Goal: Register for event/course: Register for event/course

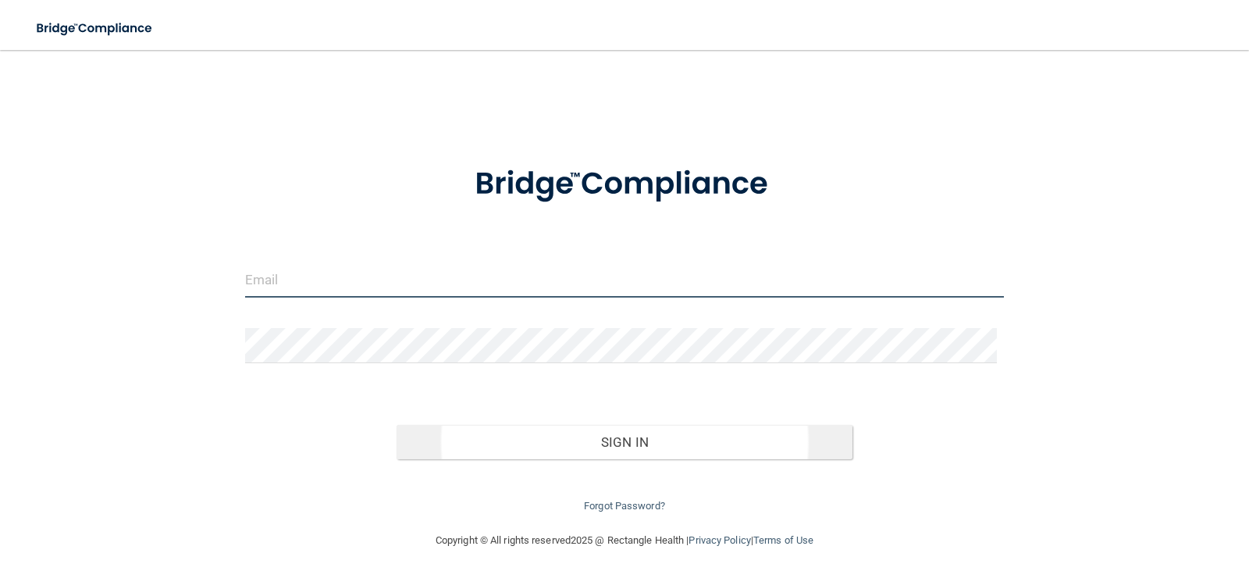
type input "[EMAIL_ADDRESS][DOMAIN_NAME]"
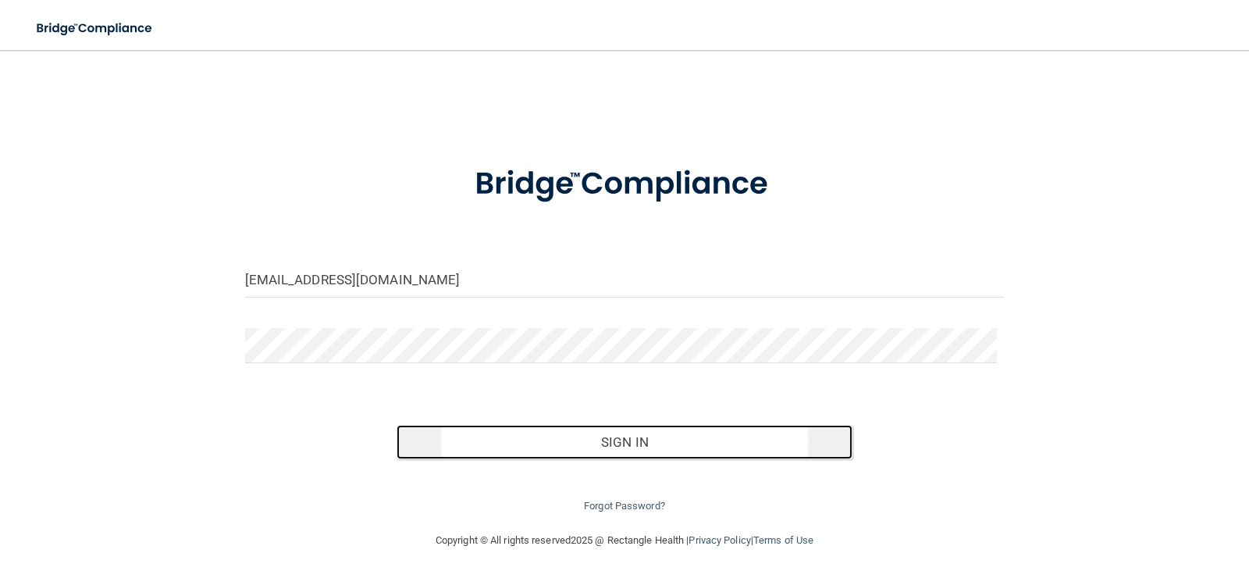
click at [607, 443] on button "Sign In" at bounding box center [625, 442] width 456 height 34
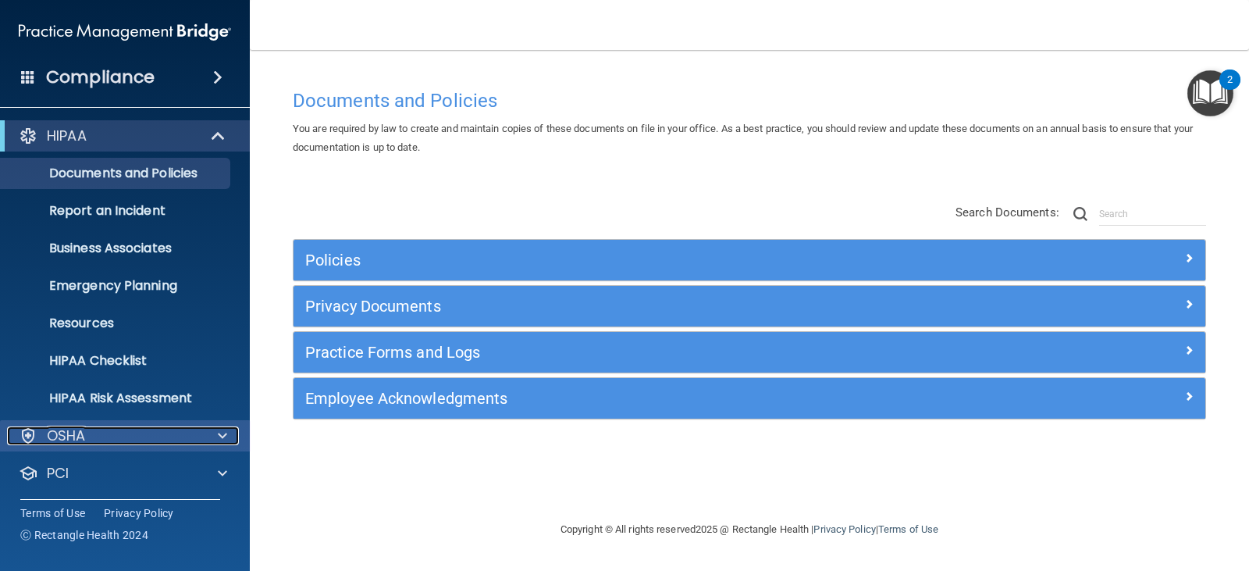
click at [122, 430] on div "OSHA" at bounding box center [104, 435] width 194 height 19
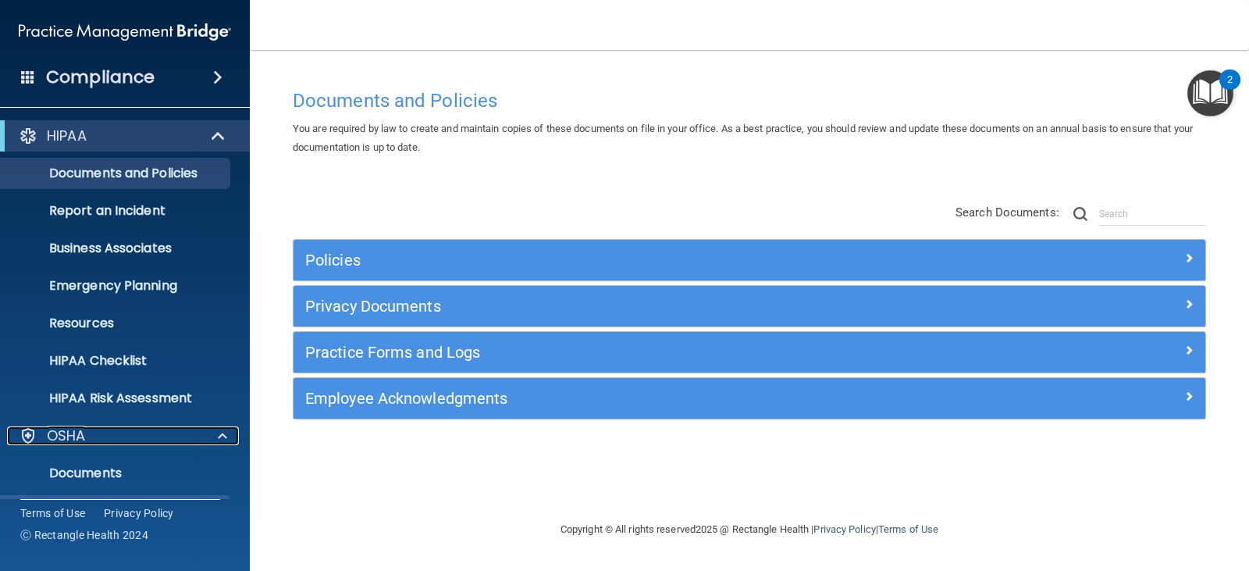
scroll to position [265, 0]
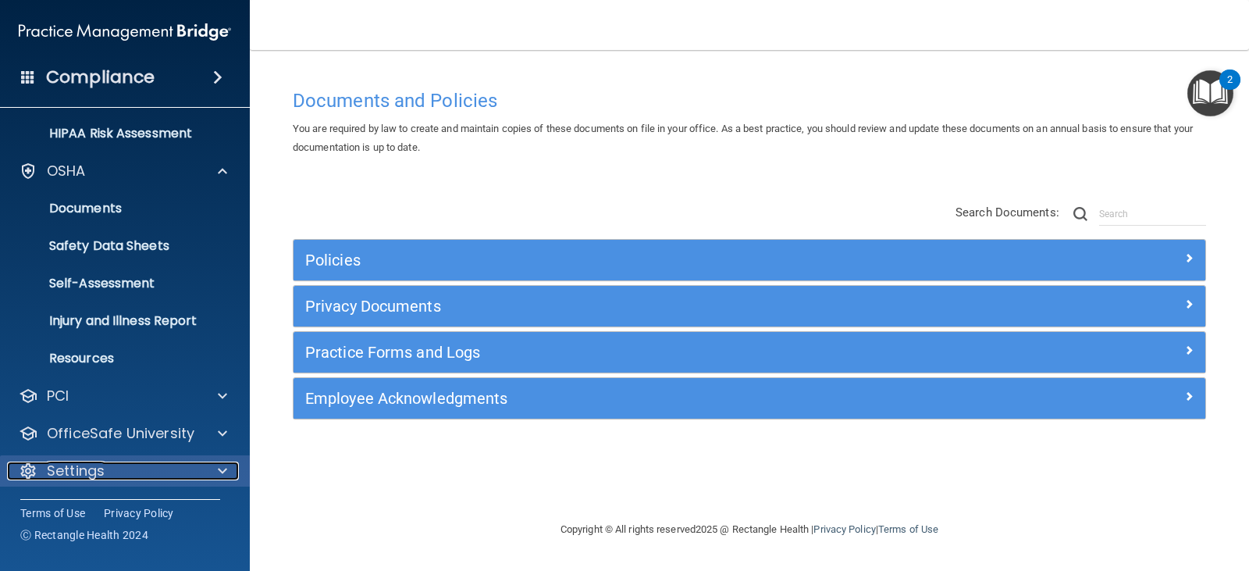
click at [174, 461] on div "Settings" at bounding box center [104, 470] width 194 height 19
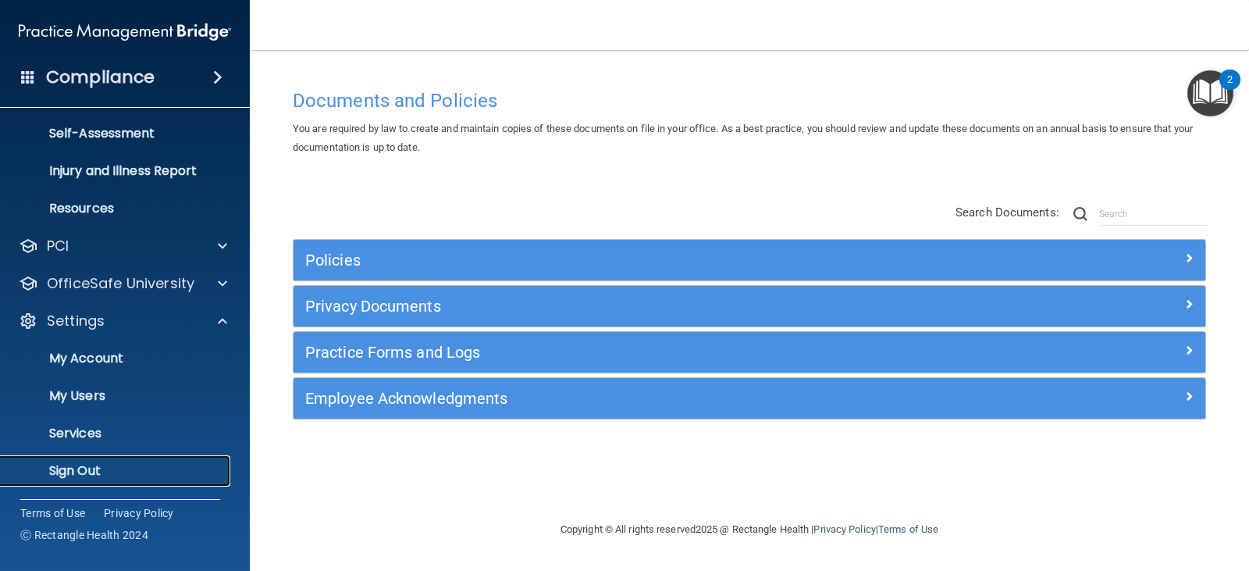
click at [108, 466] on p "Sign Out" at bounding box center [116, 471] width 213 height 16
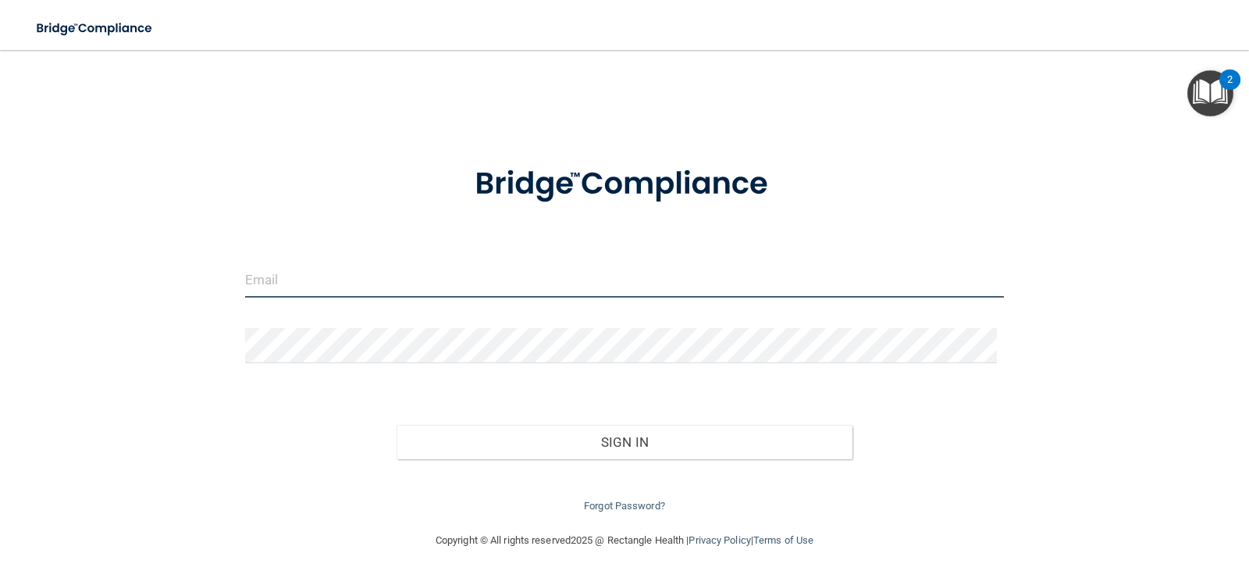
type input "rlenning@vsmmgt.com"
click at [411, 277] on input "rlenning@vsmmgt.com" at bounding box center [624, 279] width 759 height 35
drag, startPoint x: 446, startPoint y: 284, endPoint x: 148, endPoint y: 285, distance: 298.2
click at [148, 285] on div "rlenning@vsmmgt.com Invalid email/password. You don't have permission to access…" at bounding box center [624, 291] width 1186 height 450
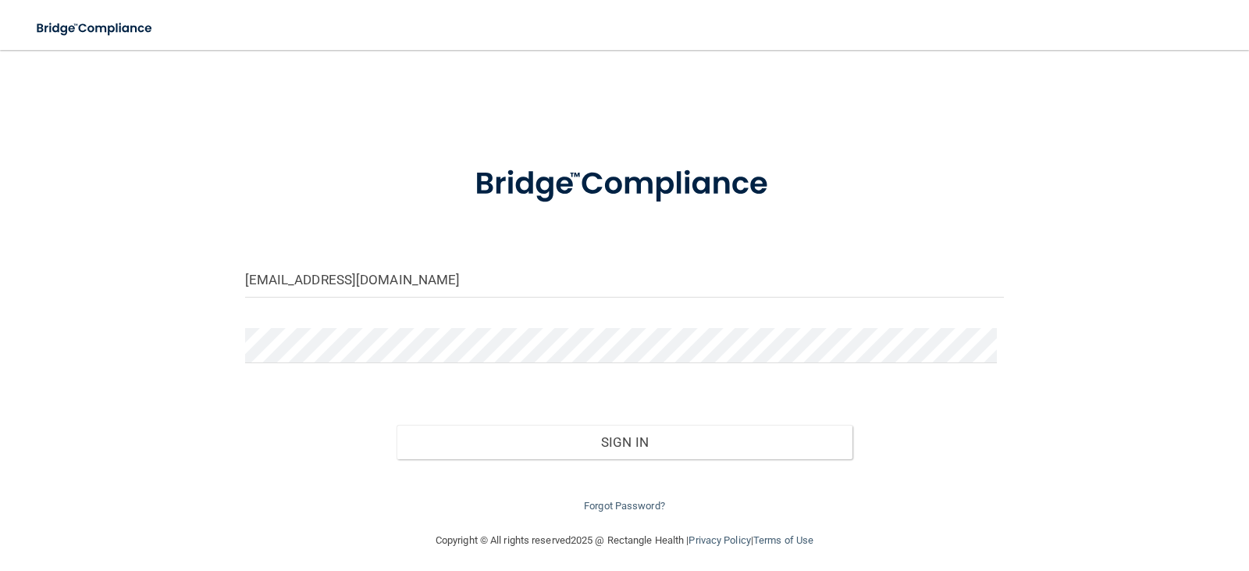
click at [466, 82] on div "rlenning@vsmmgt.com Invalid email/password. You don't have permission to access…" at bounding box center [624, 291] width 1186 height 450
click at [423, 280] on input "rlenning@vsmmgt.com" at bounding box center [624, 279] width 759 height 35
drag, startPoint x: 437, startPoint y: 283, endPoint x: 215, endPoint y: 273, distance: 221.9
click at [215, 273] on div "rlenning@vsmmgt.com Invalid email/password. You don't have permission to access…" at bounding box center [624, 291] width 1186 height 450
click at [863, 191] on div at bounding box center [624, 184] width 783 height 81
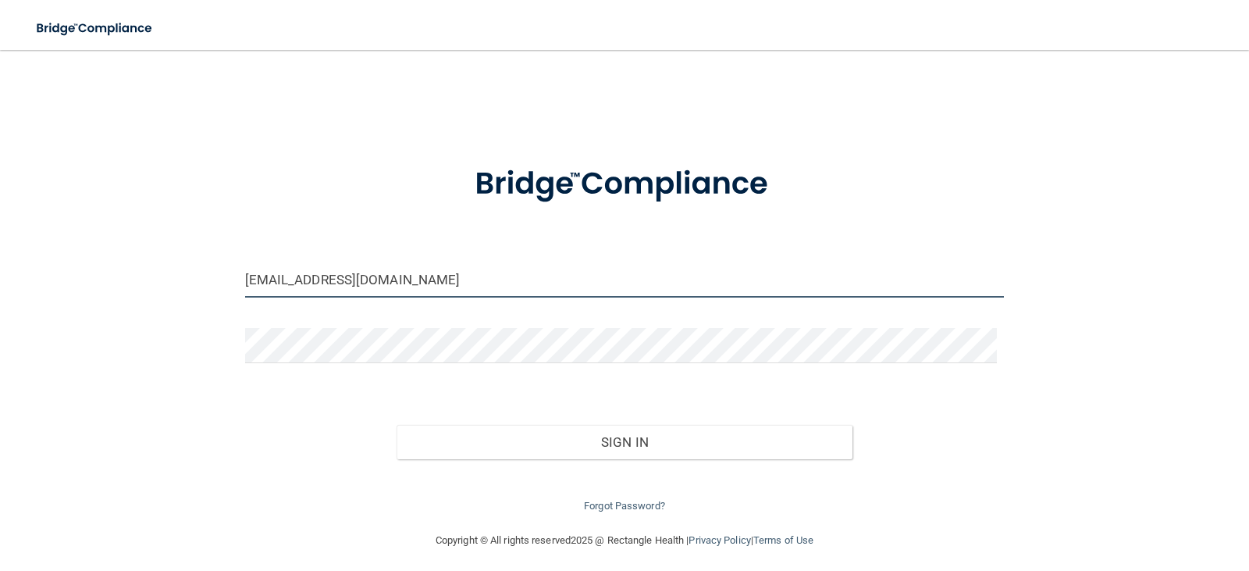
click at [395, 274] on input "rlenning@vsmmgt.com" at bounding box center [624, 279] width 759 height 35
click at [407, 276] on input "rlenning@vsmmgt.com" at bounding box center [624, 279] width 759 height 35
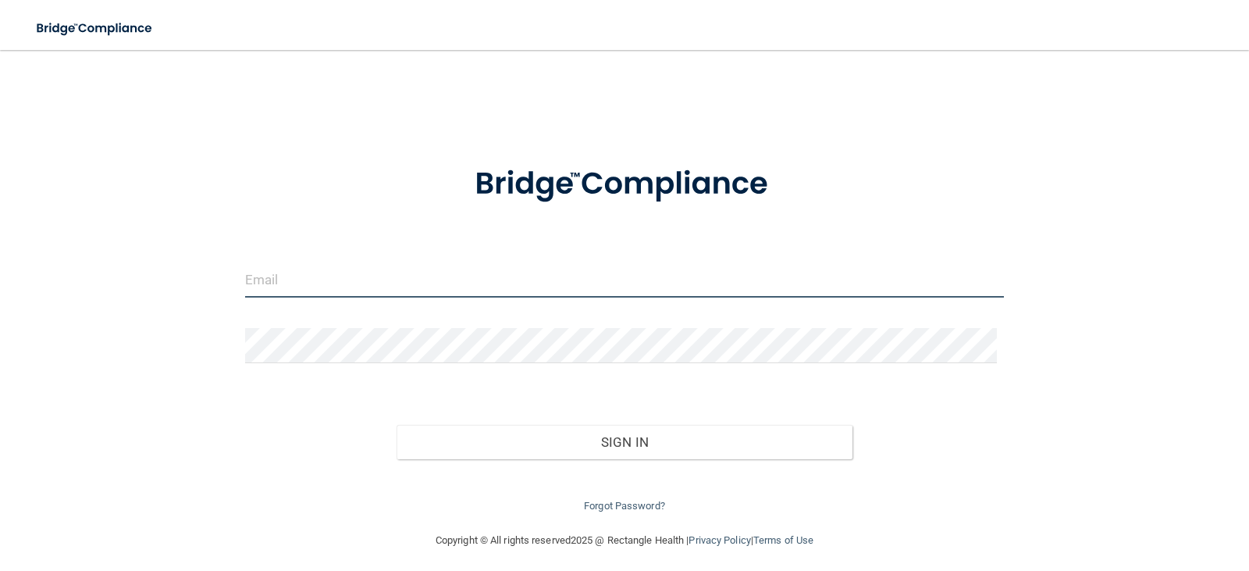
type input "\"
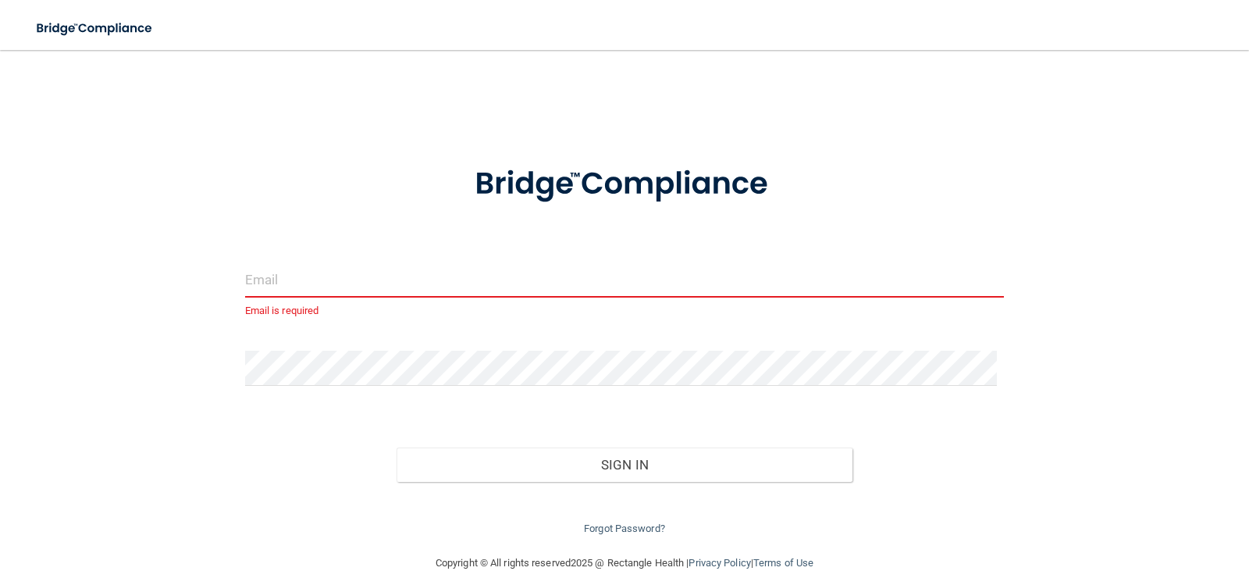
click at [534, 98] on div "Email is required Invalid email/password. You don't have permission to access t…" at bounding box center [624, 302] width 1186 height 472
click at [287, 283] on input "email" at bounding box center [624, 279] width 759 height 35
type input "D"
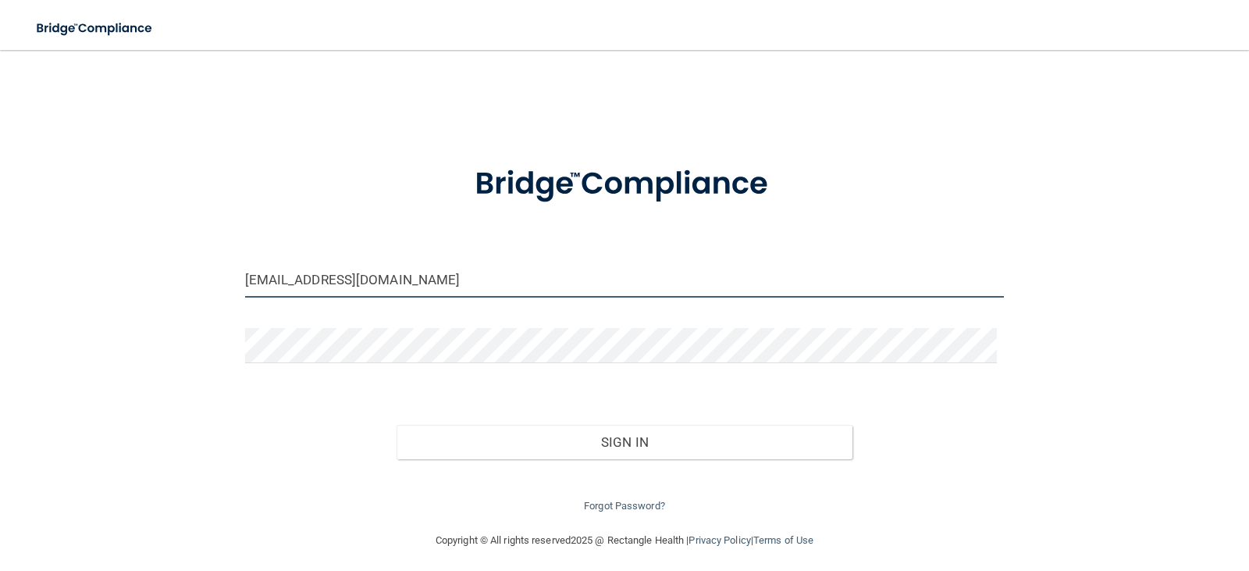
type input "[EMAIL_ADDRESS][DOMAIN_NAME]"
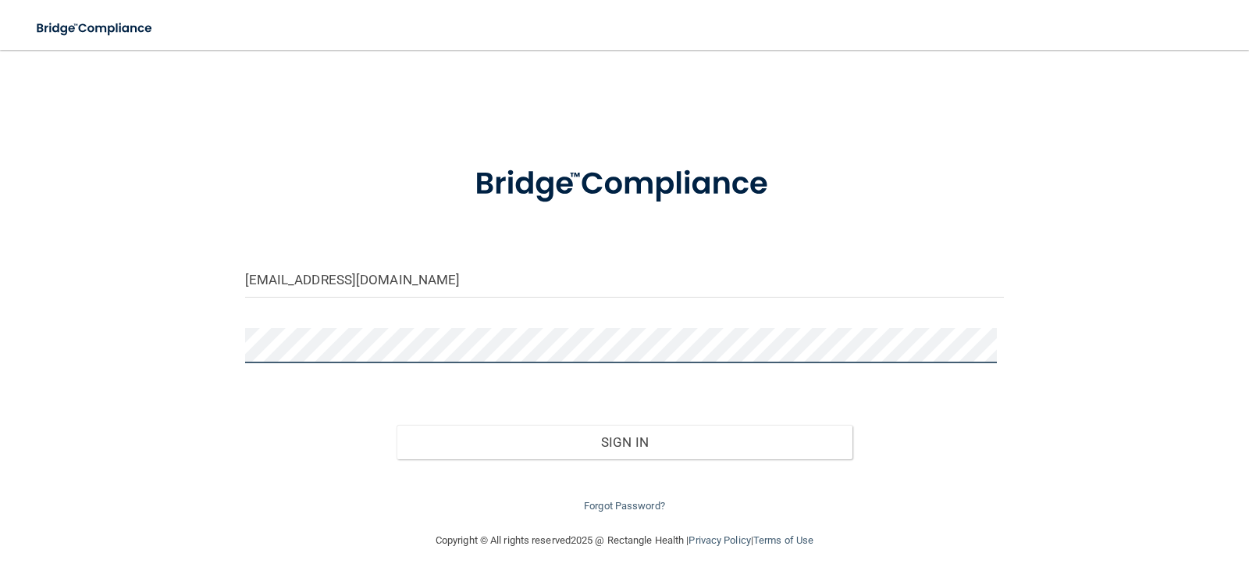
click at [397, 425] on button "Sign In" at bounding box center [625, 442] width 456 height 34
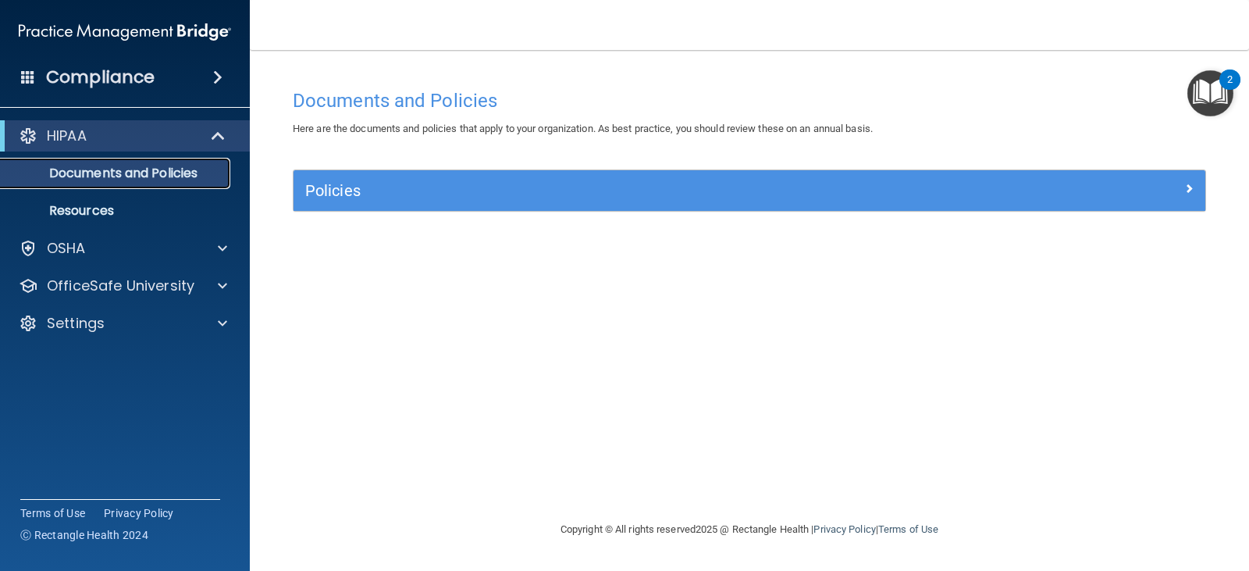
click at [108, 163] on link "Documents and Policies" at bounding box center [107, 173] width 246 height 31
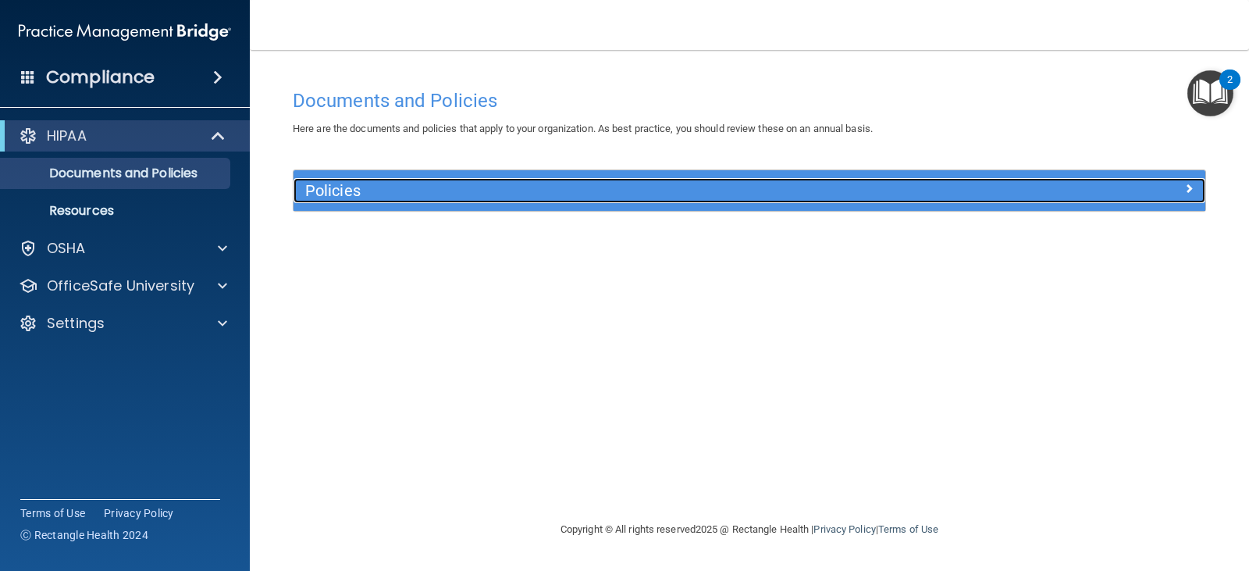
click at [357, 194] on h5 "Policies" at bounding box center [635, 190] width 660 height 17
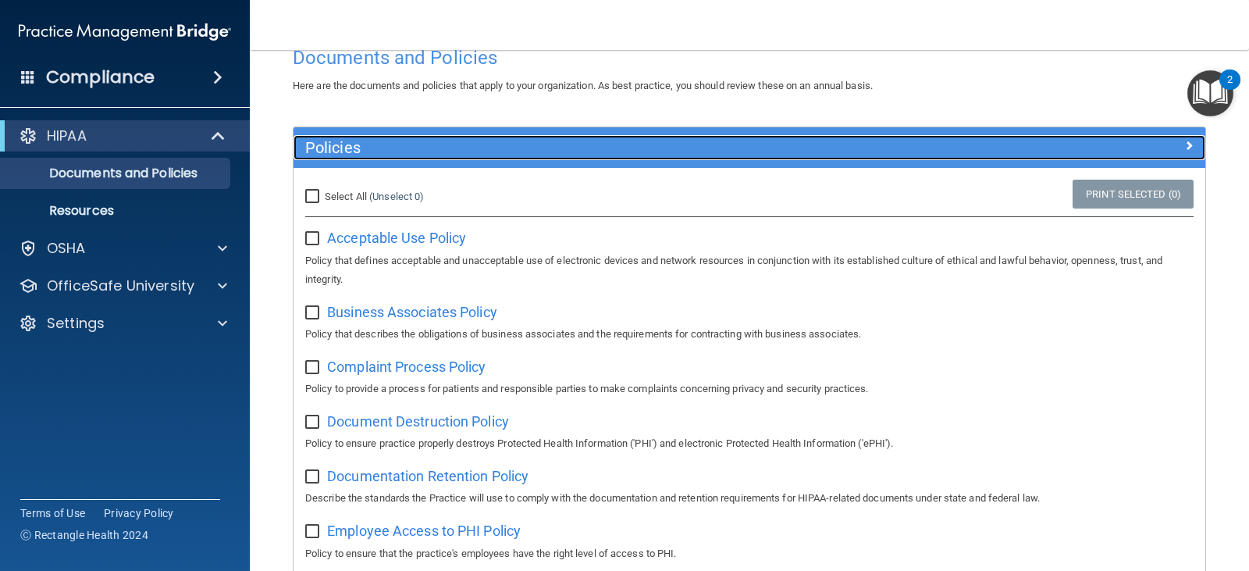
scroll to position [78, 0]
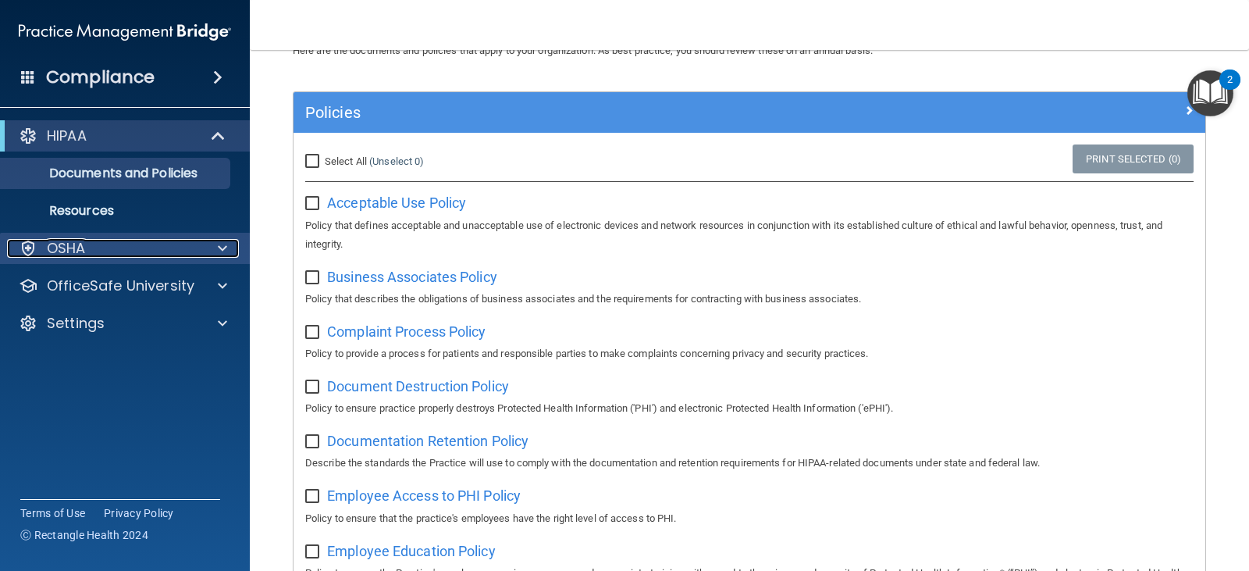
click at [93, 244] on div "OSHA" at bounding box center [104, 248] width 194 height 19
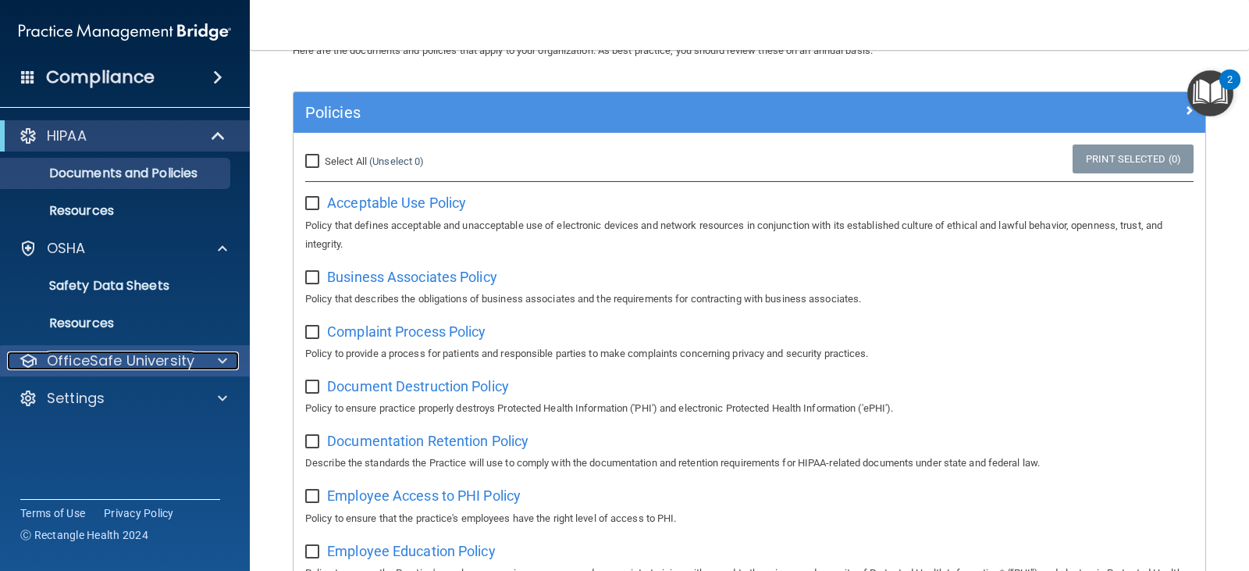
click at [108, 358] on p "OfficeSafe University" at bounding box center [121, 360] width 148 height 19
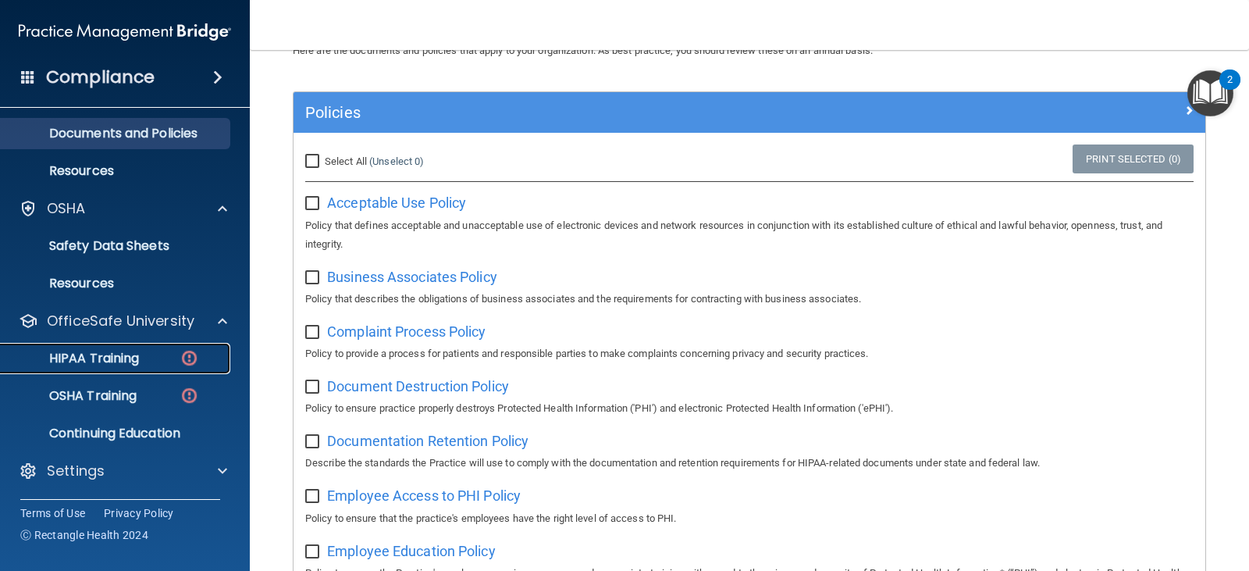
click at [96, 348] on link "HIPAA Training" at bounding box center [107, 358] width 246 height 31
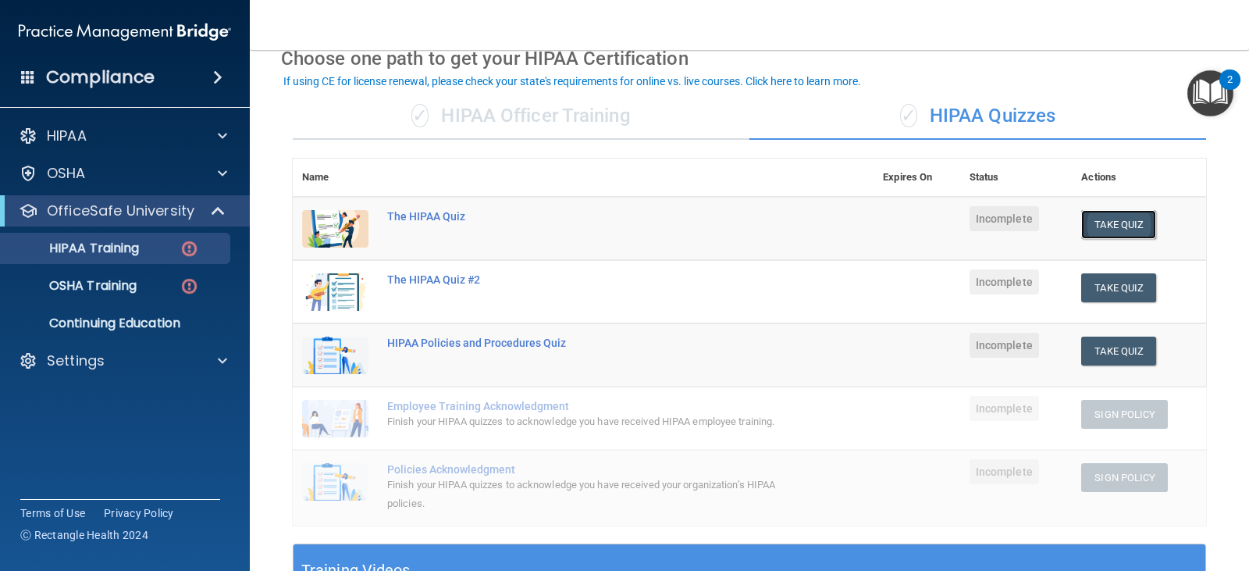
click at [1113, 228] on button "Take Quiz" at bounding box center [1118, 224] width 75 height 29
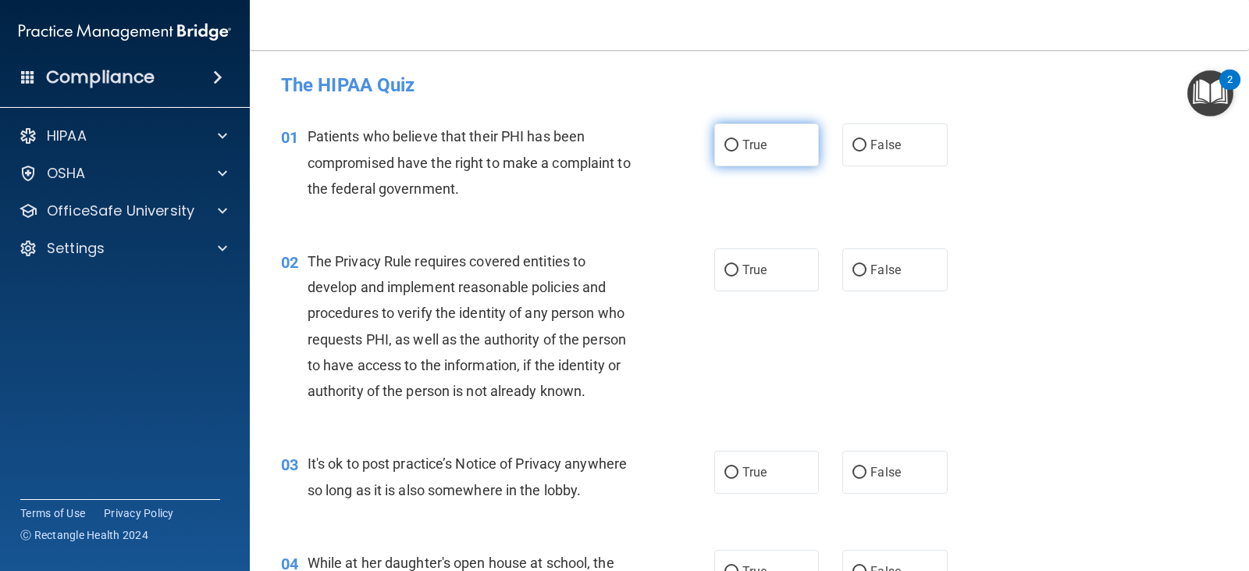
click at [729, 144] on input "True" at bounding box center [731, 146] width 14 height 12
radio input "true"
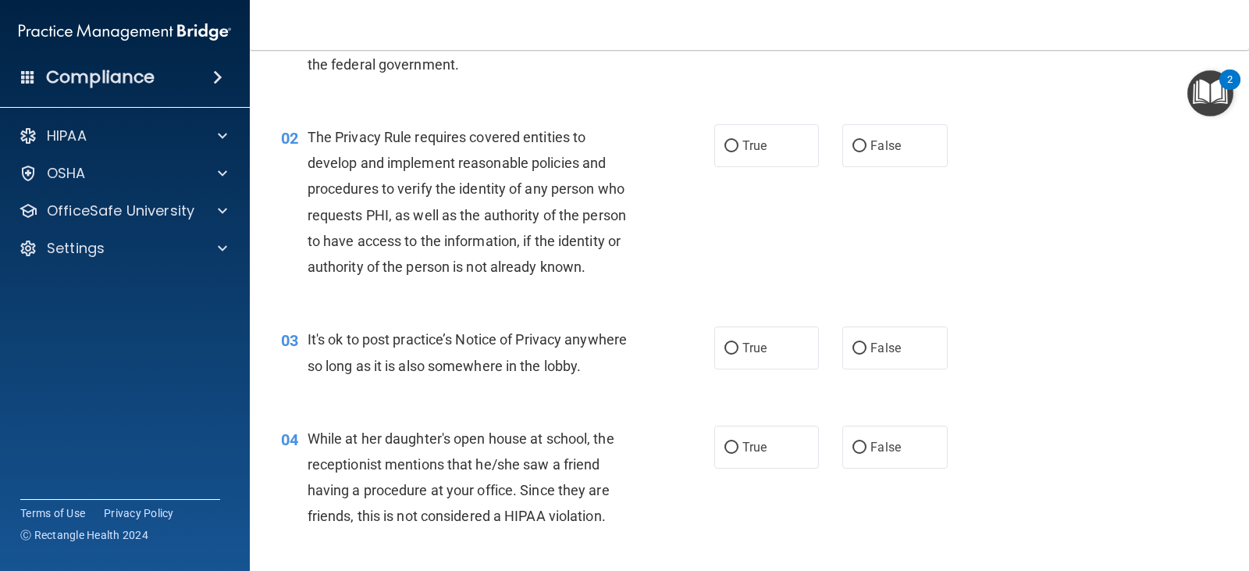
scroll to position [156, 0]
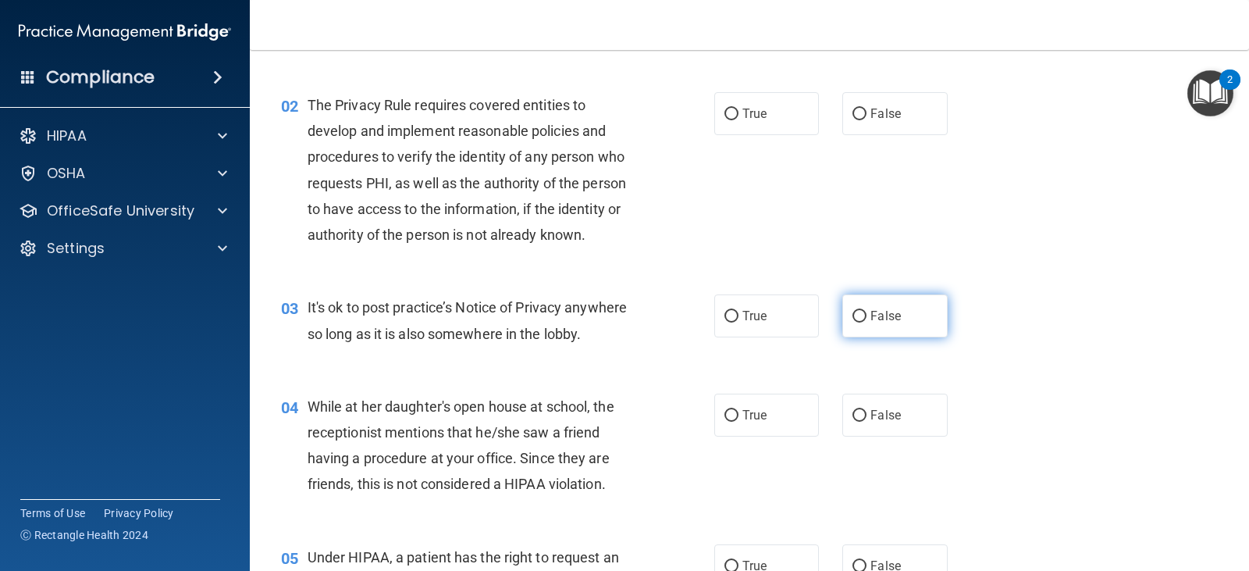
click at [852, 317] on input "False" at bounding box center [859, 317] width 14 height 12
radio input "true"
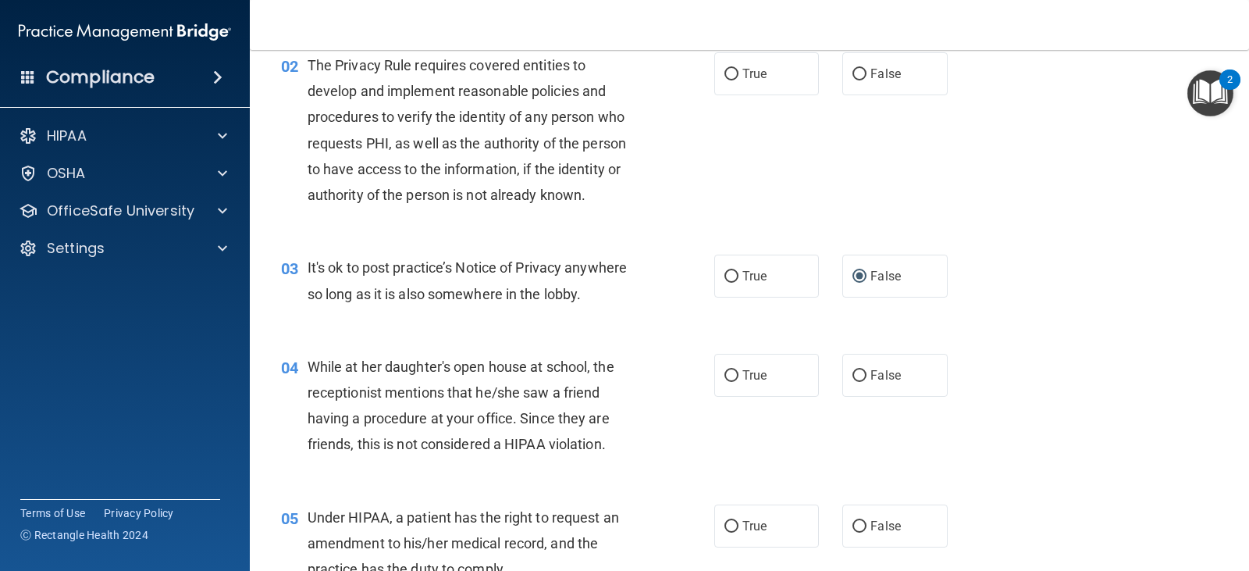
scroll to position [234, 0]
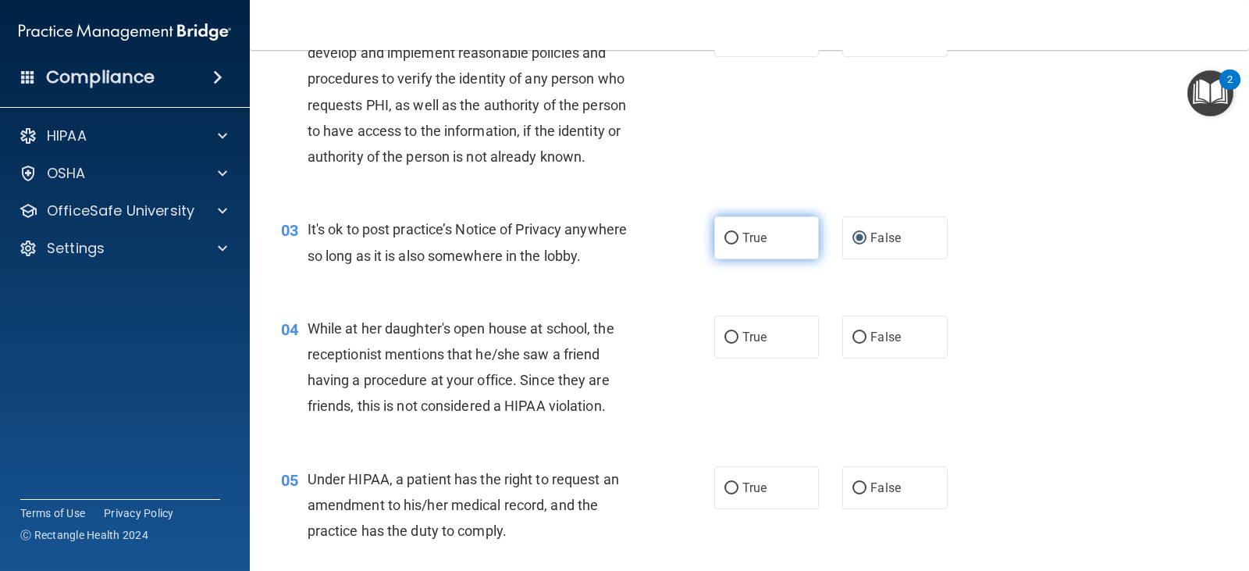
click at [724, 236] on input "True" at bounding box center [731, 239] width 14 height 12
radio input "true"
radio input "false"
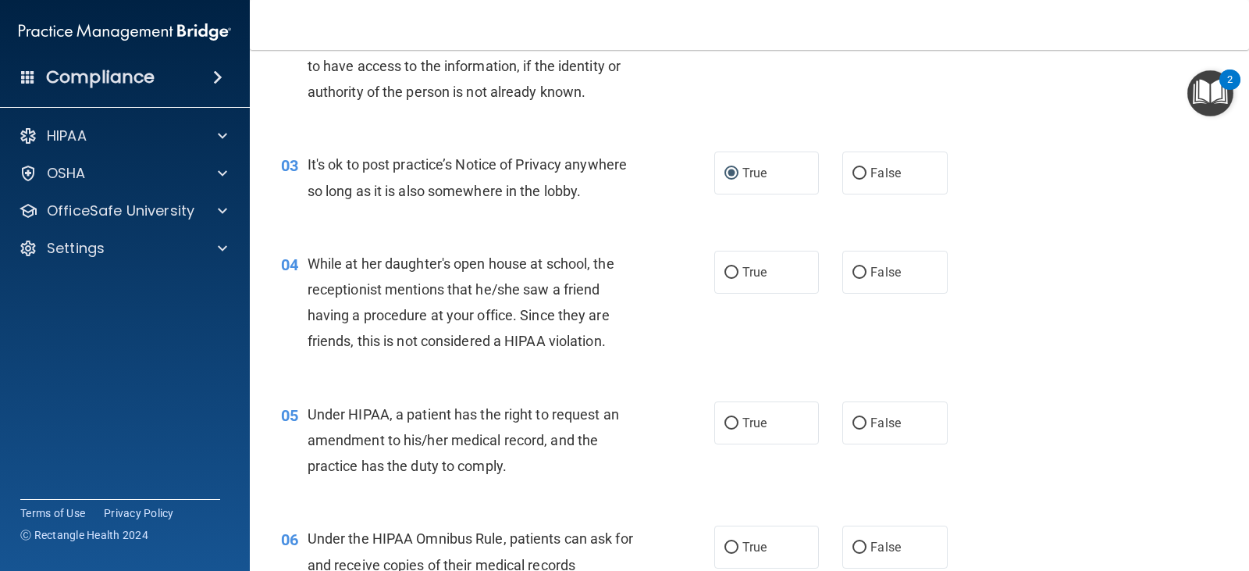
scroll to position [312, 0]
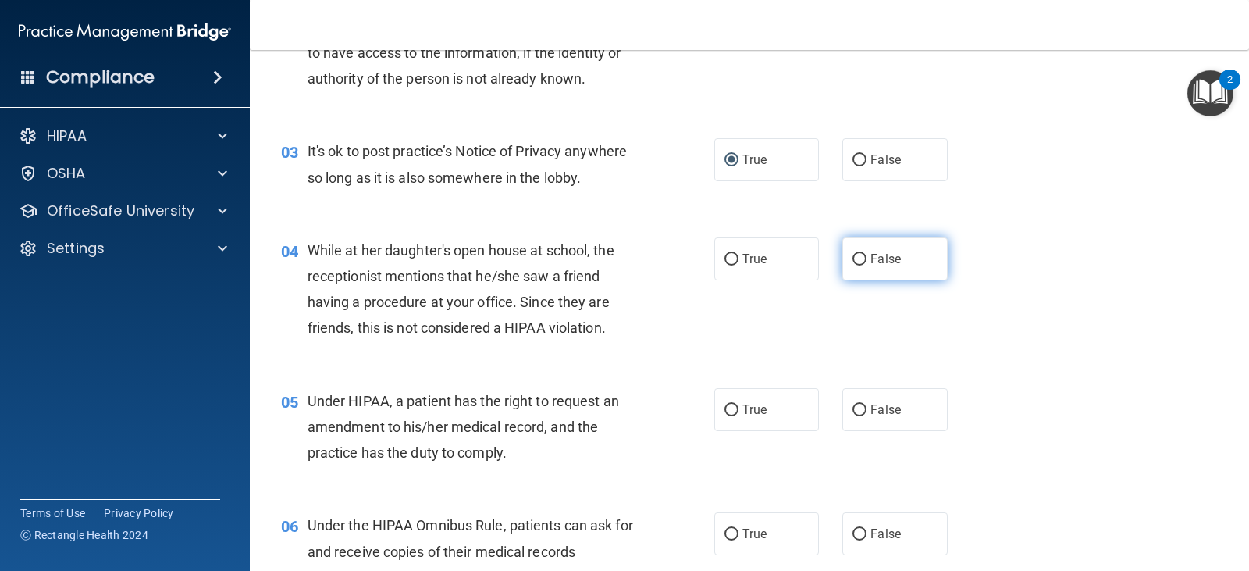
click at [852, 258] on input "False" at bounding box center [859, 260] width 14 height 12
radio input "true"
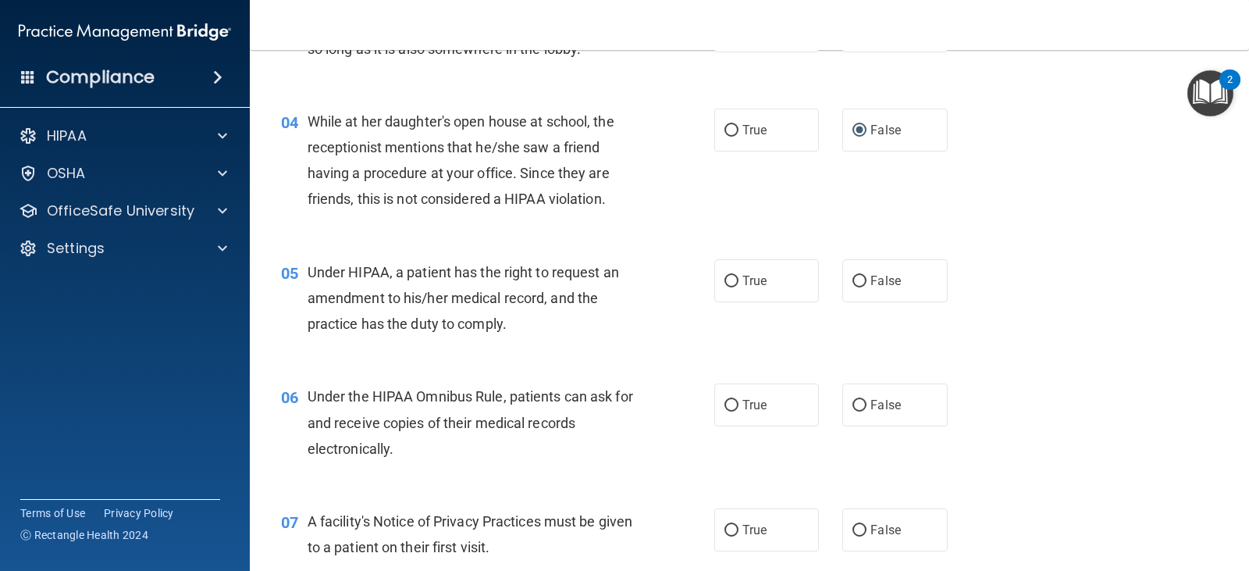
scroll to position [468, 0]
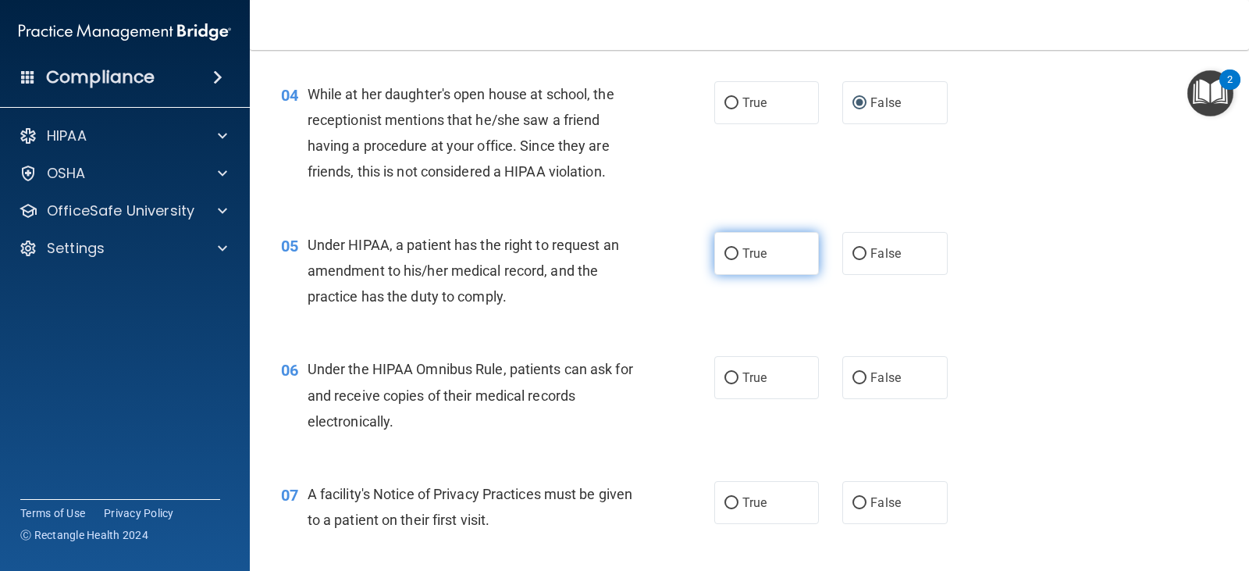
click at [725, 258] on input "True" at bounding box center [731, 254] width 14 height 12
radio input "true"
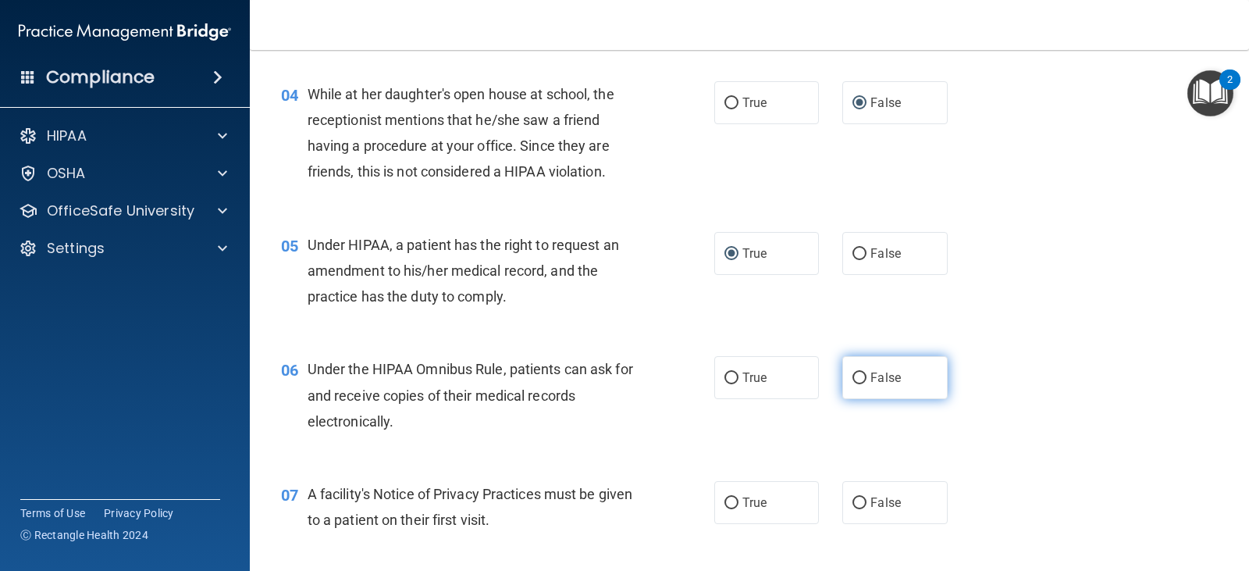
click at [853, 373] on input "False" at bounding box center [859, 378] width 14 height 12
radio input "true"
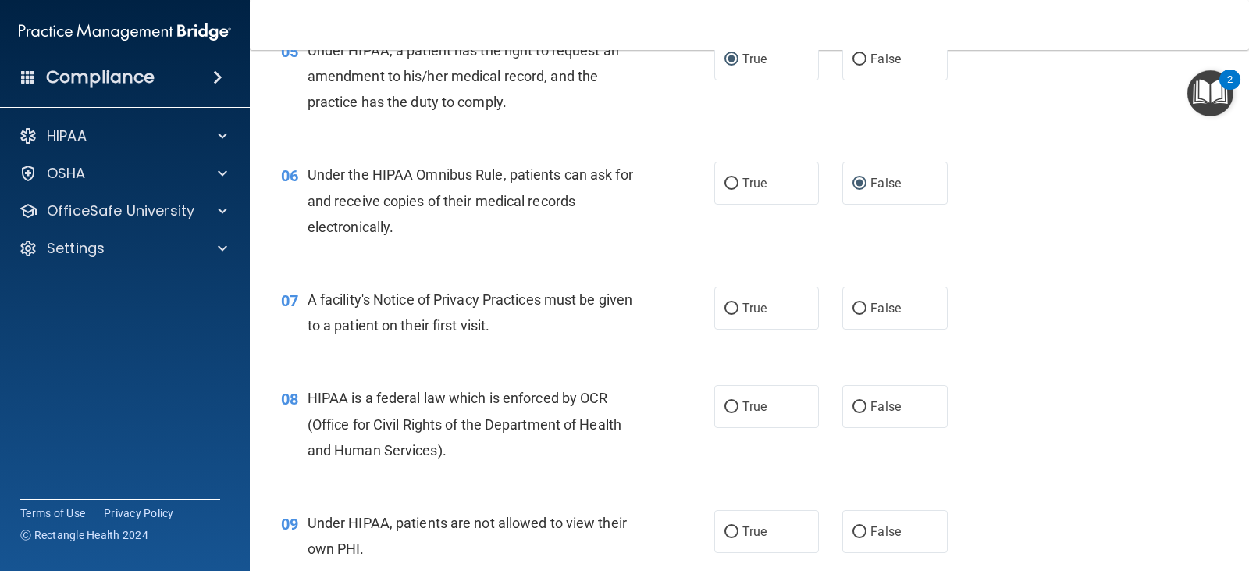
scroll to position [702, 0]
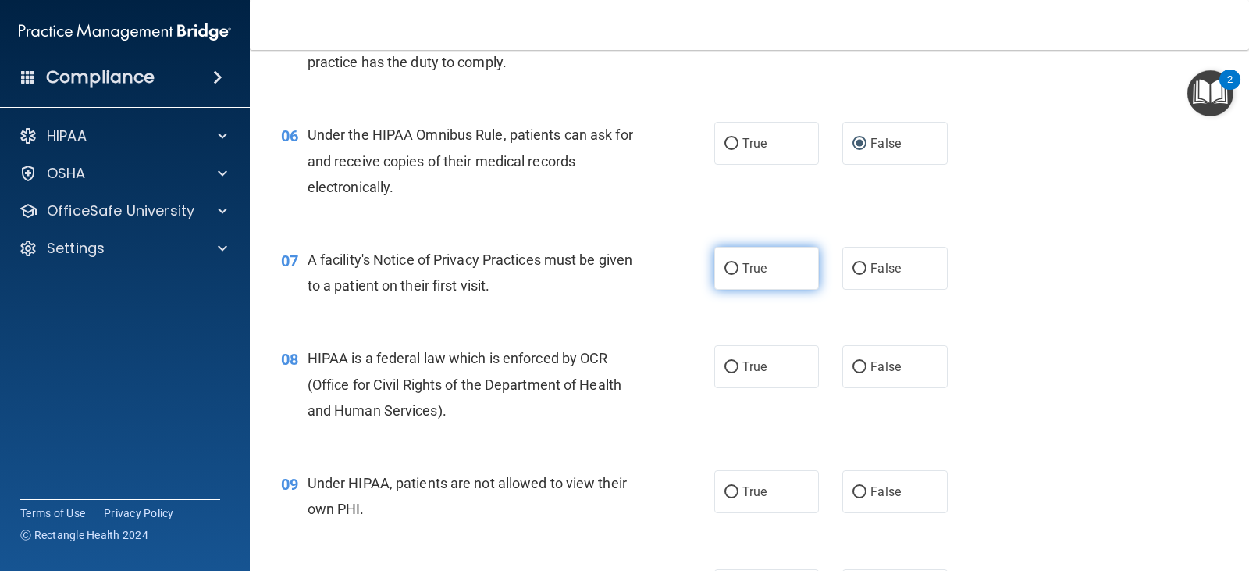
click at [725, 268] on input "True" at bounding box center [731, 269] width 14 height 12
radio input "true"
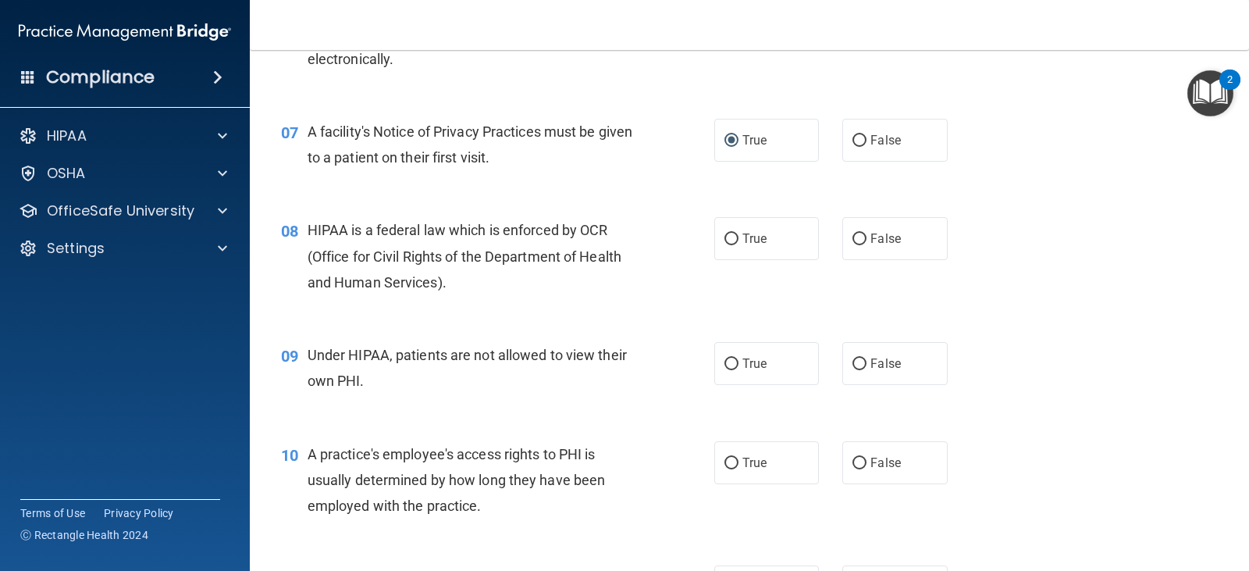
scroll to position [859, 0]
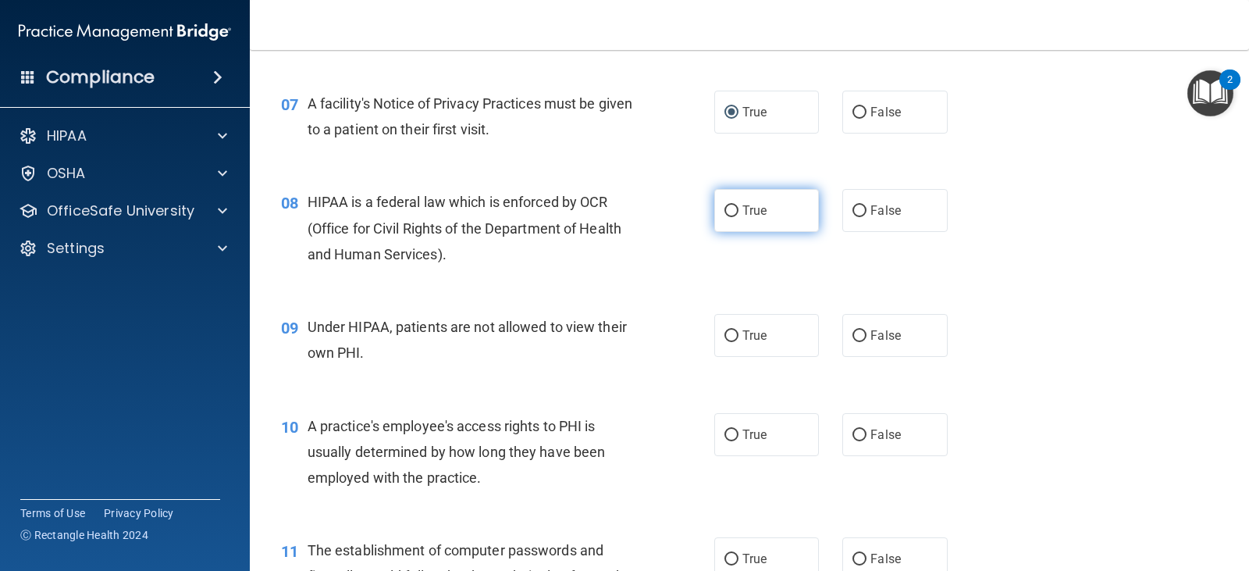
click at [725, 208] on input "True" at bounding box center [731, 211] width 14 height 12
radio input "true"
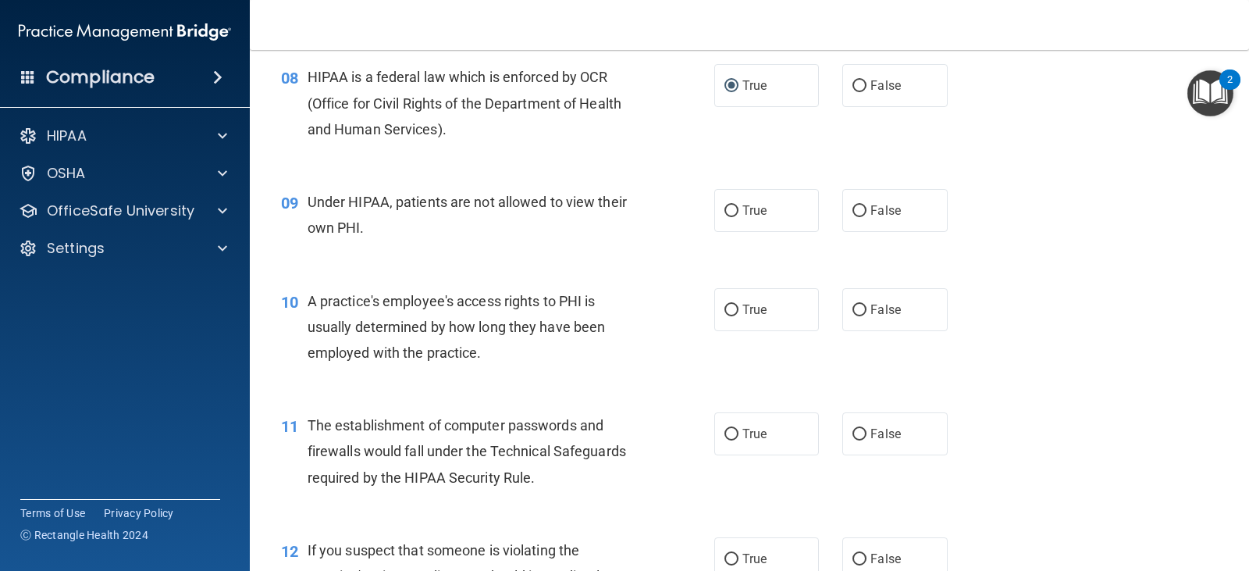
scroll to position [1015, 0]
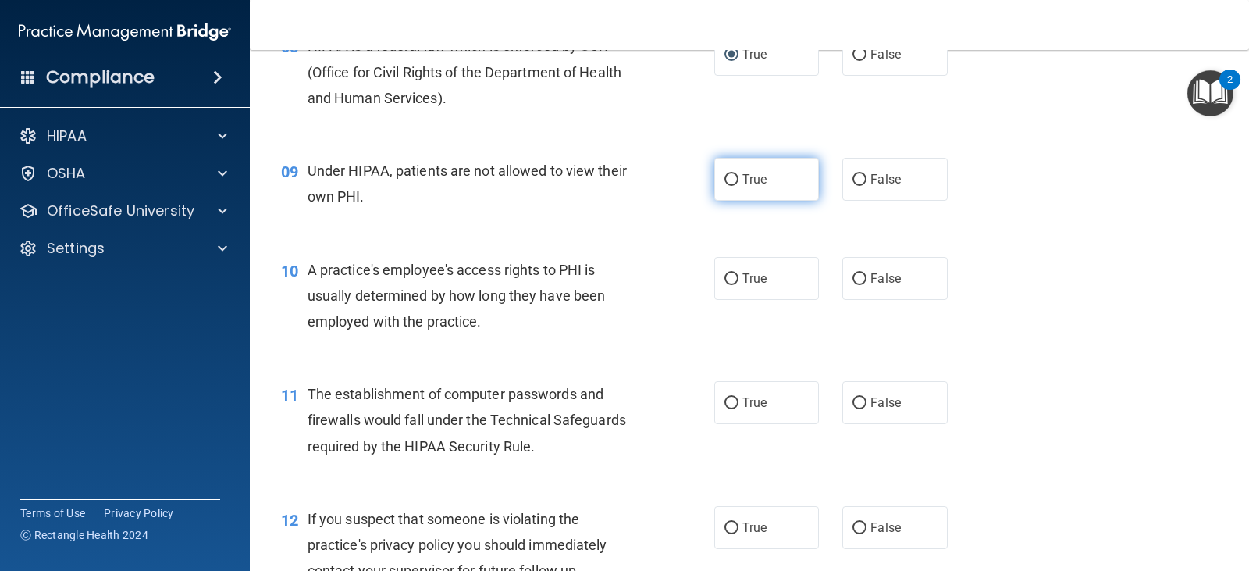
click at [724, 174] on input "True" at bounding box center [731, 180] width 14 height 12
radio input "true"
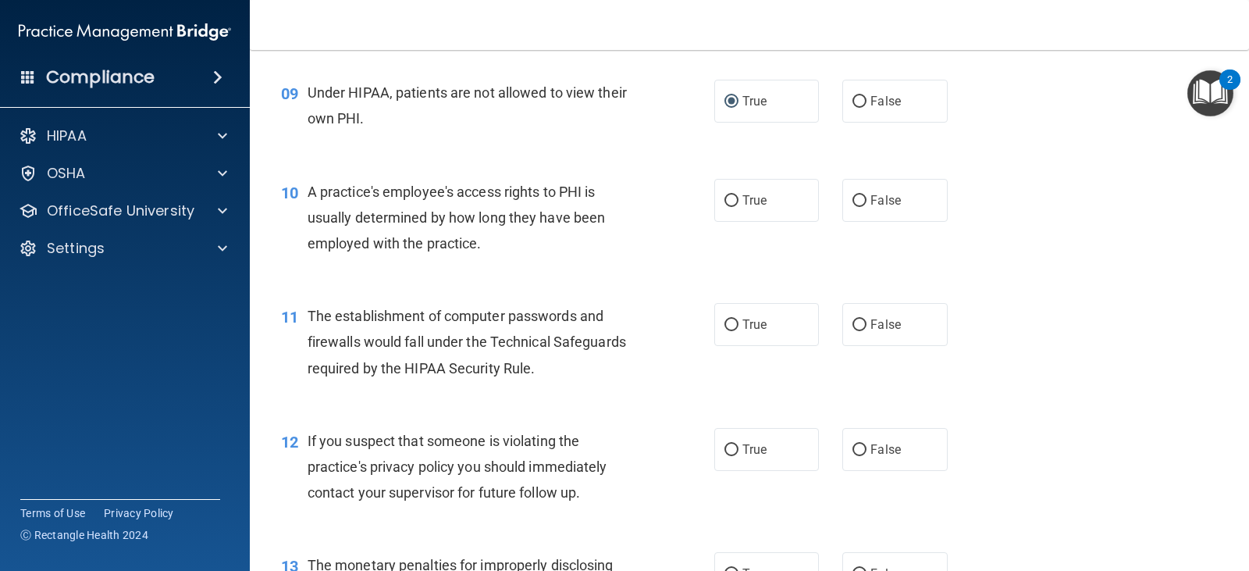
scroll to position [1171, 0]
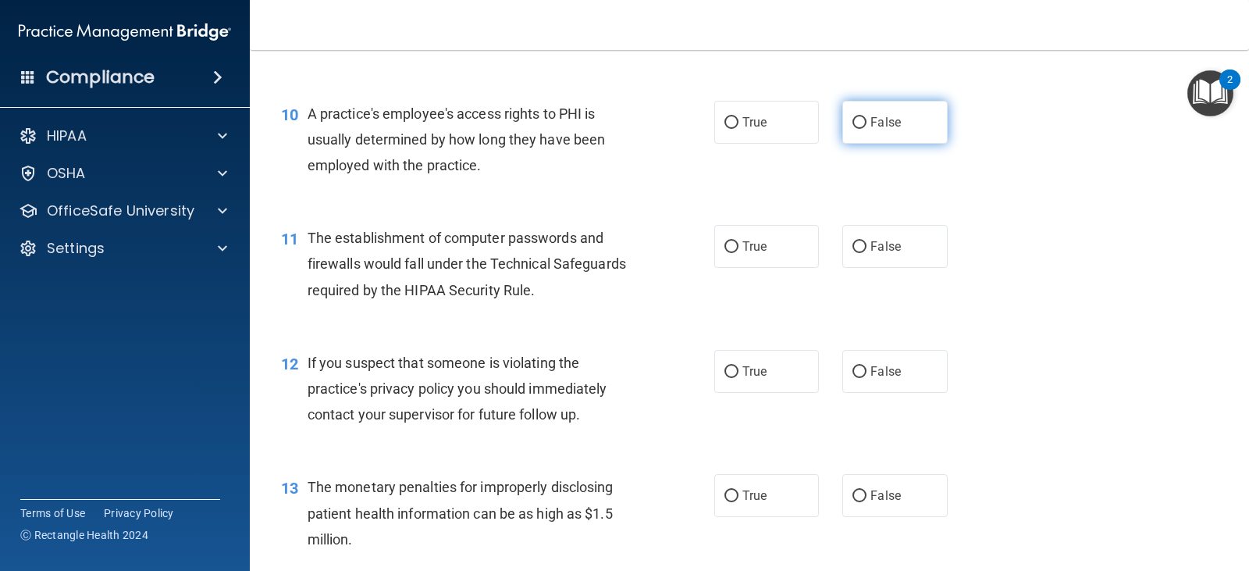
click at [854, 126] on input "False" at bounding box center [859, 123] width 14 height 12
radio input "true"
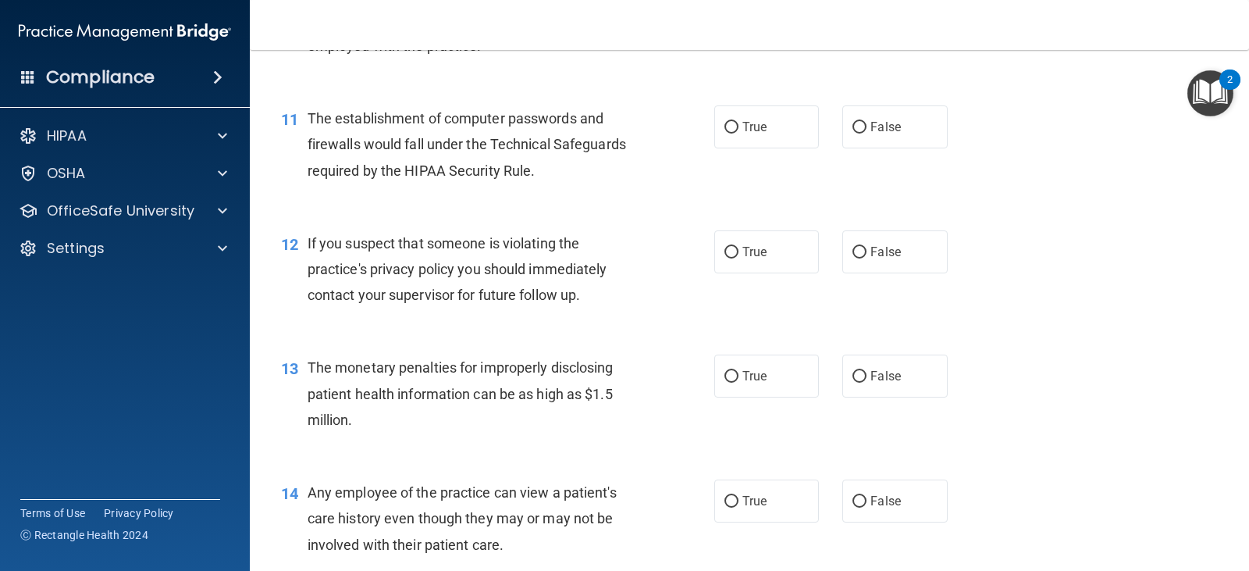
scroll to position [1327, 0]
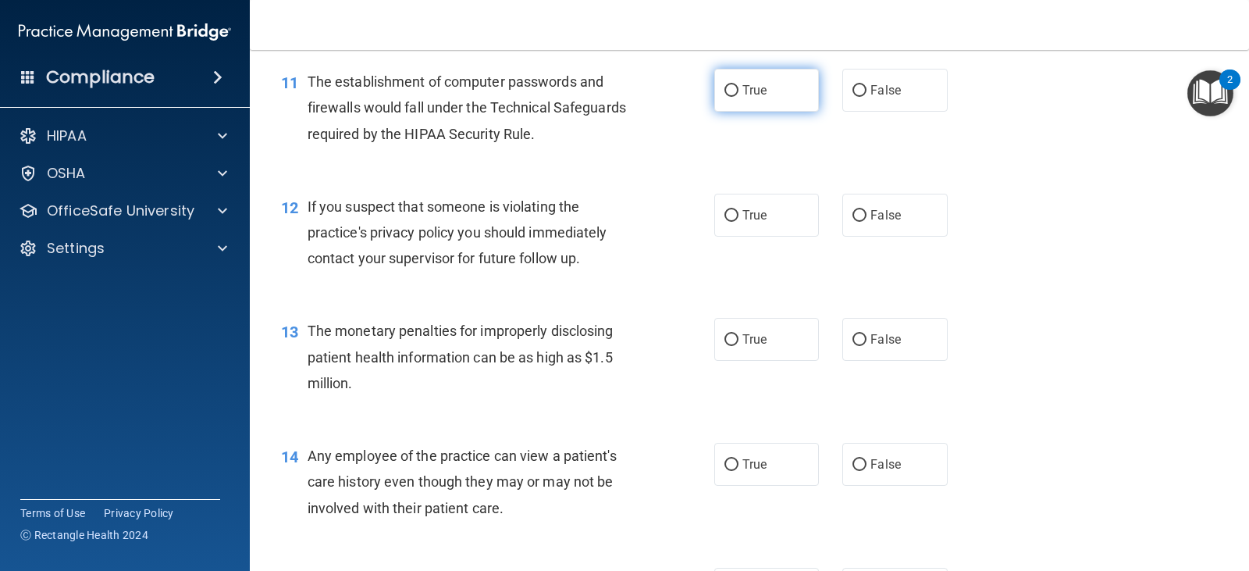
click at [724, 89] on input "True" at bounding box center [731, 91] width 14 height 12
radio input "true"
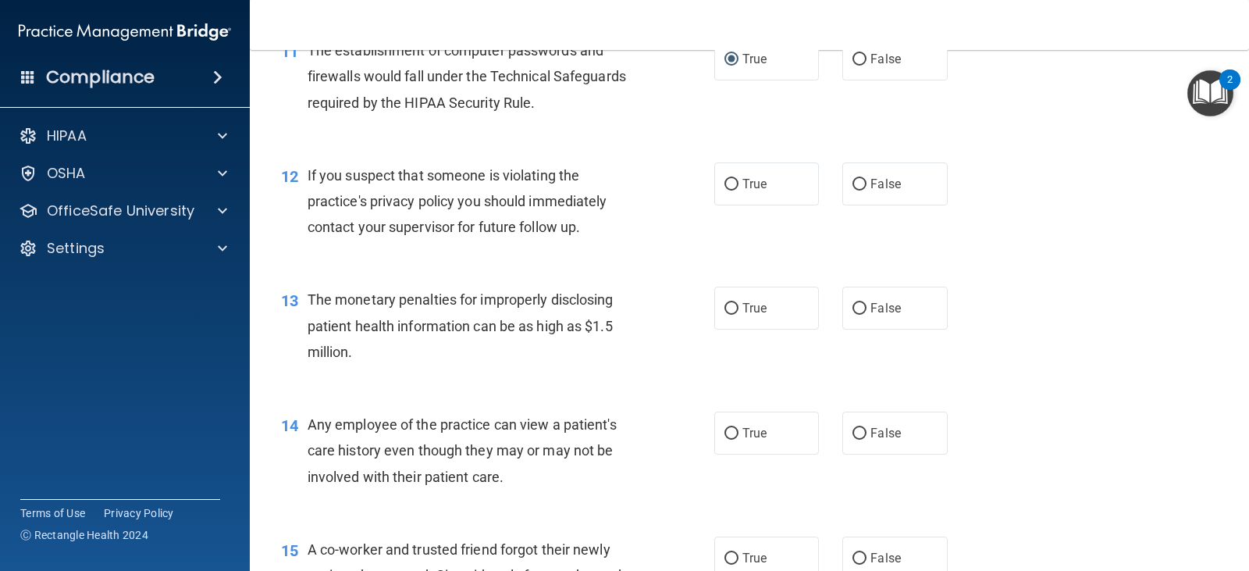
scroll to position [1405, 0]
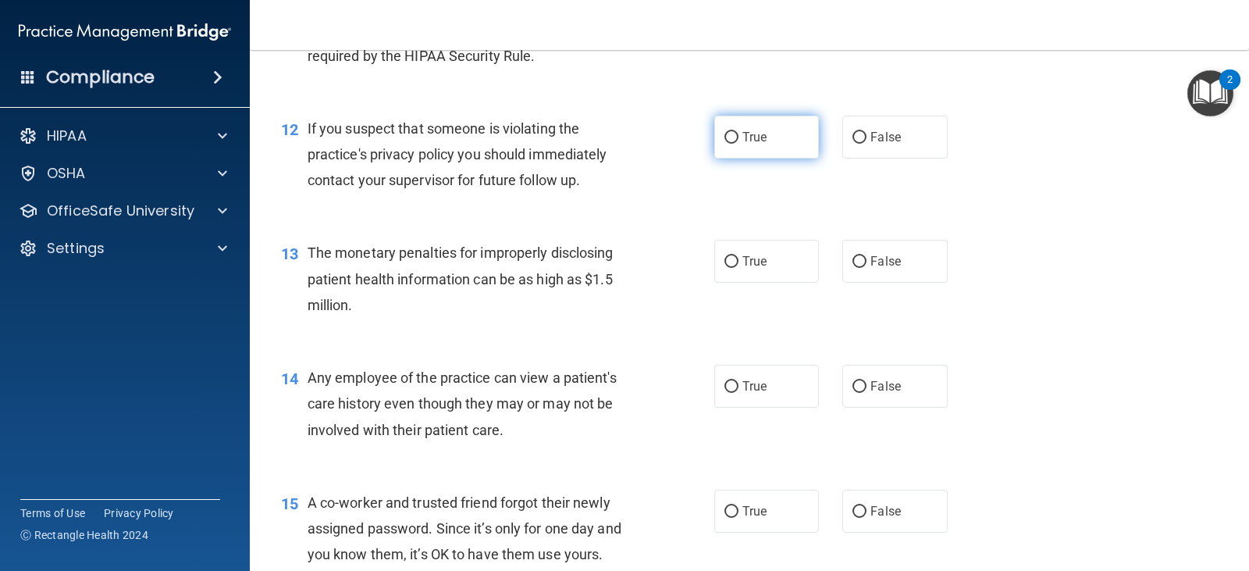
click at [734, 139] on label "True" at bounding box center [766, 137] width 105 height 43
click at [734, 139] on input "True" at bounding box center [731, 138] width 14 height 12
radio input "true"
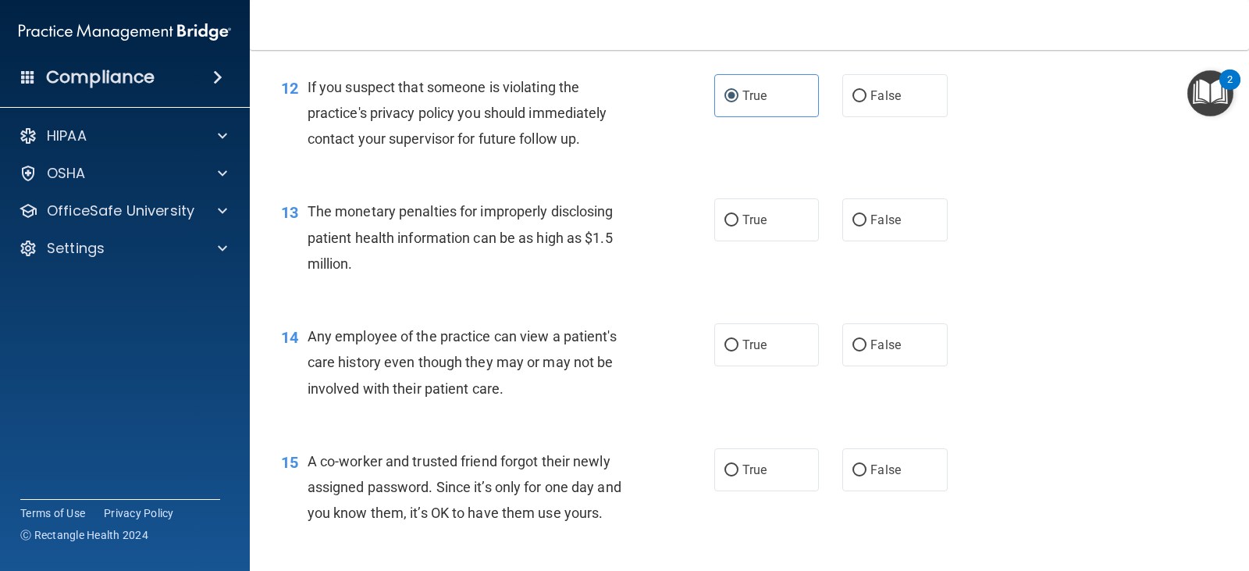
scroll to position [1483, 0]
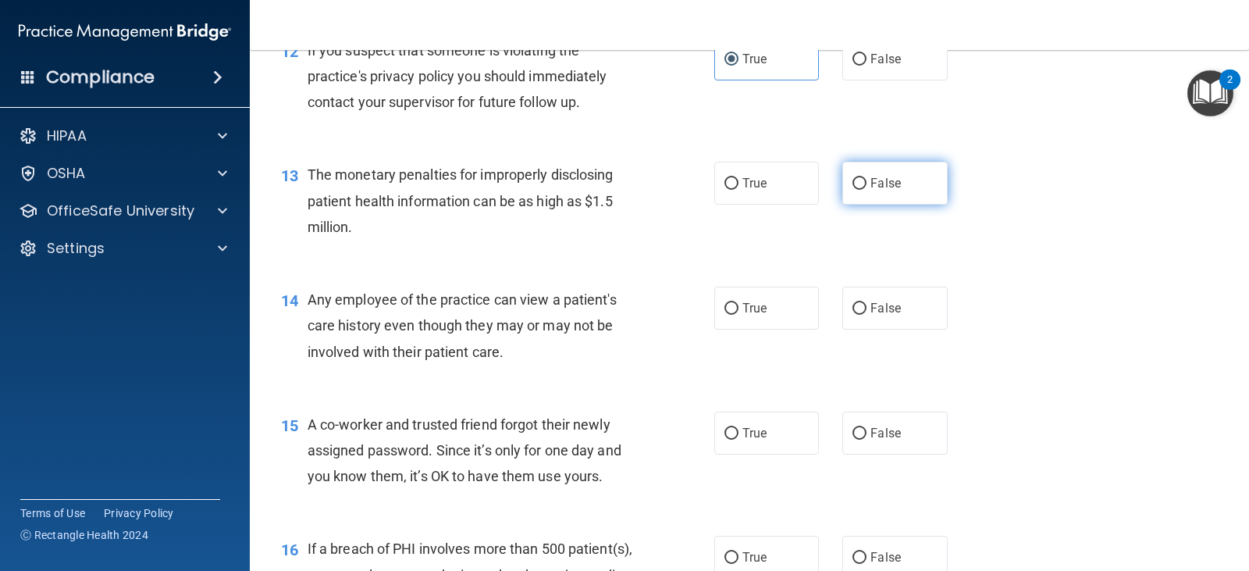
click at [855, 178] on input "False" at bounding box center [859, 184] width 14 height 12
radio input "true"
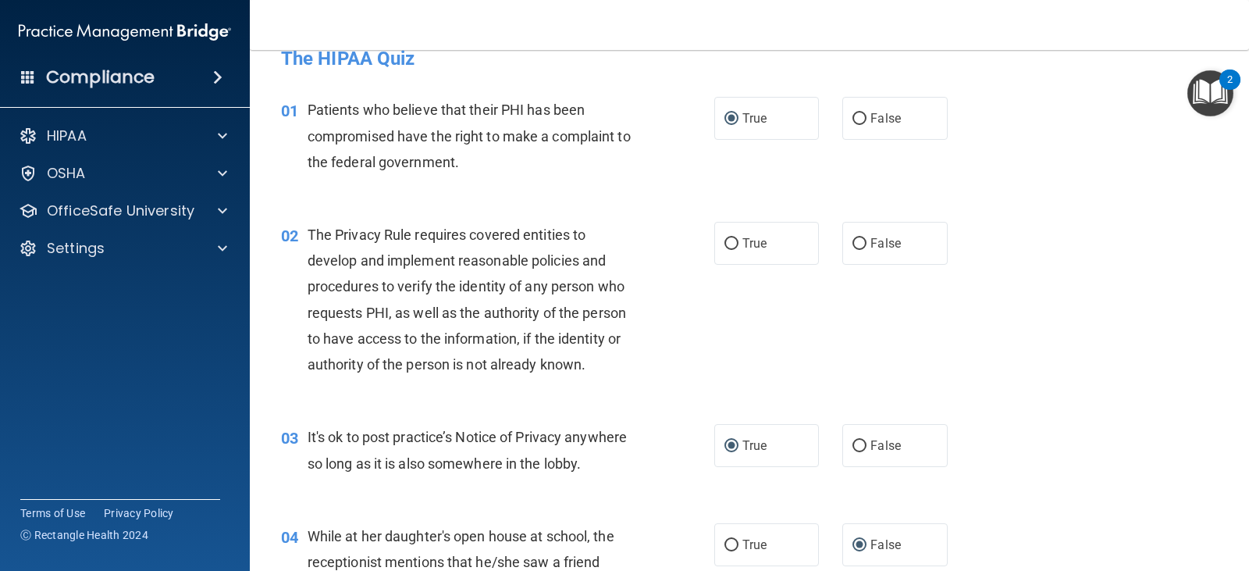
scroll to position [0, 0]
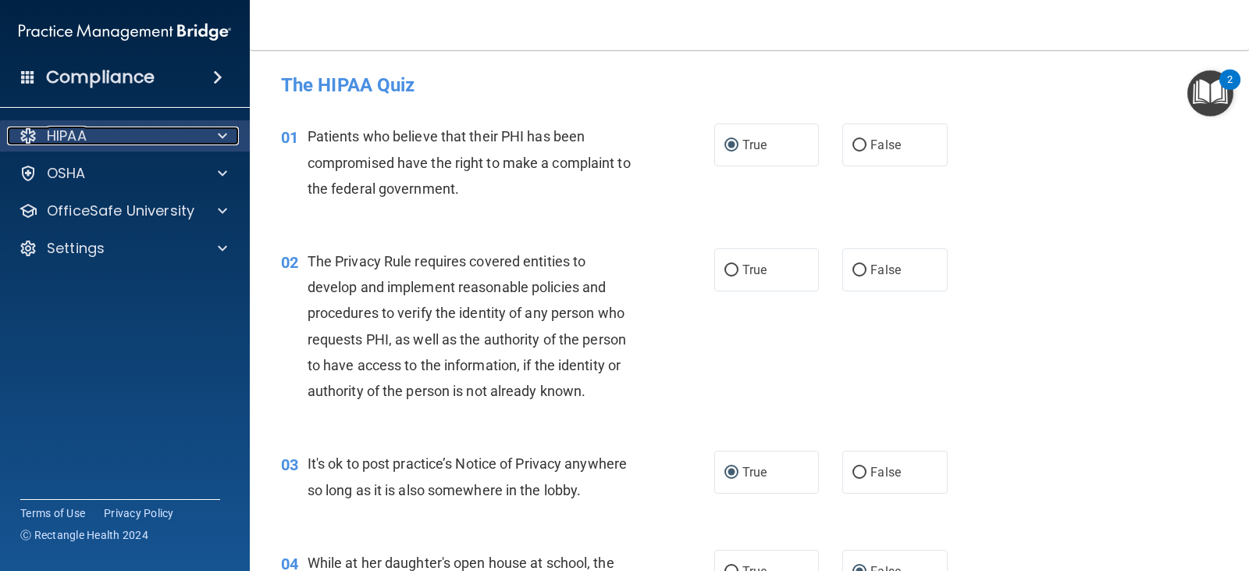
click at [182, 130] on div "HIPAA" at bounding box center [104, 135] width 194 height 19
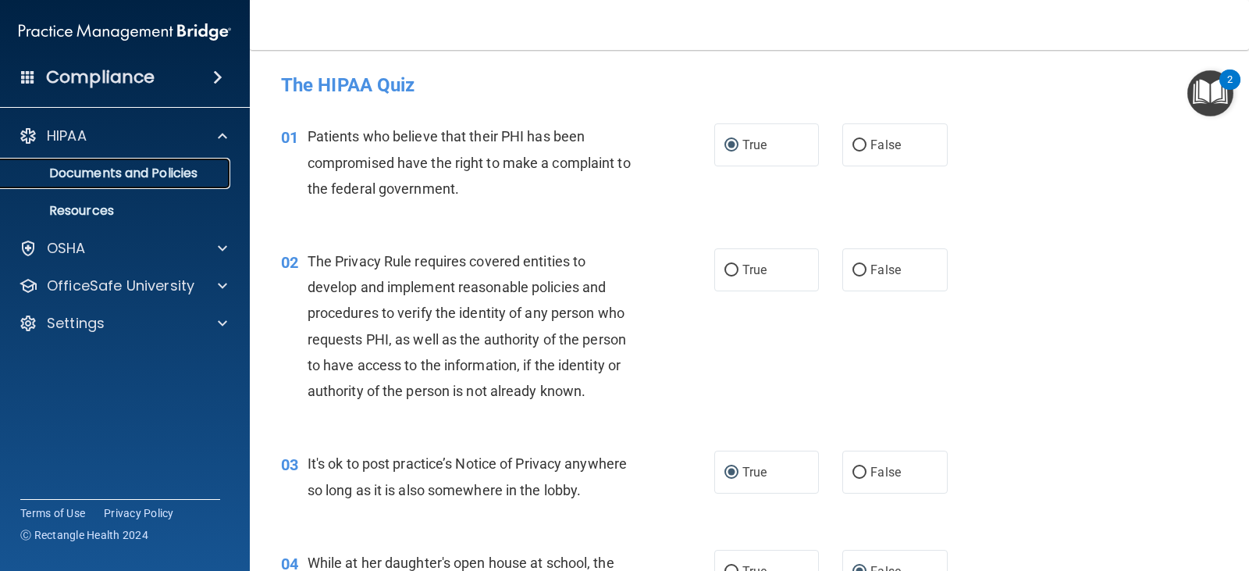
click at [173, 174] on p "Documents and Policies" at bounding box center [116, 173] width 213 height 16
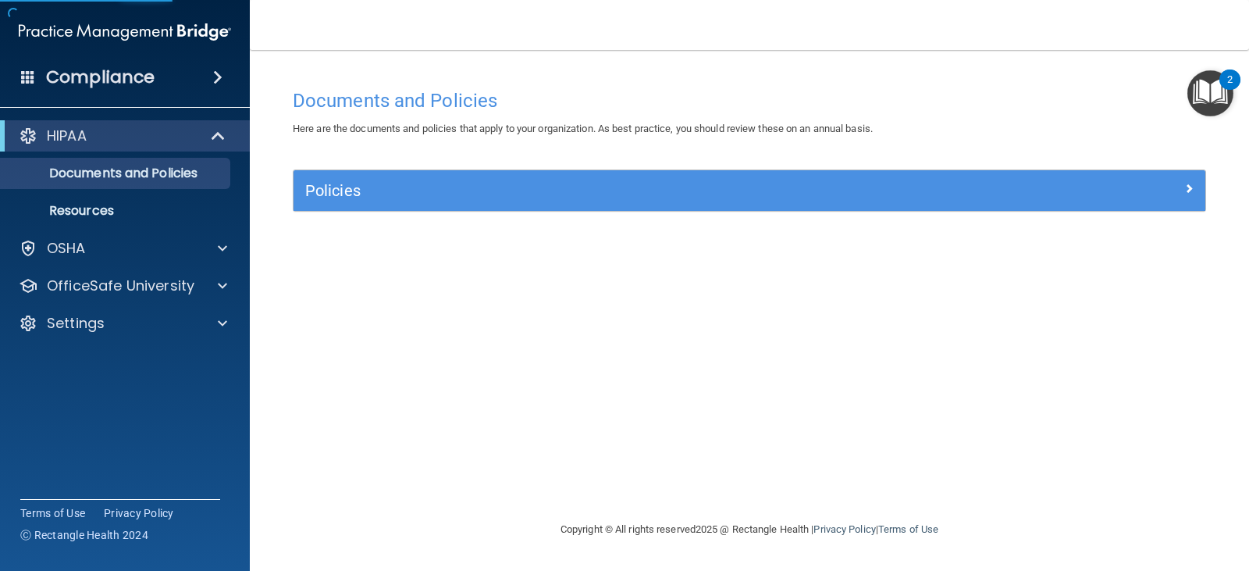
click at [347, 205] on div "Policies" at bounding box center [749, 190] width 912 height 41
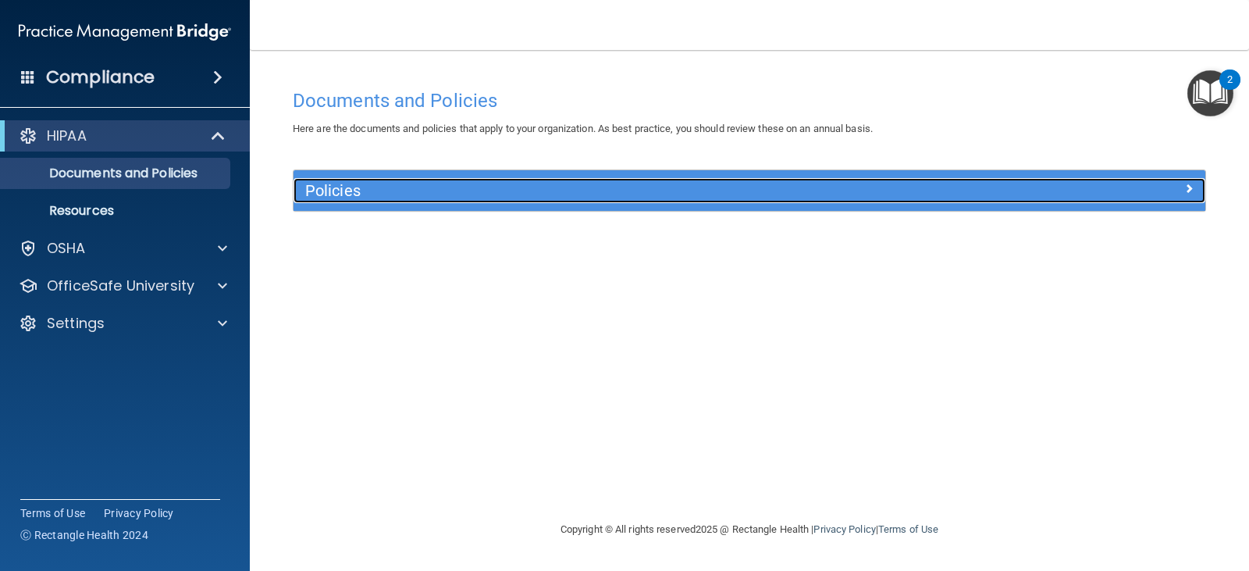
click at [343, 197] on h5 "Policies" at bounding box center [635, 190] width 660 height 17
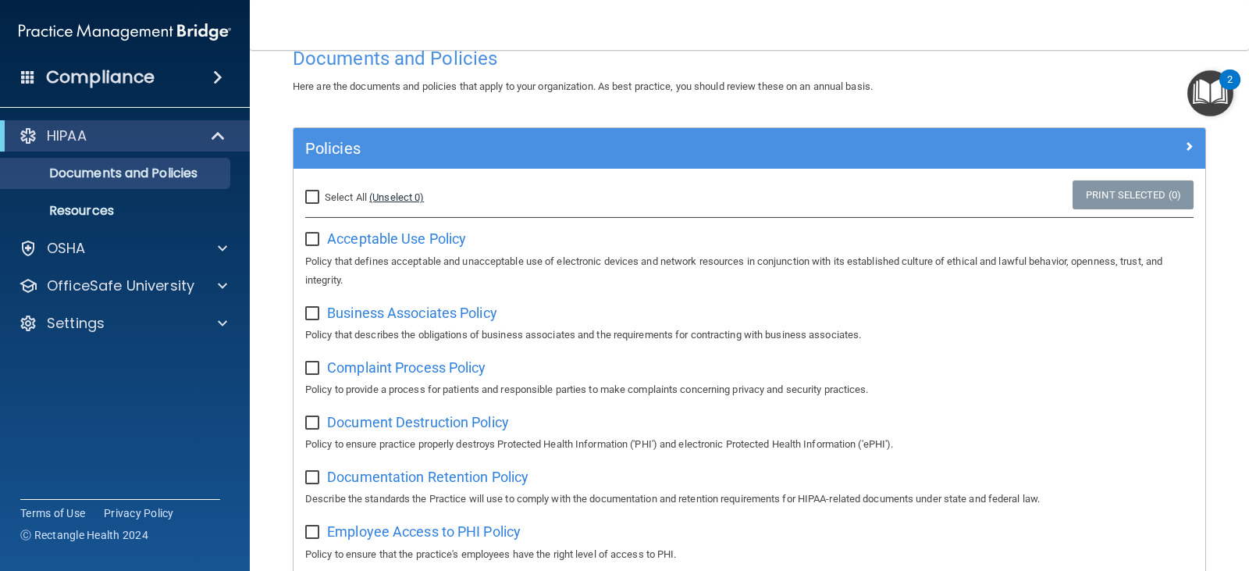
scroll to position [78, 0]
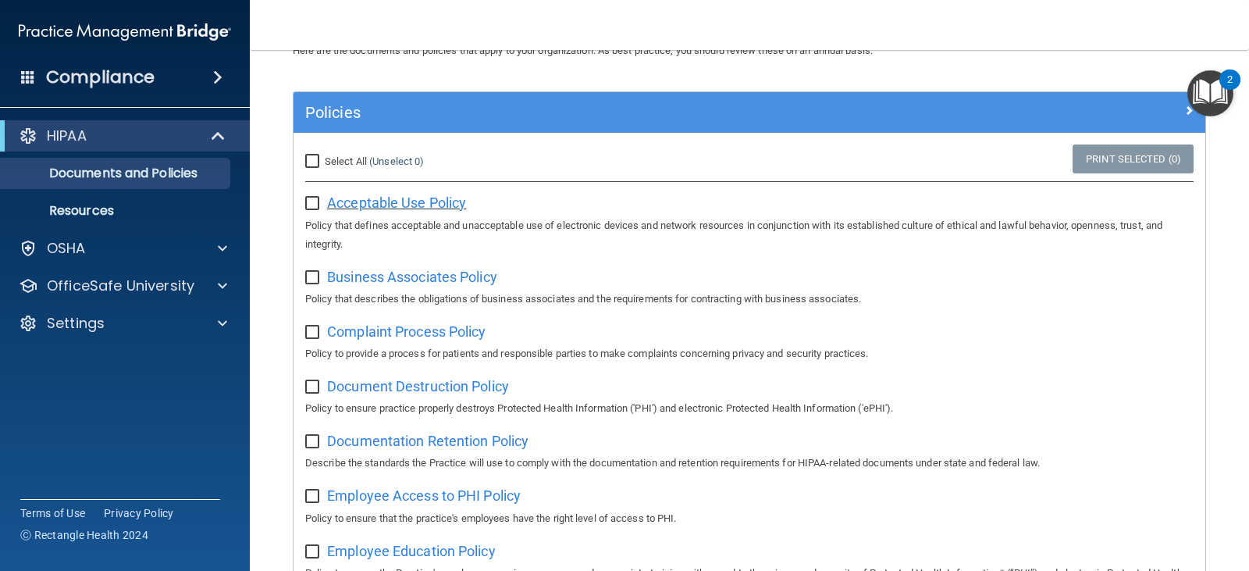
click at [425, 201] on span "Acceptable Use Policy" at bounding box center [396, 202] width 139 height 16
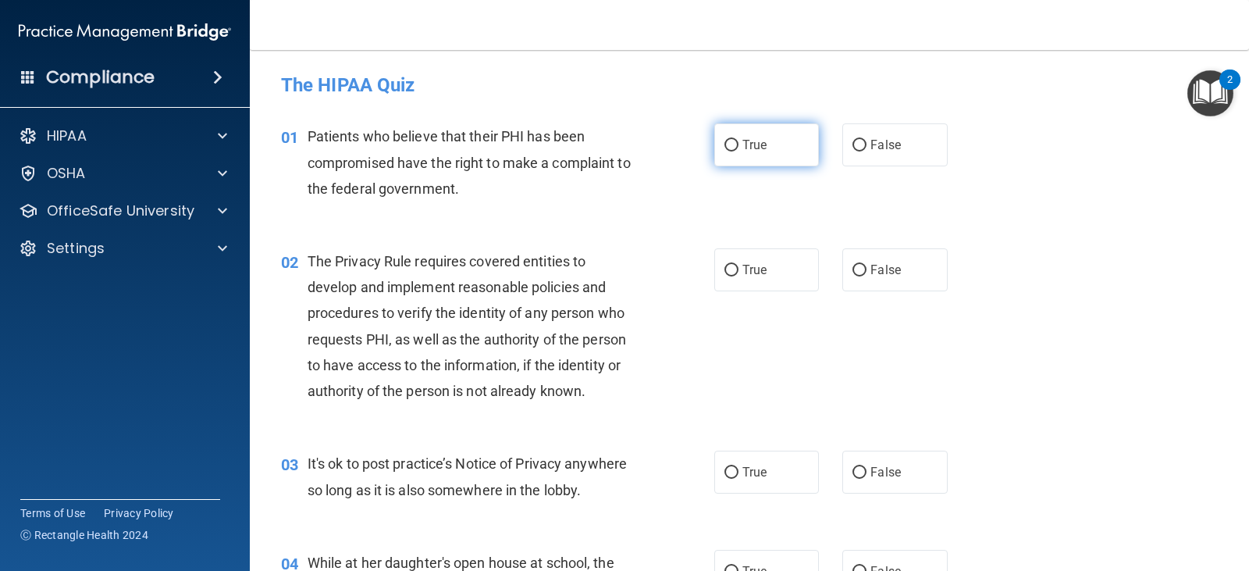
click at [726, 145] on input "True" at bounding box center [731, 146] width 14 height 12
radio input "true"
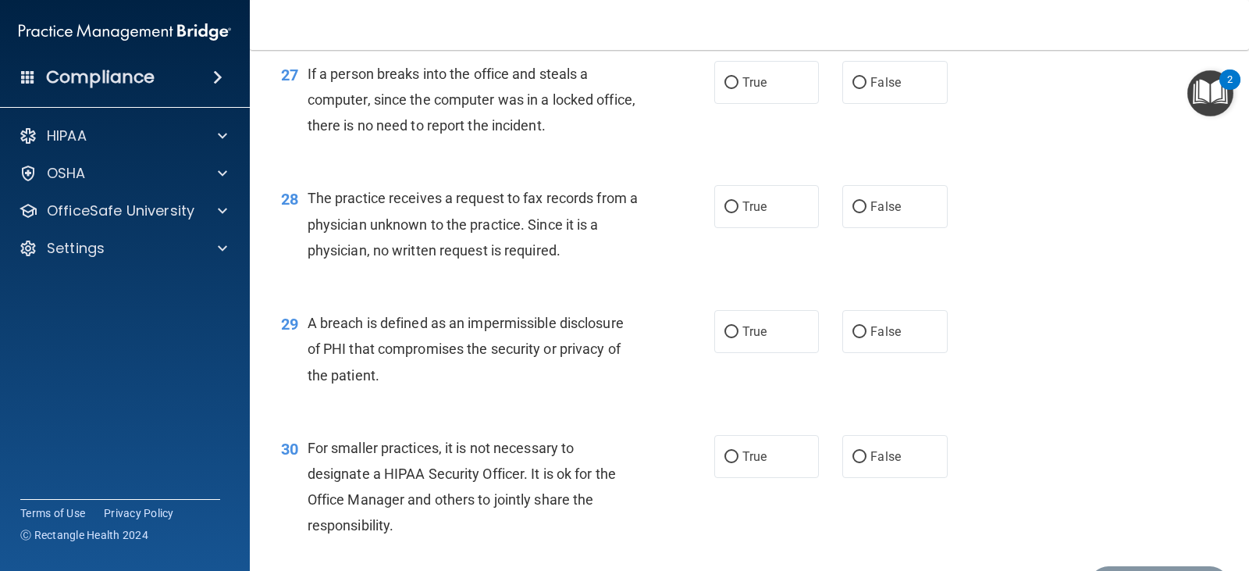
scroll to position [3555, 0]
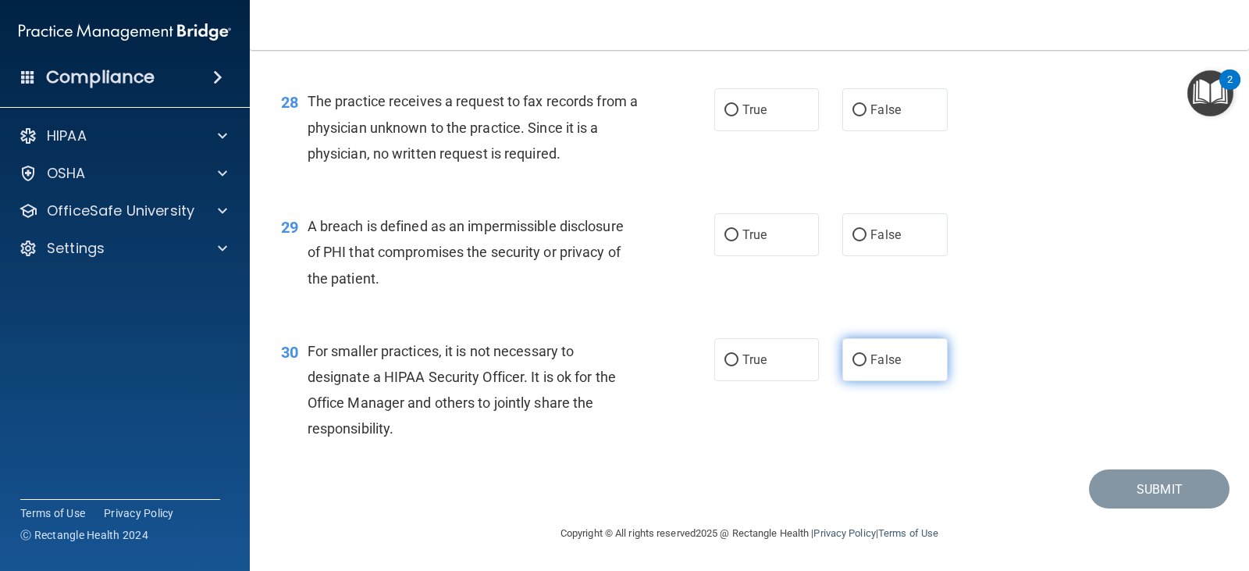
click at [858, 356] on input "False" at bounding box center [859, 360] width 14 height 12
radio input "true"
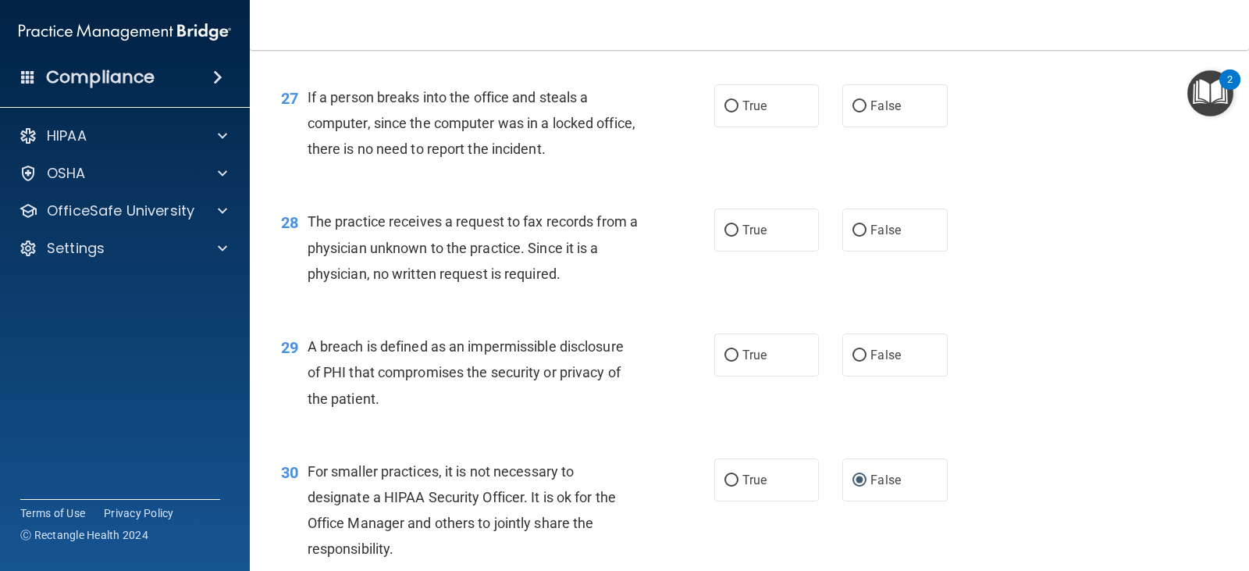
scroll to position [3399, 0]
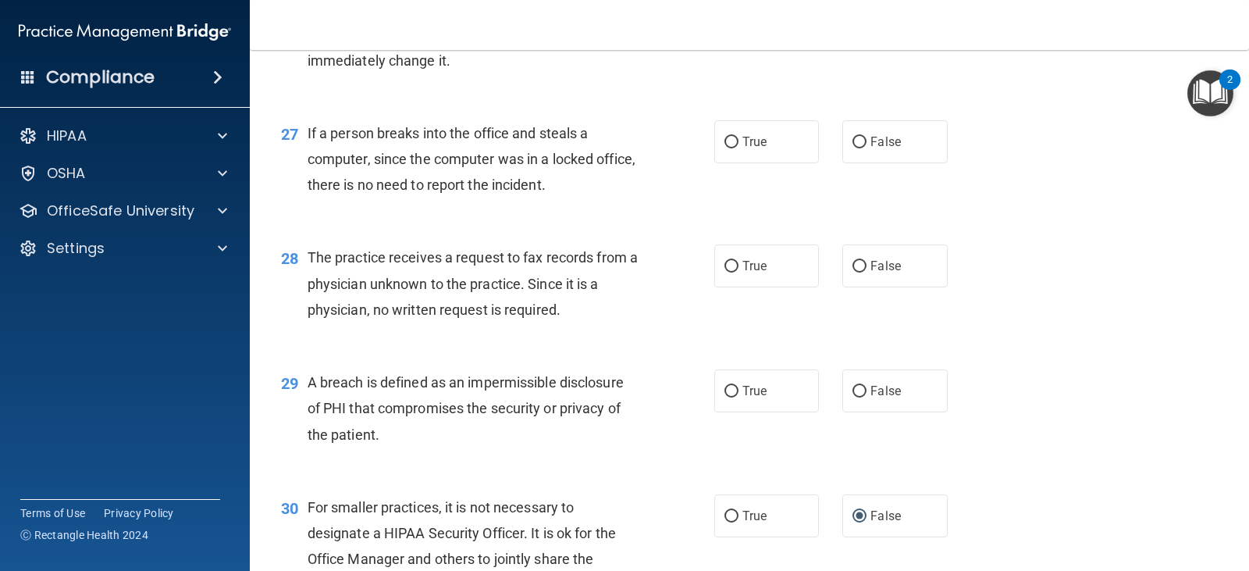
click at [1219, 94] on img "Open Resource Center, 2 new notifications" at bounding box center [1210, 93] width 46 height 46
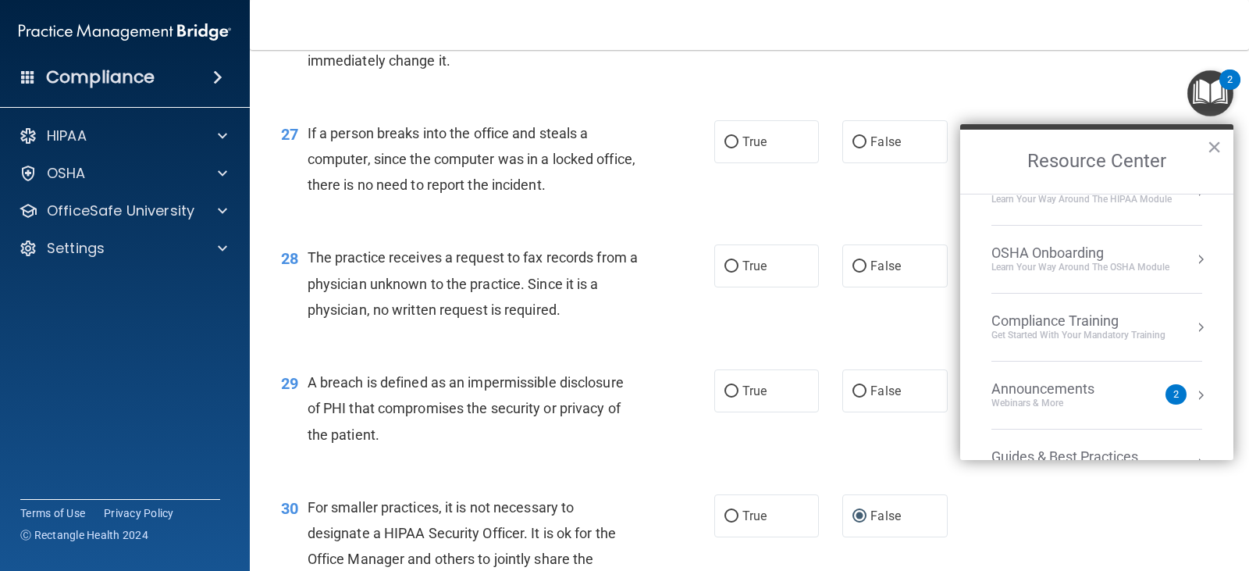
scroll to position [0, 0]
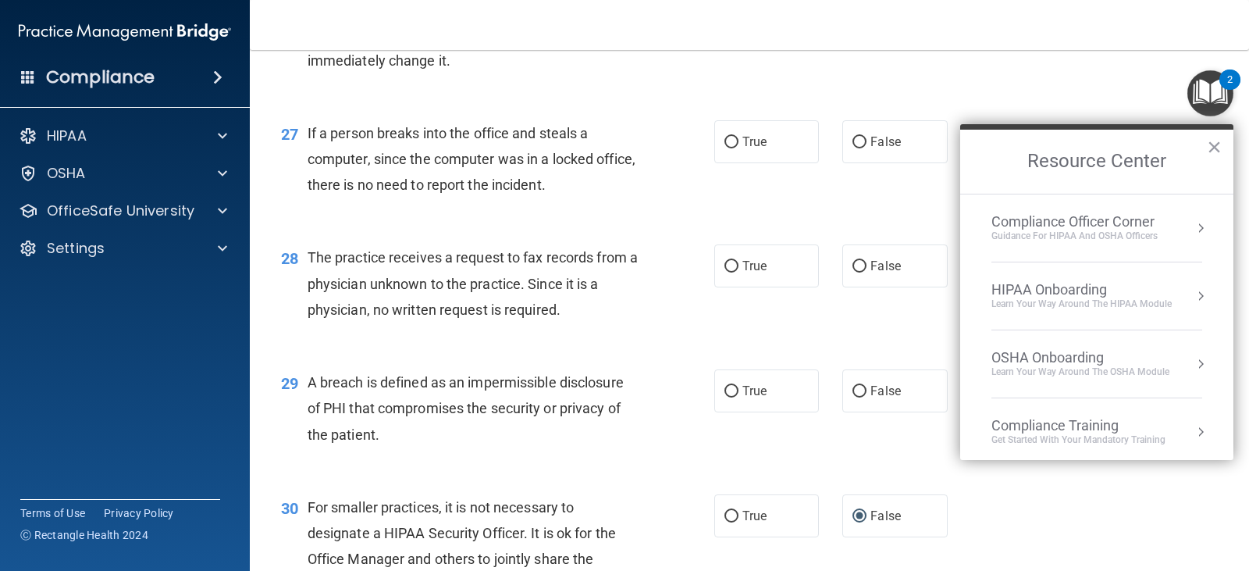
click at [1115, 230] on div "Guidance for HIPAA and OSHA Officers" at bounding box center [1074, 235] width 166 height 13
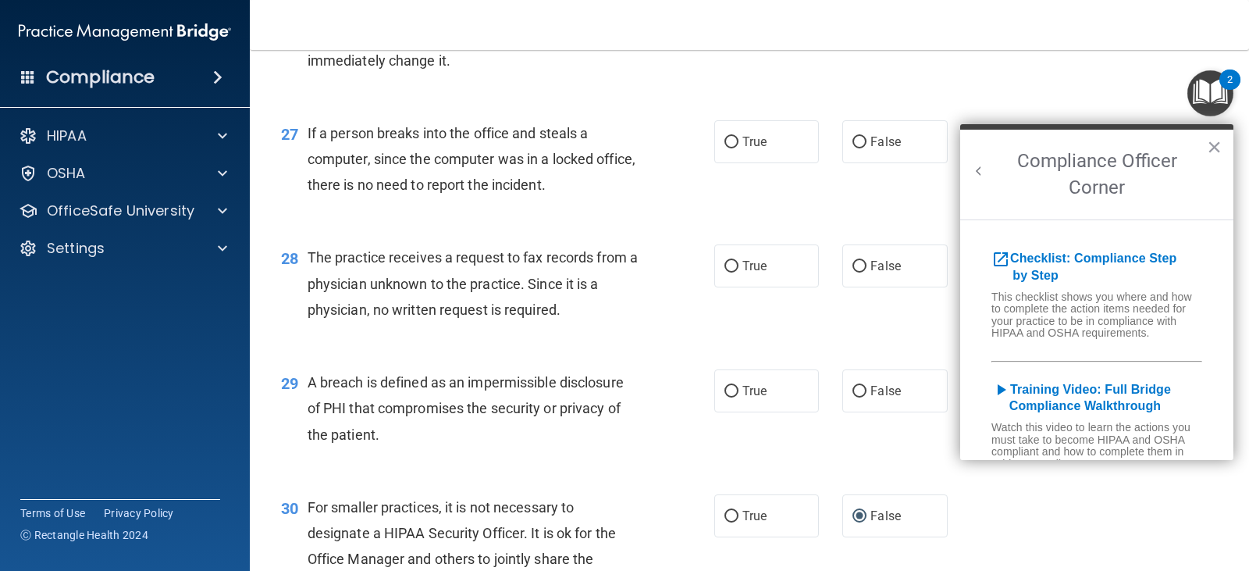
drag, startPoint x: 1209, startPoint y: 147, endPoint x: 1196, endPoint y: 152, distance: 14.4
click at [1208, 148] on button "×" at bounding box center [1214, 146] width 15 height 25
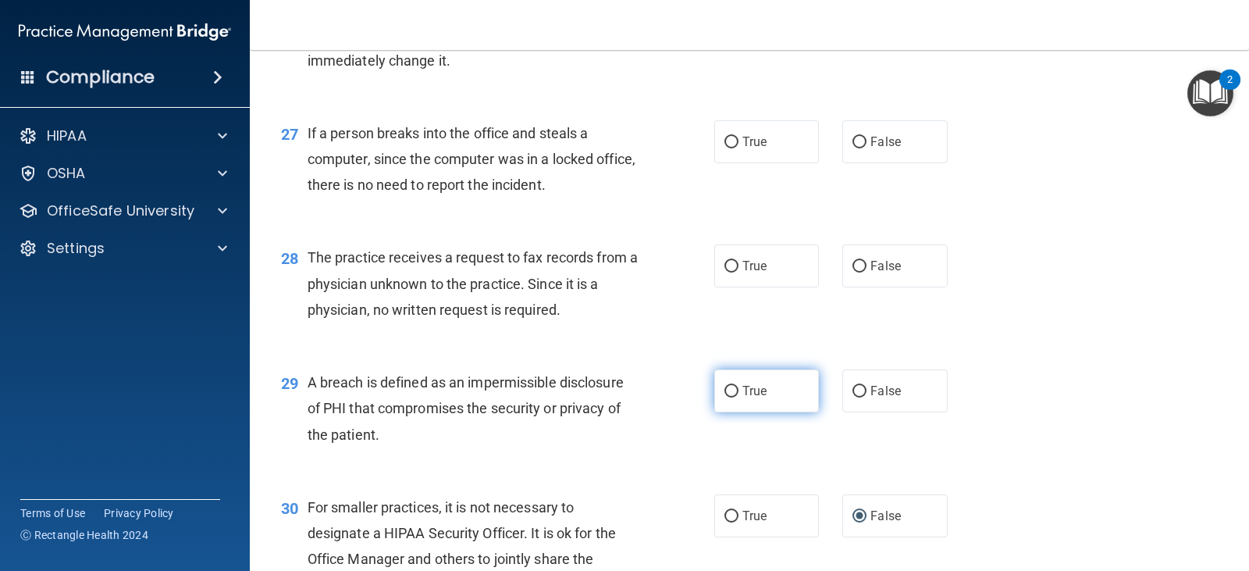
click at [724, 389] on input "True" at bounding box center [731, 392] width 14 height 12
radio input "true"
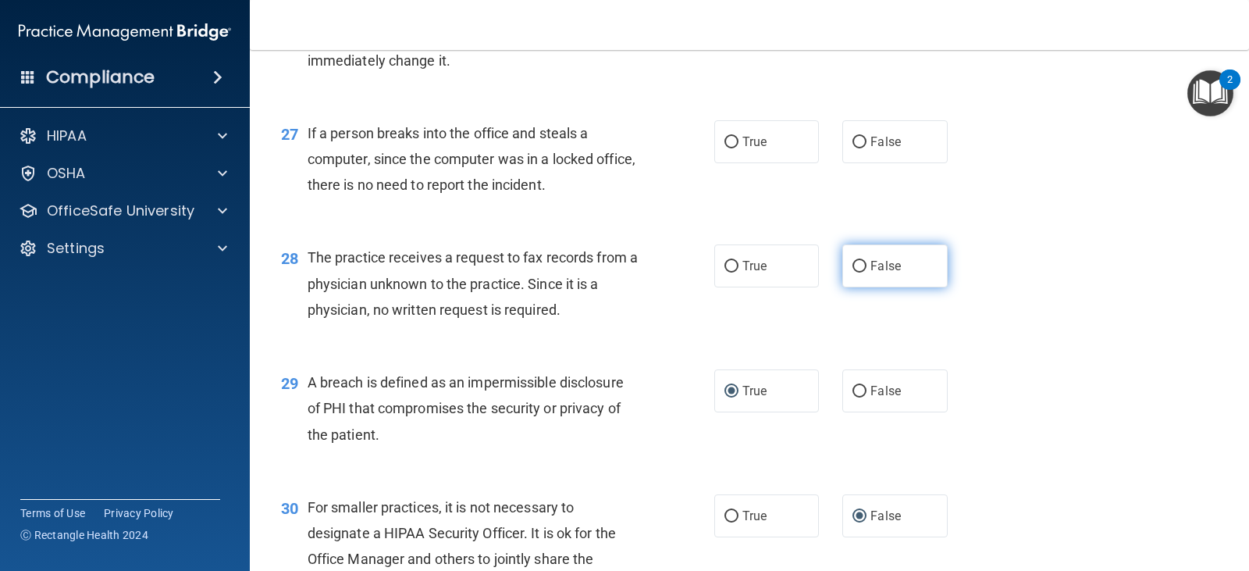
click at [852, 261] on input "False" at bounding box center [859, 267] width 14 height 12
radio input "true"
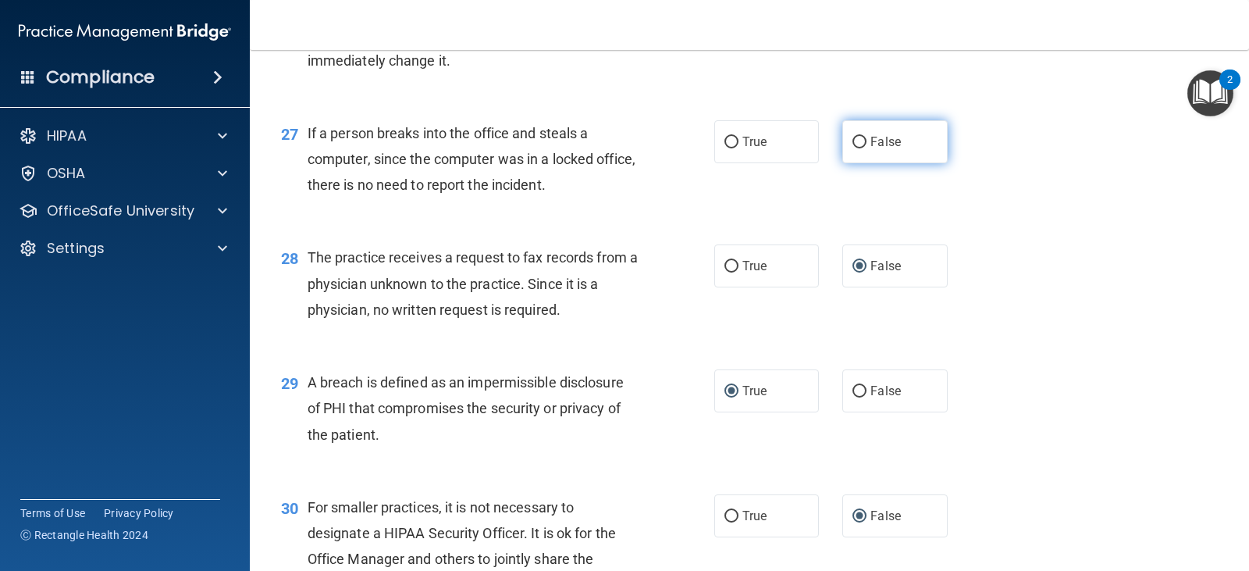
click at [854, 139] on input "False" at bounding box center [859, 143] width 14 height 12
radio input "true"
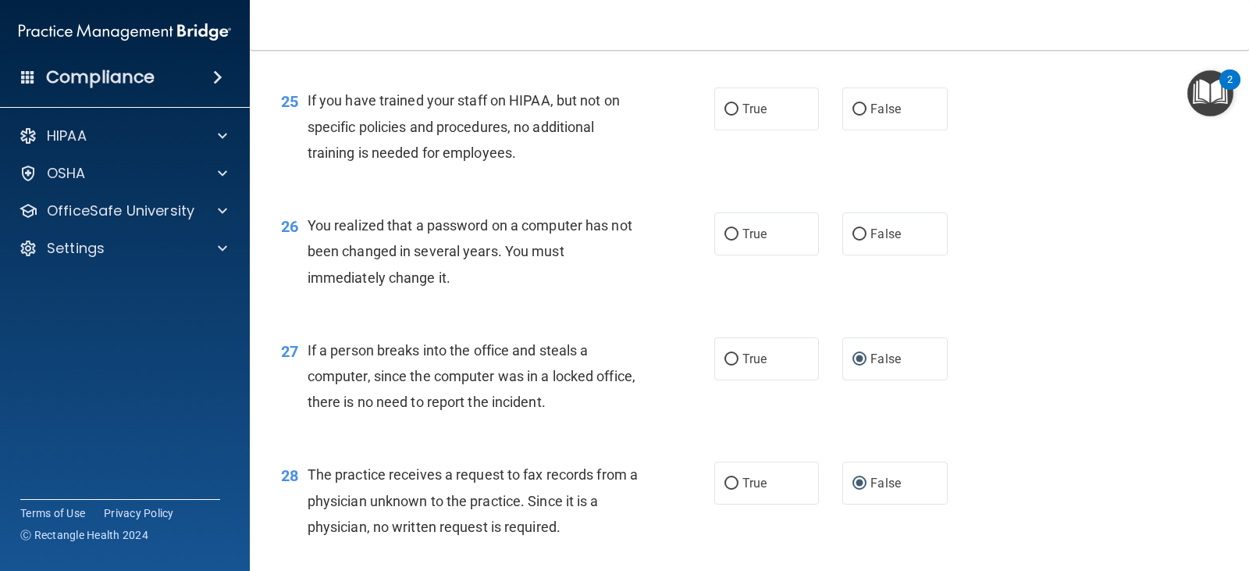
scroll to position [3165, 0]
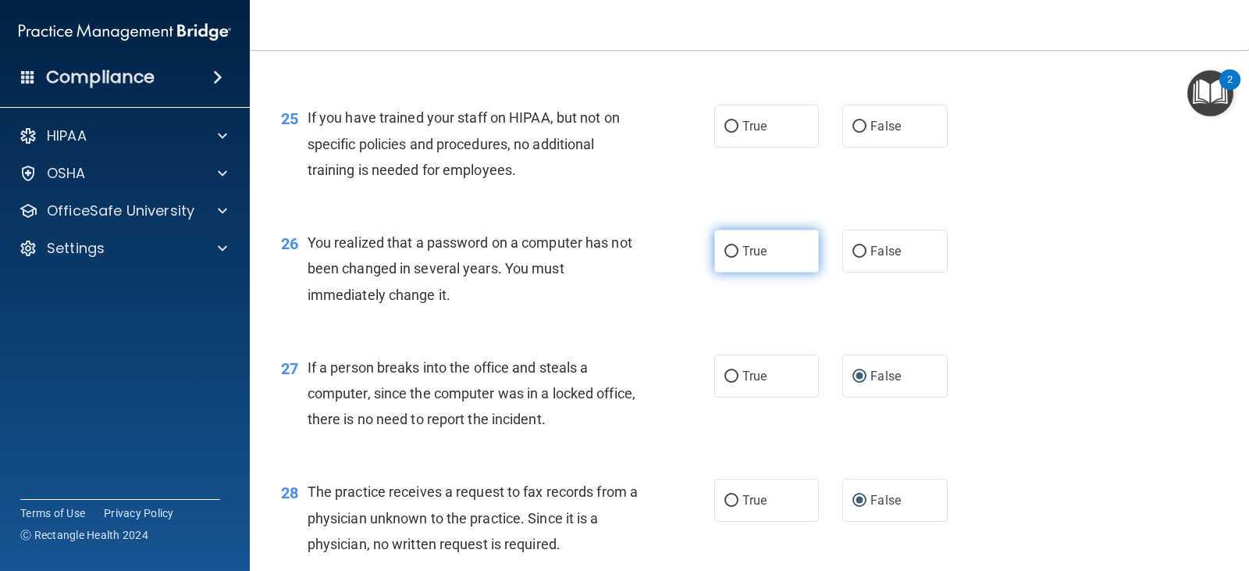
click at [724, 248] on input "True" at bounding box center [731, 252] width 14 height 12
radio input "true"
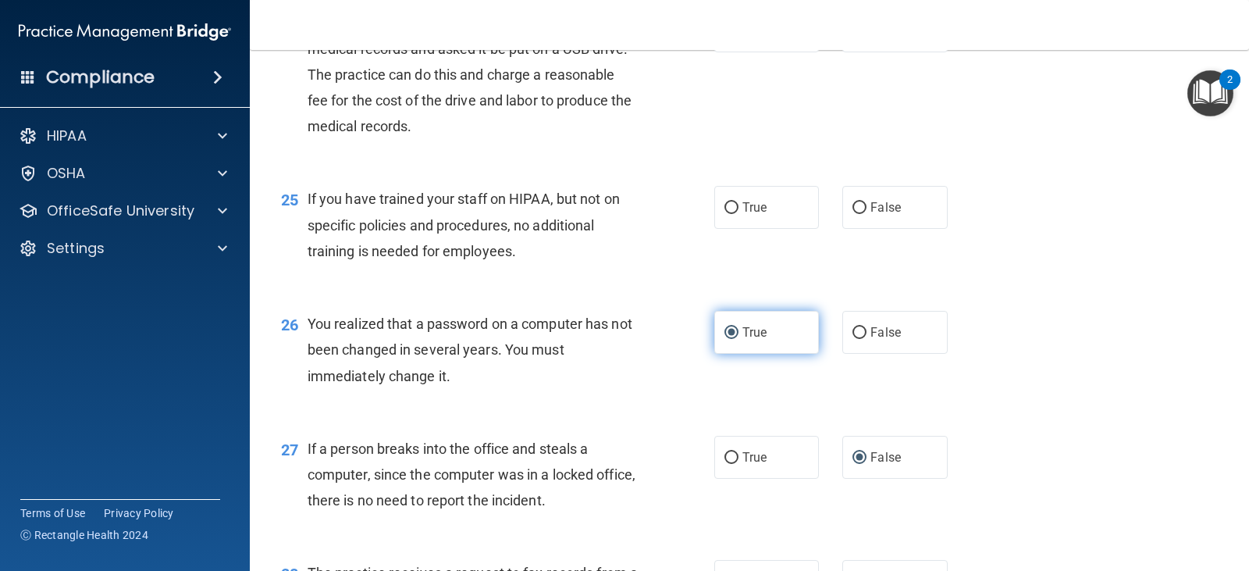
scroll to position [3009, 0]
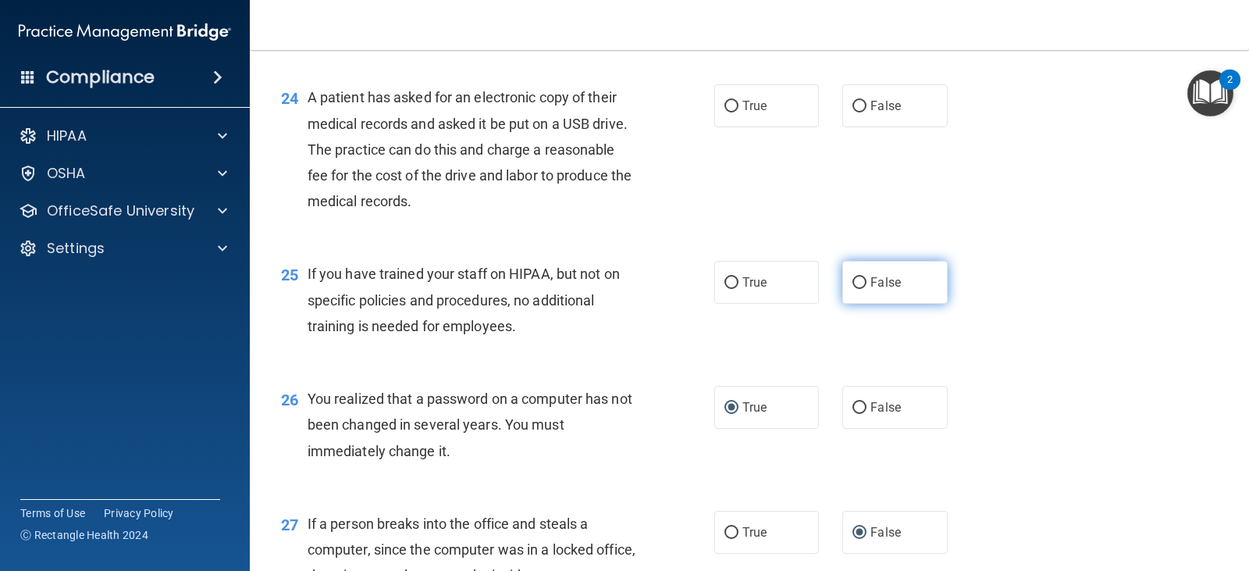
click at [852, 287] on input "False" at bounding box center [859, 283] width 14 height 12
radio input "true"
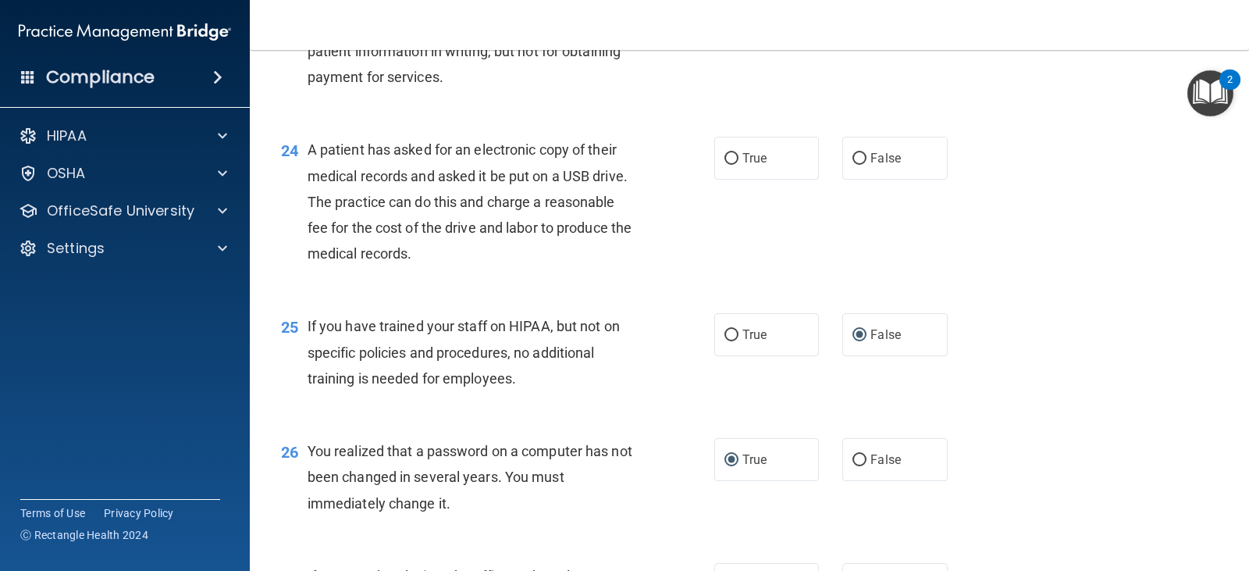
scroll to position [2853, 0]
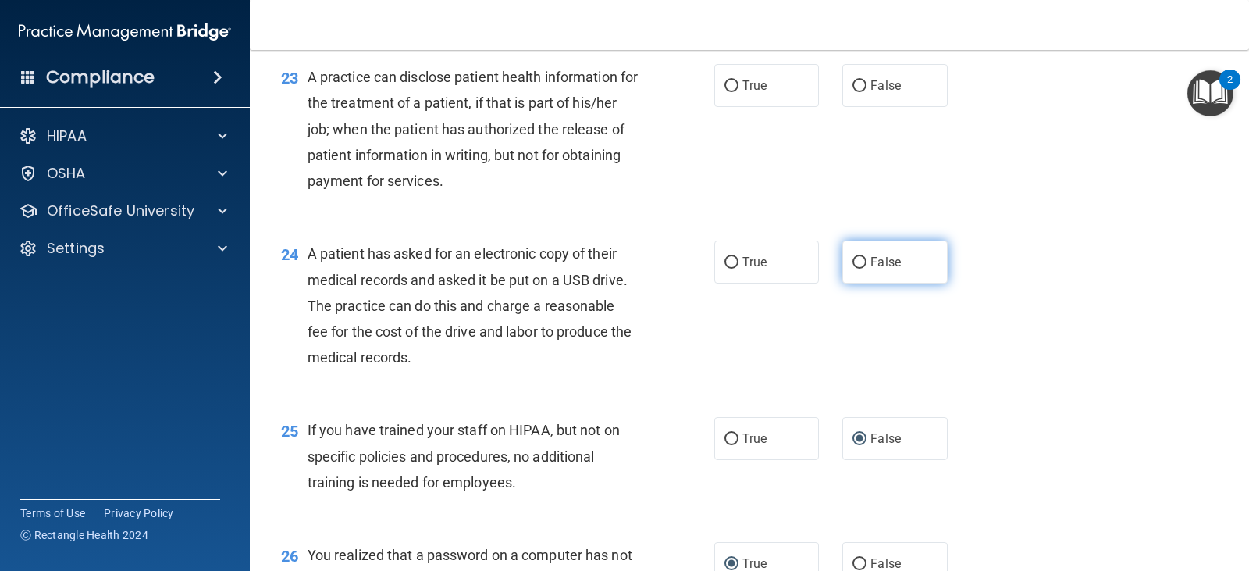
click at [852, 258] on input "False" at bounding box center [859, 263] width 14 height 12
radio input "true"
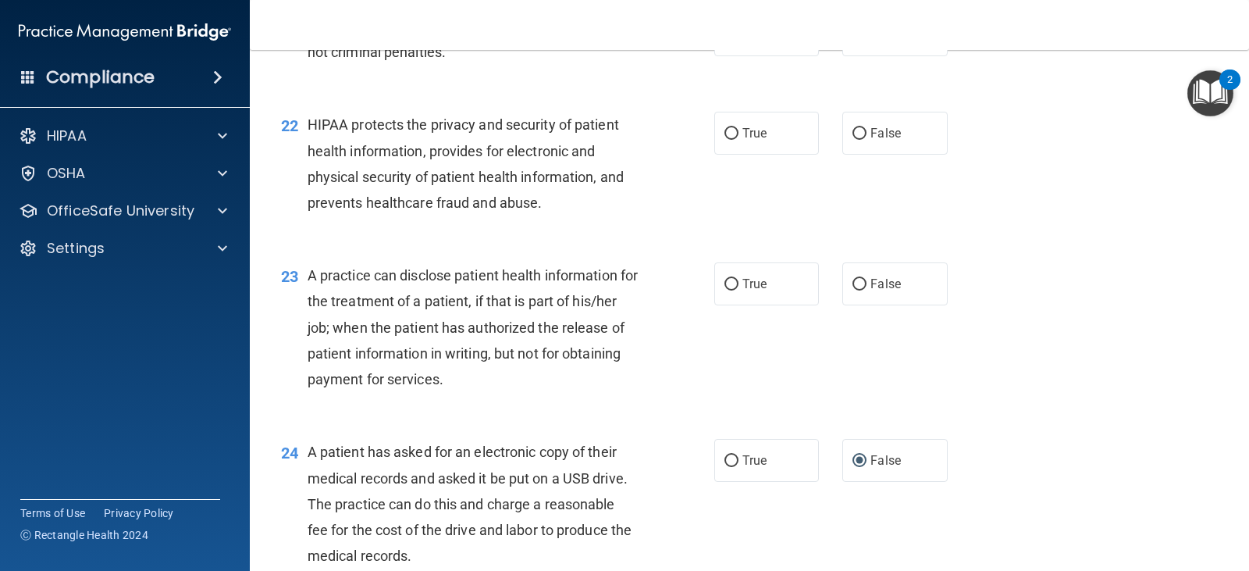
scroll to position [2619, 0]
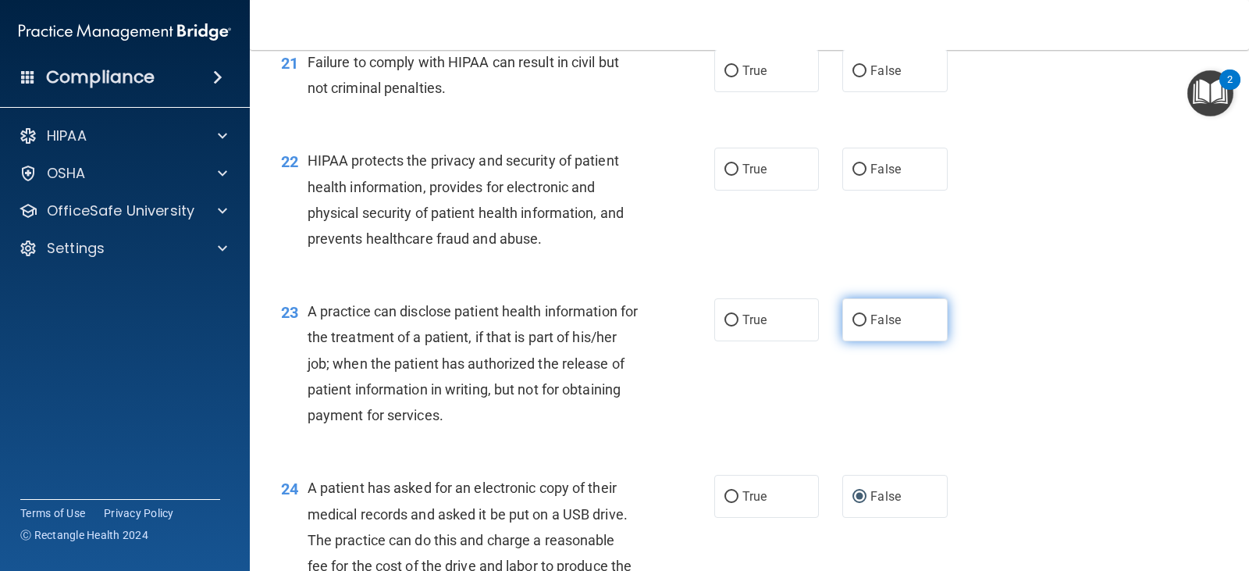
drag, startPoint x: 854, startPoint y: 320, endPoint x: 838, endPoint y: 320, distance: 16.4
click at [853, 320] on input "False" at bounding box center [859, 321] width 14 height 12
radio input "true"
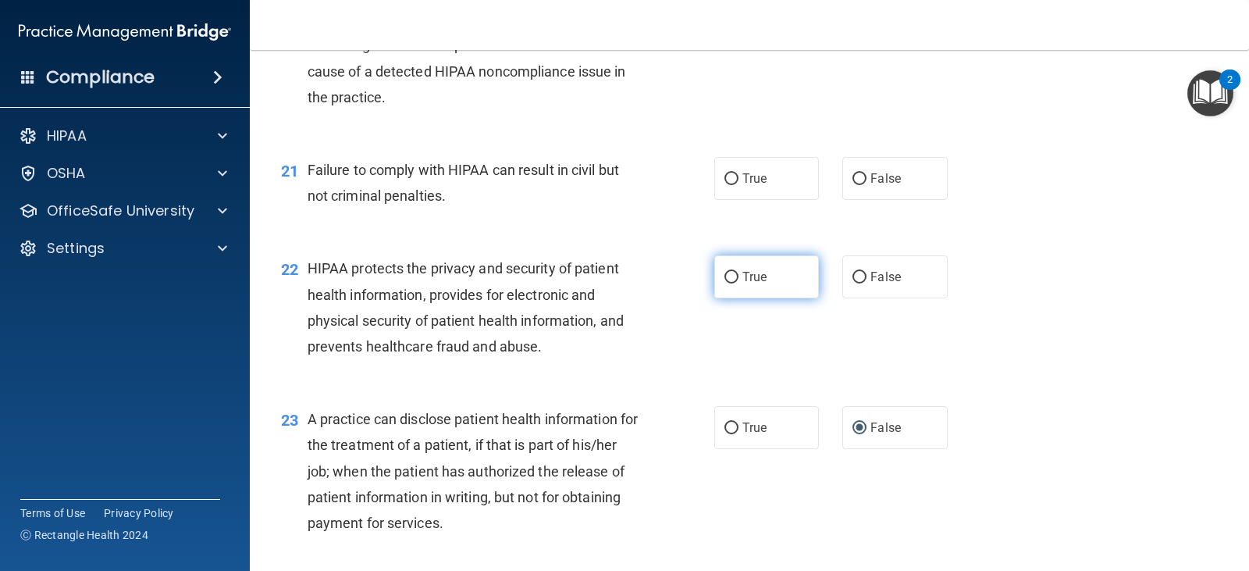
scroll to position [2463, 0]
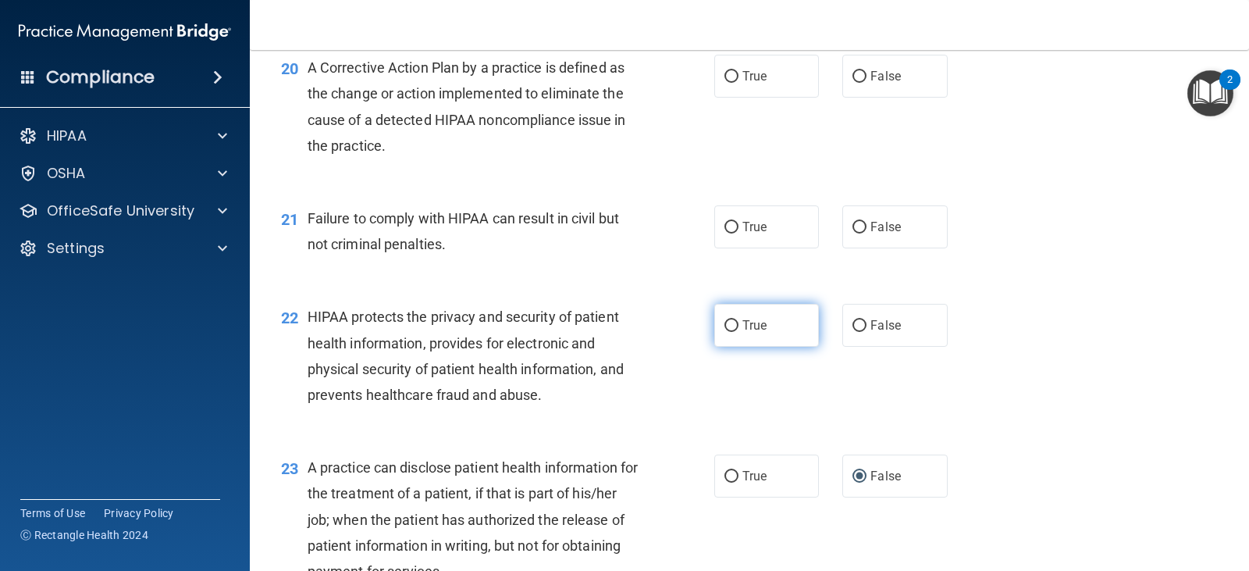
click at [729, 322] on input "True" at bounding box center [731, 326] width 14 height 12
radio input "true"
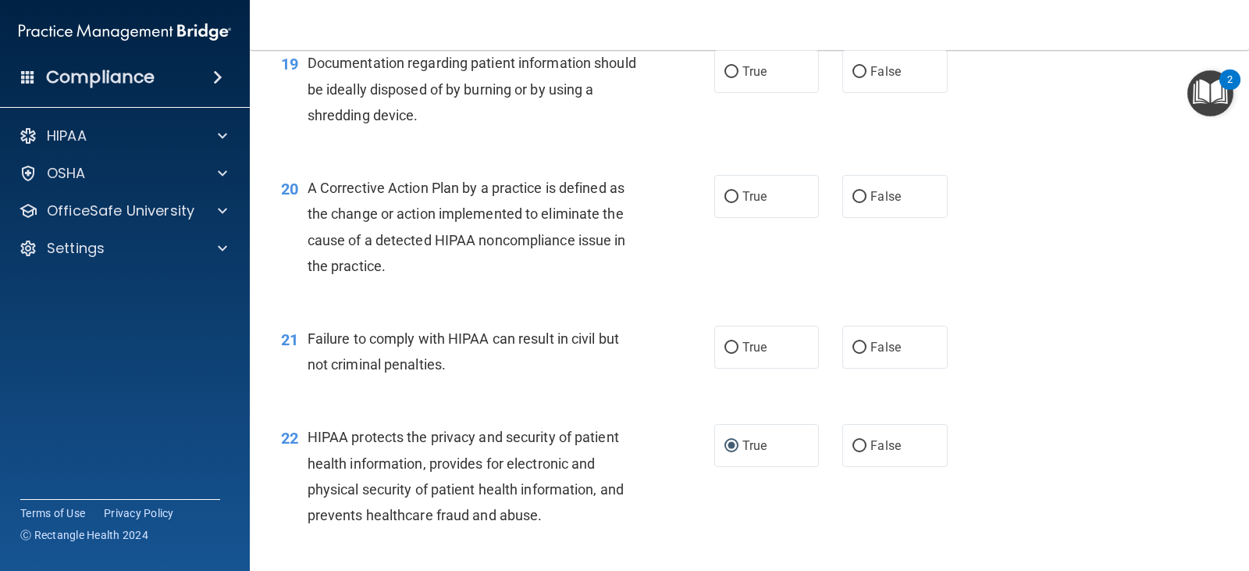
scroll to position [2307, 0]
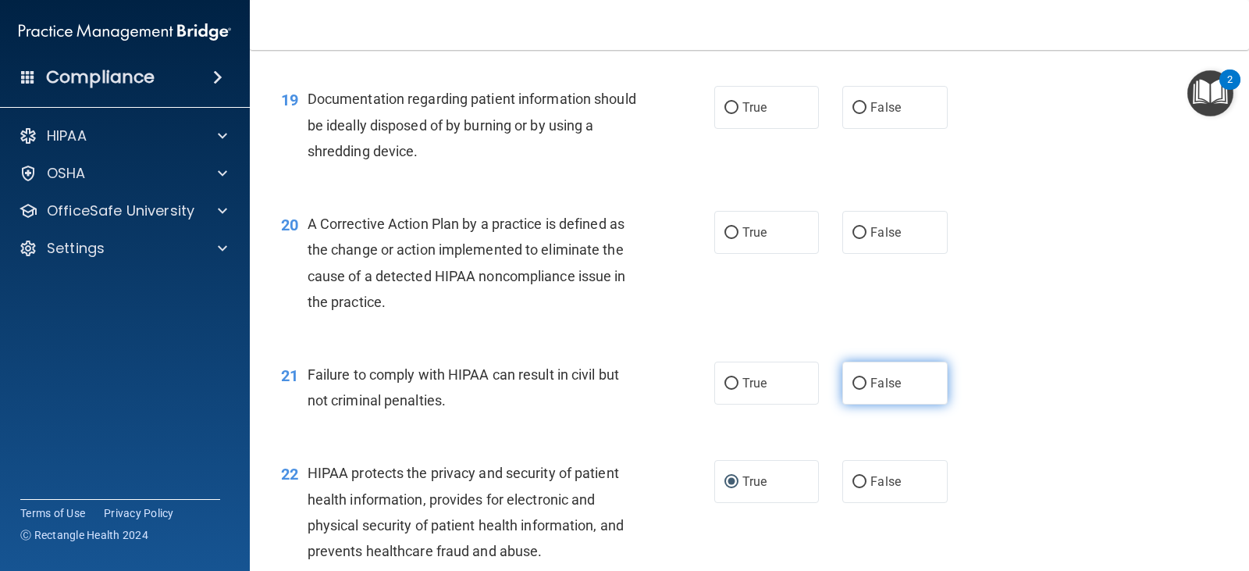
click at [852, 383] on input "False" at bounding box center [859, 384] width 14 height 12
radio input "true"
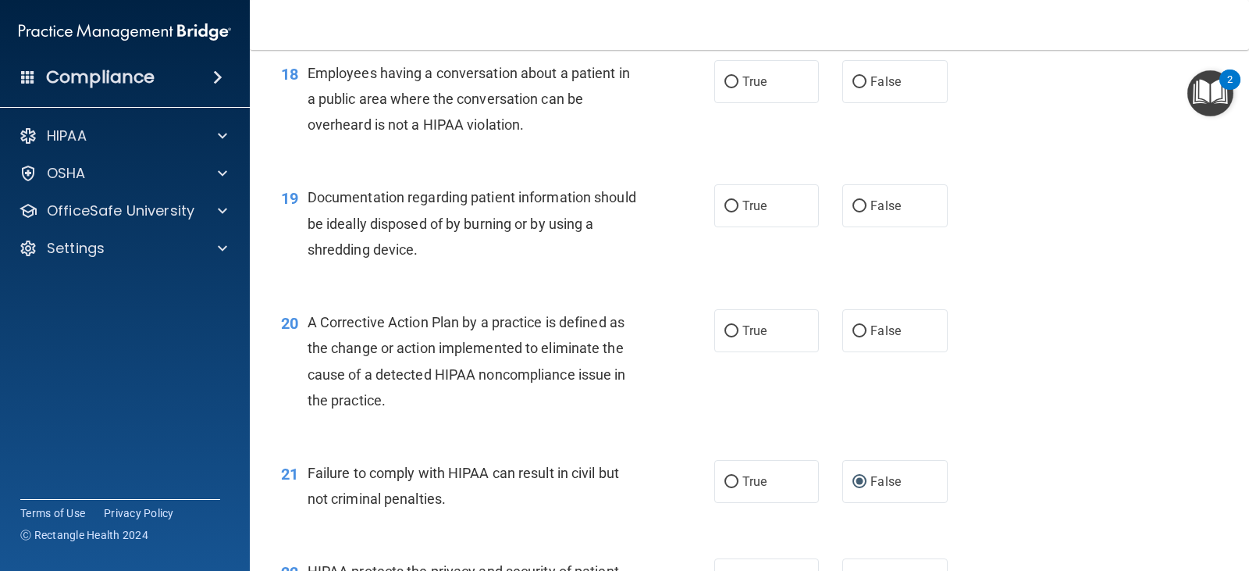
scroll to position [2150, 0]
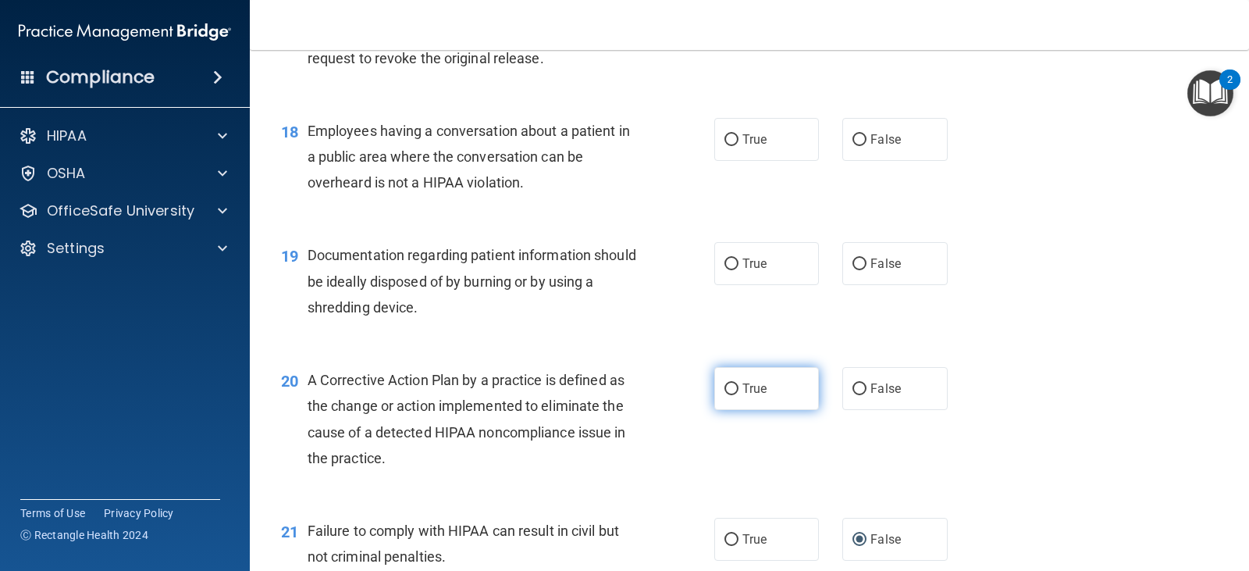
click at [725, 386] on input "True" at bounding box center [731, 389] width 14 height 12
radio input "true"
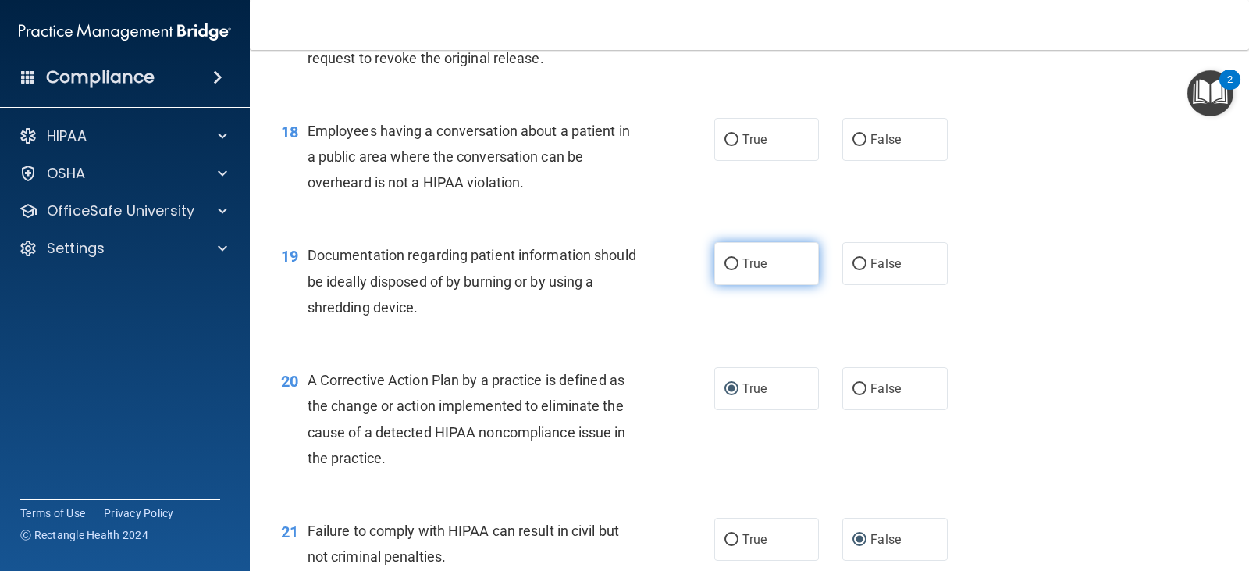
click at [724, 262] on input "True" at bounding box center [731, 264] width 14 height 12
radio input "true"
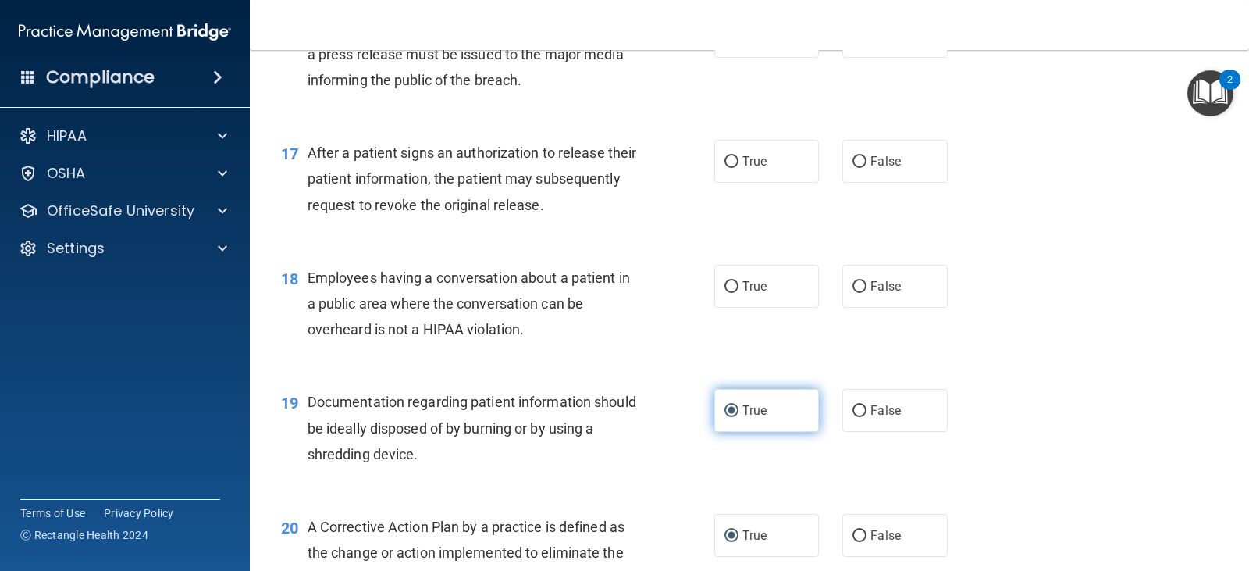
scroll to position [1994, 0]
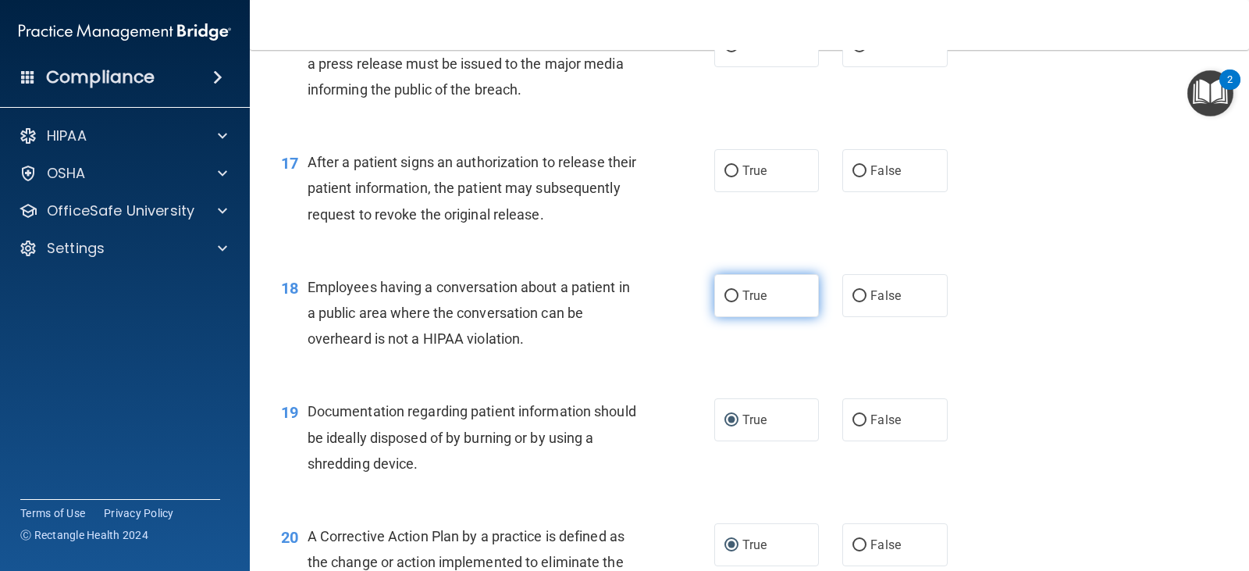
click at [724, 290] on input "True" at bounding box center [731, 296] width 14 height 12
radio input "true"
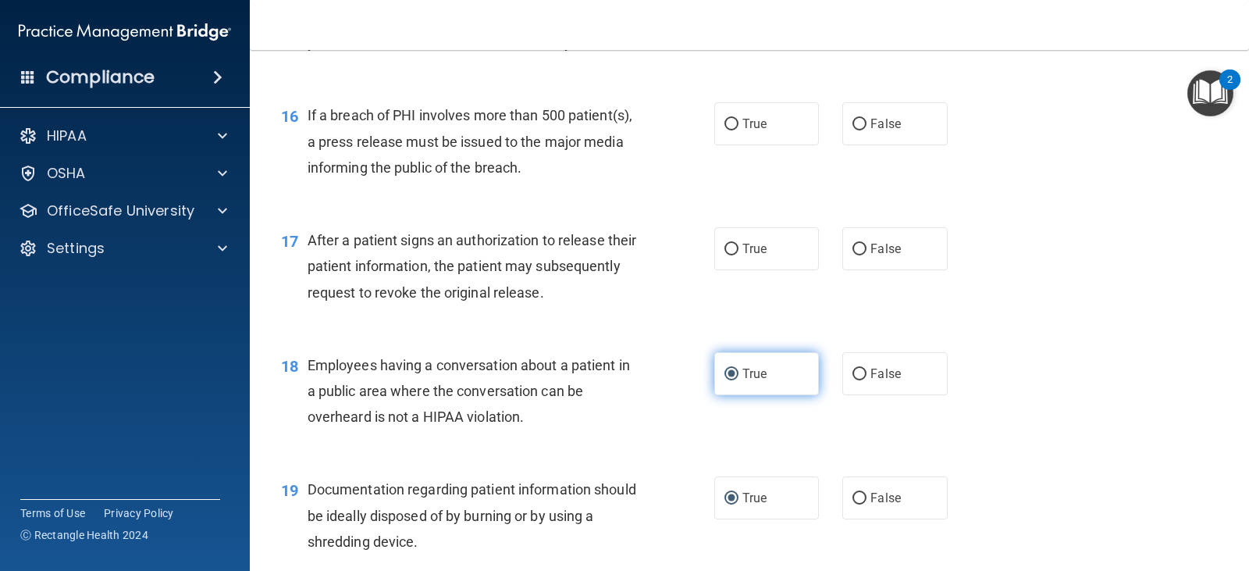
scroll to position [1838, 0]
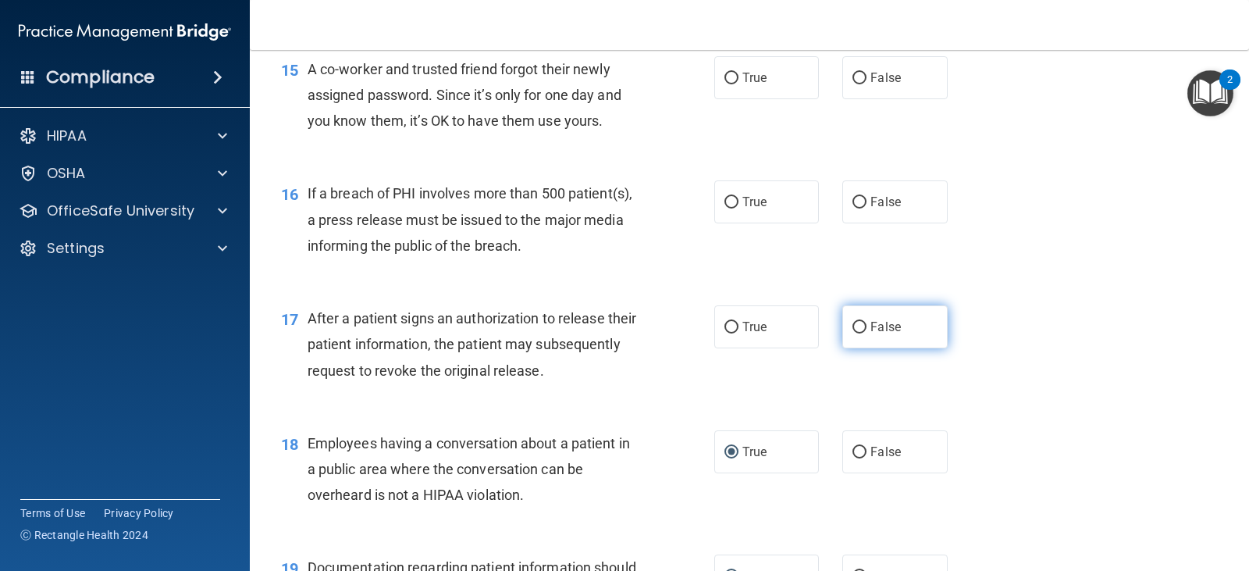
click at [852, 326] on input "False" at bounding box center [859, 328] width 14 height 12
radio input "true"
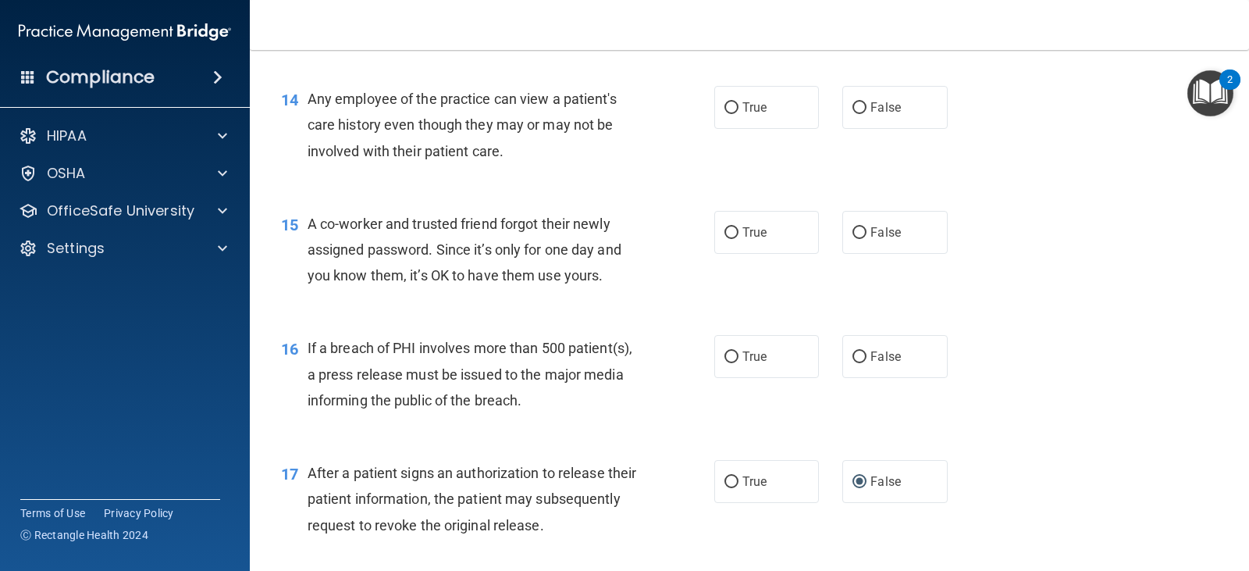
scroll to position [1682, 0]
click at [852, 360] on input "False" at bounding box center [859, 359] width 14 height 12
radio input "true"
click at [852, 230] on input "False" at bounding box center [859, 235] width 14 height 12
radio input "true"
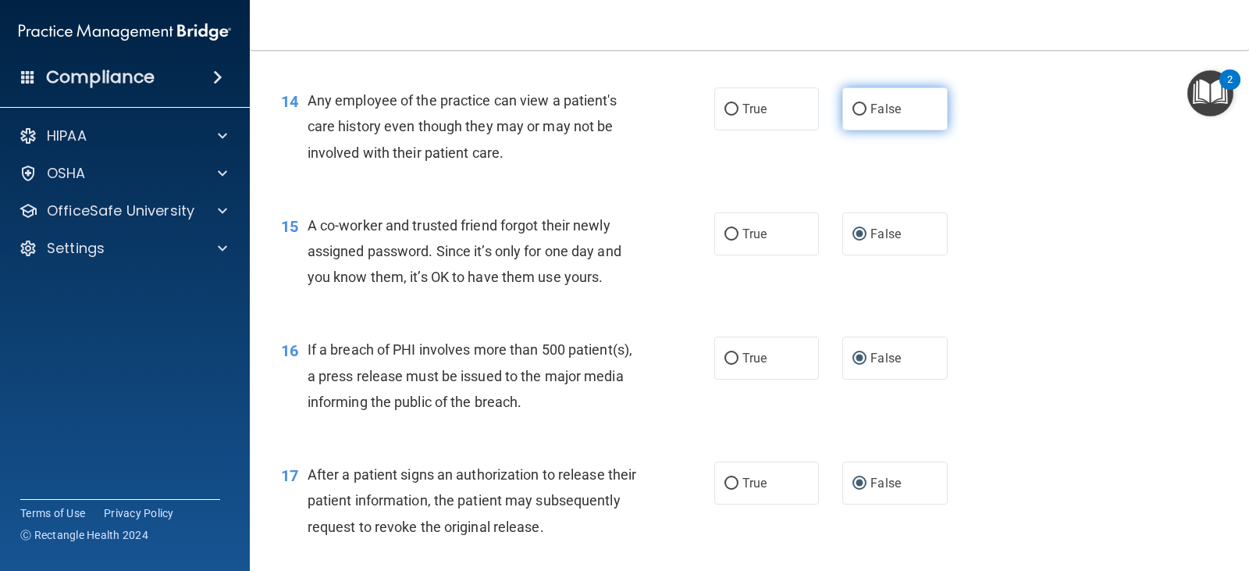
click at [852, 110] on input "False" at bounding box center [859, 110] width 14 height 12
radio input "true"
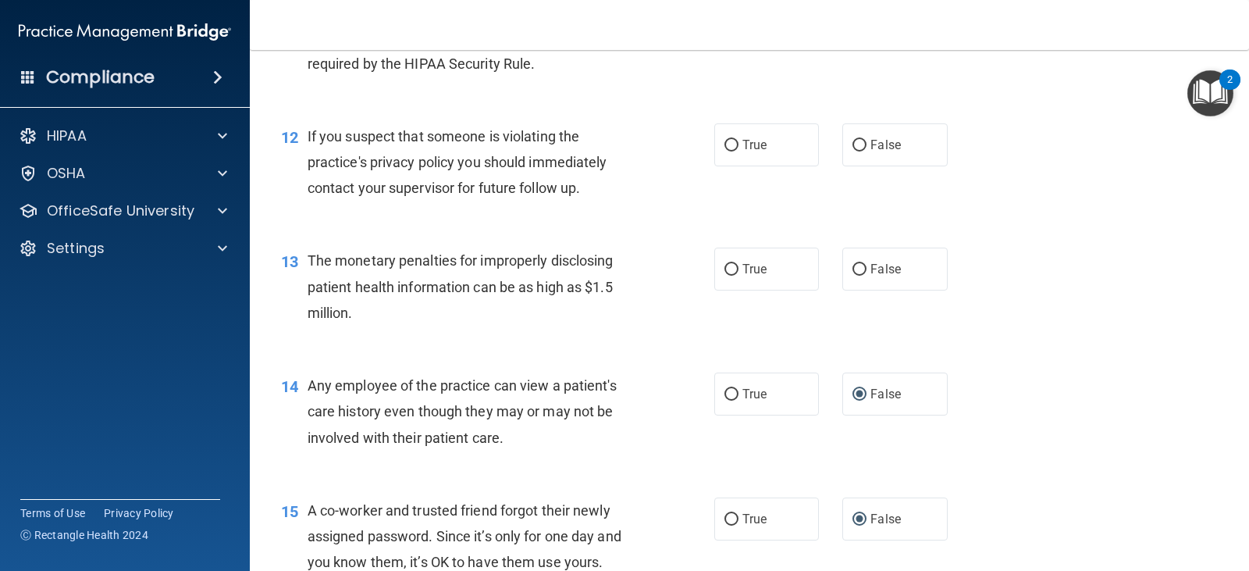
scroll to position [1370, 0]
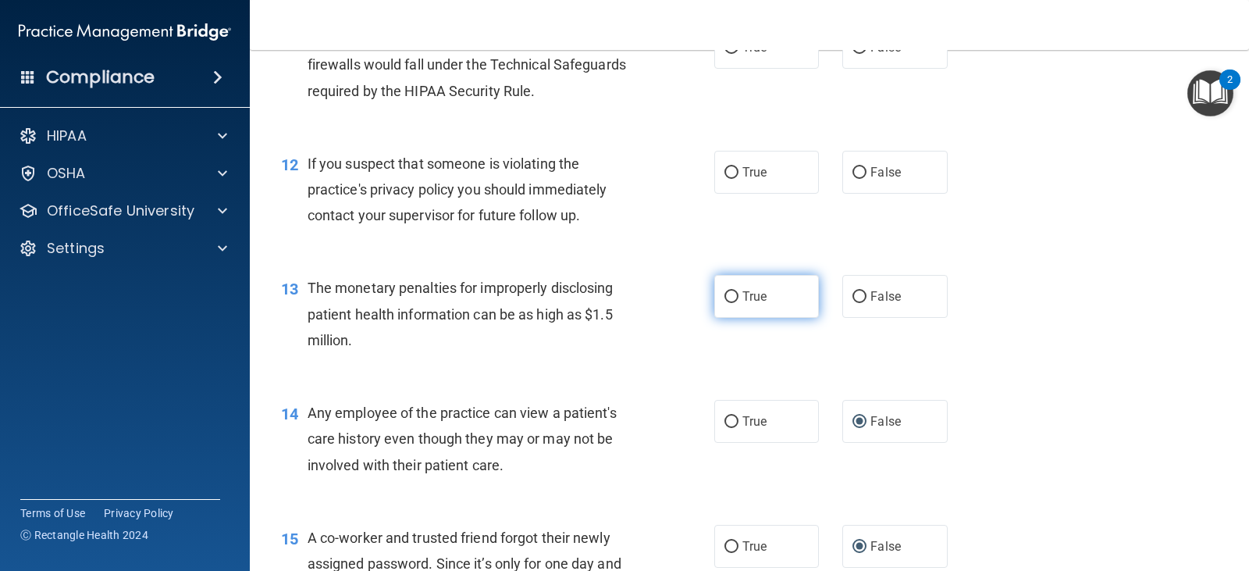
click at [733, 297] on label "True" at bounding box center [766, 296] width 105 height 43
click at [733, 297] on input "True" at bounding box center [731, 297] width 14 height 12
radio input "true"
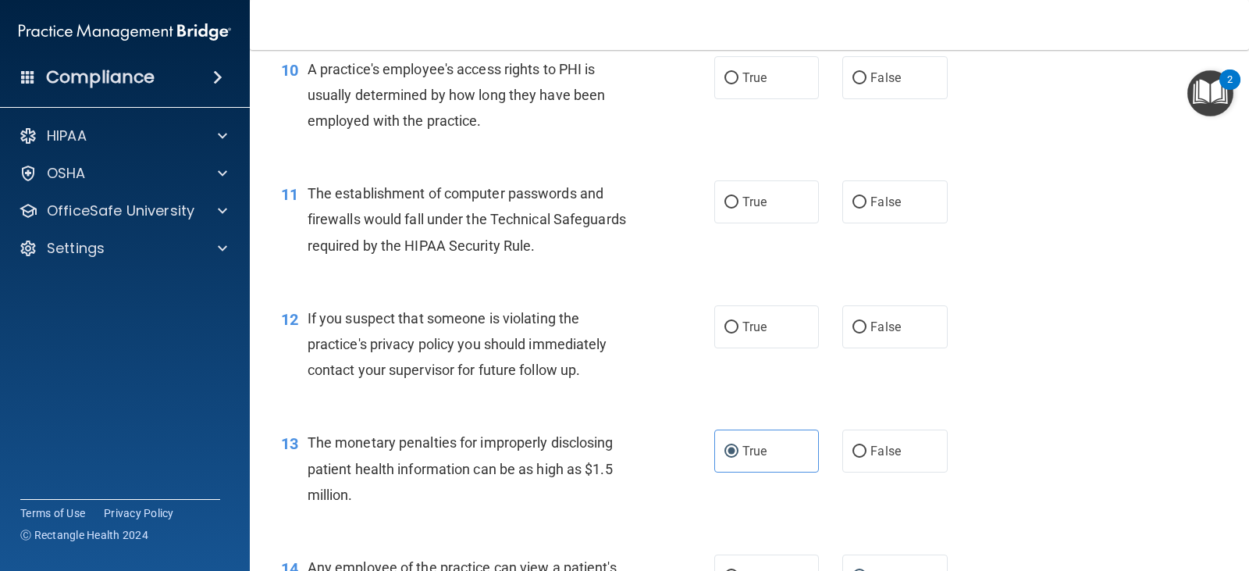
scroll to position [1214, 0]
click at [724, 328] on input "True" at bounding box center [731, 329] width 14 height 12
radio input "true"
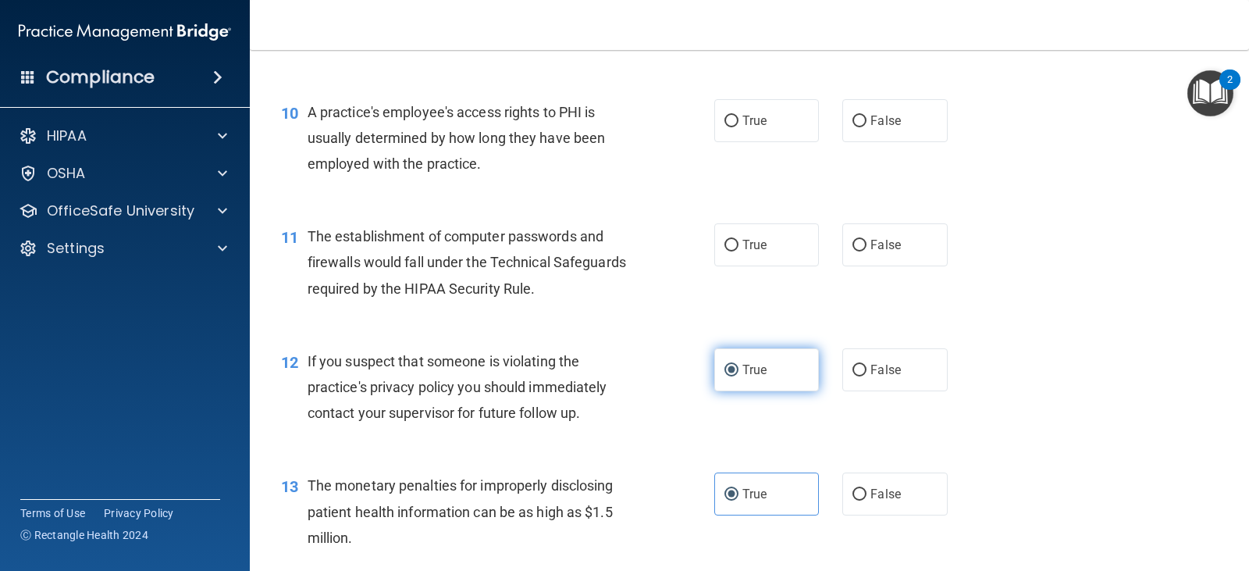
scroll to position [1136, 0]
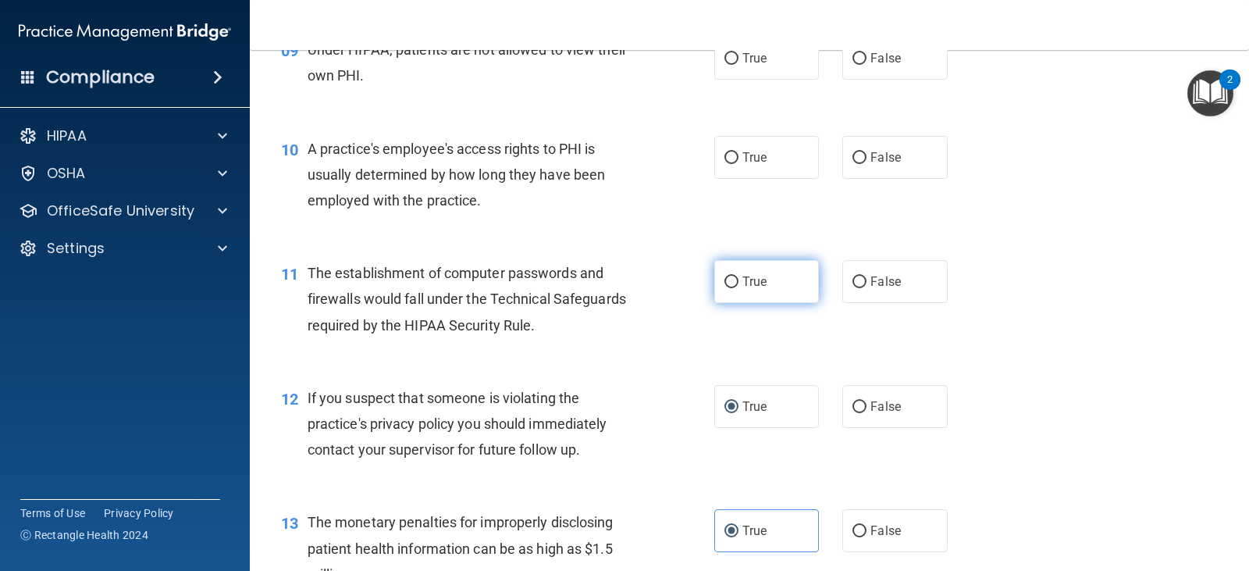
click at [728, 283] on input "True" at bounding box center [731, 282] width 14 height 12
radio input "true"
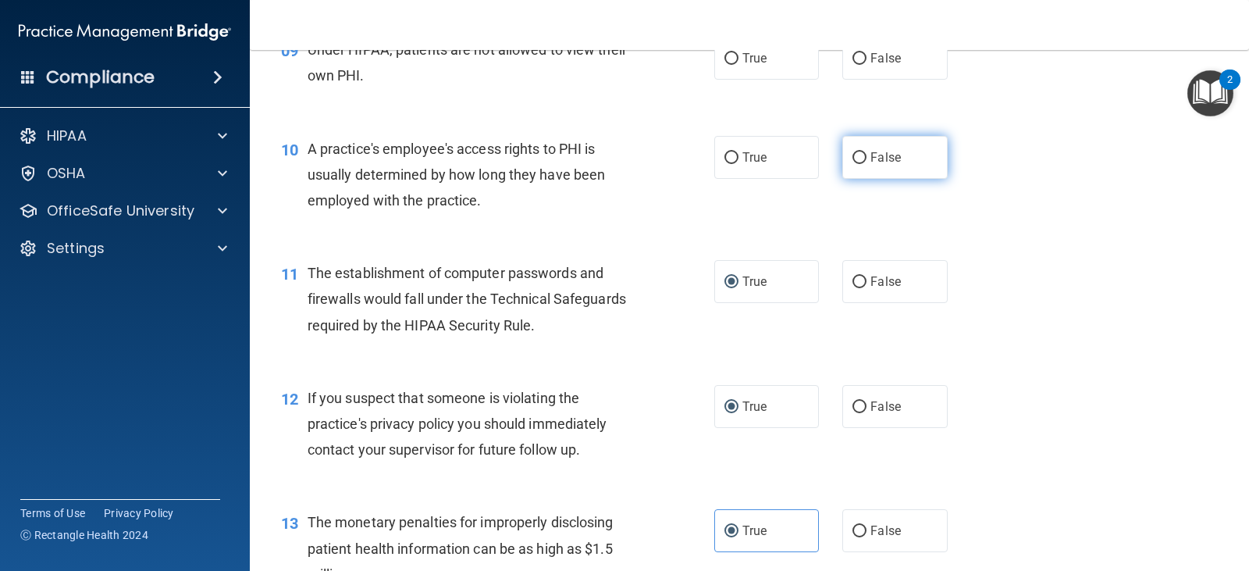
click at [855, 159] on input "False" at bounding box center [859, 158] width 14 height 12
radio input "true"
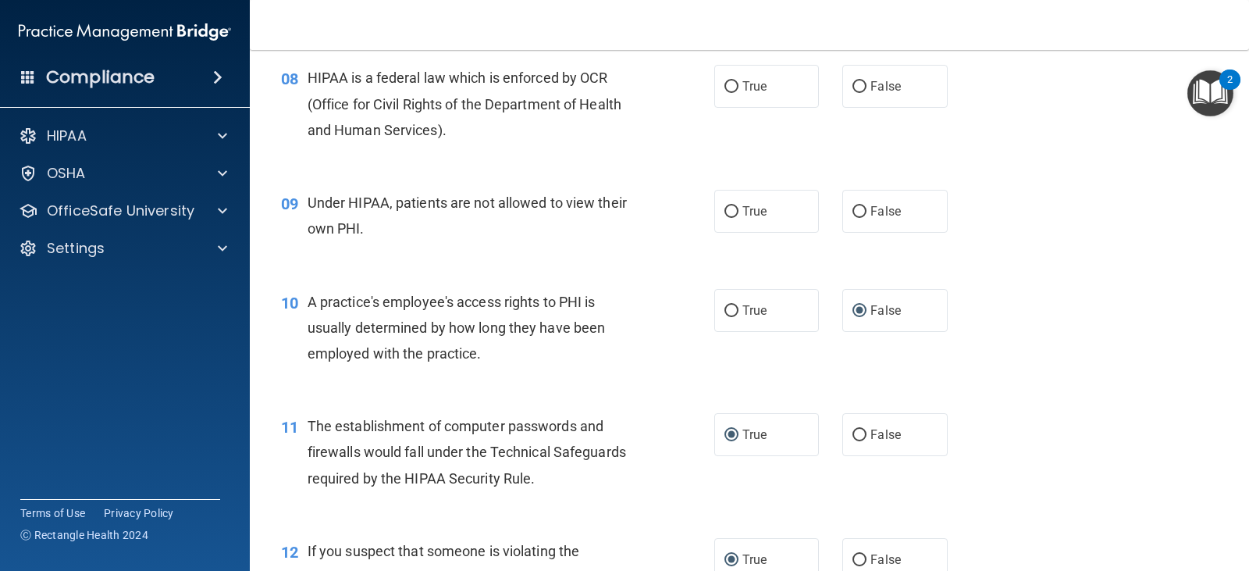
scroll to position [980, 0]
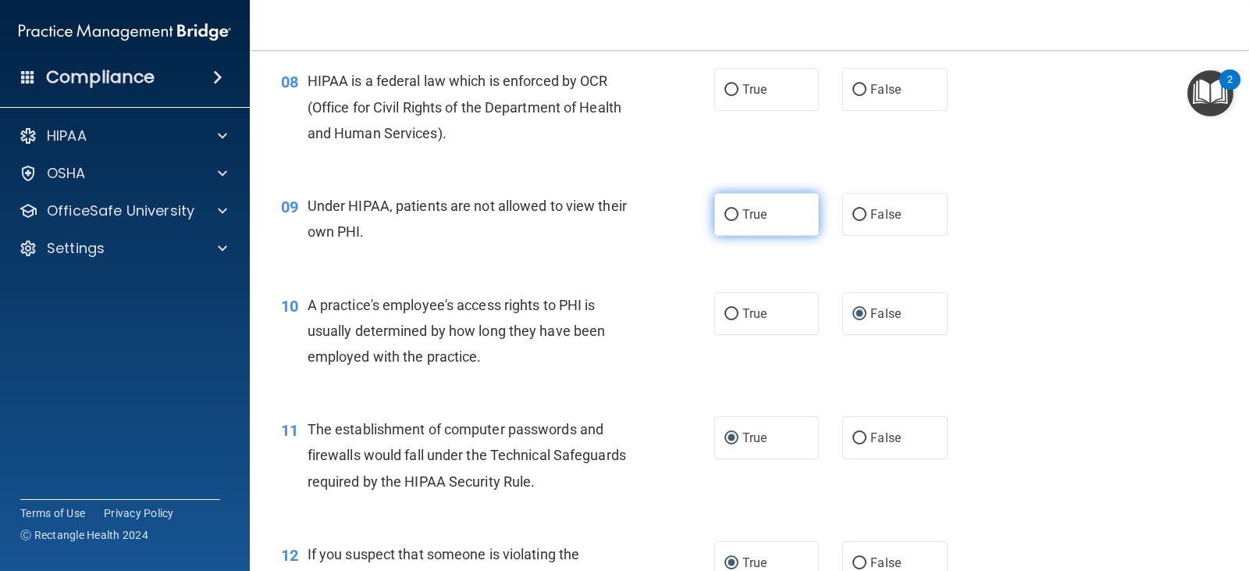
click at [724, 211] on input "True" at bounding box center [731, 215] width 14 height 12
radio input "true"
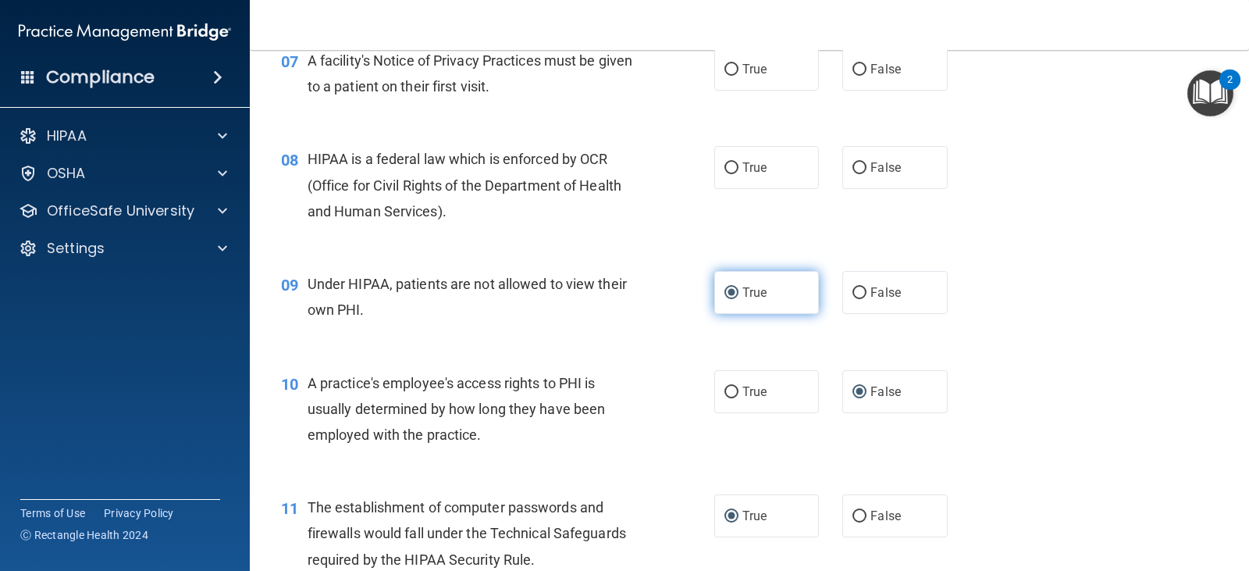
scroll to position [823, 0]
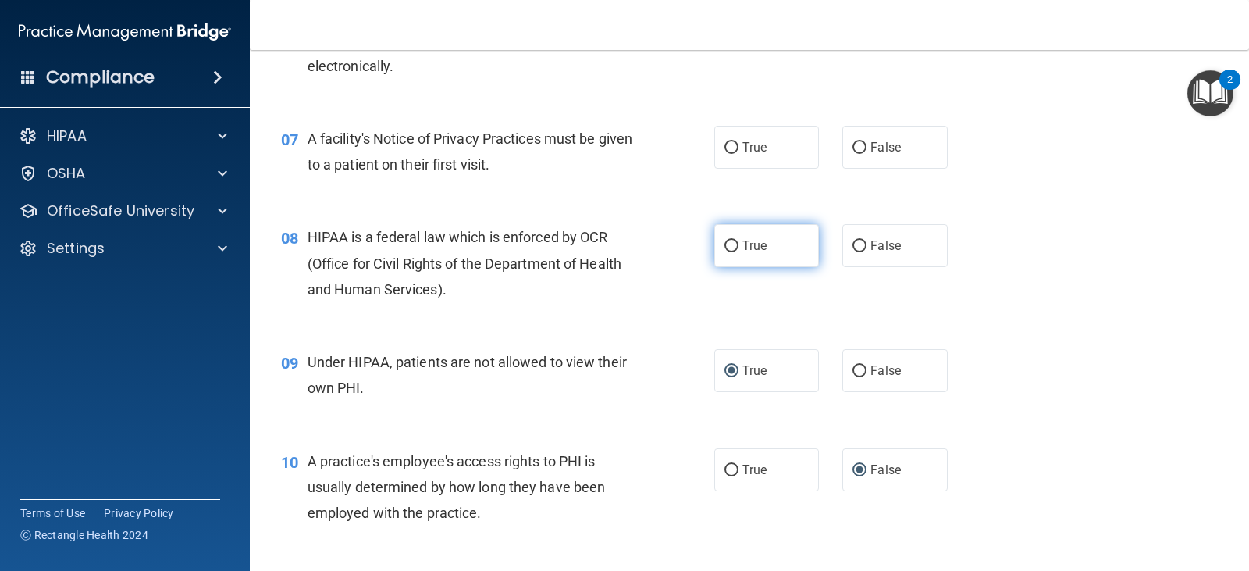
click at [714, 239] on label "True" at bounding box center [766, 245] width 105 height 43
click at [724, 240] on input "True" at bounding box center [731, 246] width 14 height 12
radio input "true"
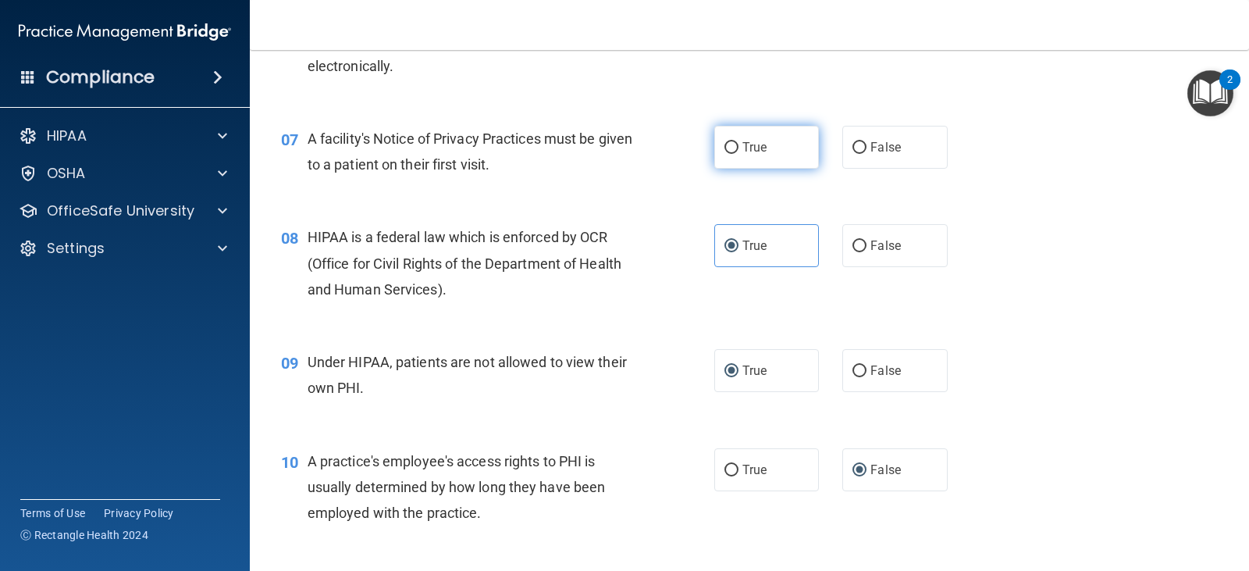
click at [719, 140] on label "True" at bounding box center [766, 147] width 105 height 43
click at [724, 142] on input "True" at bounding box center [731, 148] width 14 height 12
radio input "true"
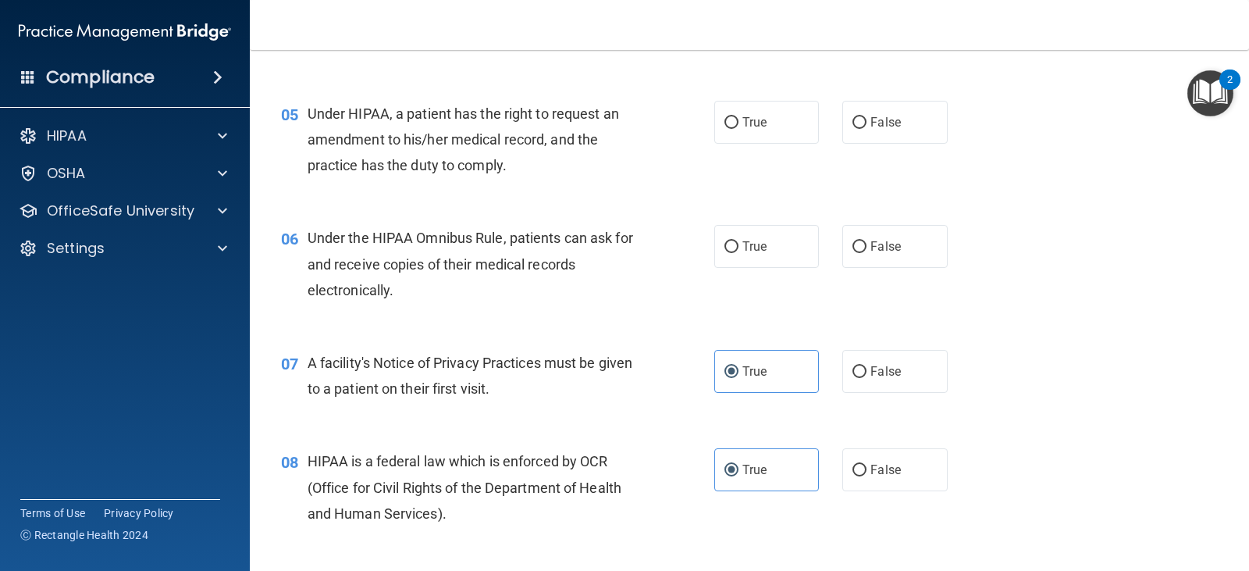
scroll to position [589, 0]
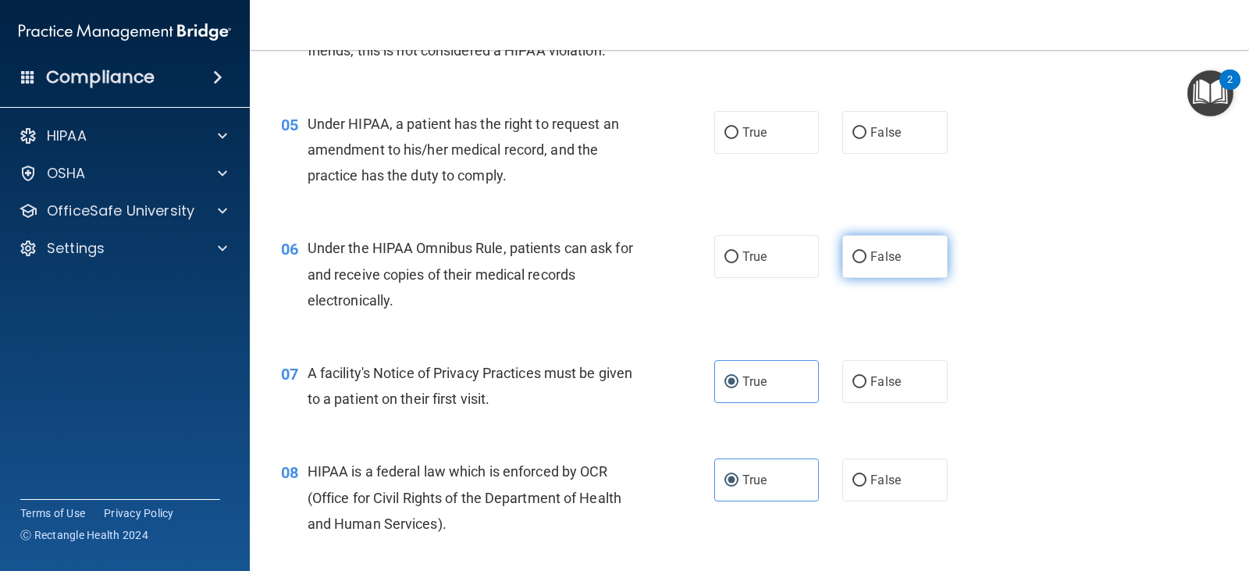
click at [852, 255] on input "False" at bounding box center [859, 257] width 14 height 12
radio input "true"
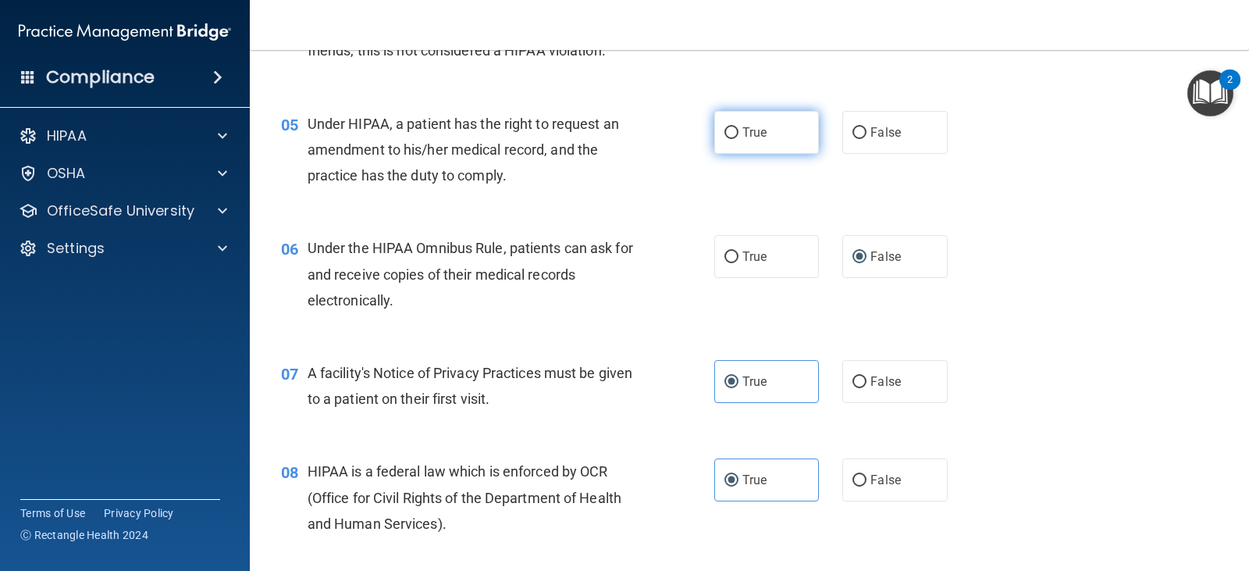
click at [724, 133] on input "True" at bounding box center [731, 133] width 14 height 12
radio input "true"
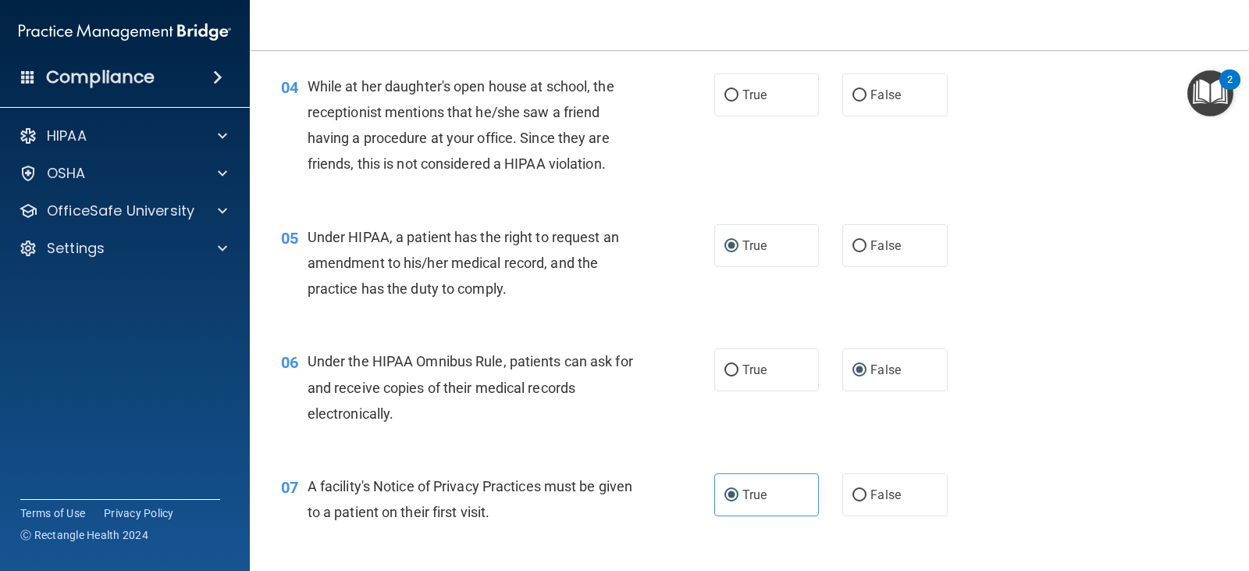
scroll to position [433, 0]
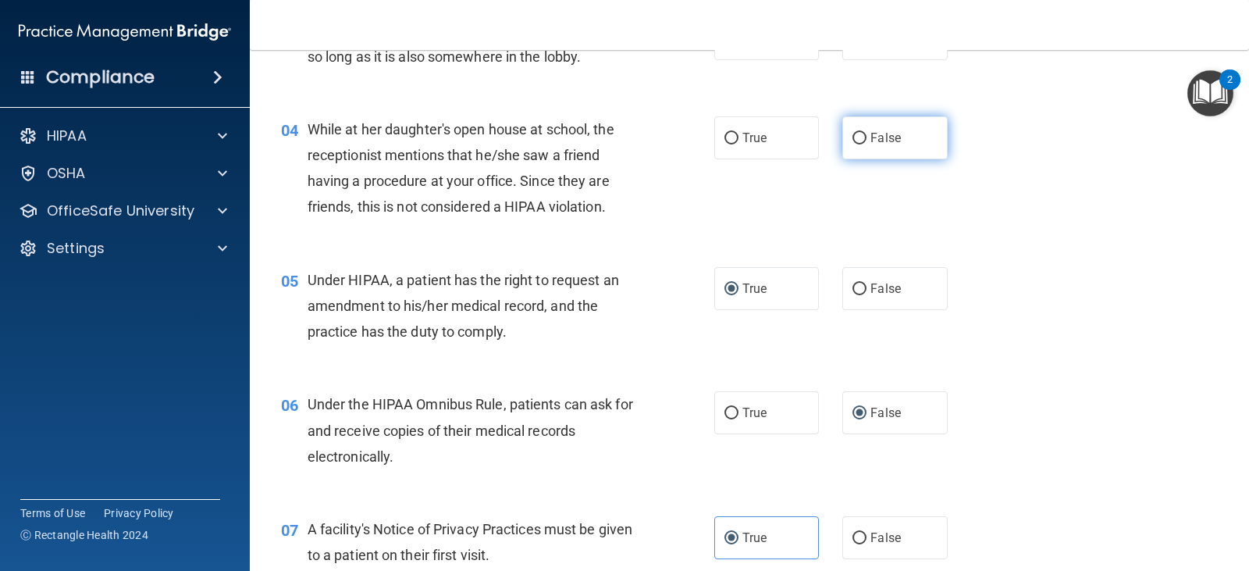
click at [852, 140] on input "False" at bounding box center [859, 139] width 14 height 12
radio input "true"
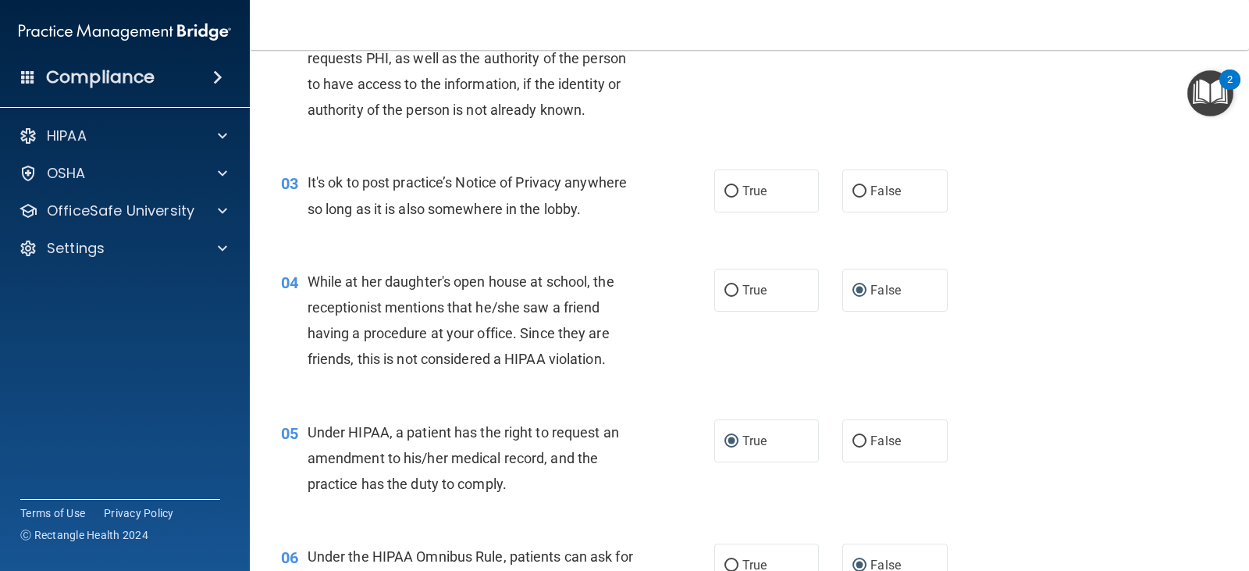
scroll to position [277, 0]
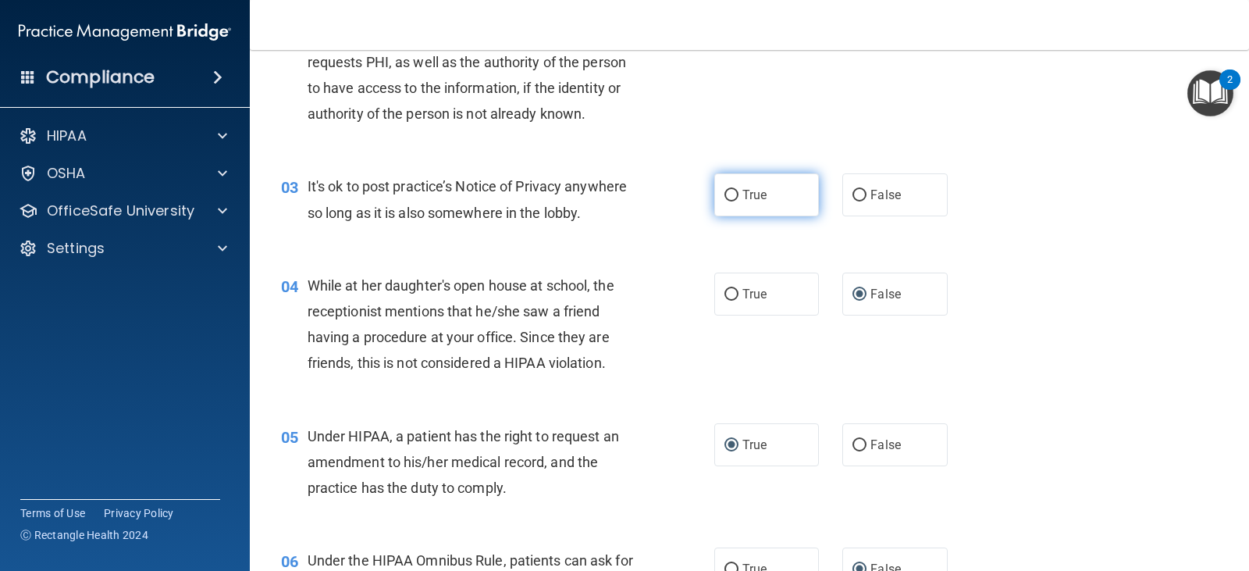
click at [724, 194] on input "True" at bounding box center [731, 196] width 14 height 12
radio input "true"
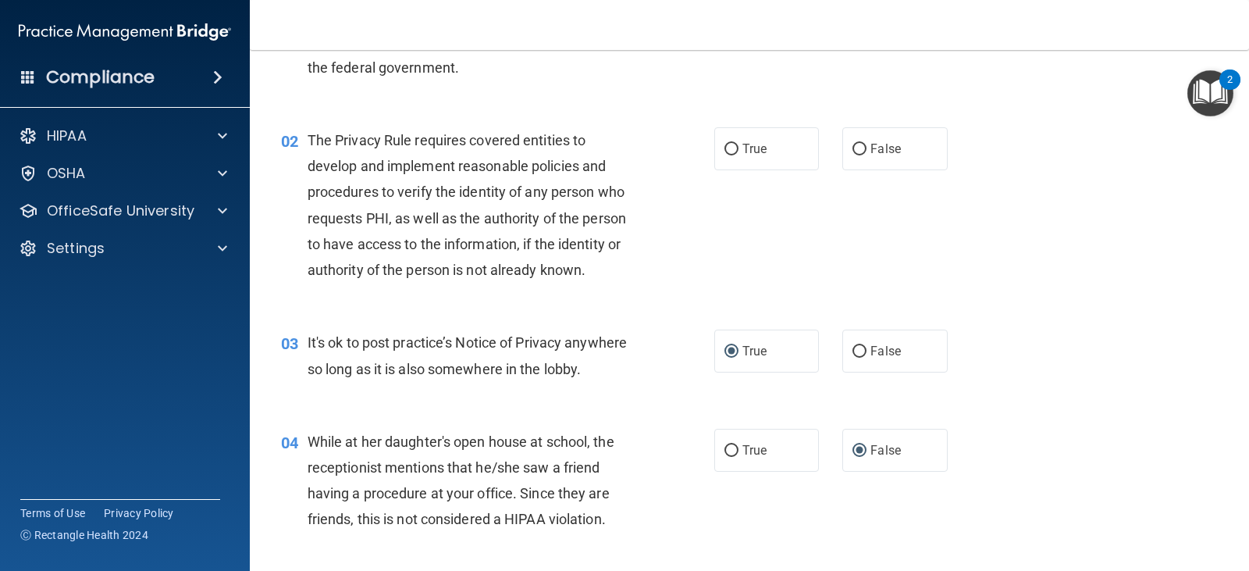
scroll to position [43, 0]
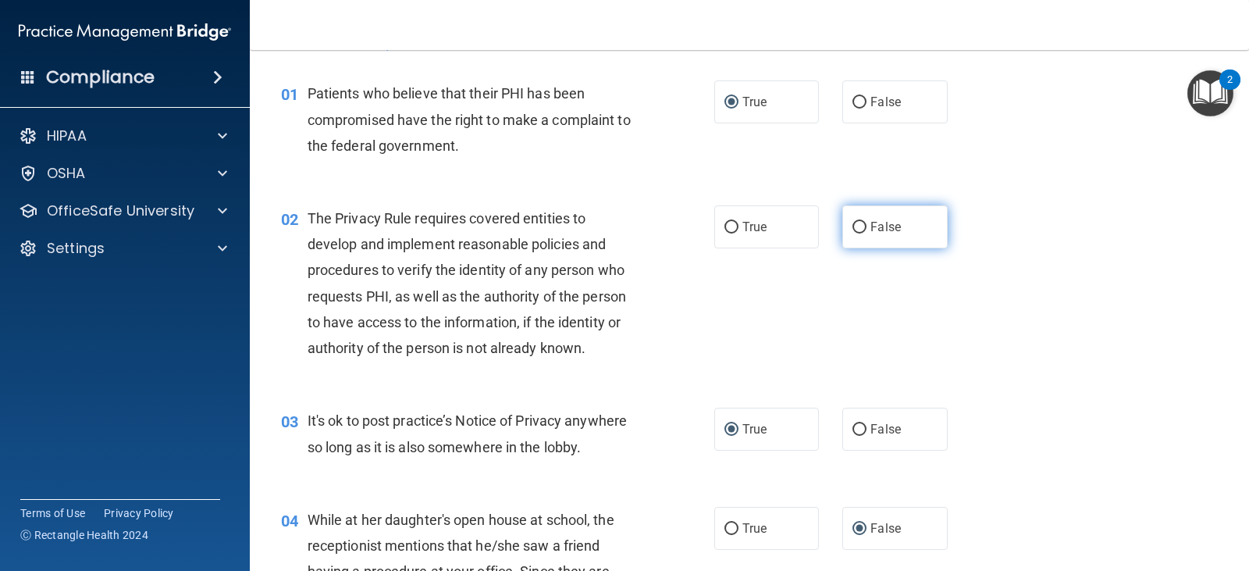
click at [855, 233] on input "False" at bounding box center [859, 228] width 14 height 12
radio input "true"
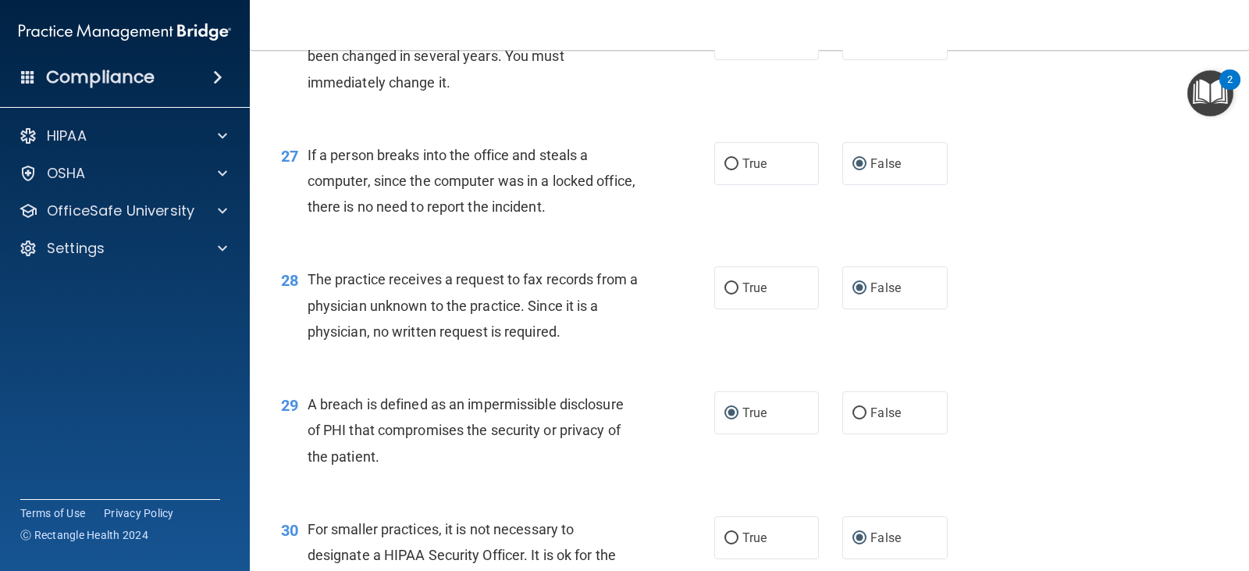
scroll to position [3555, 0]
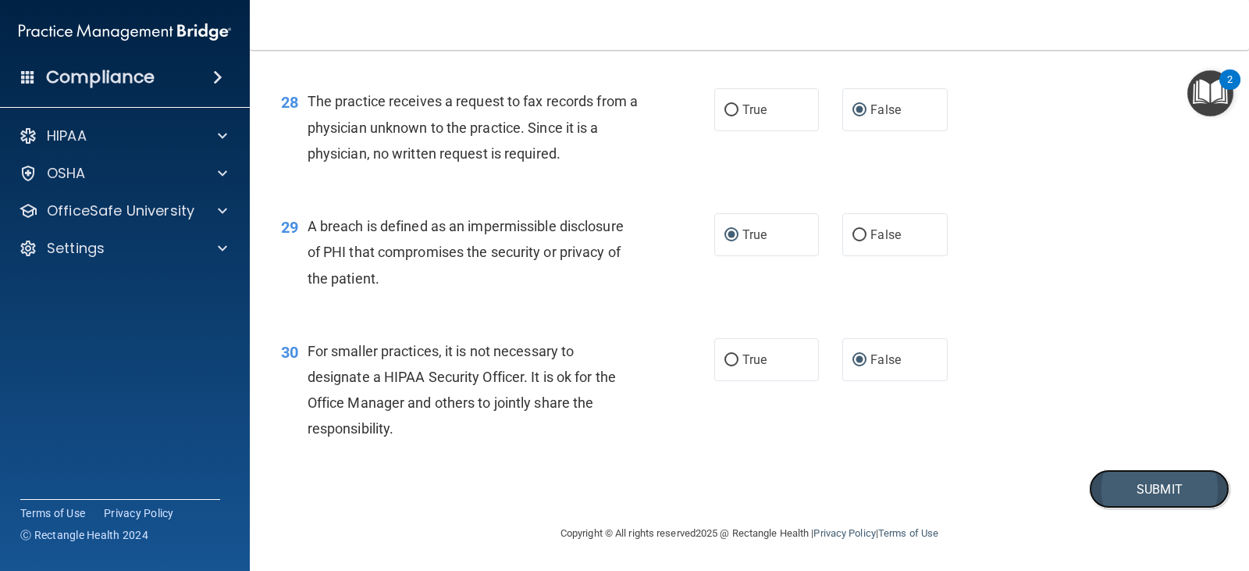
click at [1118, 475] on button "Submit" at bounding box center [1159, 489] width 140 height 40
click at [1140, 482] on button "Submit" at bounding box center [1159, 489] width 140 height 40
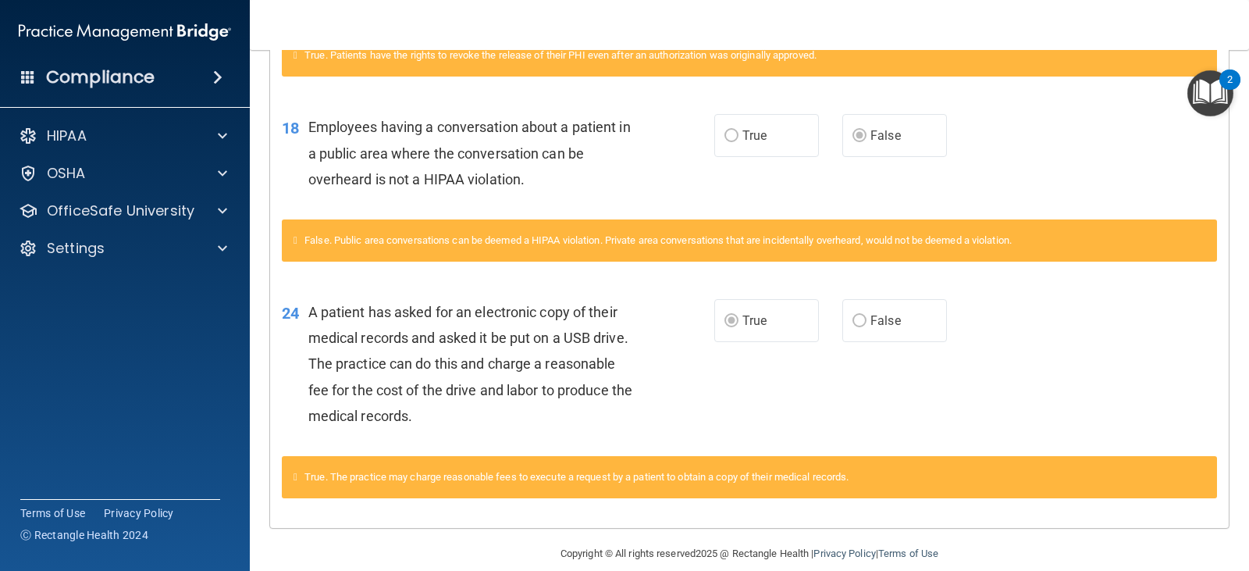
scroll to position [1682, 0]
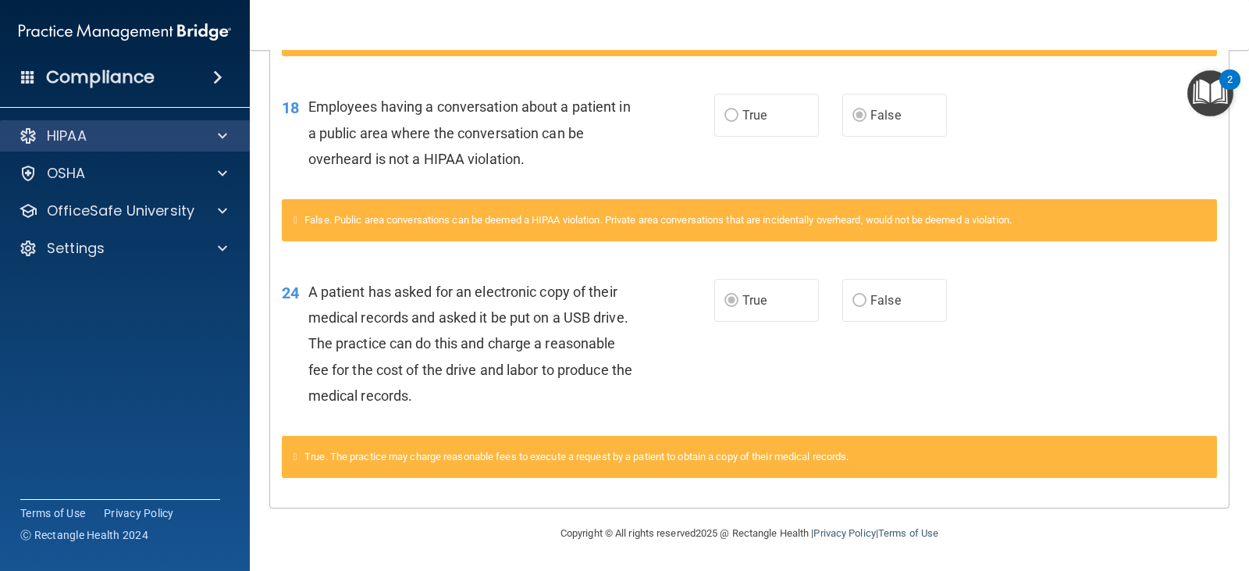
click at [212, 123] on div "HIPAA" at bounding box center [125, 135] width 251 height 31
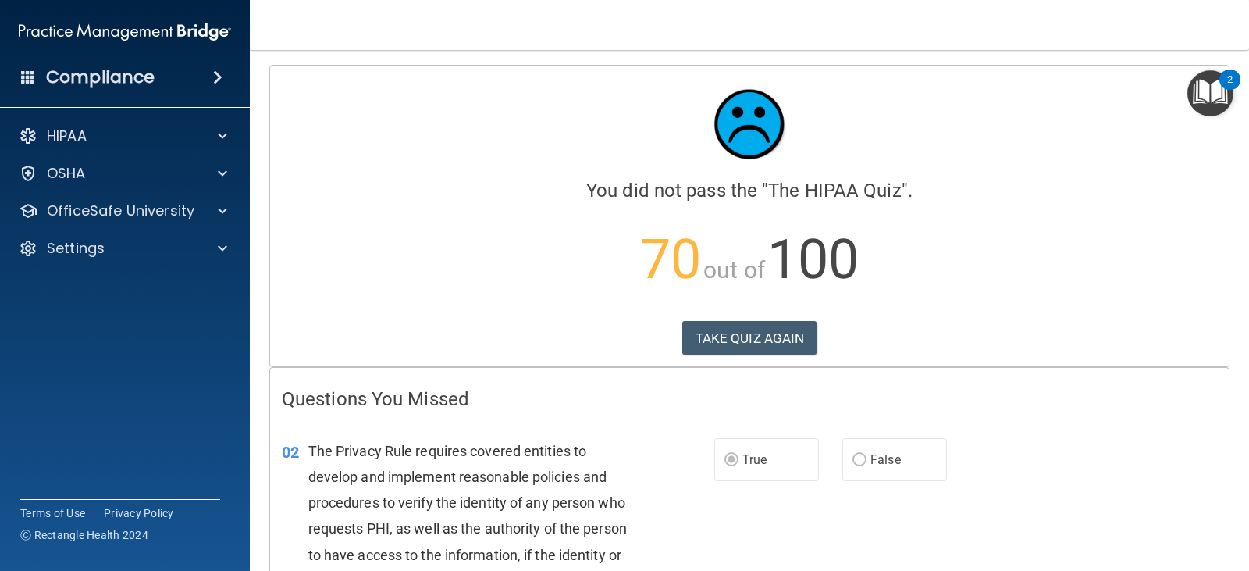
scroll to position [0, 0]
click at [753, 343] on button "TAKE QUIZ AGAIN" at bounding box center [749, 339] width 135 height 34
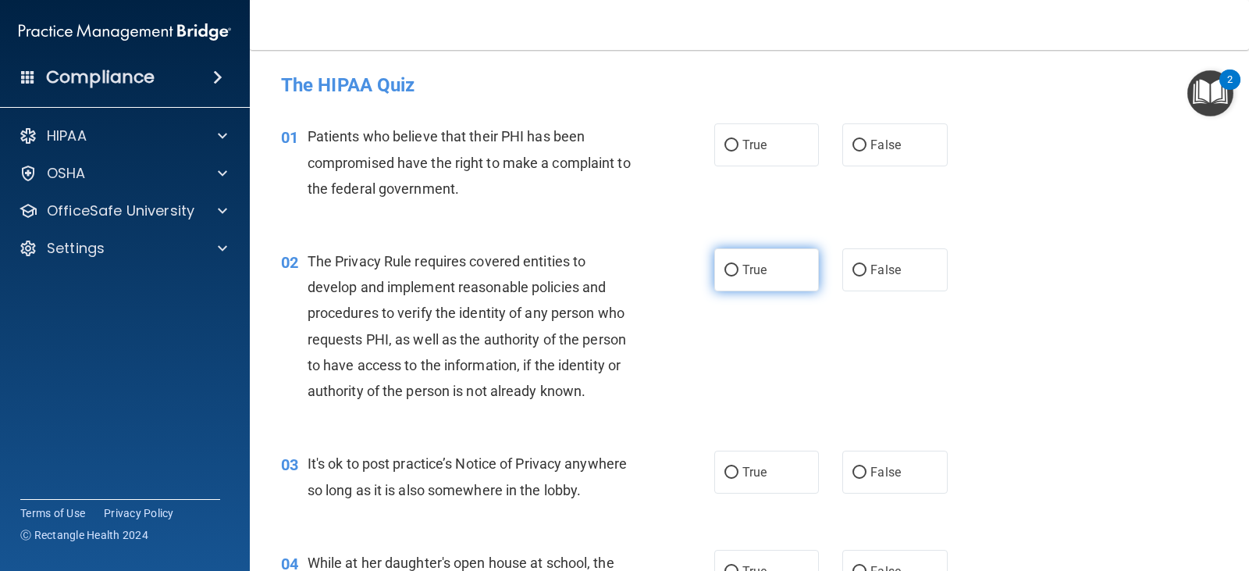
click at [724, 268] on input "True" at bounding box center [731, 271] width 14 height 12
radio input "true"
click at [852, 472] on input "False" at bounding box center [859, 473] width 14 height 12
radio input "true"
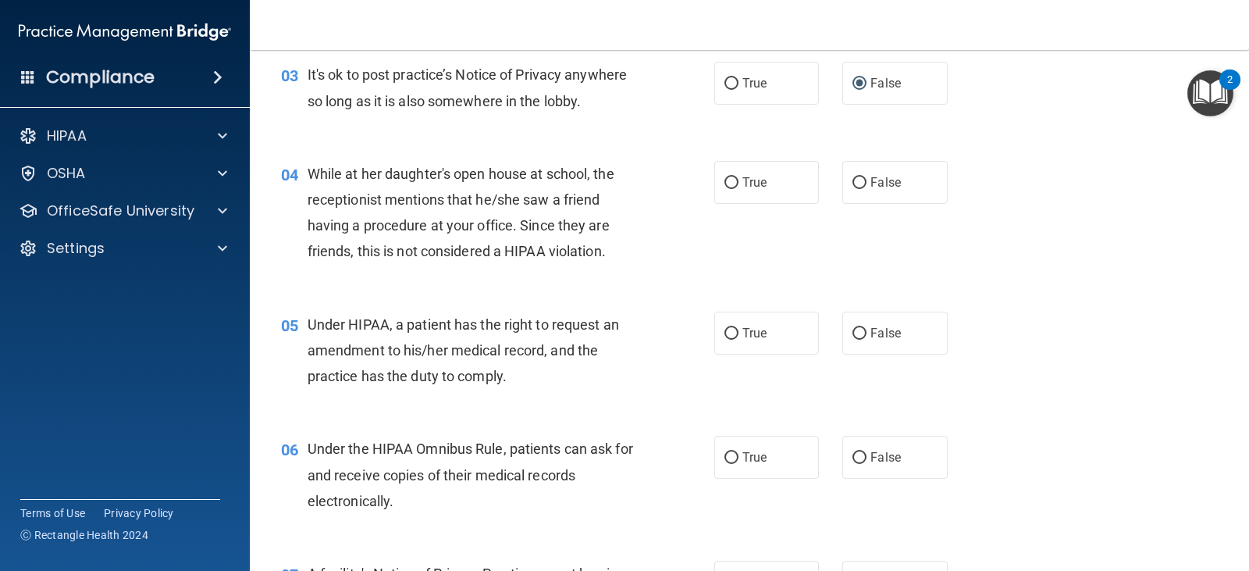
scroll to position [390, 0]
click at [852, 333] on input "False" at bounding box center [859, 332] width 14 height 12
radio input "true"
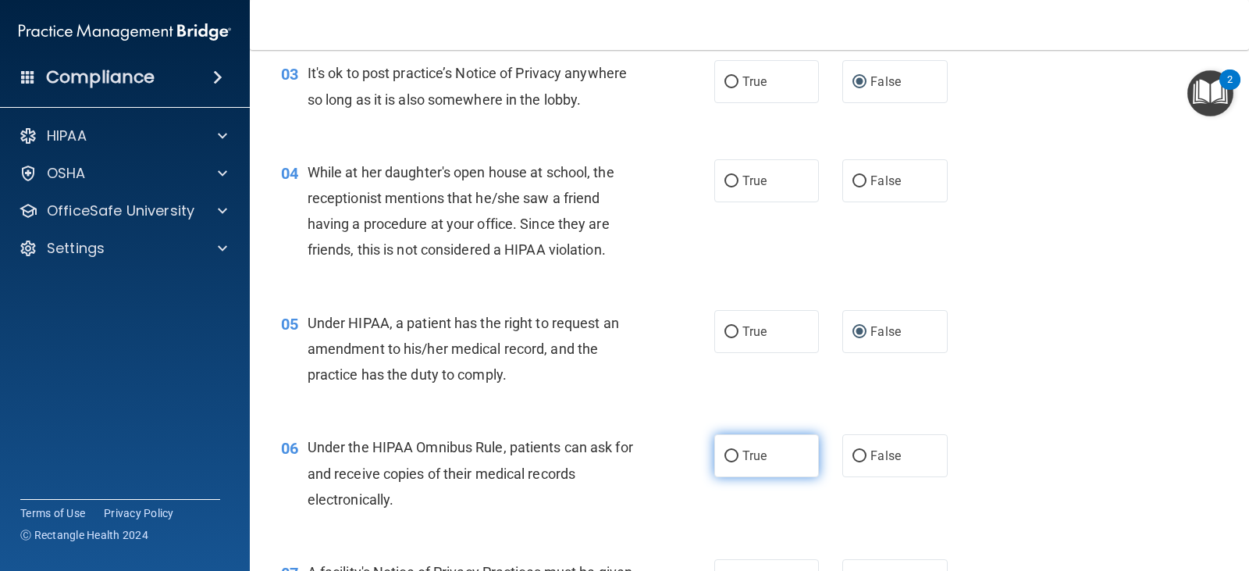
click at [724, 453] on input "True" at bounding box center [731, 456] width 14 height 12
radio input "true"
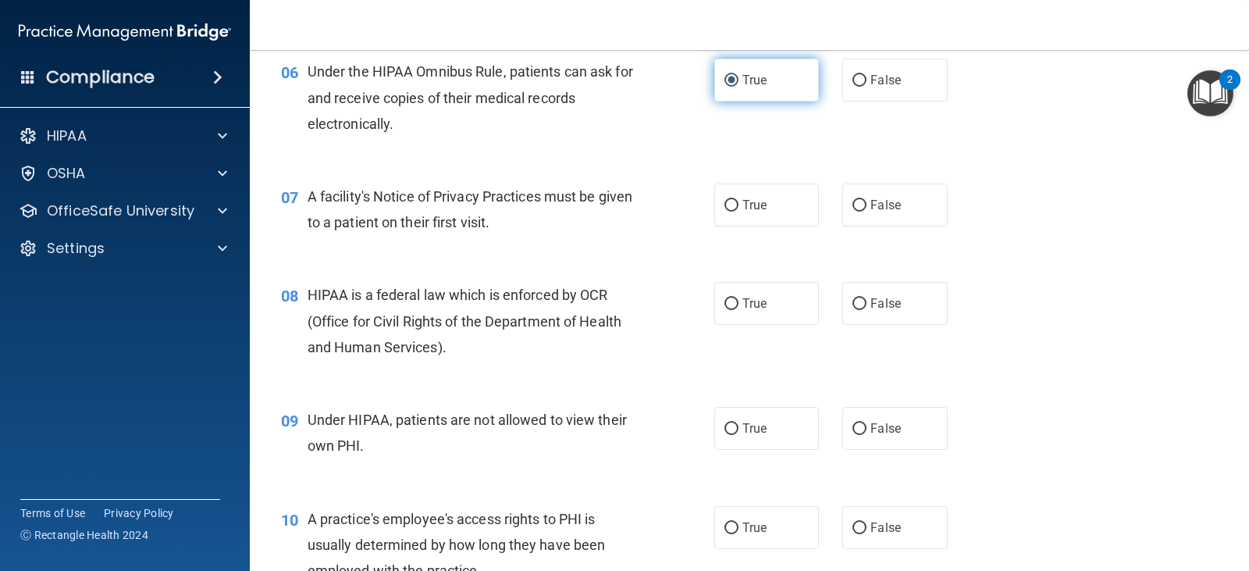
scroll to position [781, 0]
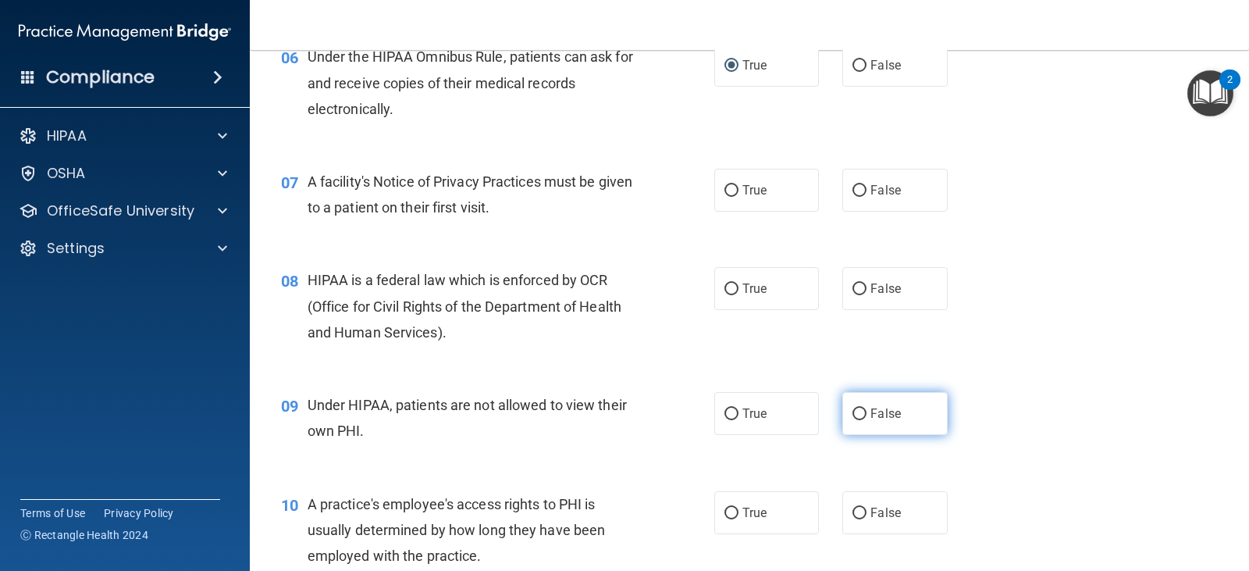
click at [852, 412] on input "False" at bounding box center [859, 414] width 14 height 12
radio input "true"
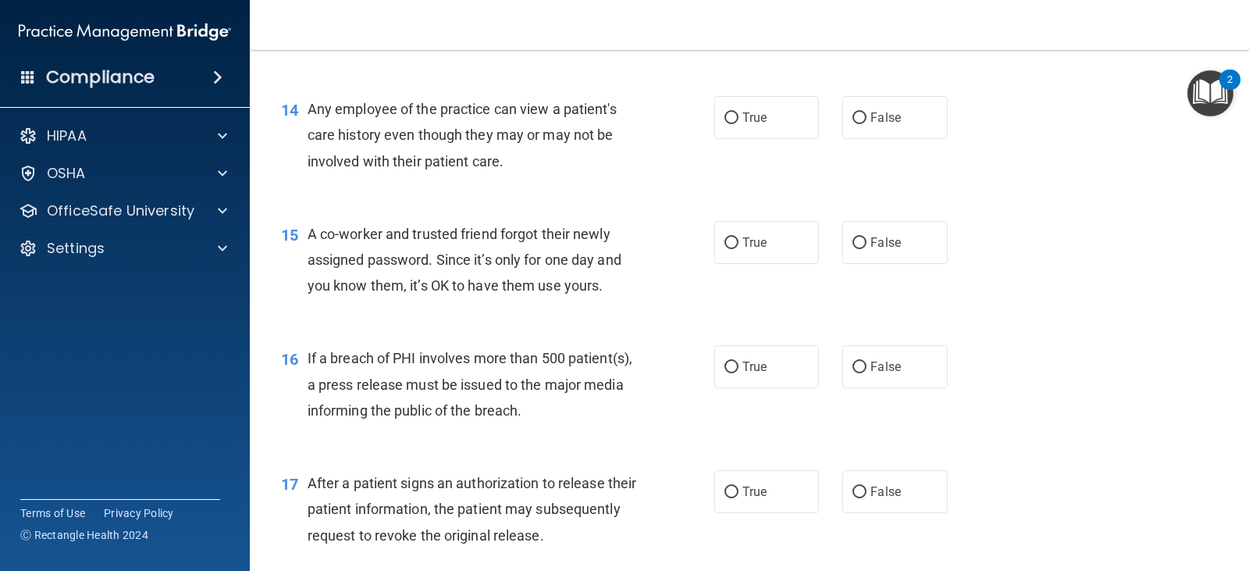
scroll to position [1717, 0]
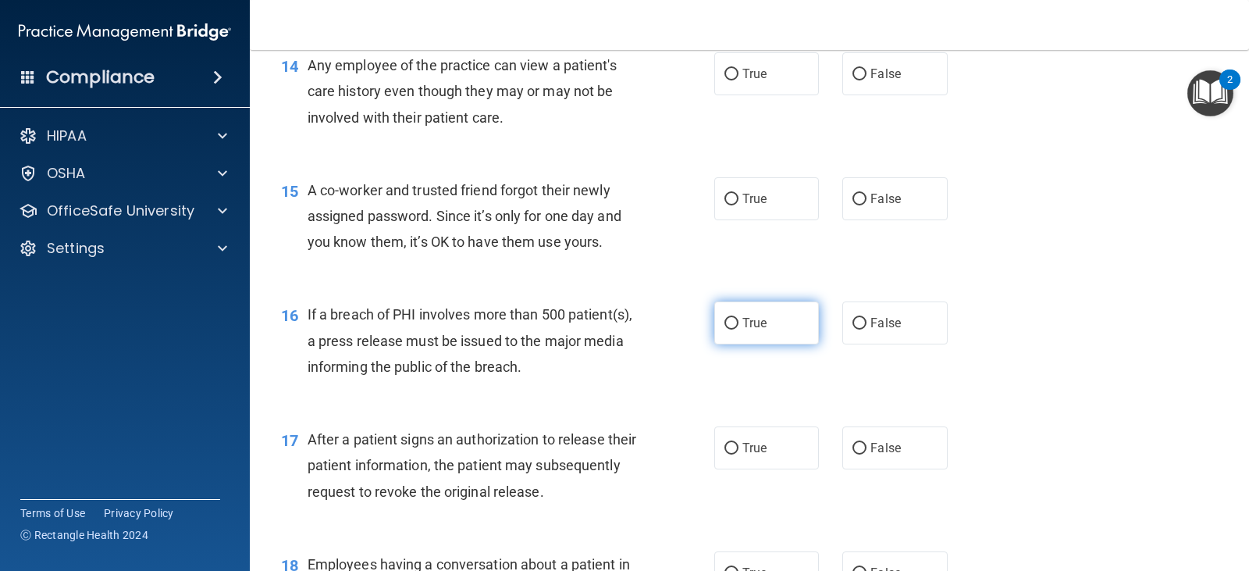
click at [724, 320] on input "True" at bounding box center [731, 324] width 14 height 12
radio input "true"
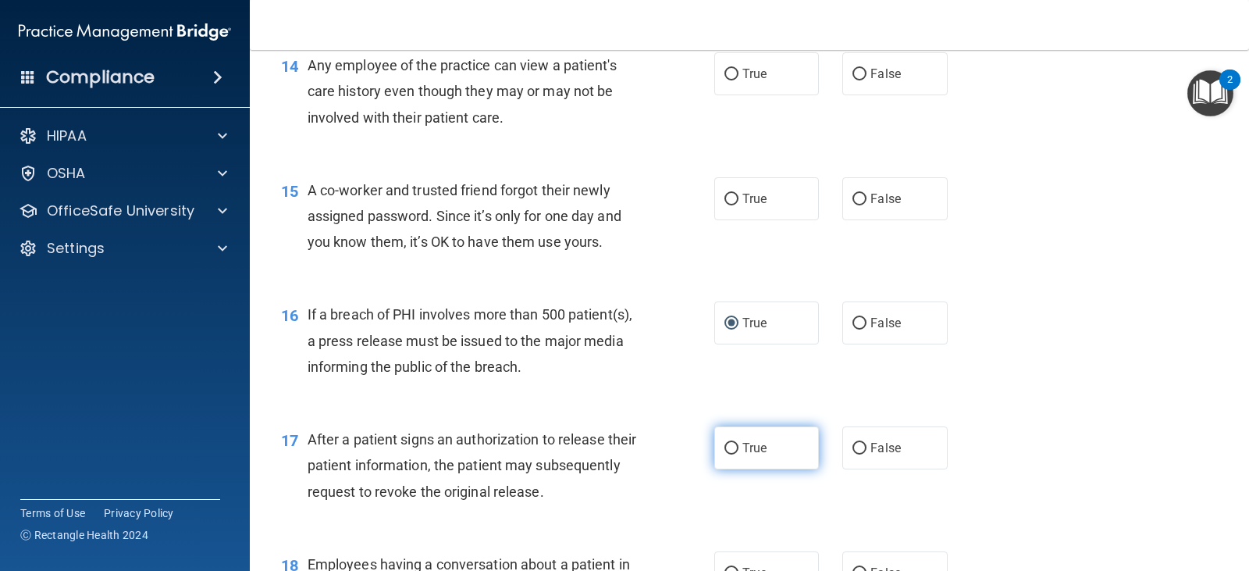
click at [724, 446] on input "True" at bounding box center [731, 449] width 14 height 12
radio input "true"
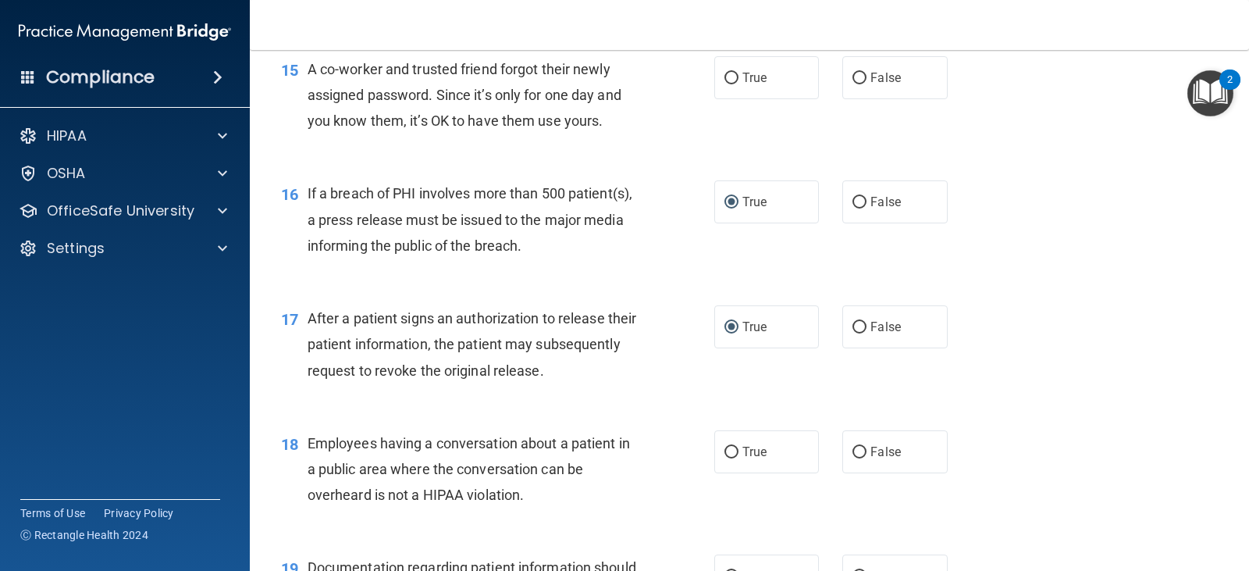
scroll to position [1873, 0]
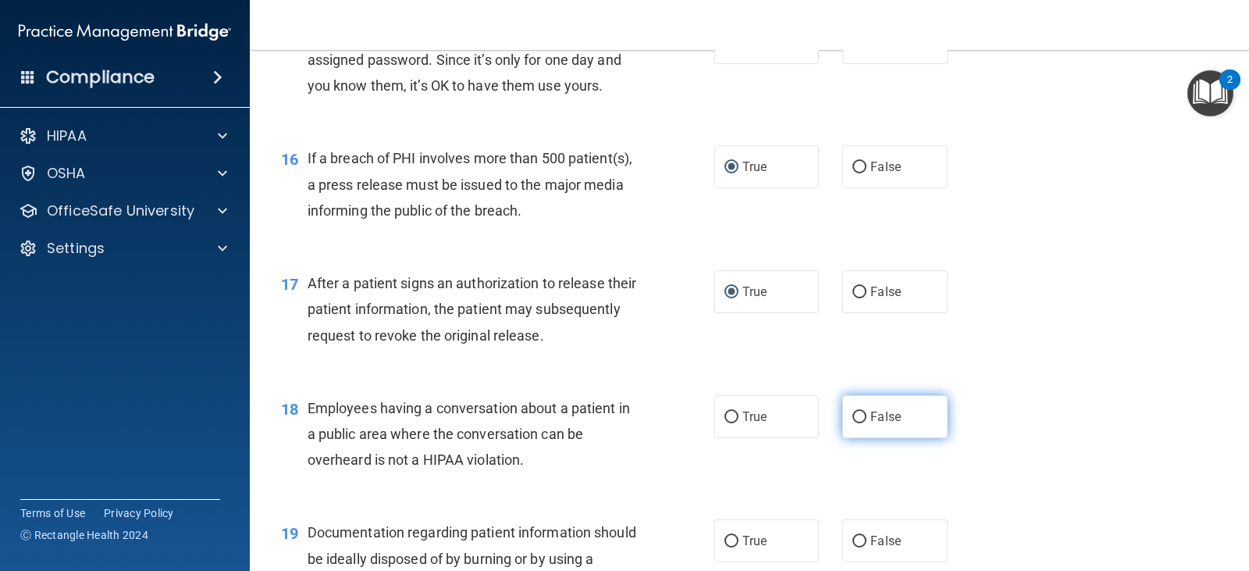
click at [852, 411] on input "False" at bounding box center [859, 417] width 14 height 12
radio input "true"
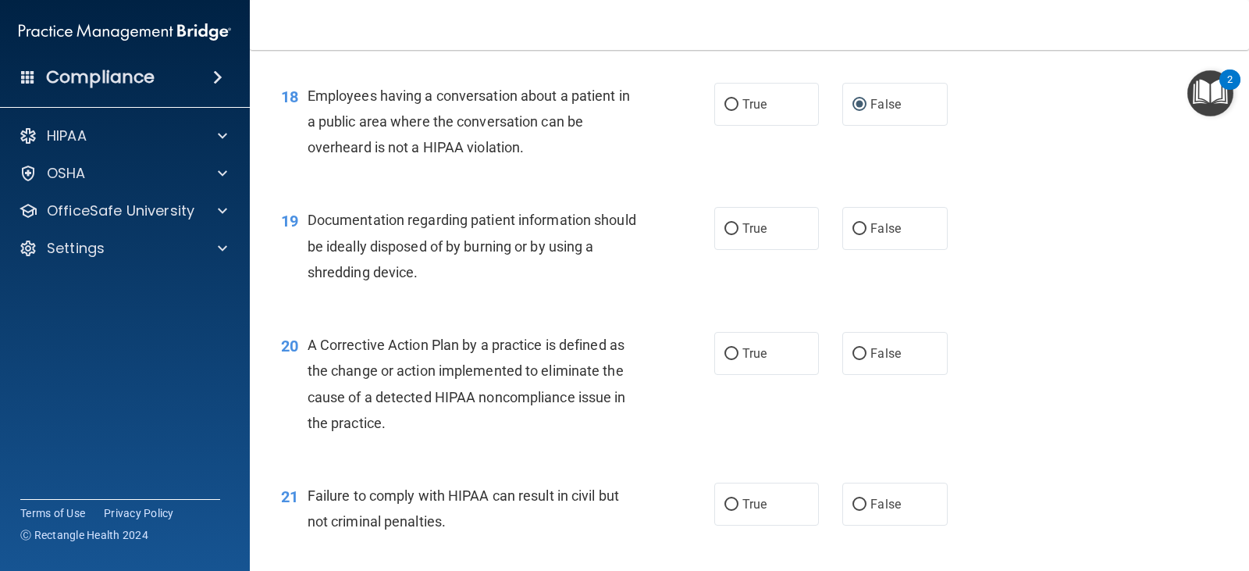
scroll to position [2654, 0]
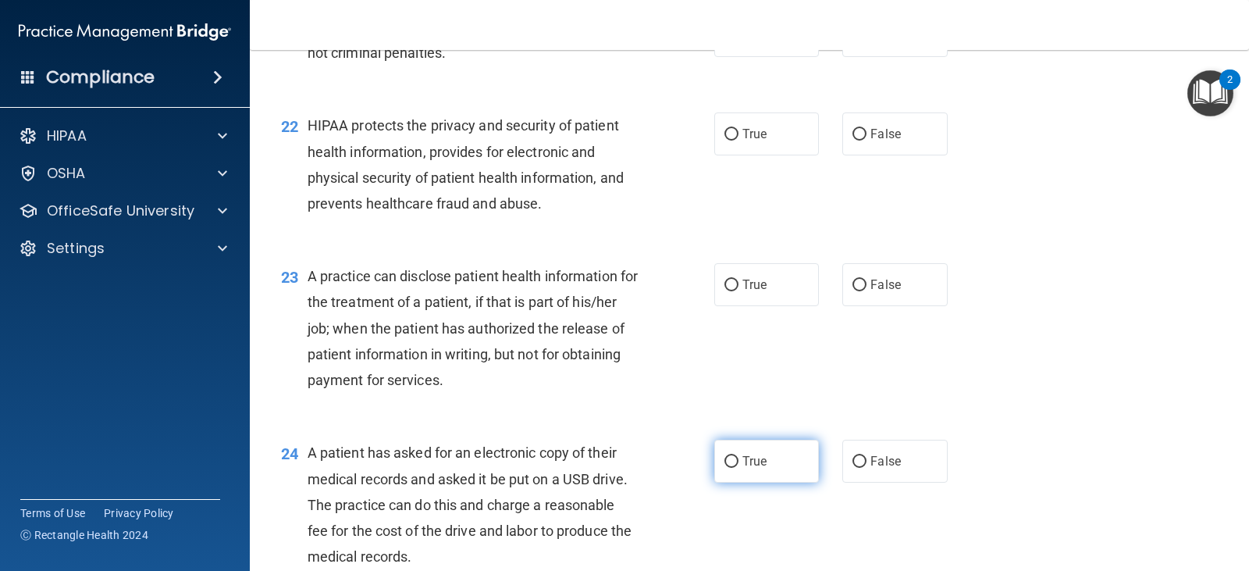
click at [725, 460] on input "True" at bounding box center [731, 462] width 14 height 12
radio input "true"
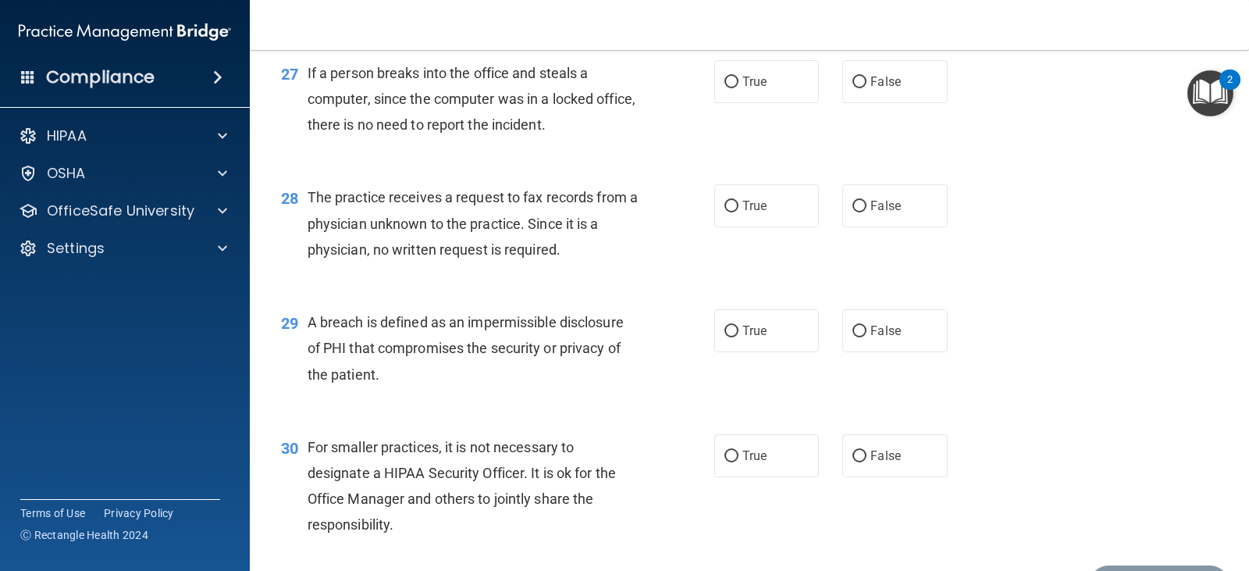
scroll to position [3555, 0]
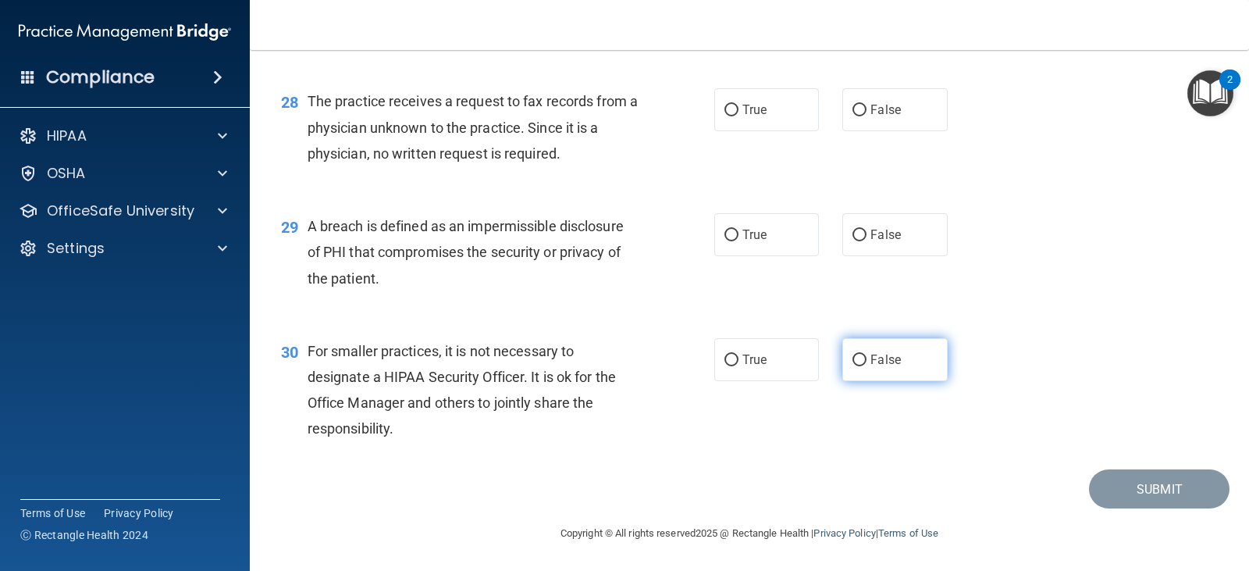
click at [853, 356] on input "False" at bounding box center [859, 360] width 14 height 12
radio input "true"
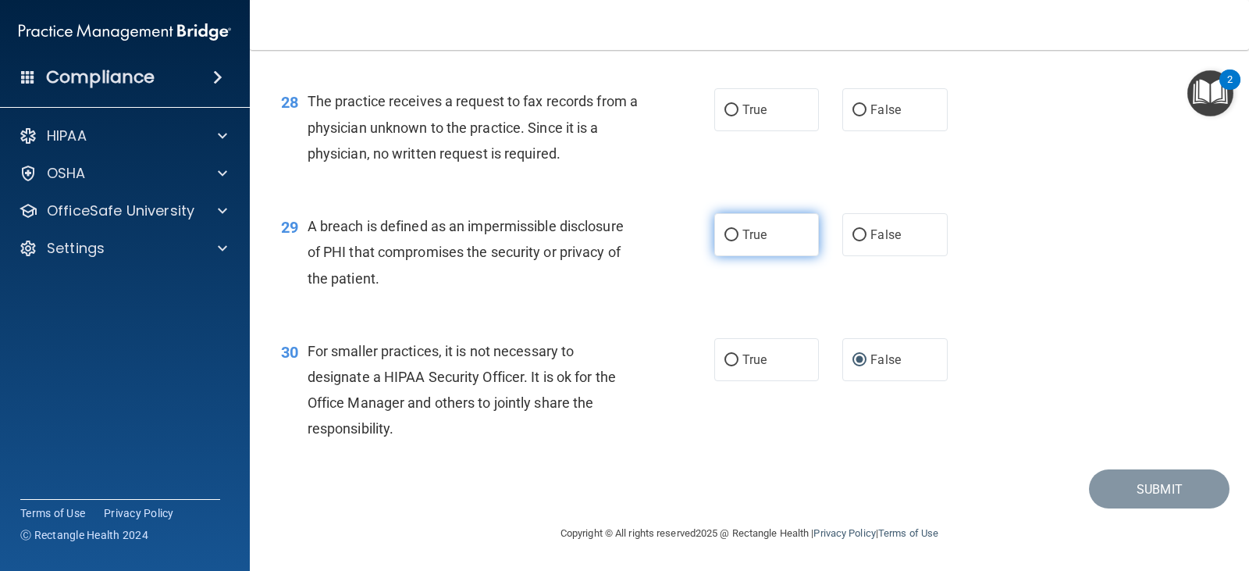
click at [731, 238] on input "True" at bounding box center [731, 235] width 14 height 12
radio input "true"
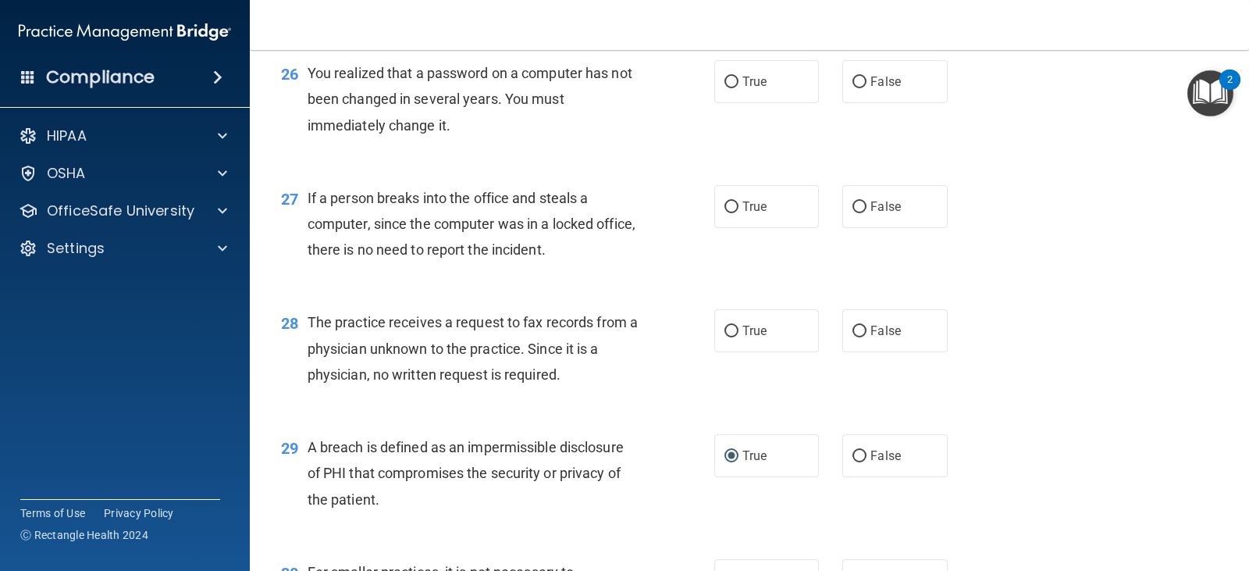
scroll to position [3321, 0]
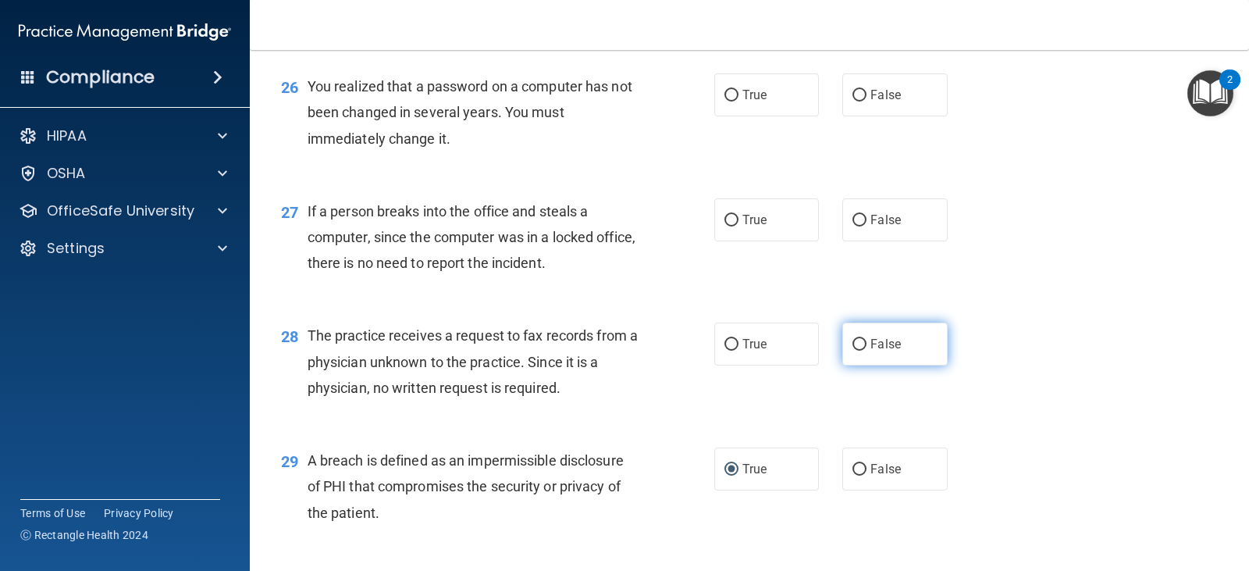
click at [852, 341] on input "False" at bounding box center [859, 345] width 14 height 12
radio input "true"
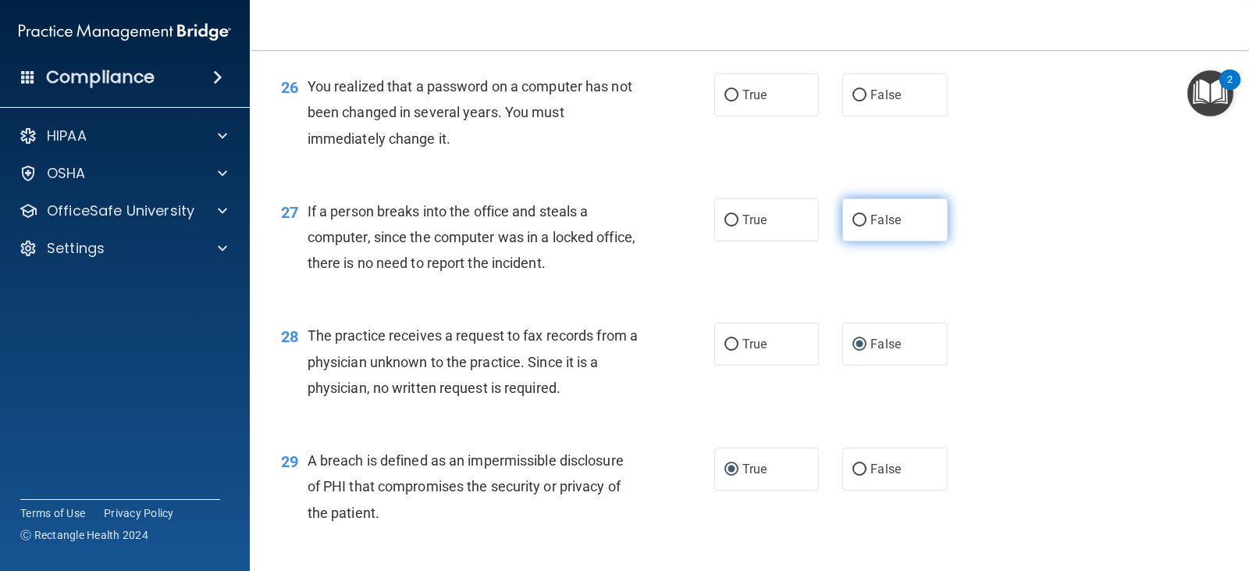
click at [852, 215] on input "False" at bounding box center [859, 221] width 14 height 12
radio input "true"
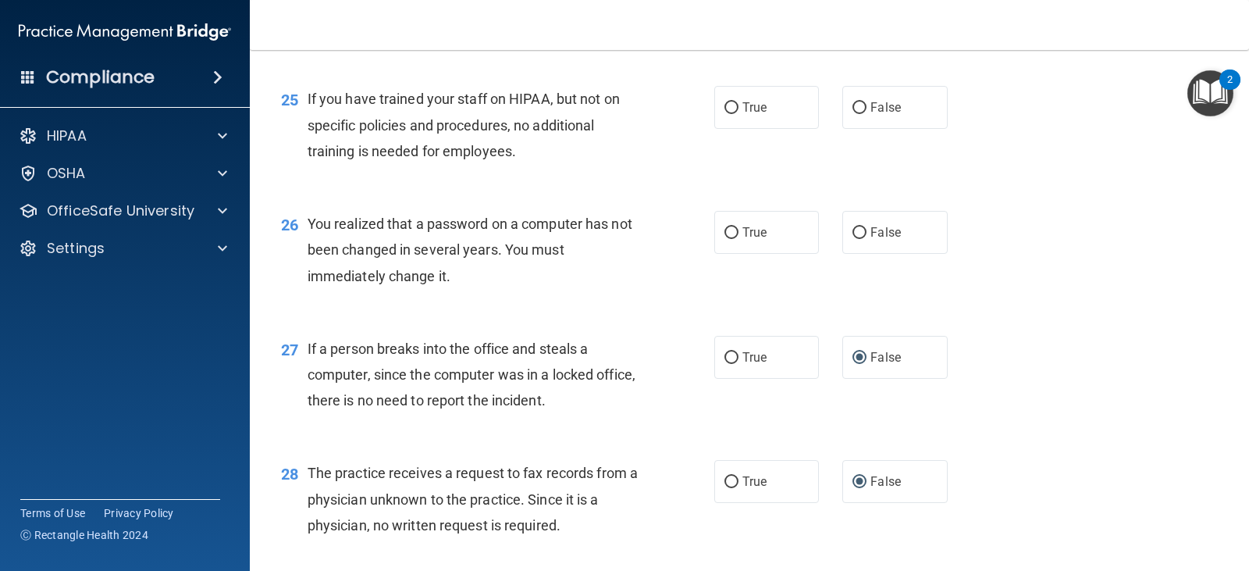
scroll to position [3165, 0]
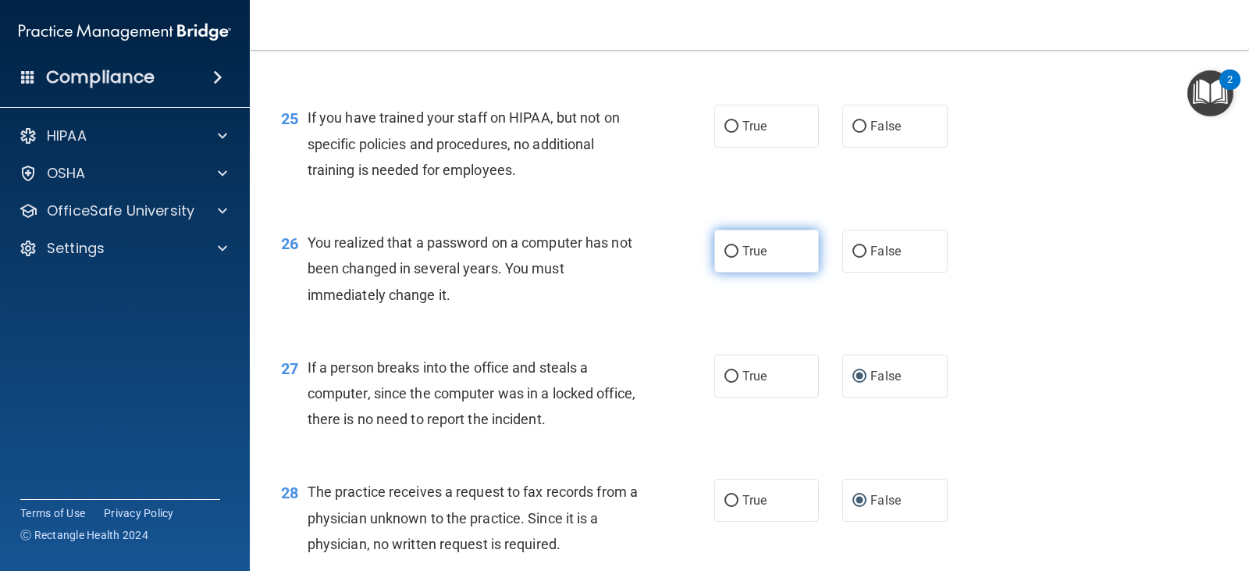
click at [732, 252] on input "True" at bounding box center [731, 252] width 14 height 12
radio input "true"
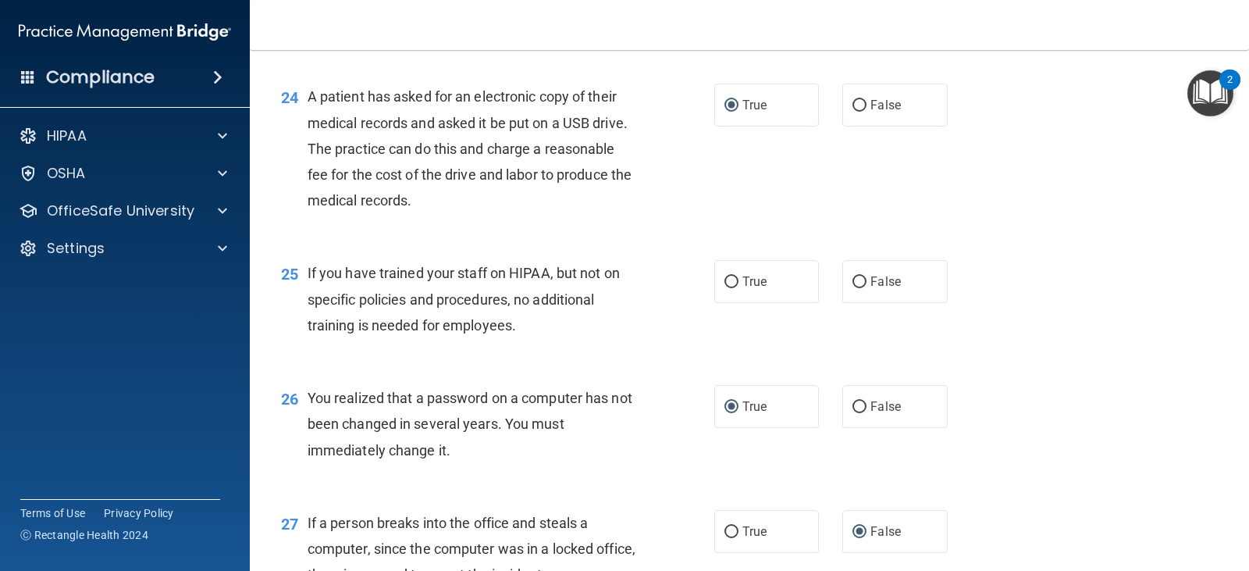
scroll to position [3009, 0]
click at [852, 282] on input "False" at bounding box center [859, 283] width 14 height 12
radio input "true"
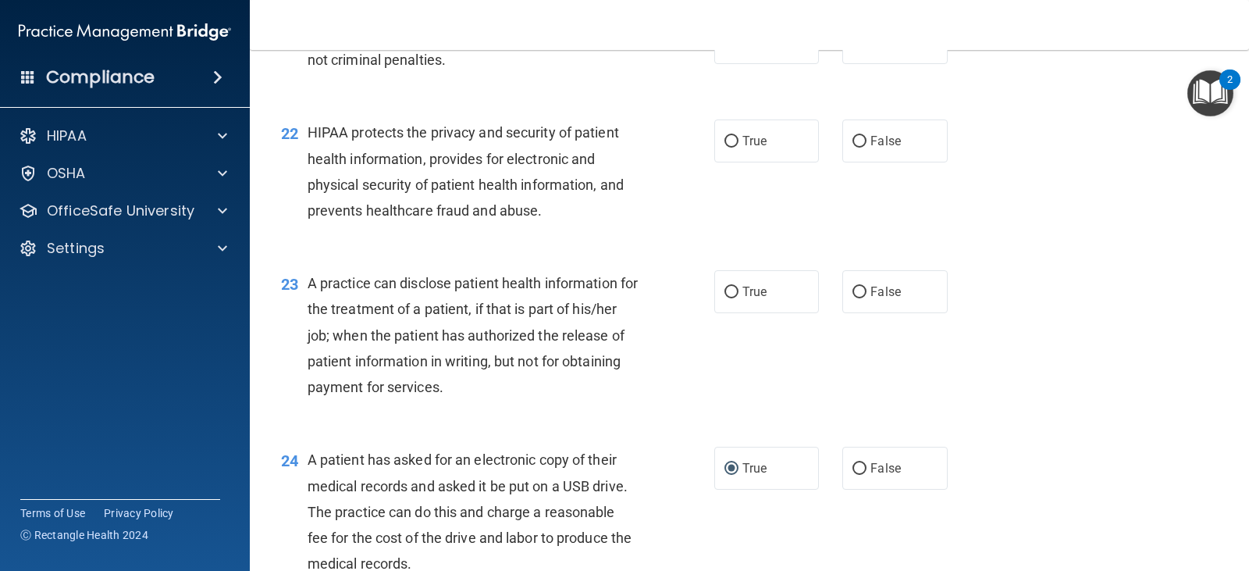
scroll to position [2619, 0]
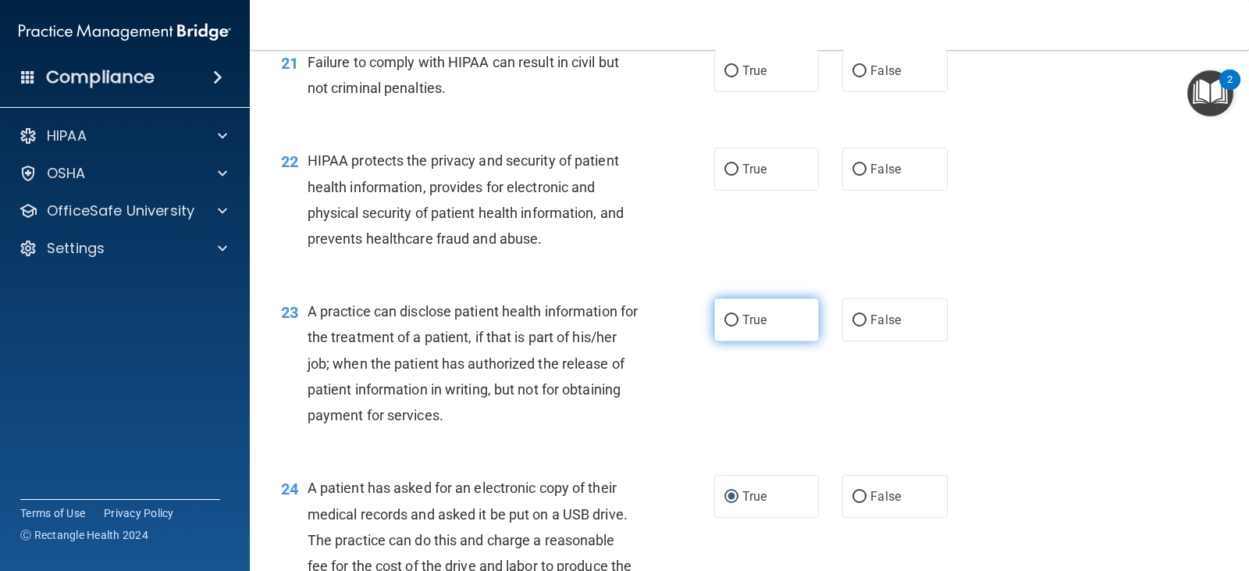
click at [726, 318] on input "True" at bounding box center [731, 321] width 14 height 12
radio input "true"
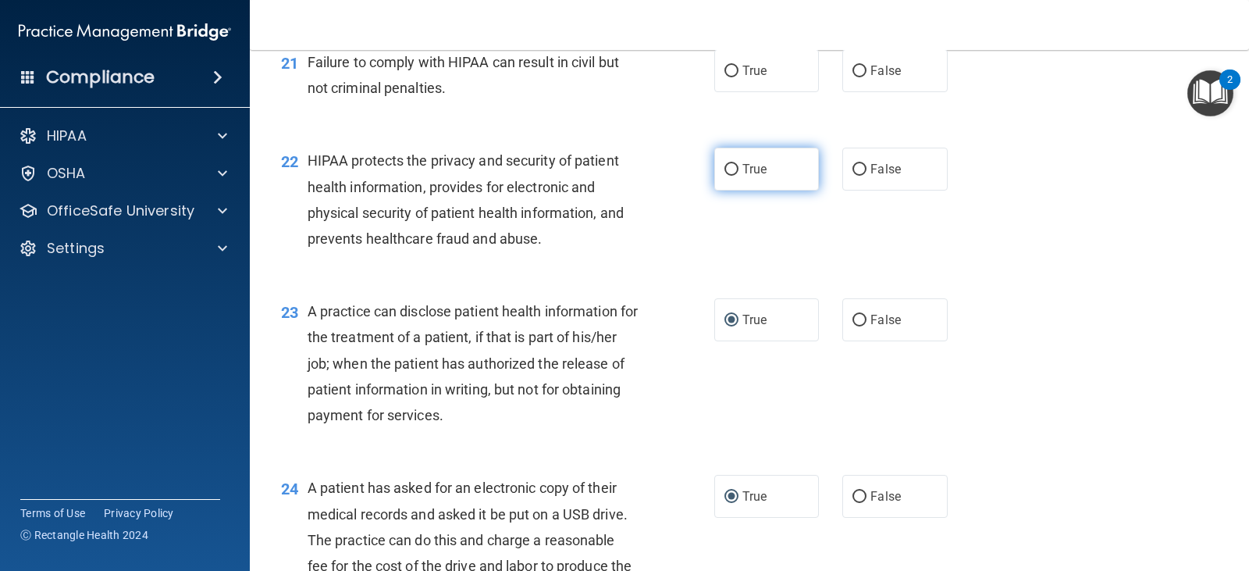
click at [724, 170] on input "True" at bounding box center [731, 170] width 14 height 12
radio input "true"
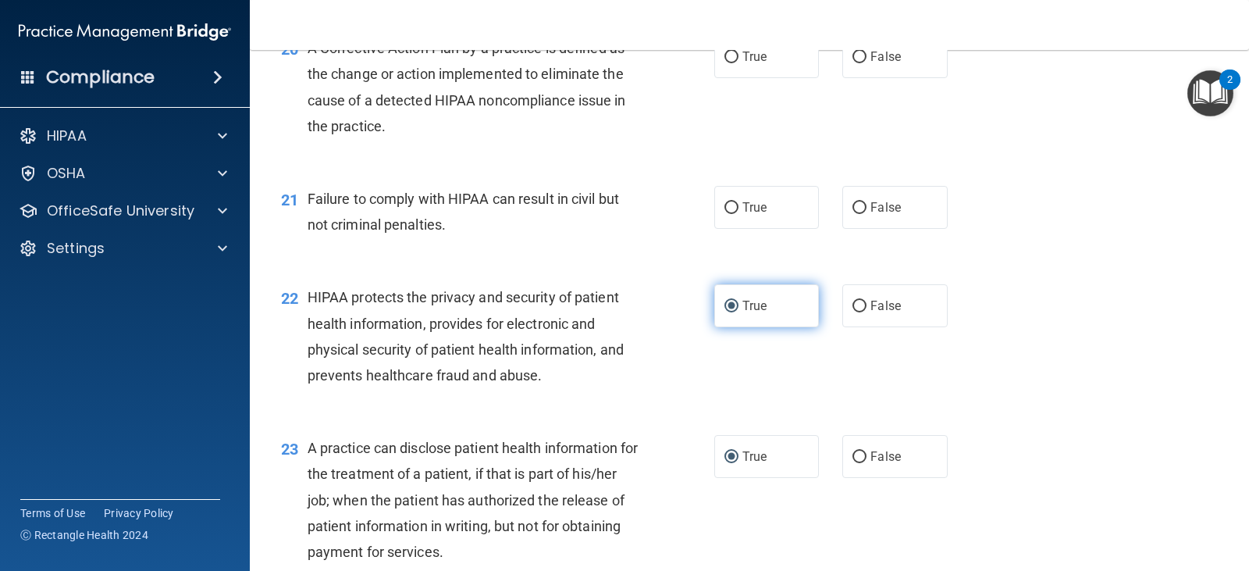
scroll to position [2463, 0]
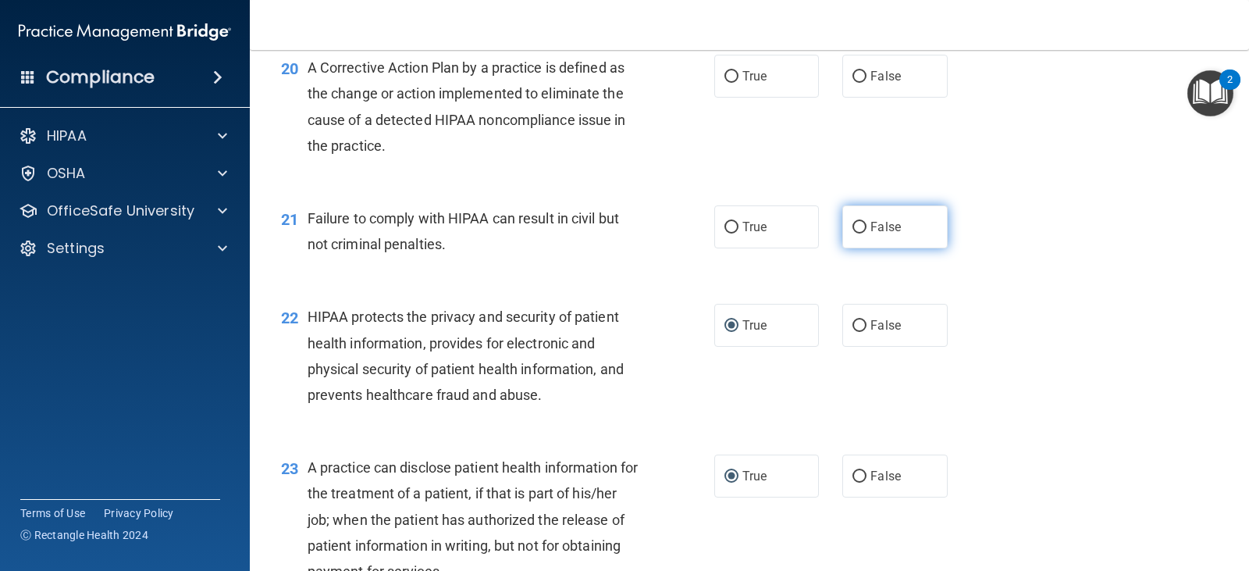
click at [852, 222] on input "False" at bounding box center [859, 228] width 14 height 12
radio input "true"
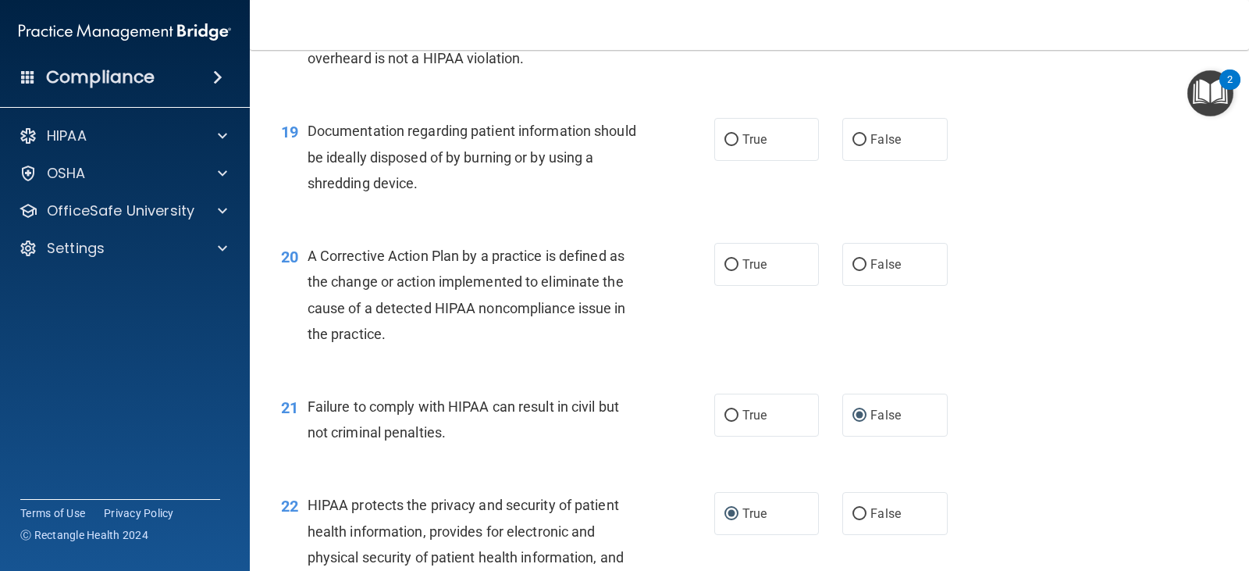
scroll to position [2228, 0]
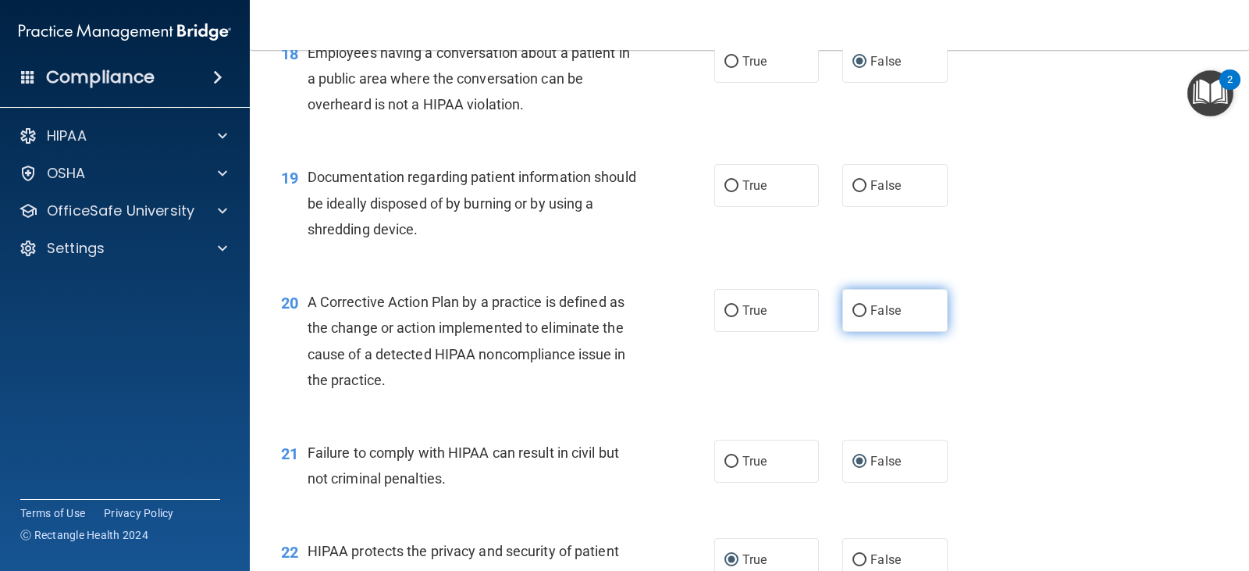
click at [859, 308] on input "False" at bounding box center [859, 311] width 14 height 12
radio input "true"
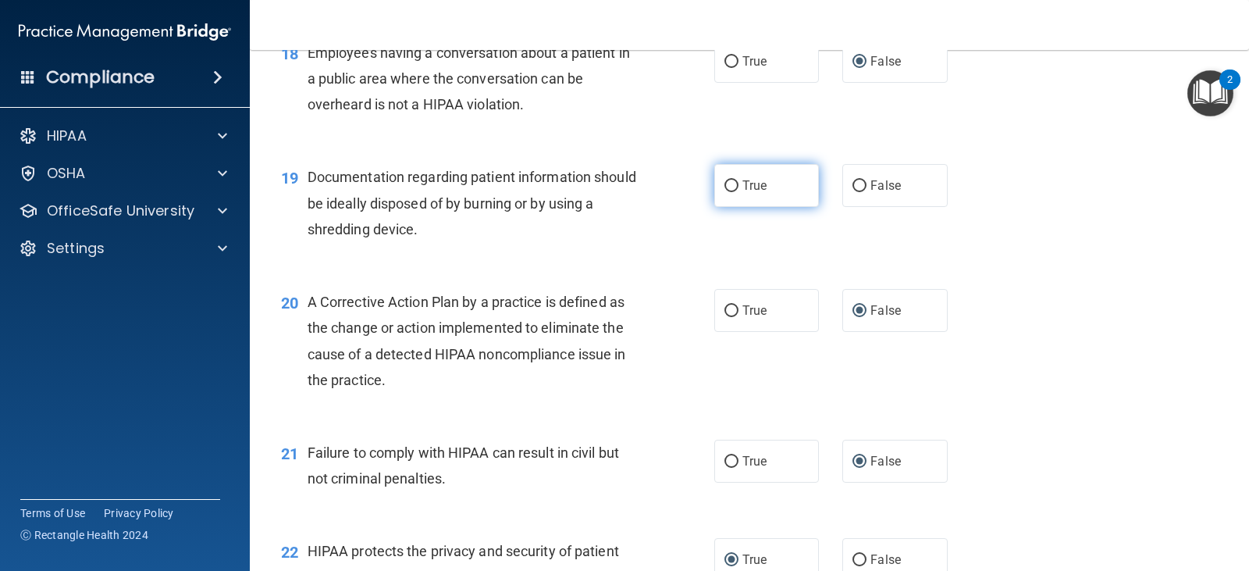
click at [718, 184] on label "True" at bounding box center [766, 185] width 105 height 43
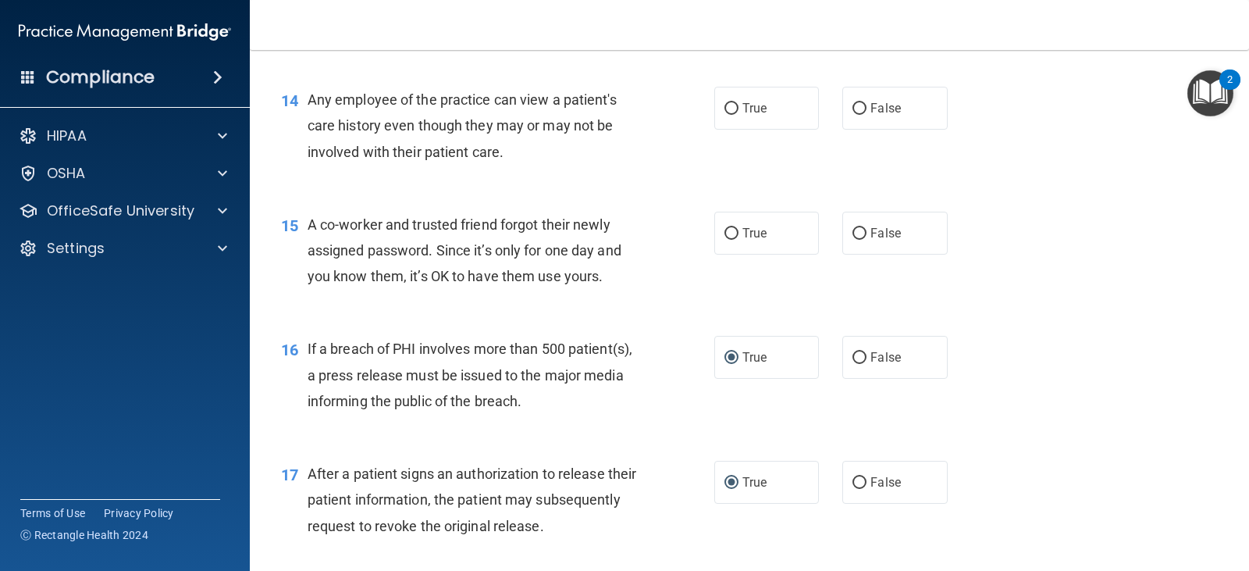
scroll to position [1604, 0]
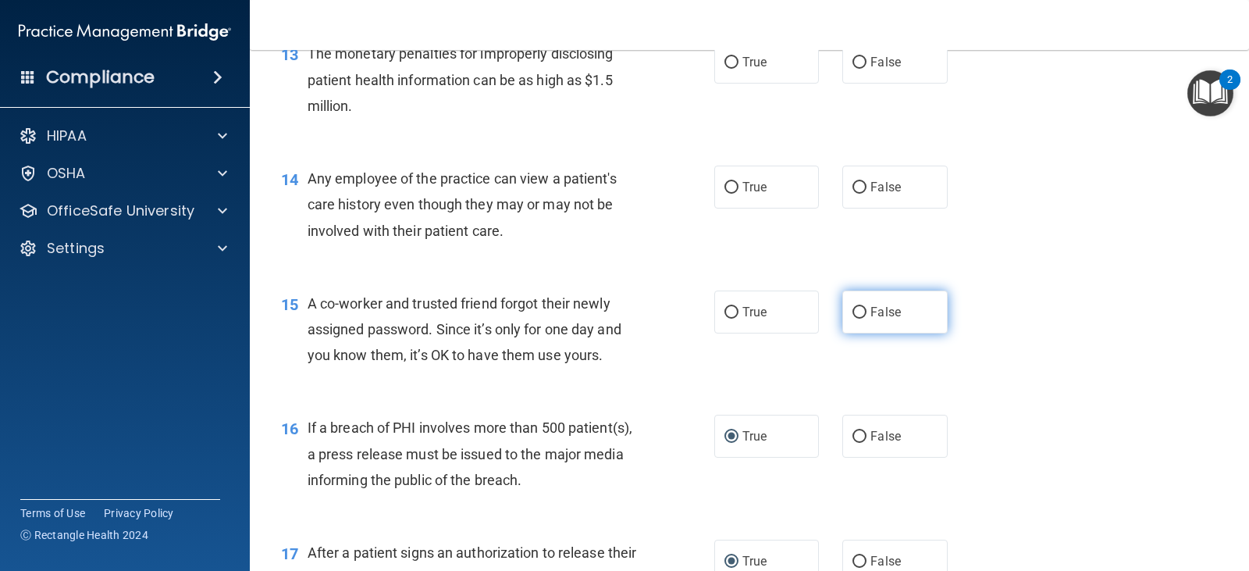
click at [852, 308] on input "False" at bounding box center [859, 313] width 14 height 12
radio input "true"
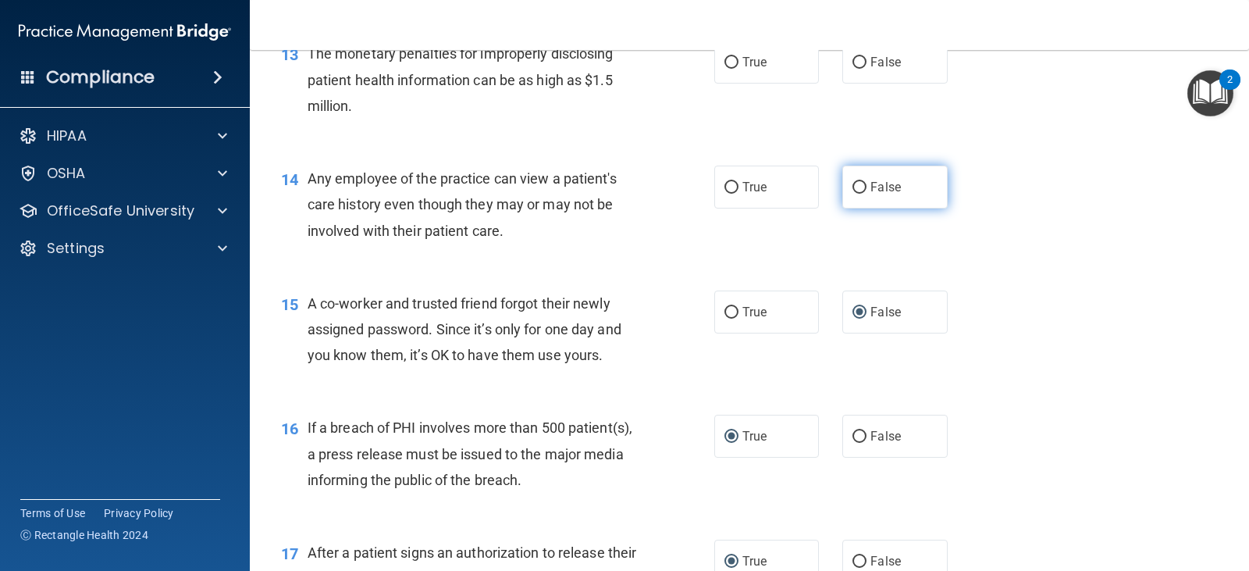
click at [855, 182] on input "False" at bounding box center [859, 188] width 14 height 12
radio input "true"
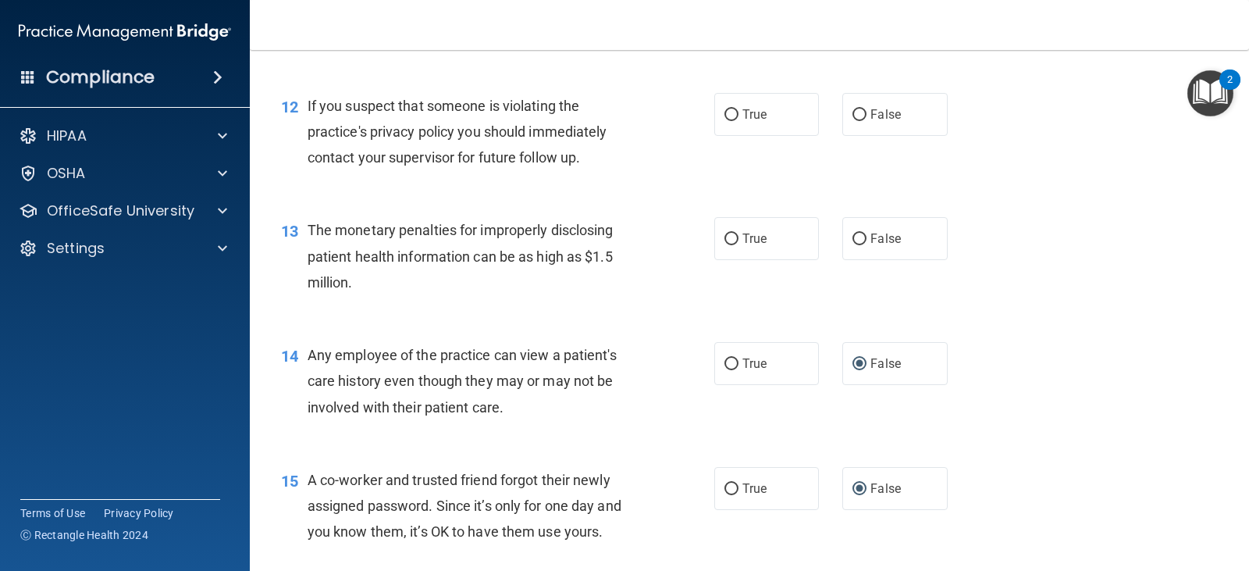
scroll to position [1370, 0]
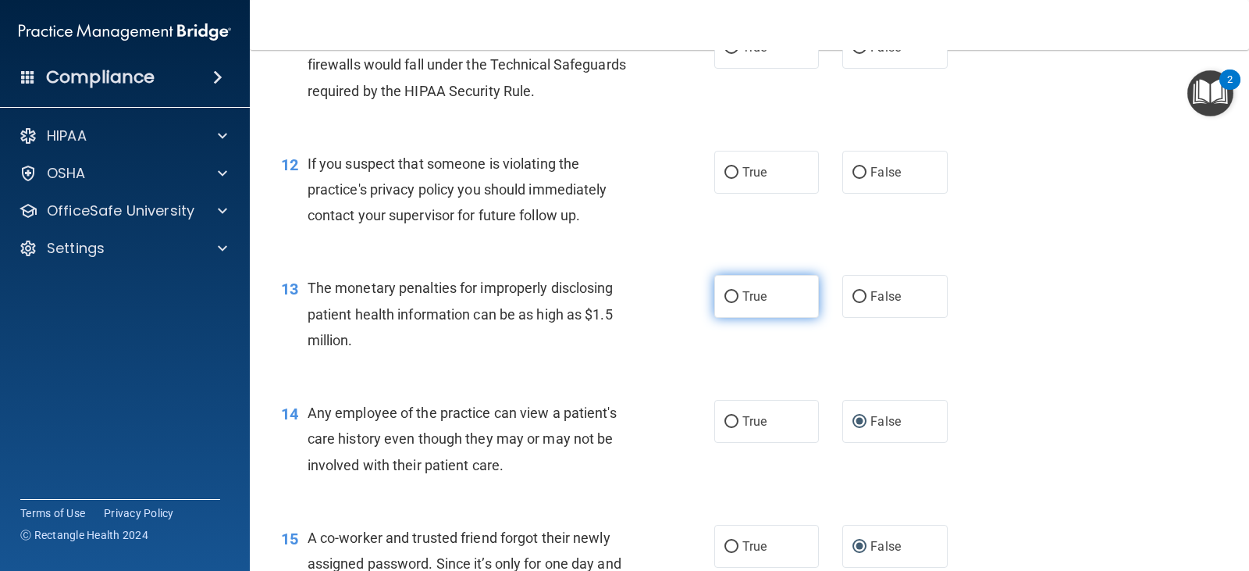
click at [727, 297] on input "True" at bounding box center [731, 297] width 14 height 12
radio input "true"
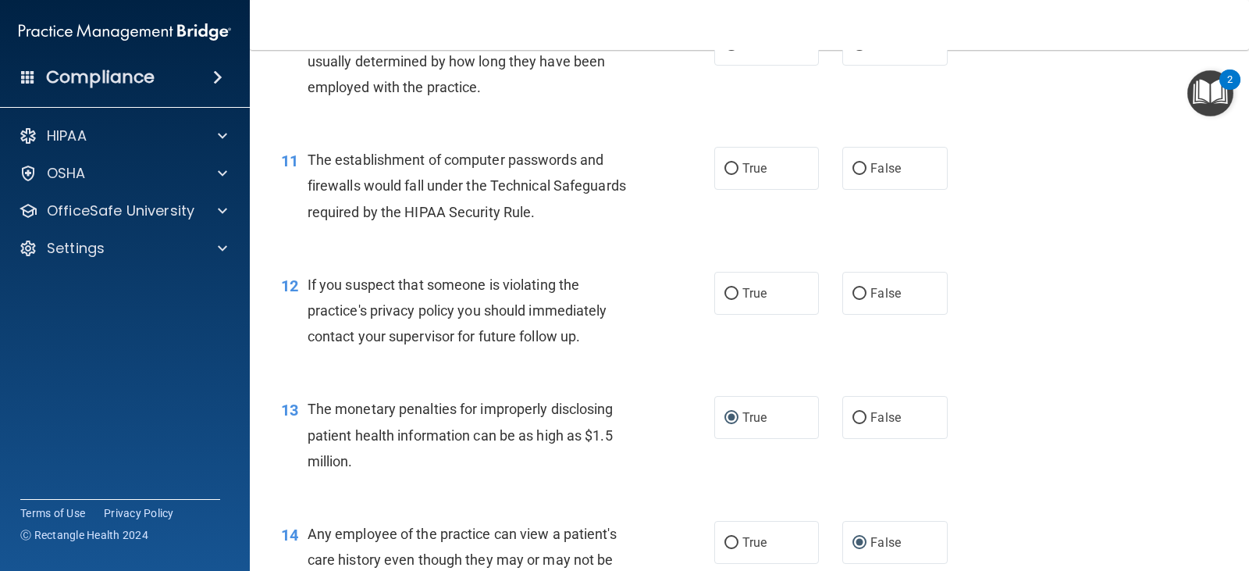
scroll to position [1214, 0]
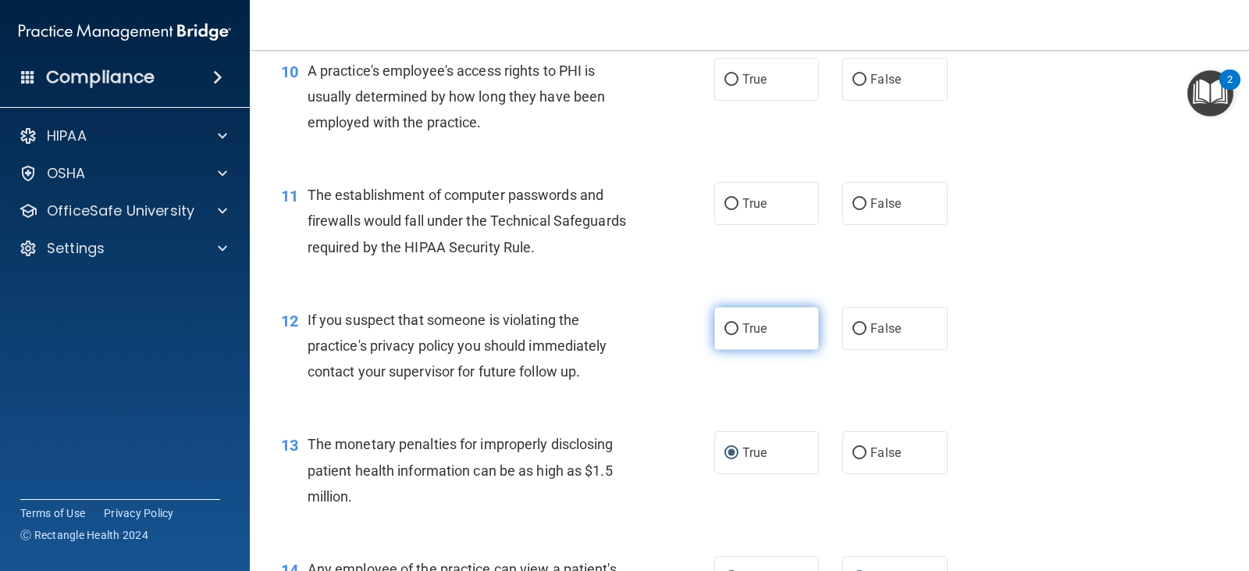
click at [727, 328] on input "True" at bounding box center [731, 329] width 14 height 12
radio input "true"
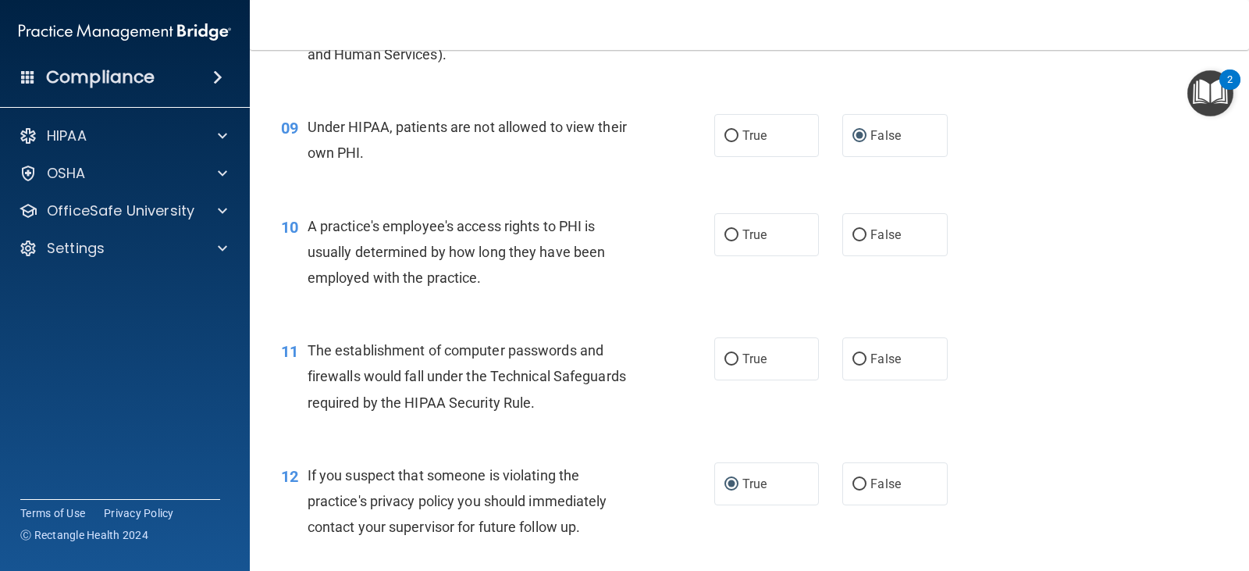
scroll to position [1058, 0]
click at [724, 358] on input "True" at bounding box center [731, 360] width 14 height 12
radio input "true"
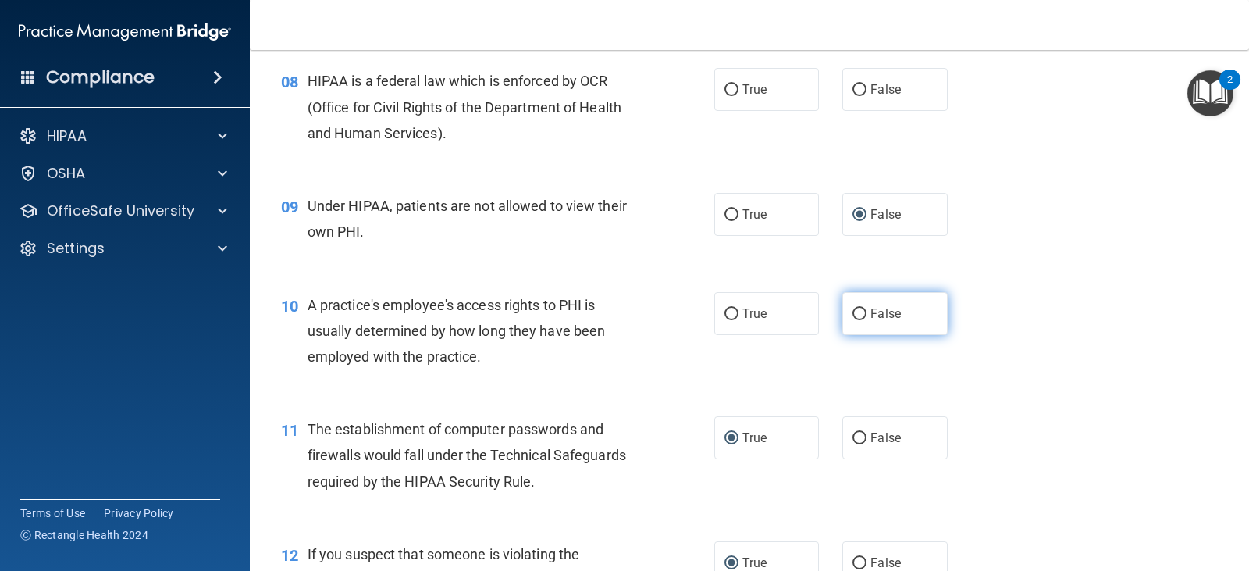
click at [852, 308] on input "False" at bounding box center [859, 314] width 14 height 12
radio input "true"
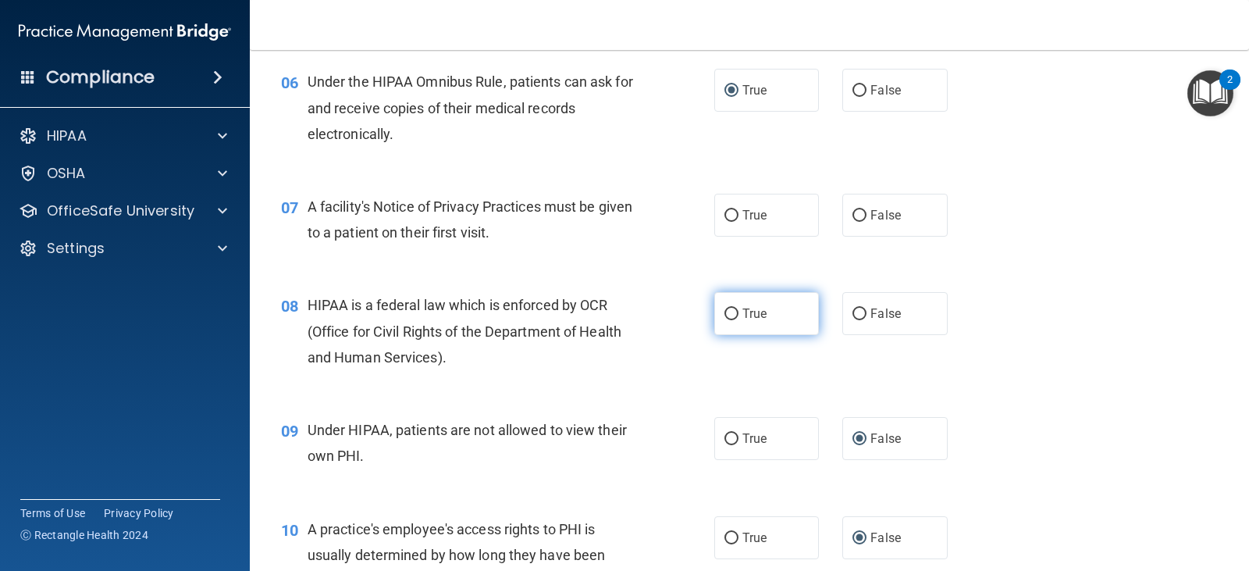
scroll to position [745, 0]
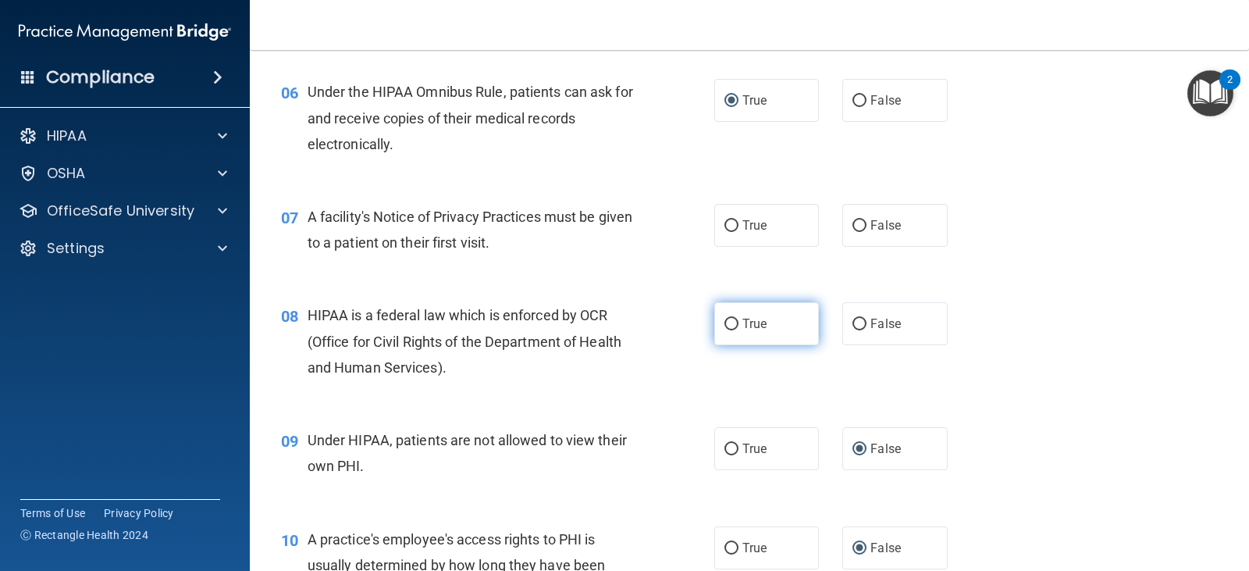
click at [727, 322] on input "True" at bounding box center [731, 324] width 14 height 12
radio input "true"
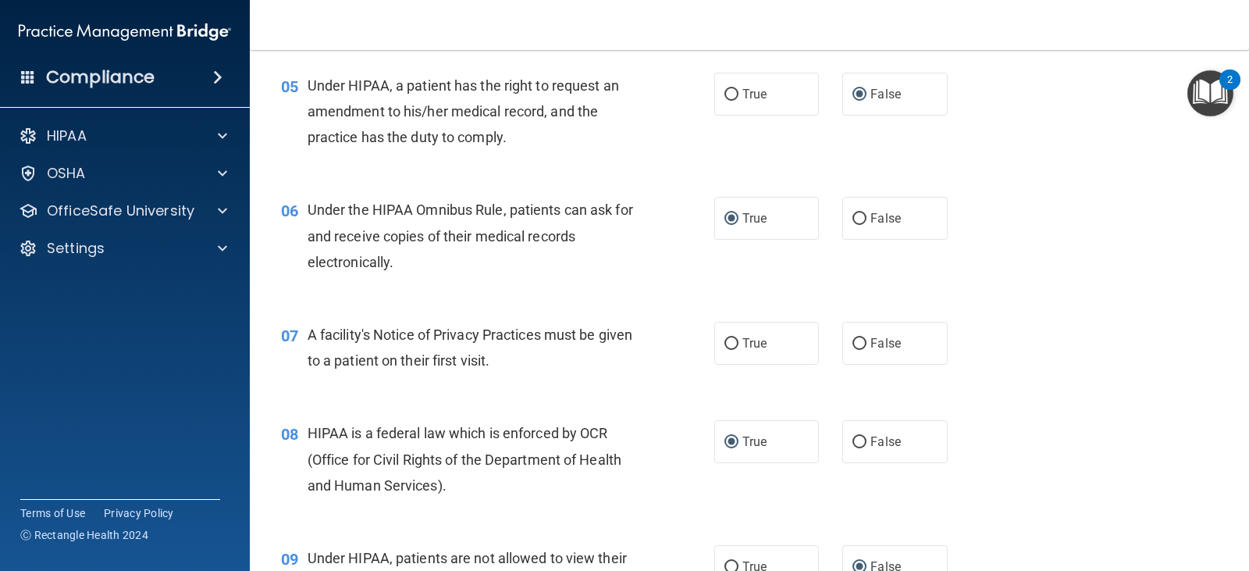
scroll to position [589, 0]
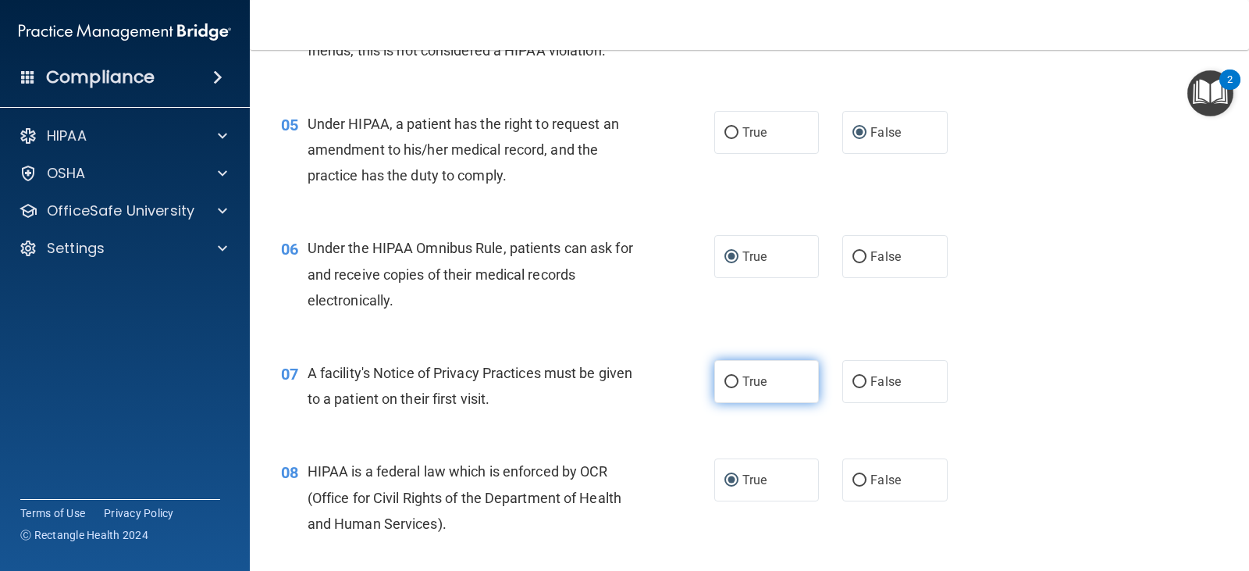
click at [724, 378] on input "True" at bounding box center [731, 382] width 14 height 12
radio input "true"
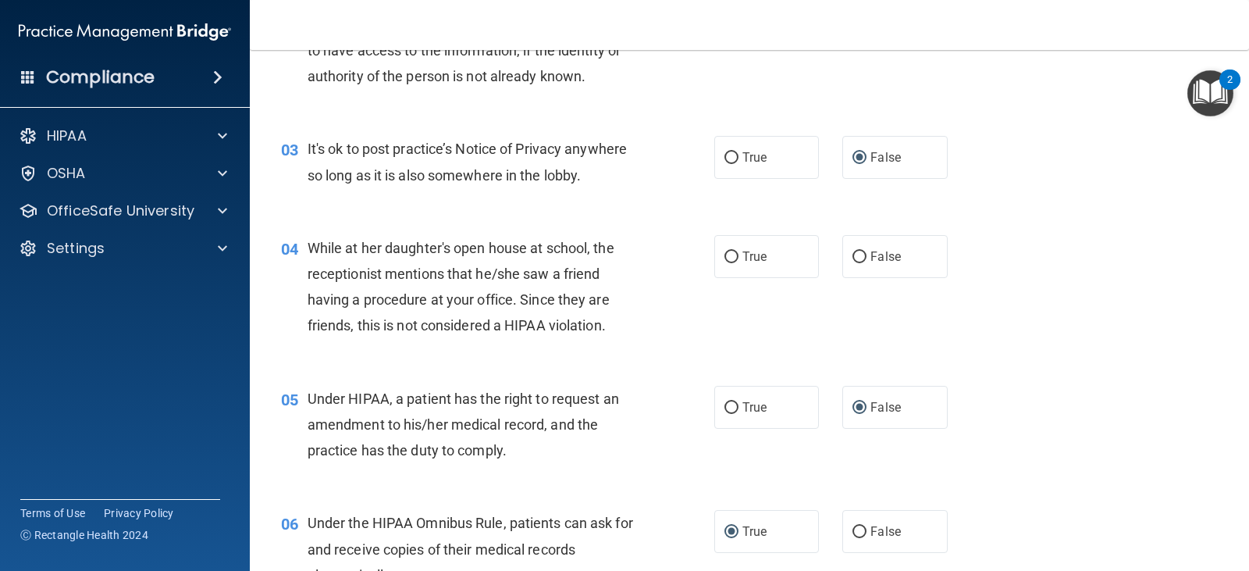
scroll to position [277, 0]
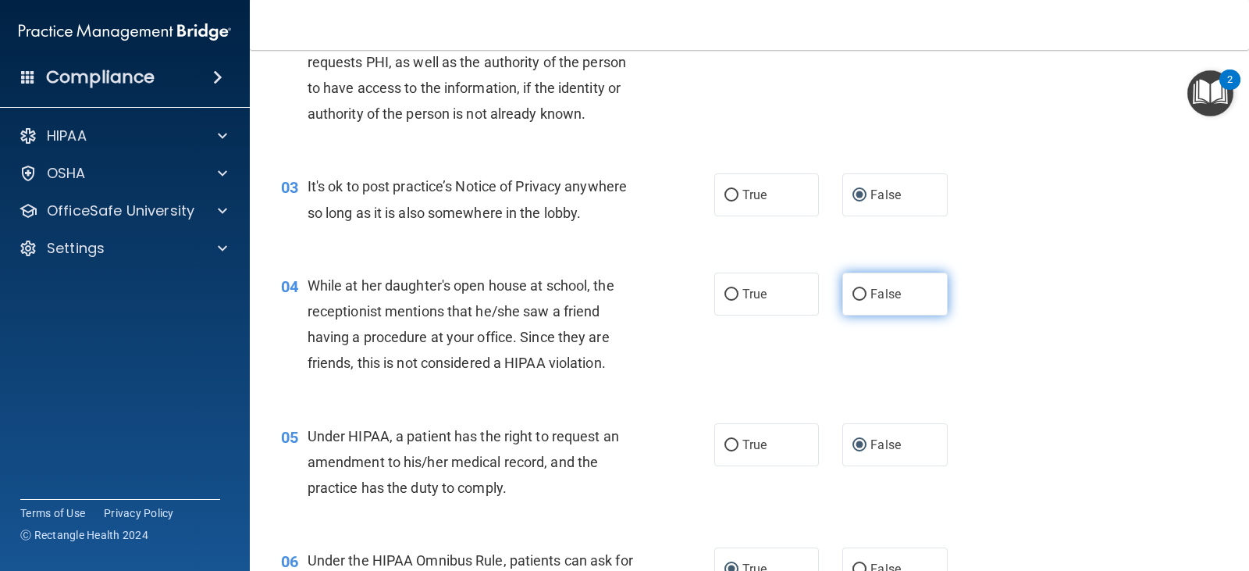
click at [856, 290] on input "False" at bounding box center [859, 295] width 14 height 12
radio input "true"
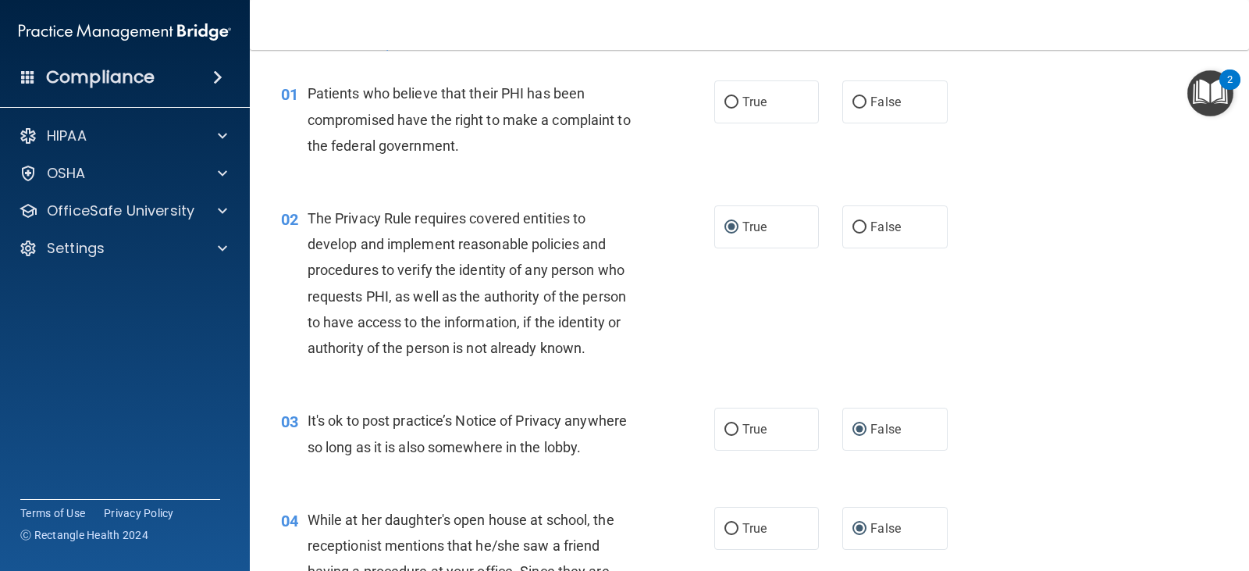
scroll to position [0, 0]
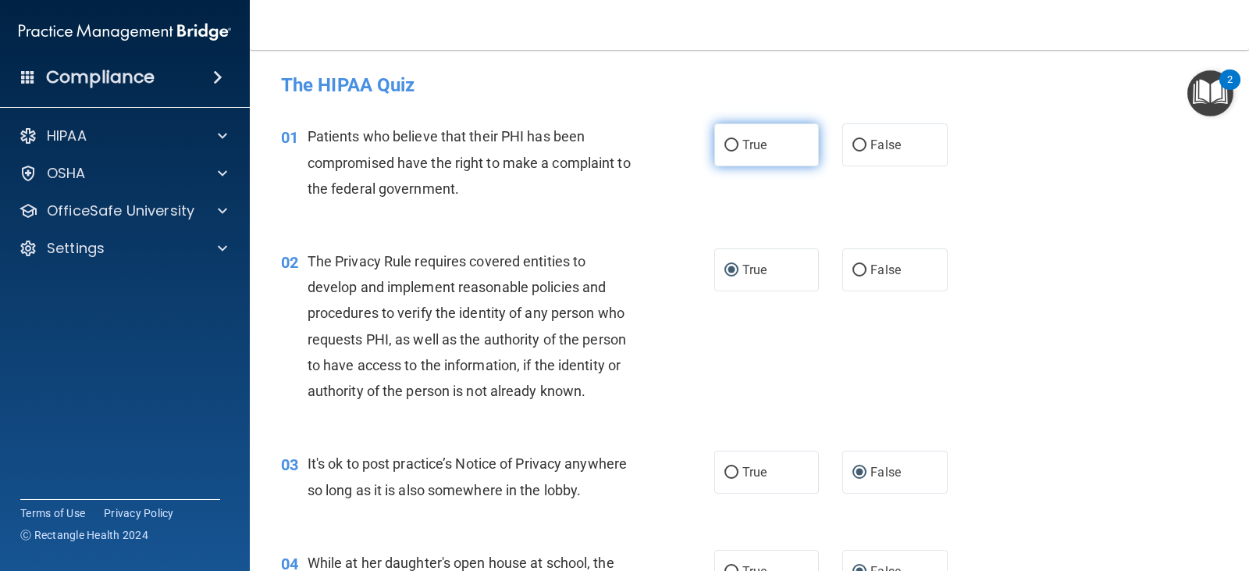
click at [731, 133] on label "True" at bounding box center [766, 144] width 105 height 43
click at [731, 140] on input "True" at bounding box center [731, 146] width 14 height 12
radio input "true"
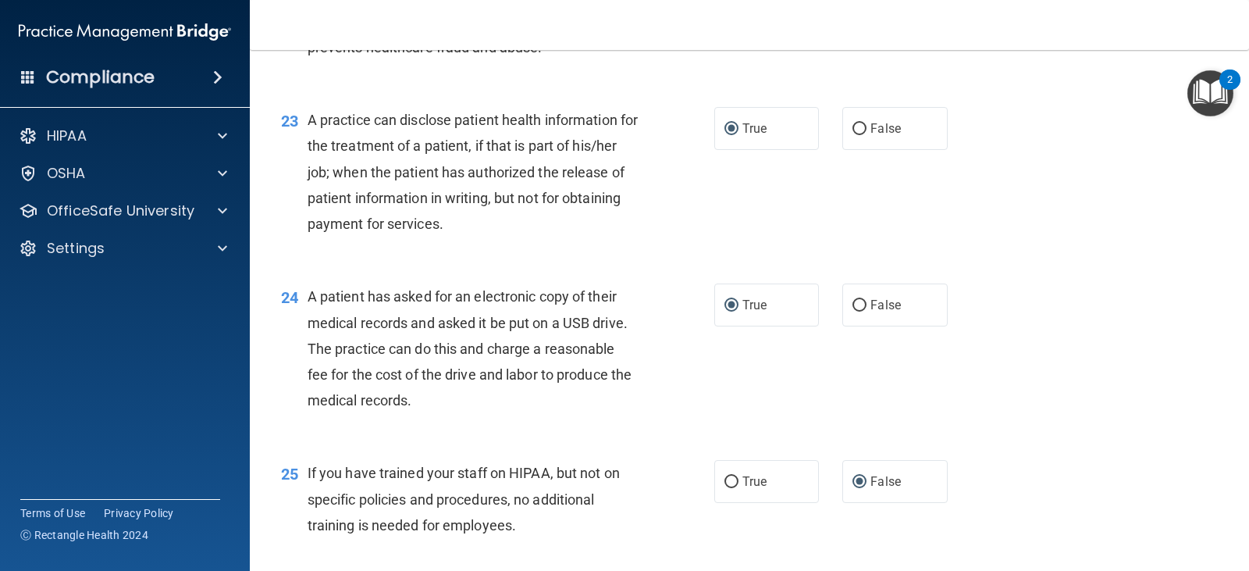
scroll to position [3356, 0]
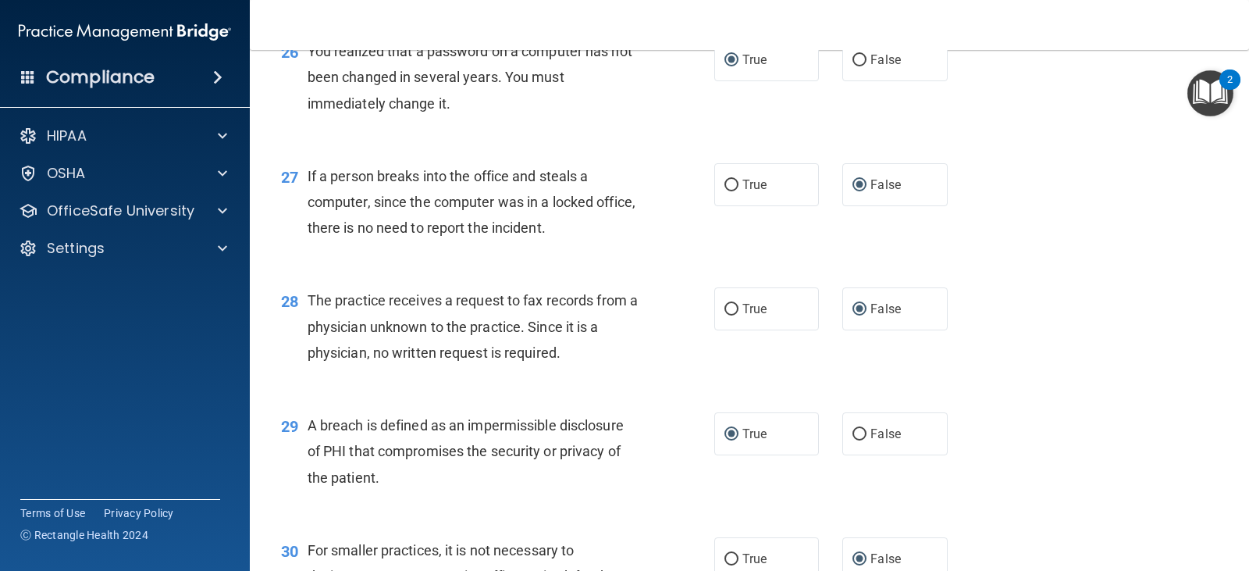
click at [1210, 87] on img "Open Resource Center, 2 new notifications" at bounding box center [1210, 93] width 46 height 46
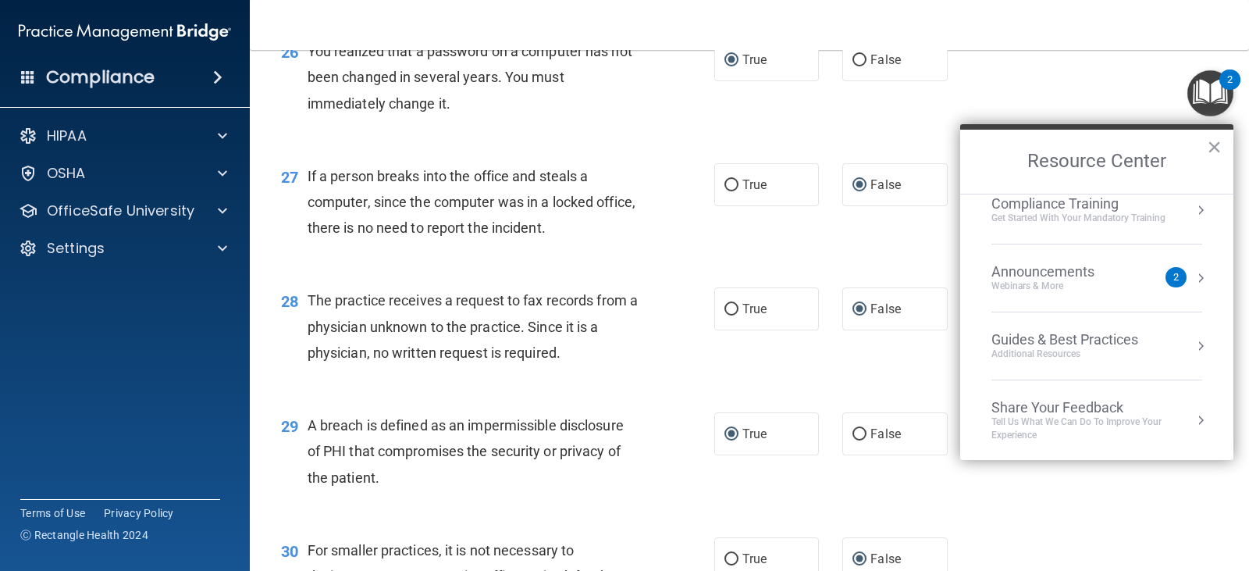
scroll to position [223, 0]
click at [1211, 144] on button "×" at bounding box center [1214, 146] width 15 height 25
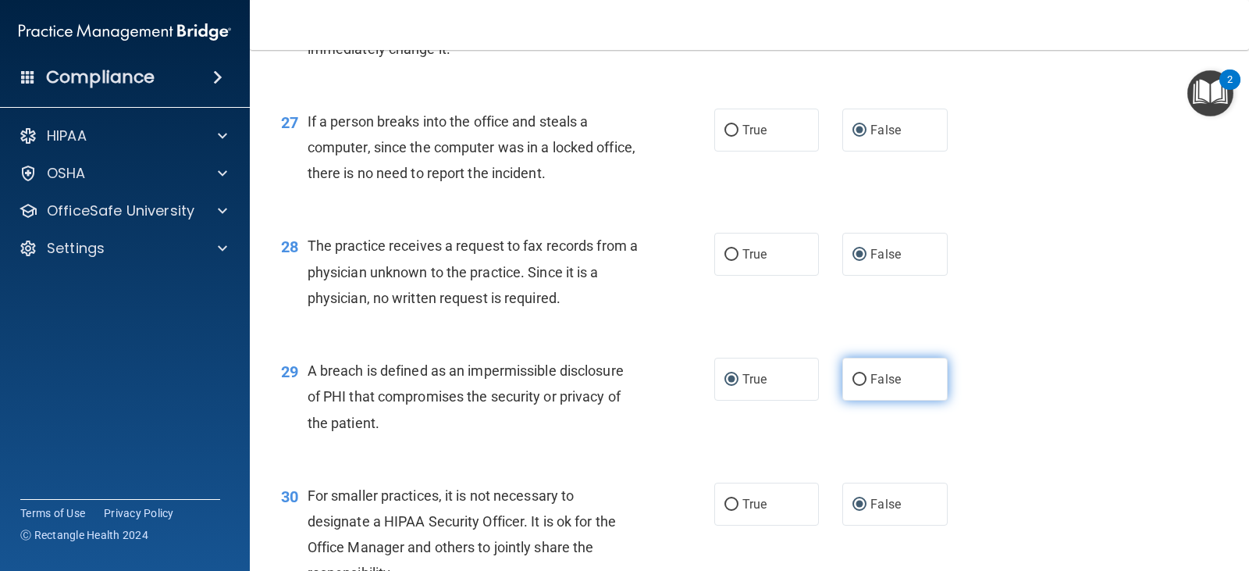
scroll to position [3555, 0]
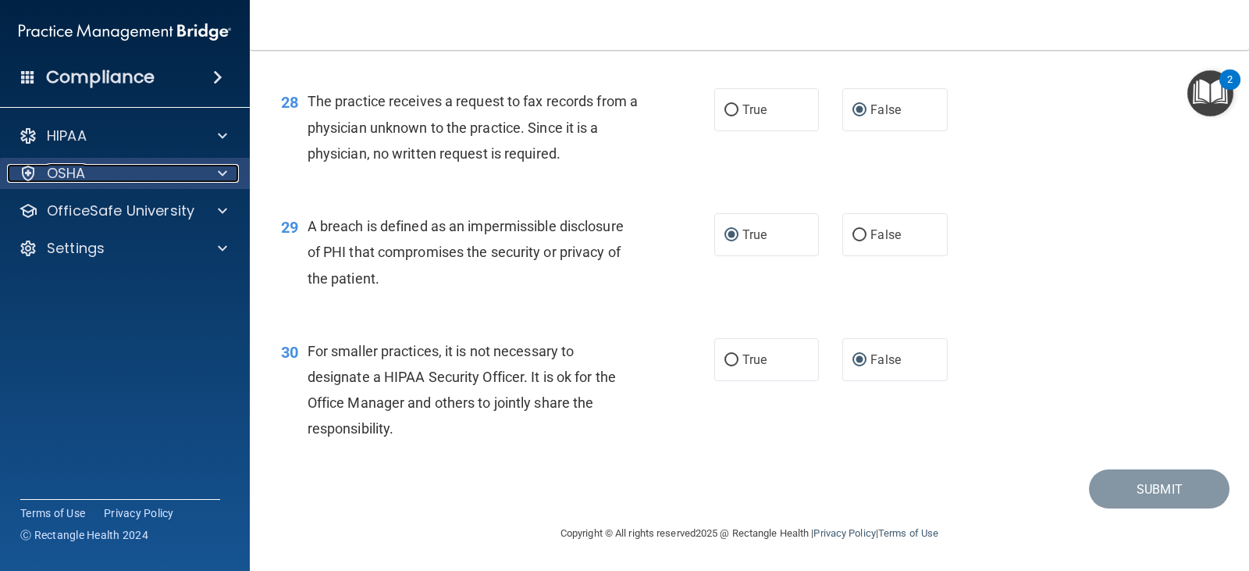
click at [87, 172] on div "OSHA" at bounding box center [104, 173] width 194 height 19
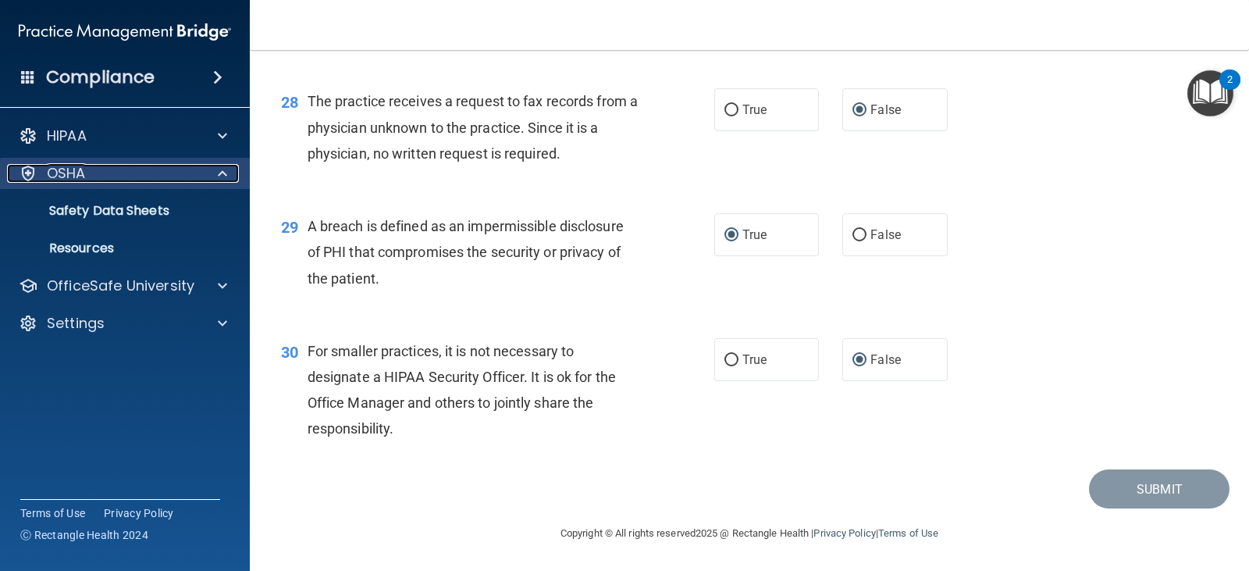
click at [87, 172] on div "OSHA" at bounding box center [104, 173] width 194 height 19
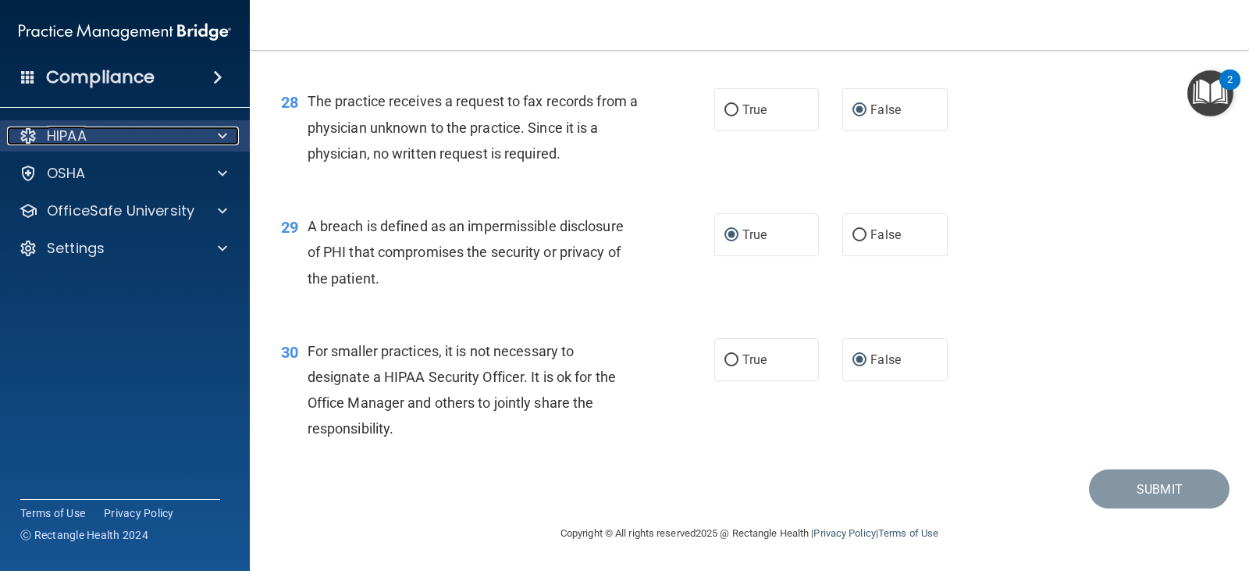
click at [94, 129] on div "HIPAA" at bounding box center [104, 135] width 194 height 19
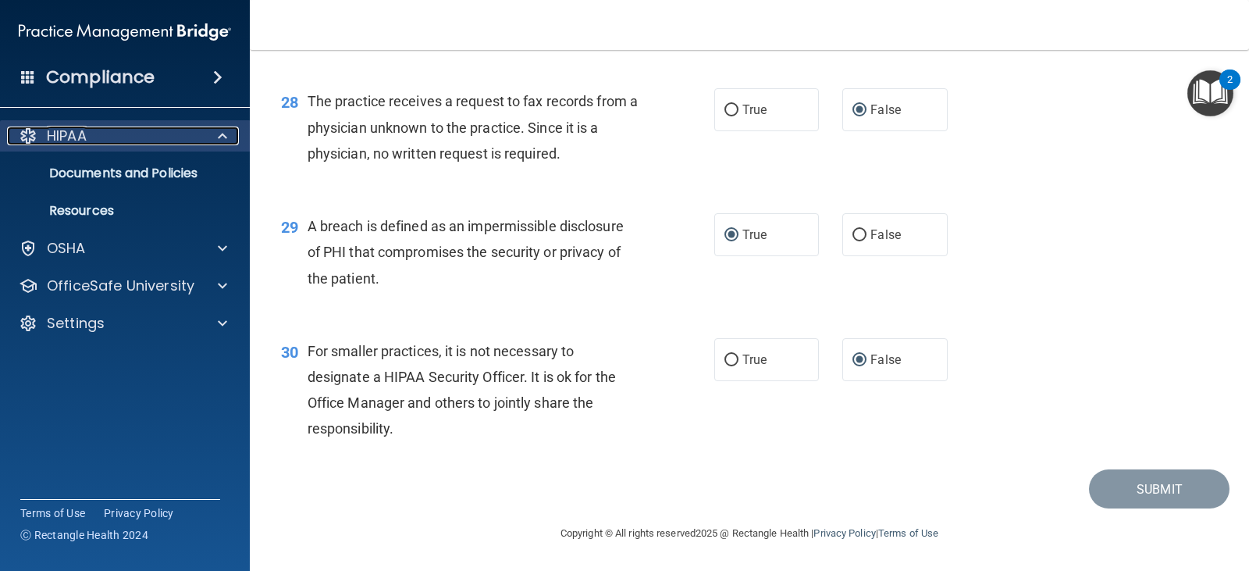
click at [105, 141] on div "HIPAA" at bounding box center [104, 135] width 194 height 19
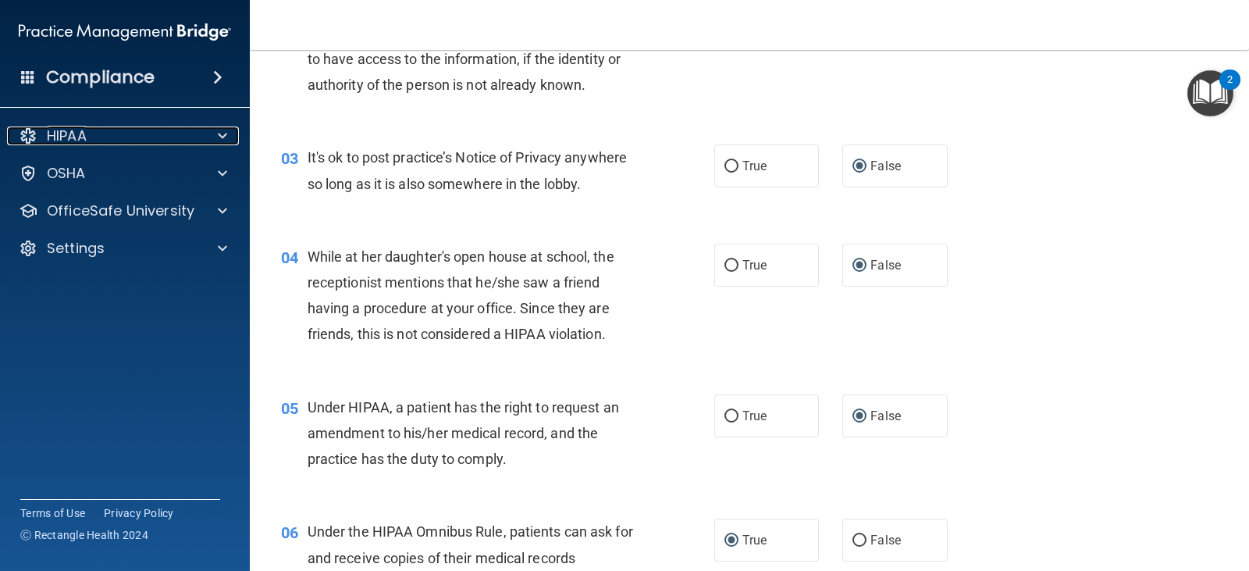
scroll to position [0, 0]
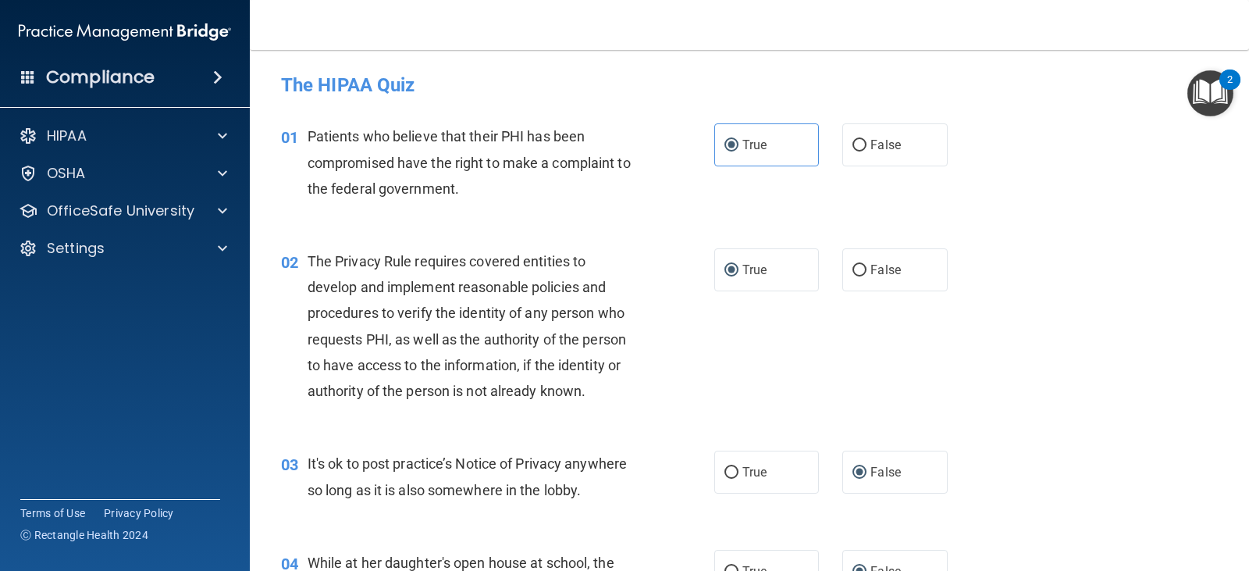
click at [1190, 88] on img "Open Resource Center, 2 new notifications" at bounding box center [1210, 93] width 46 height 46
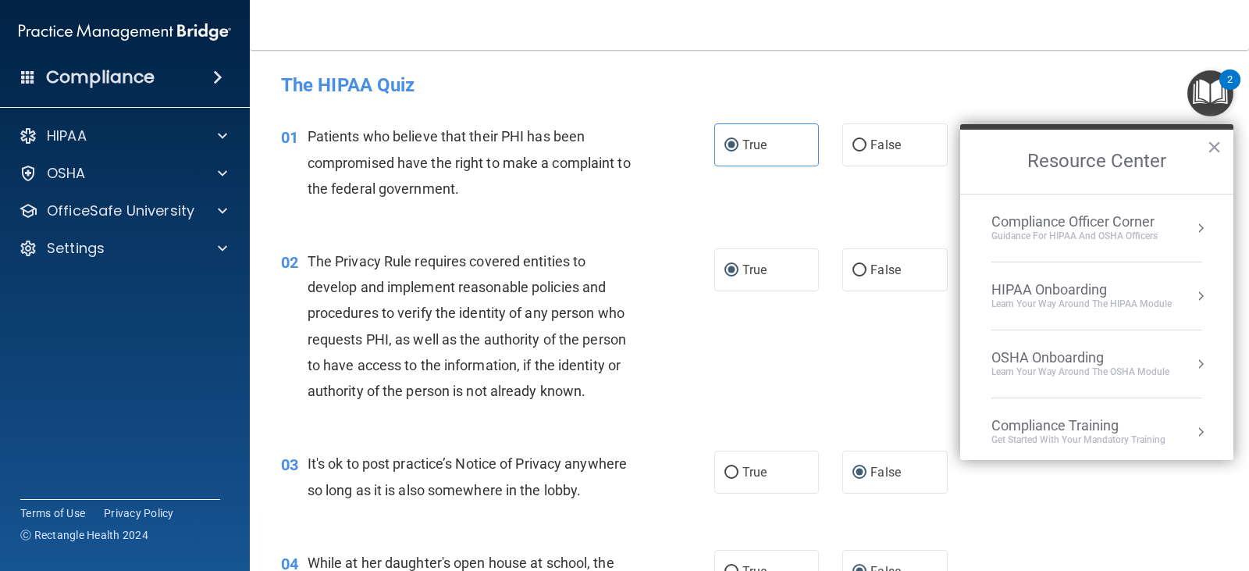
click at [1127, 222] on div "Compliance Officer Corner" at bounding box center [1074, 221] width 166 height 17
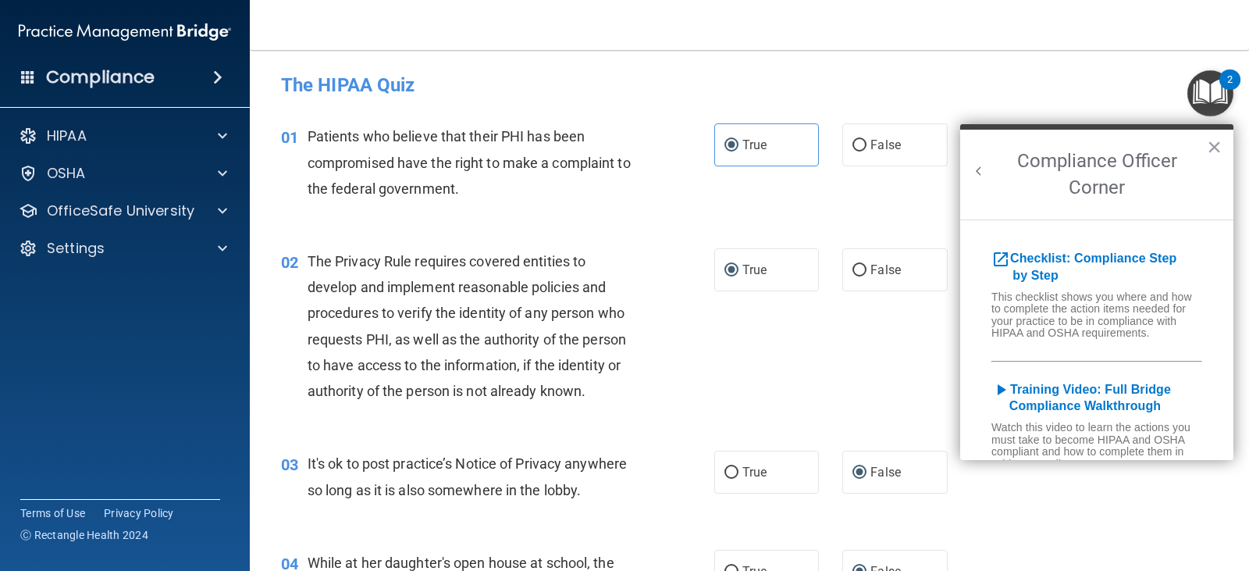
scroll to position [399, 0]
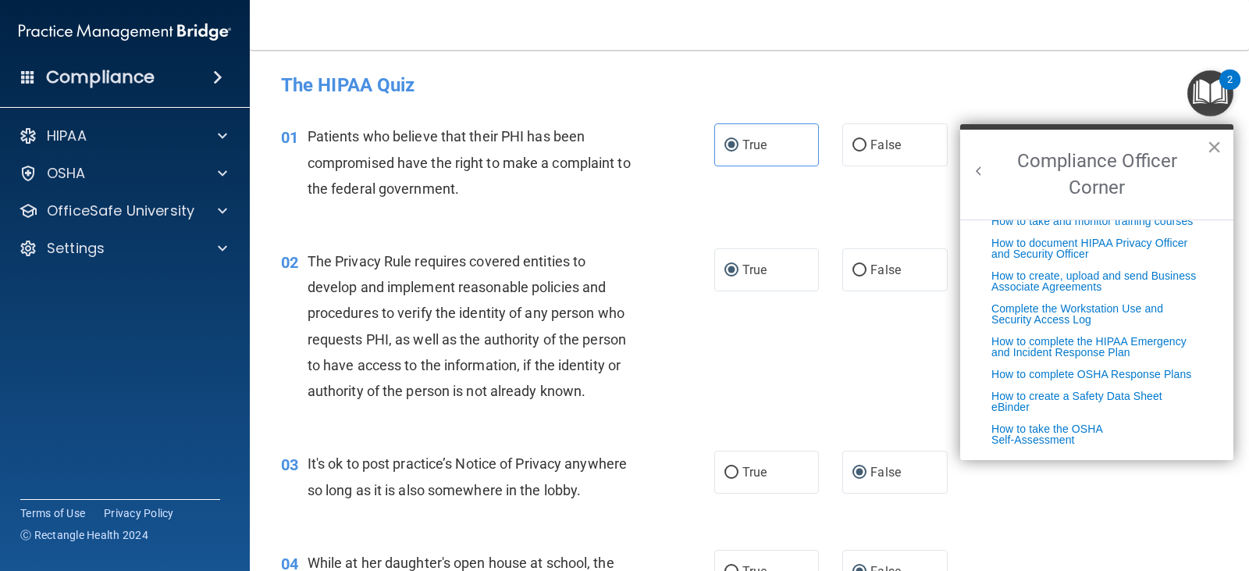
click at [1211, 150] on button "×" at bounding box center [1214, 146] width 15 height 25
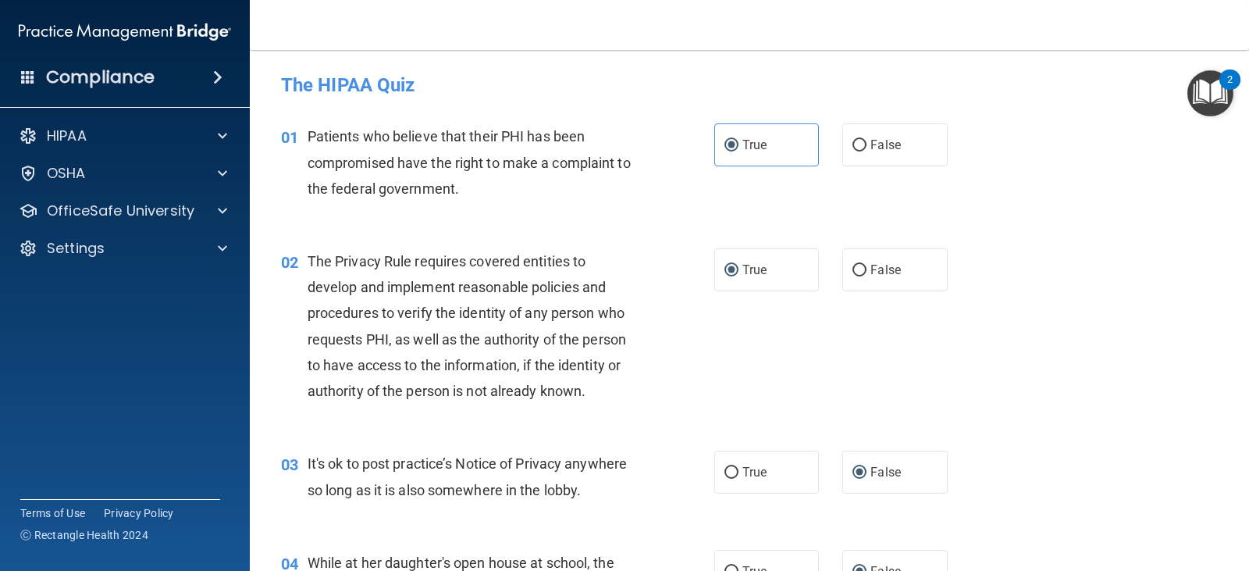
click at [1190, 102] on img "Open Resource Center, 2 new notifications" at bounding box center [1210, 93] width 46 height 46
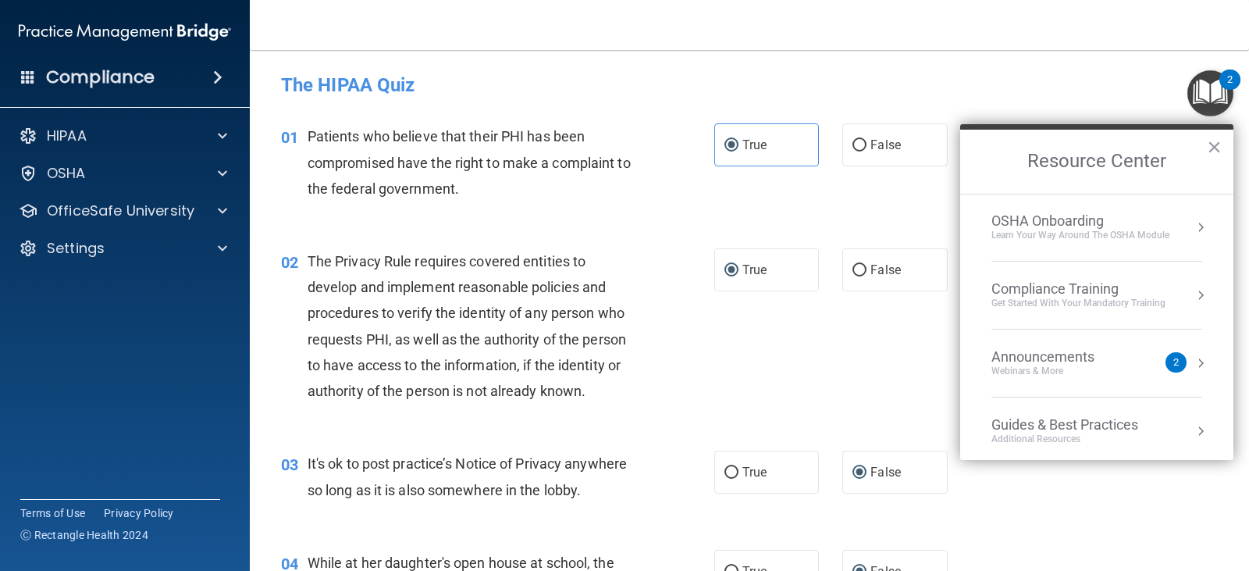
scroll to position [223, 0]
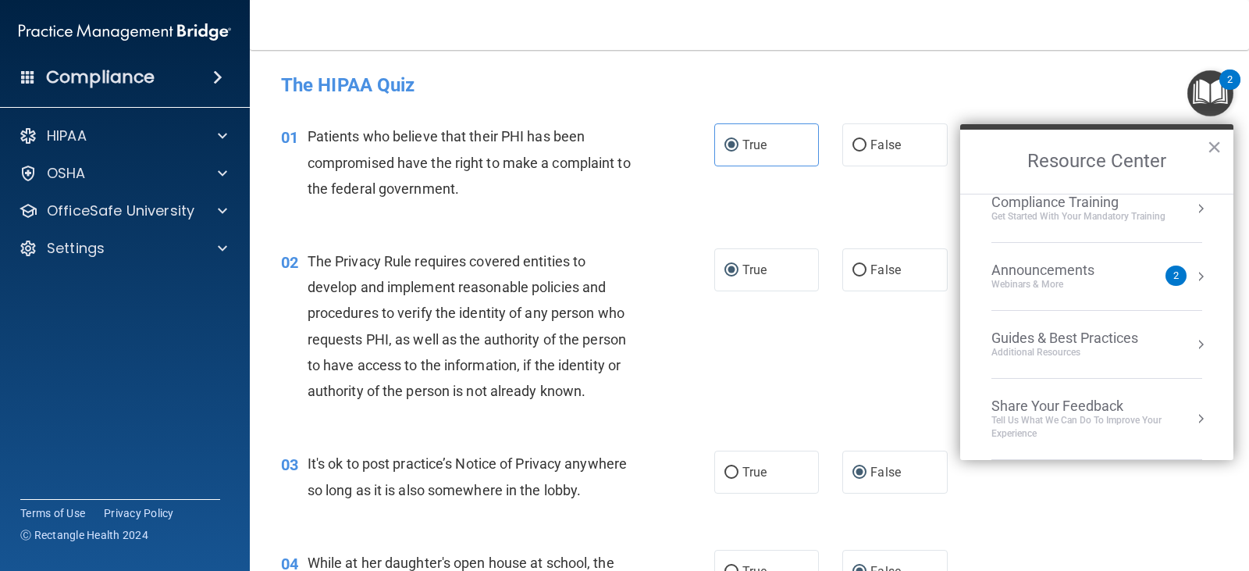
click at [1087, 292] on li "Announcements Webinars & More 2" at bounding box center [1096, 277] width 211 height 68
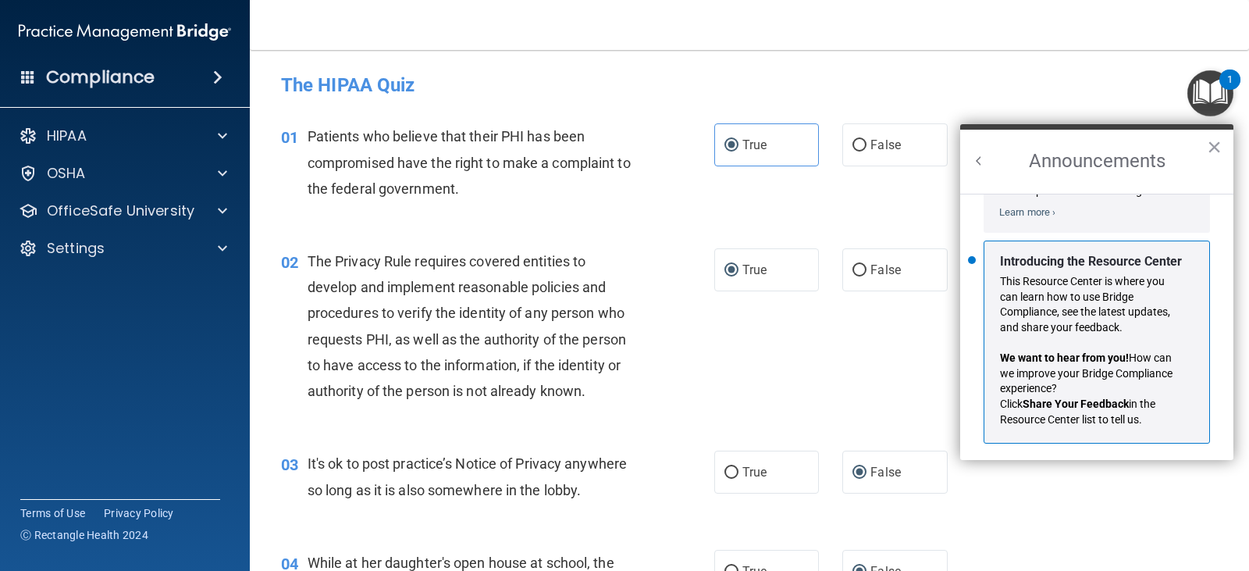
scroll to position [274, 0]
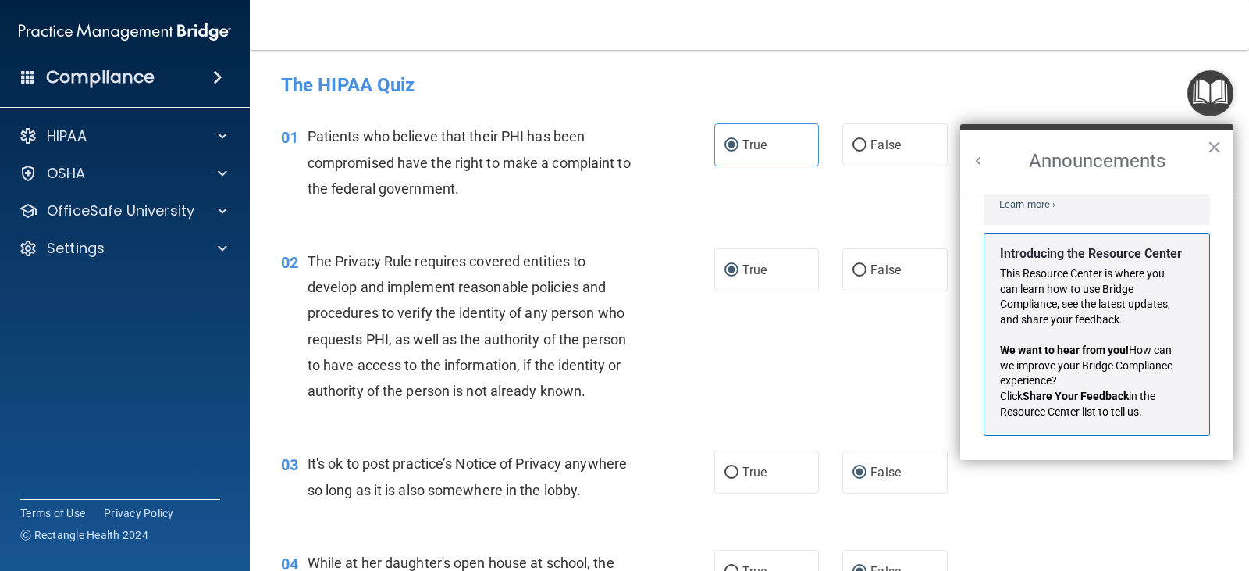
click at [1208, 146] on button "×" at bounding box center [1214, 146] width 15 height 25
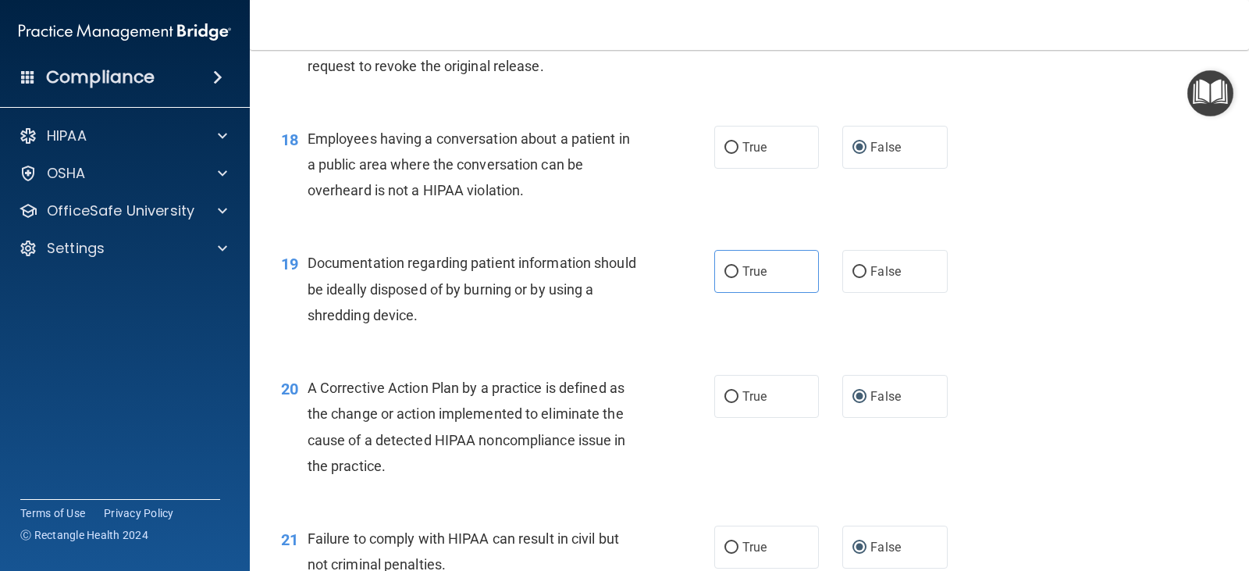
scroll to position [2186, 0]
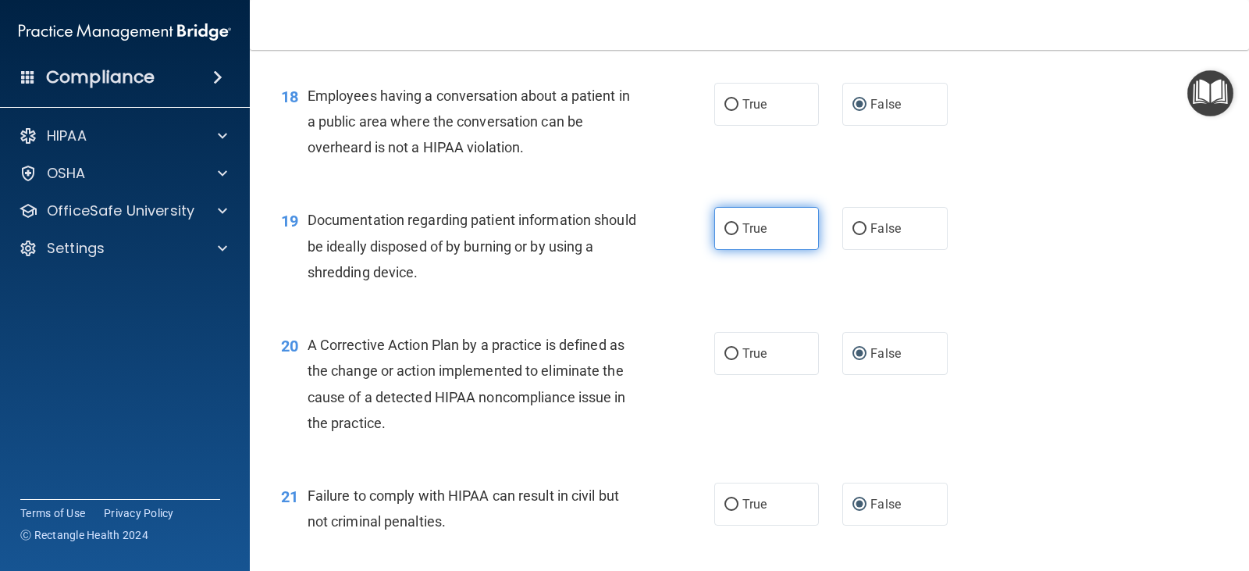
click at [727, 225] on input "True" at bounding box center [731, 229] width 14 height 12
radio input "true"
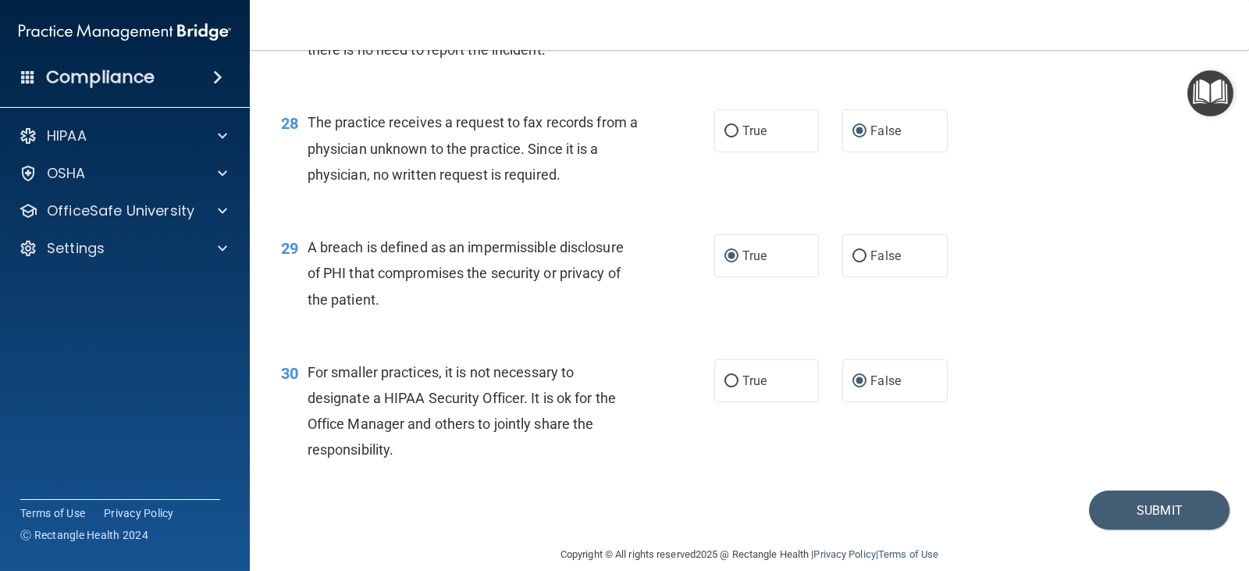
scroll to position [3555, 0]
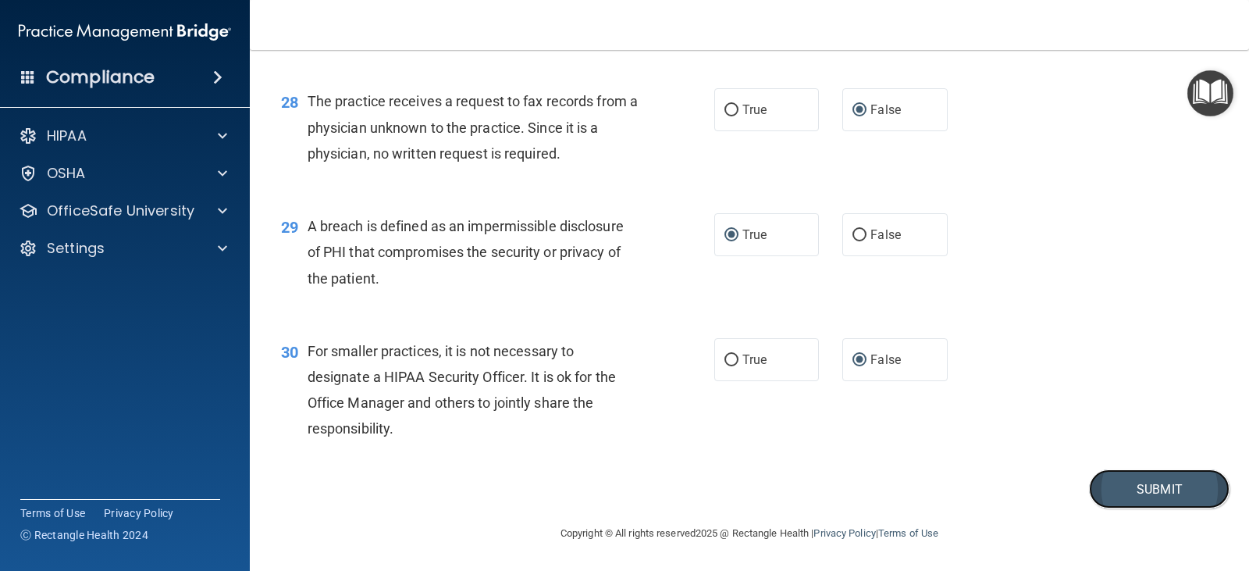
click at [1108, 487] on button "Submit" at bounding box center [1159, 489] width 140 height 40
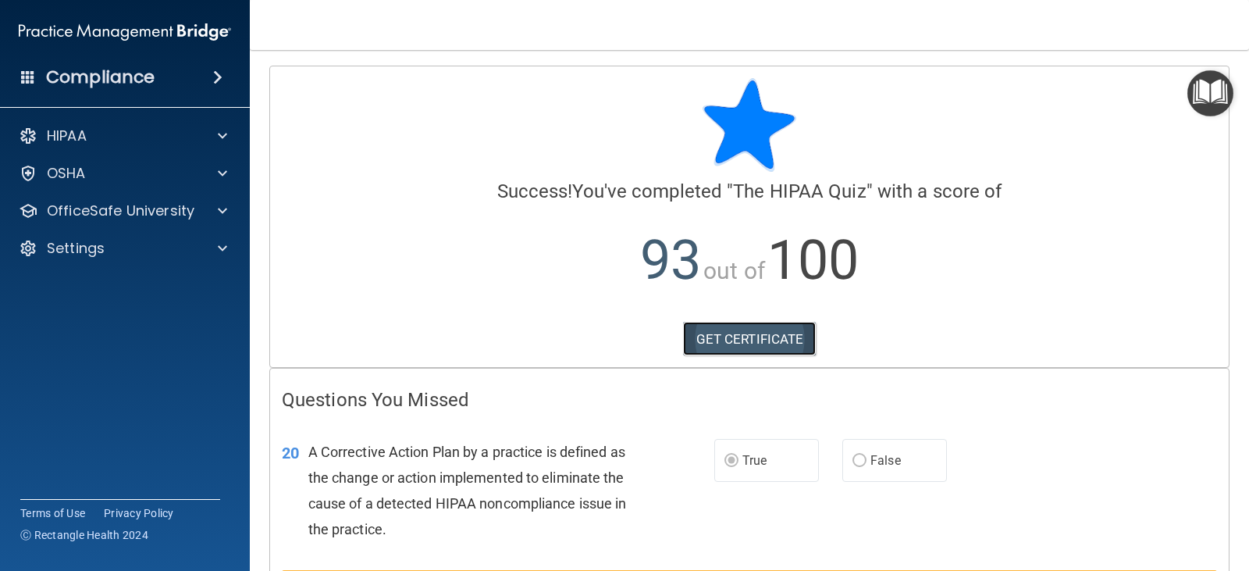
click at [780, 339] on link "GET CERTIFICATE" at bounding box center [749, 339] width 133 height 34
click at [133, 132] on div "HIPAA" at bounding box center [104, 135] width 194 height 19
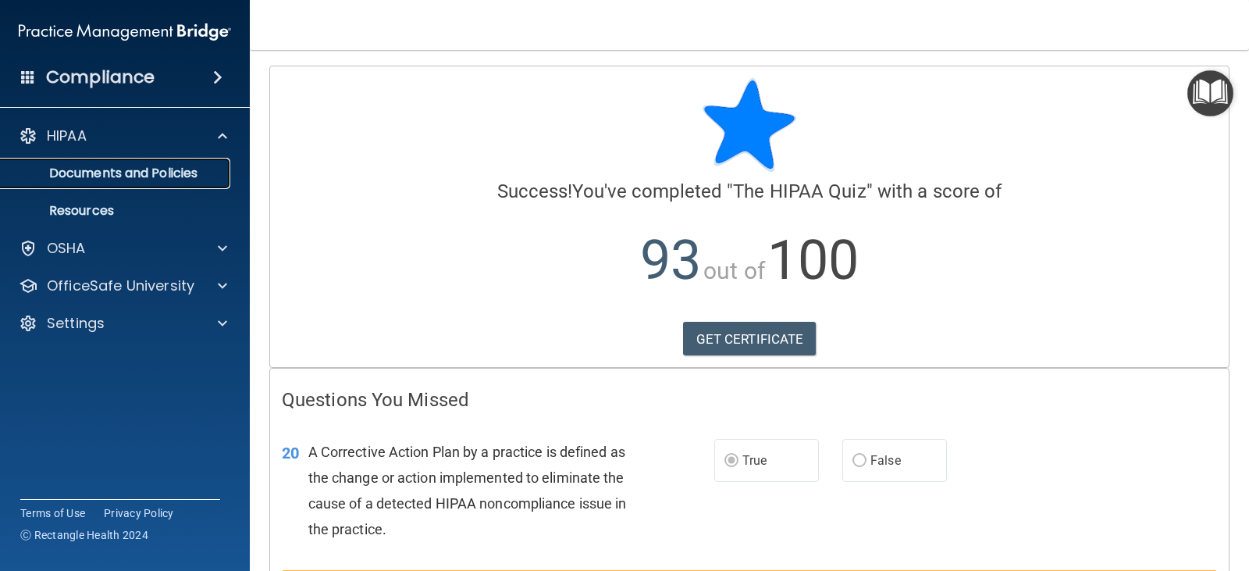
click at [140, 165] on p "Documents and Policies" at bounding box center [116, 173] width 213 height 16
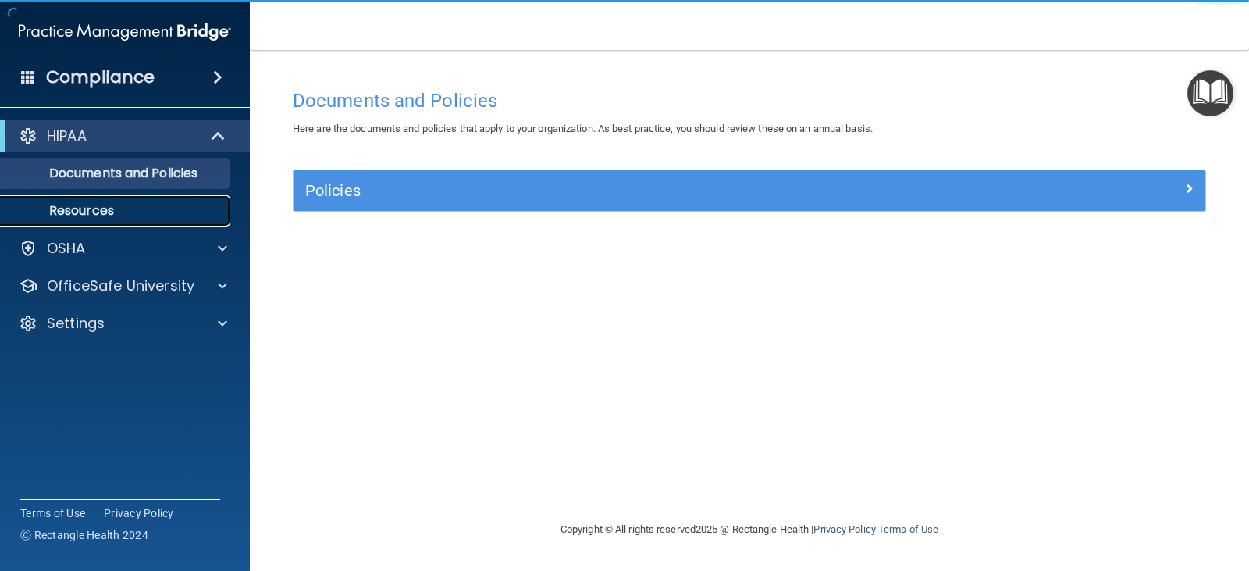
click at [88, 212] on p "Resources" at bounding box center [116, 211] width 213 height 16
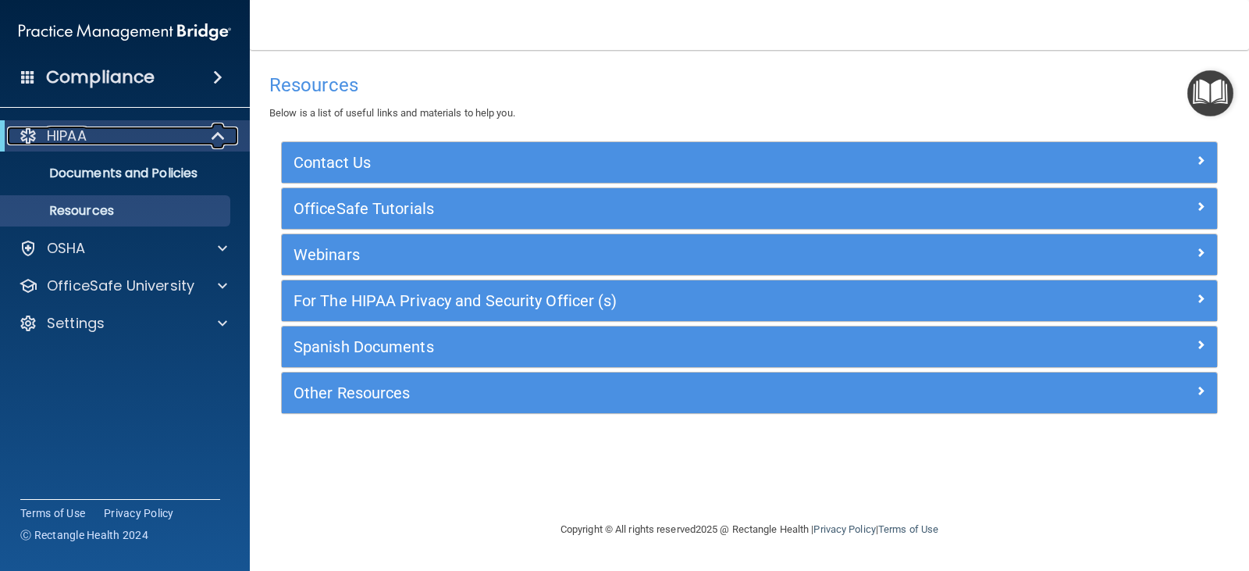
click at [215, 134] on span at bounding box center [219, 135] width 13 height 19
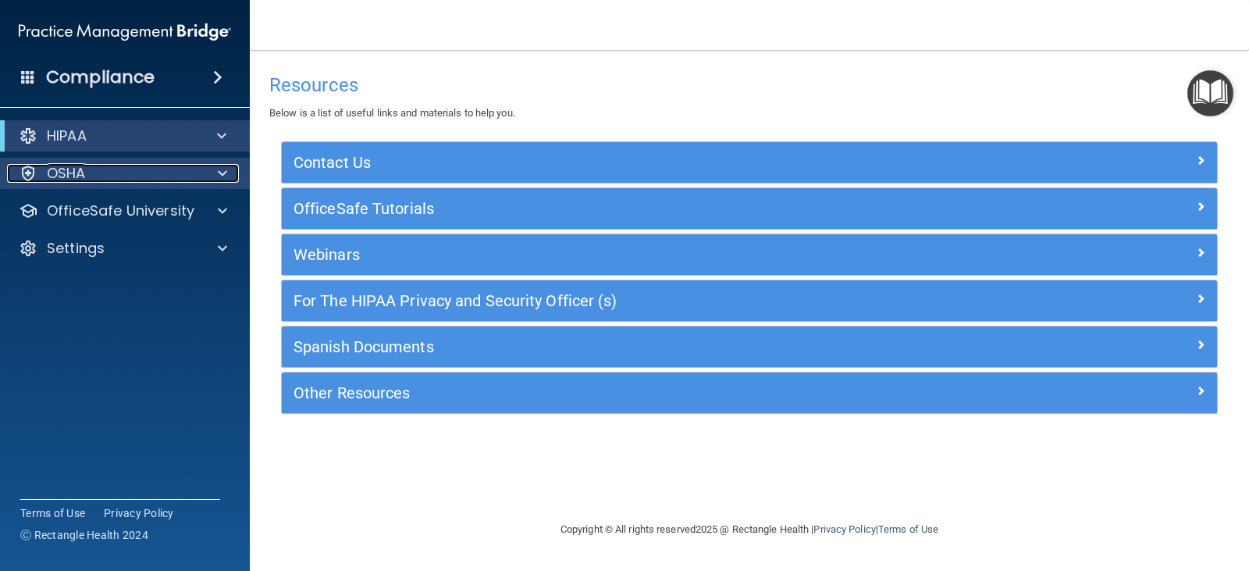
click at [190, 176] on div "OSHA" at bounding box center [104, 173] width 194 height 19
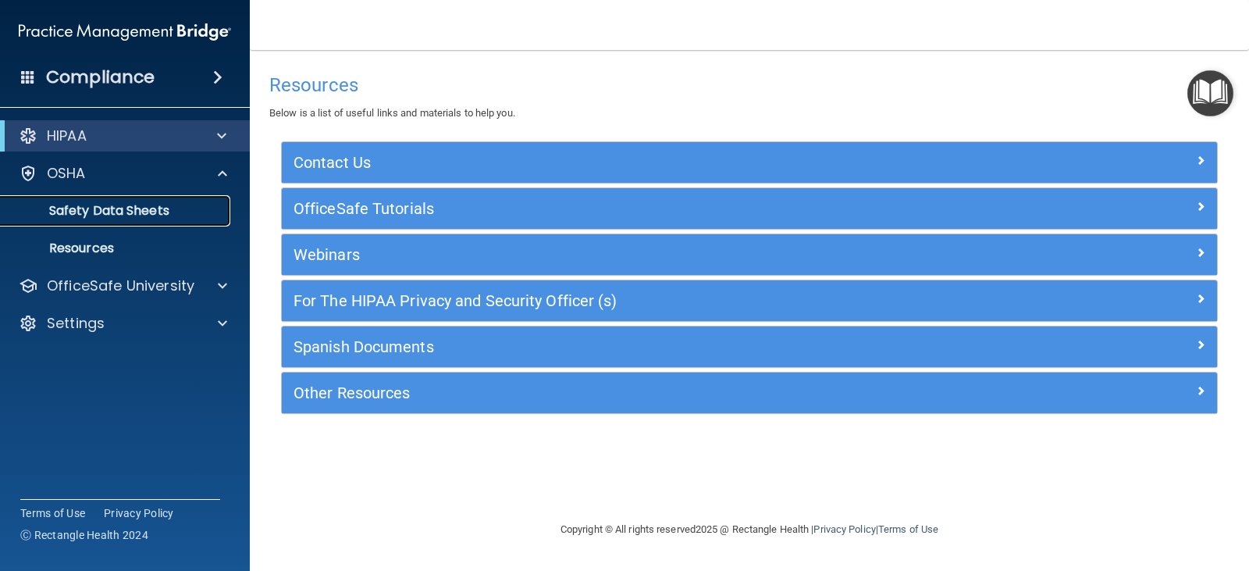
click at [169, 206] on p "Safety Data Sheets" at bounding box center [116, 211] width 213 height 16
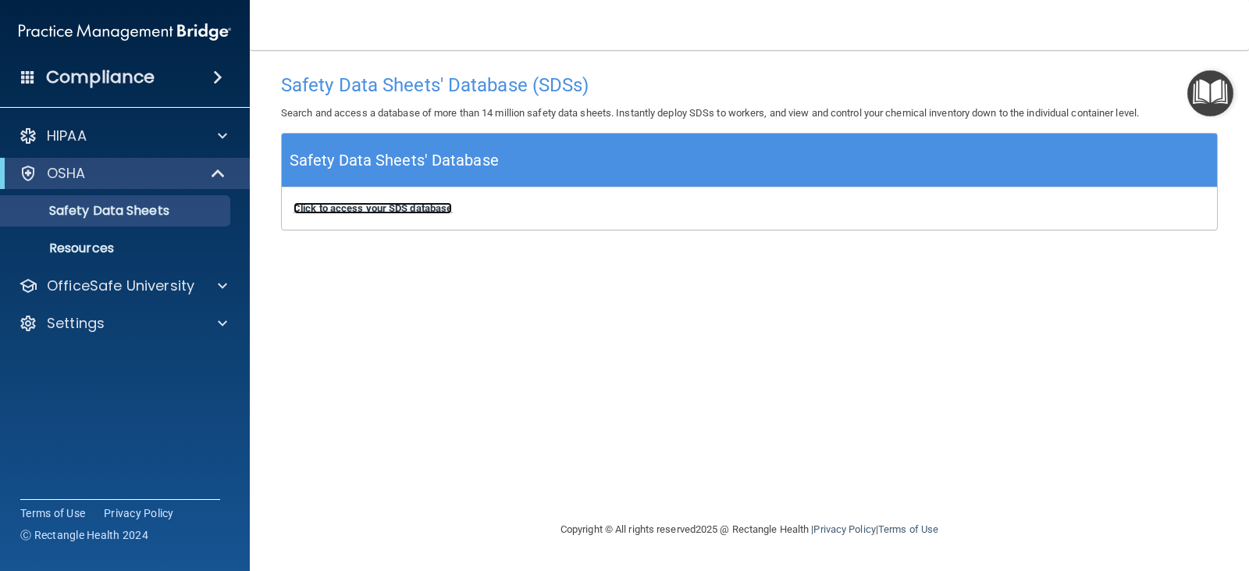
click at [408, 204] on b "Click to access your SDS database" at bounding box center [372, 208] width 158 height 12
click at [139, 247] on p "Resources" at bounding box center [116, 248] width 213 height 16
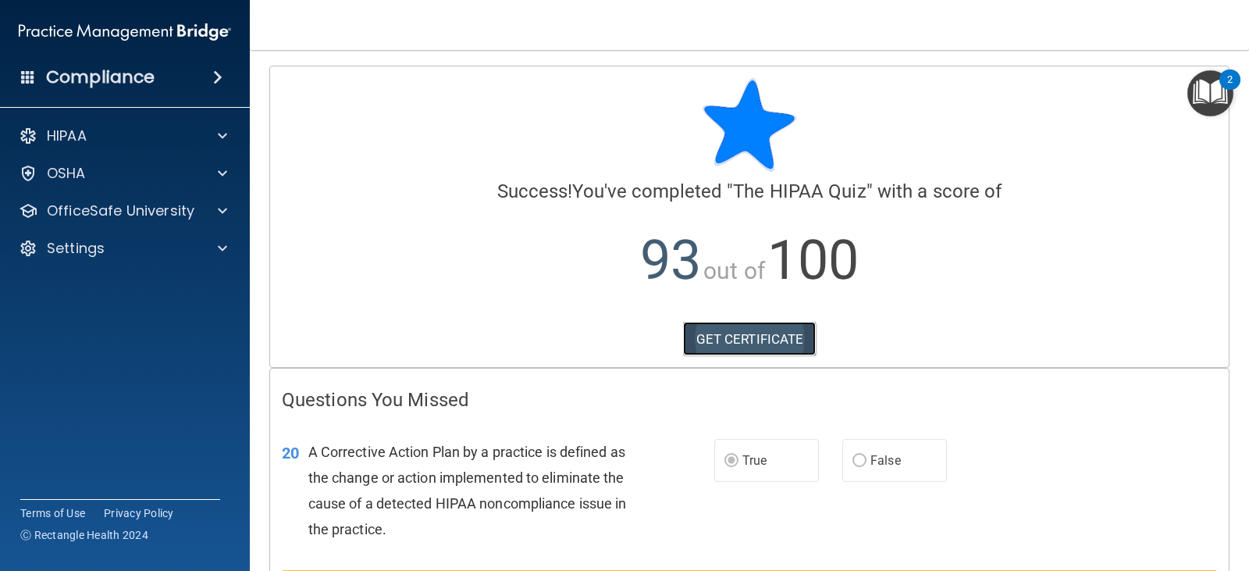
click at [776, 337] on link "GET CERTIFICATE" at bounding box center [749, 339] width 133 height 34
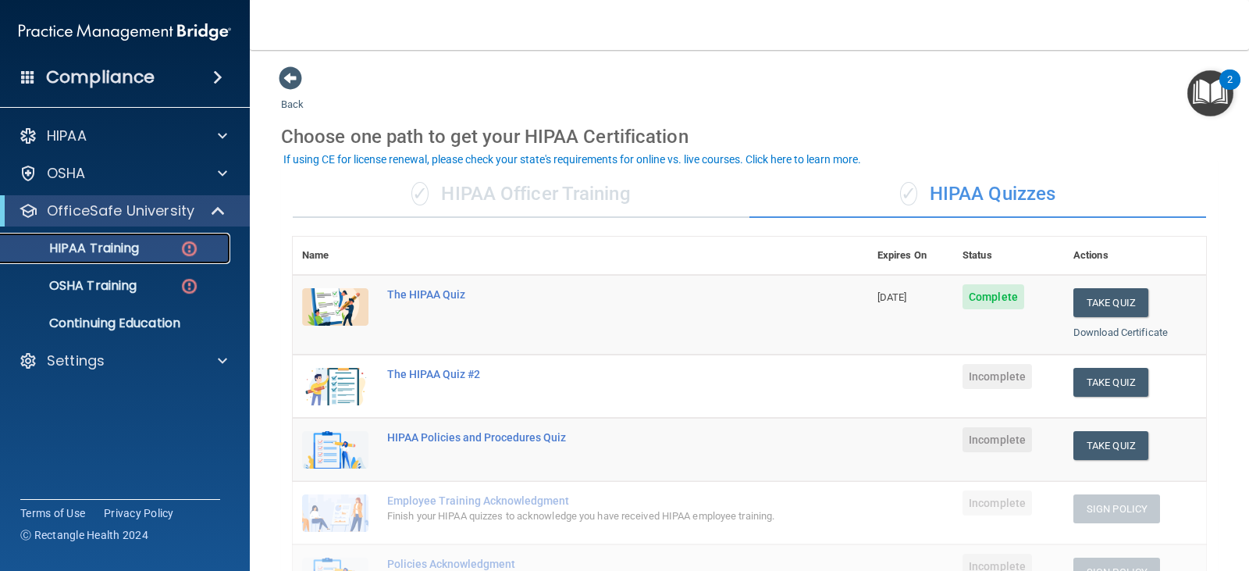
click at [152, 244] on div "HIPAA Training" at bounding box center [116, 248] width 213 height 16
click at [134, 283] on p "OSHA Training" at bounding box center [73, 286] width 126 height 16
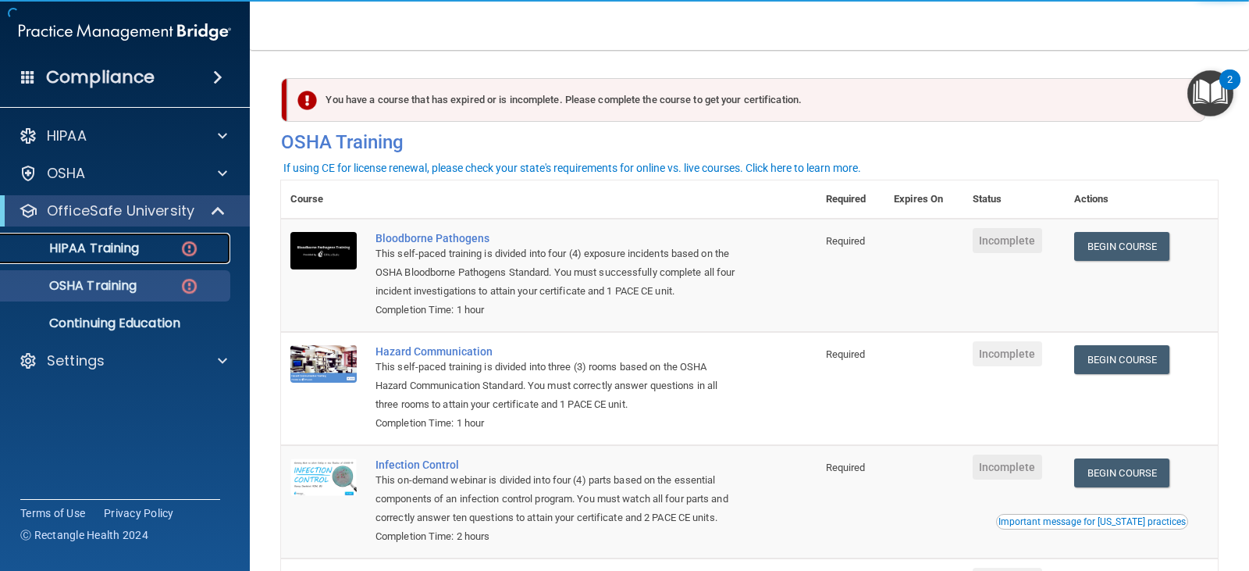
click at [144, 261] on link "HIPAA Training" at bounding box center [107, 248] width 246 height 31
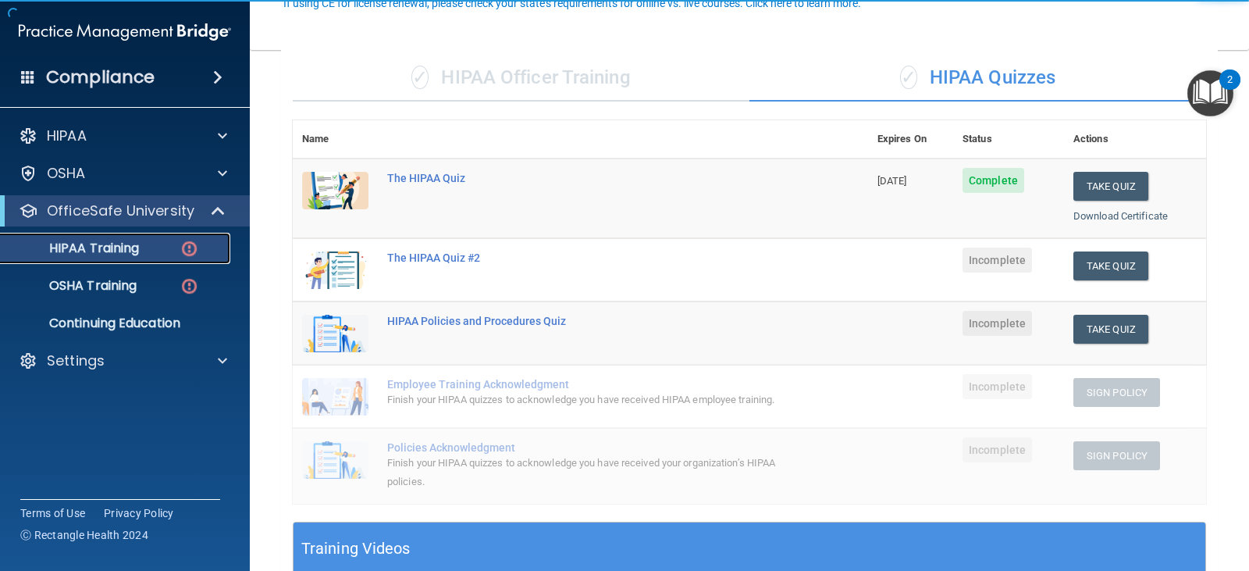
scroll to position [156, 0]
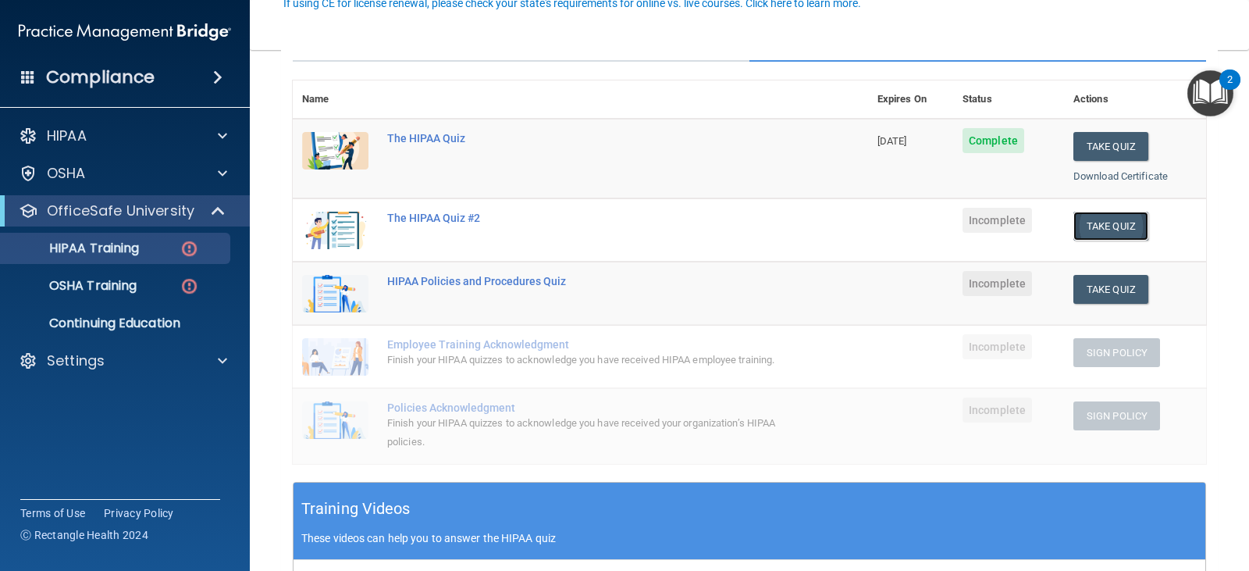
click at [1096, 224] on button "Take Quiz" at bounding box center [1110, 226] width 75 height 29
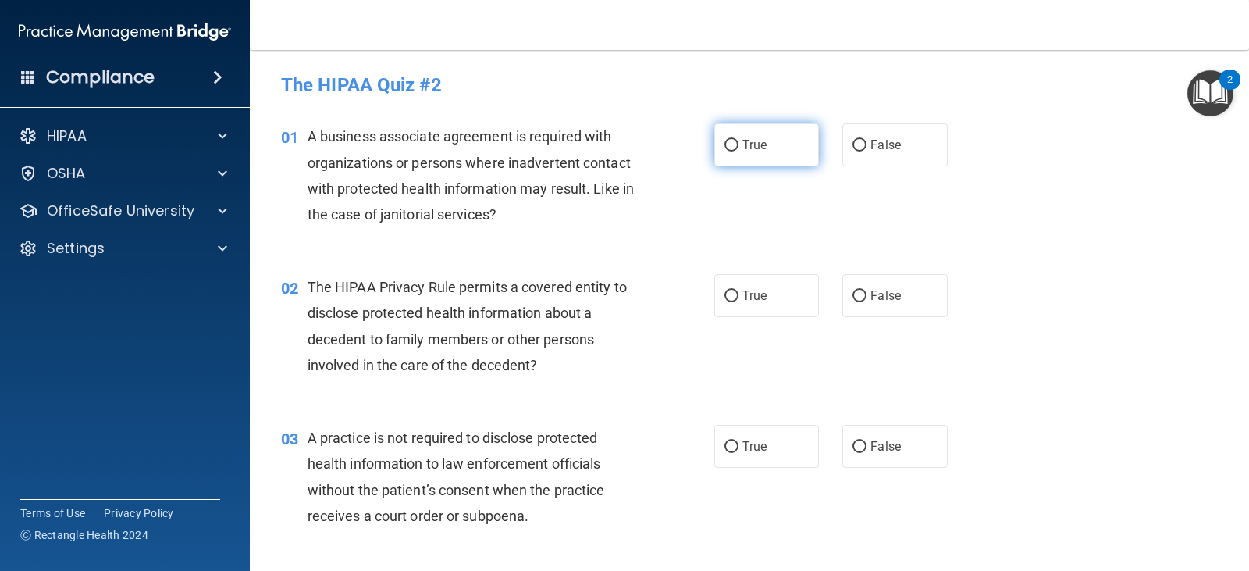
click at [726, 146] on input "True" at bounding box center [731, 146] width 14 height 12
radio input "true"
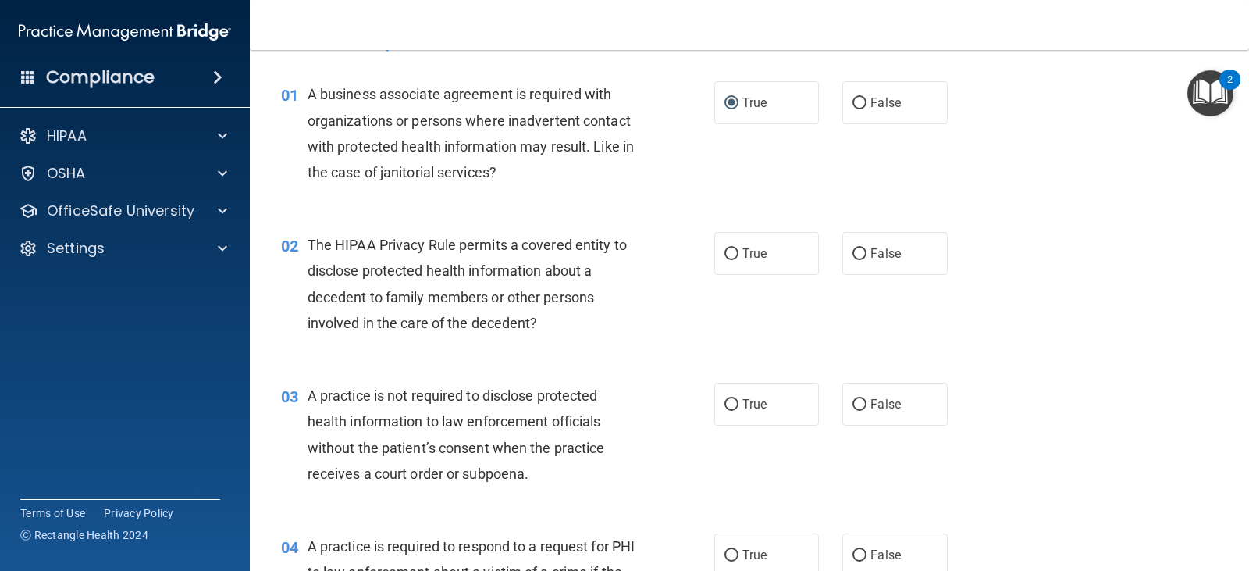
scroll to position [78, 0]
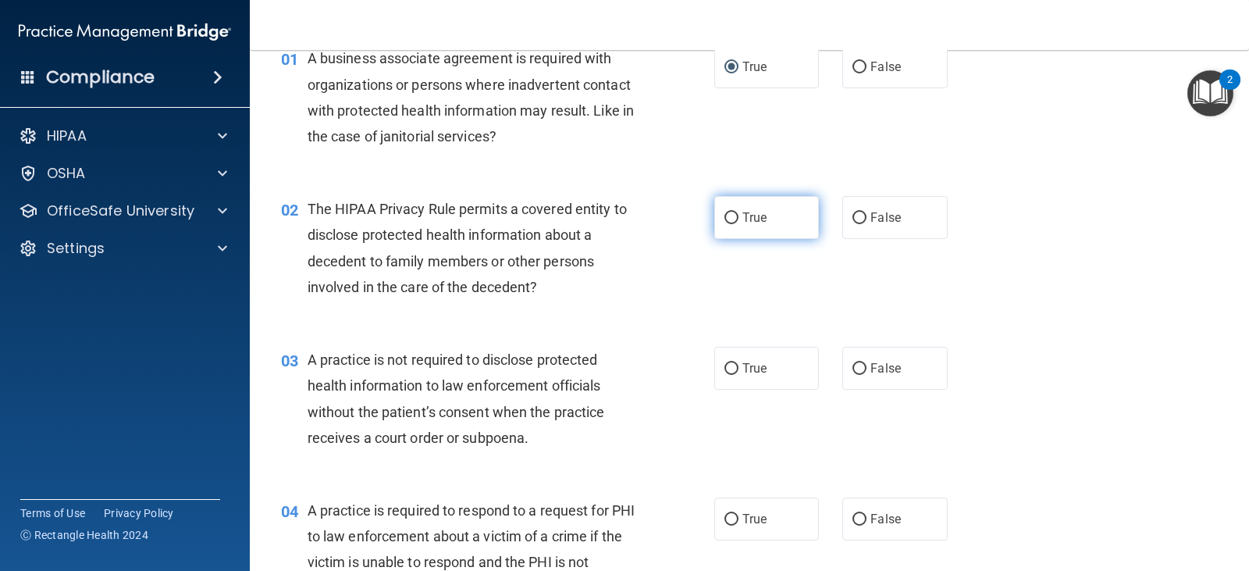
click at [731, 215] on input "True" at bounding box center [731, 218] width 14 height 12
radio input "true"
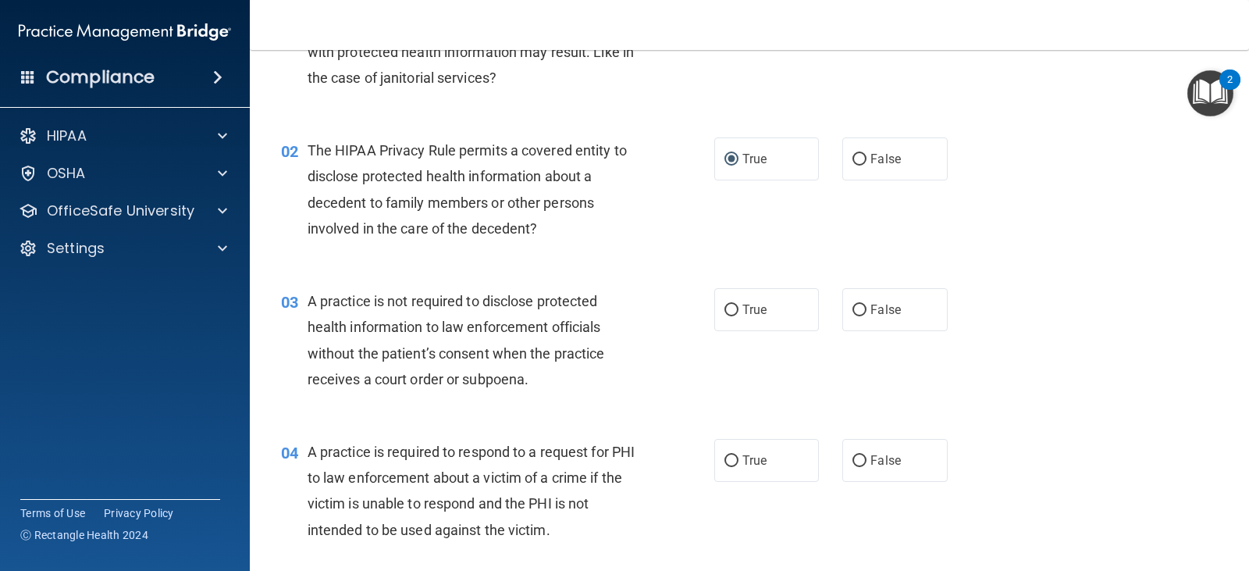
scroll to position [312, 0]
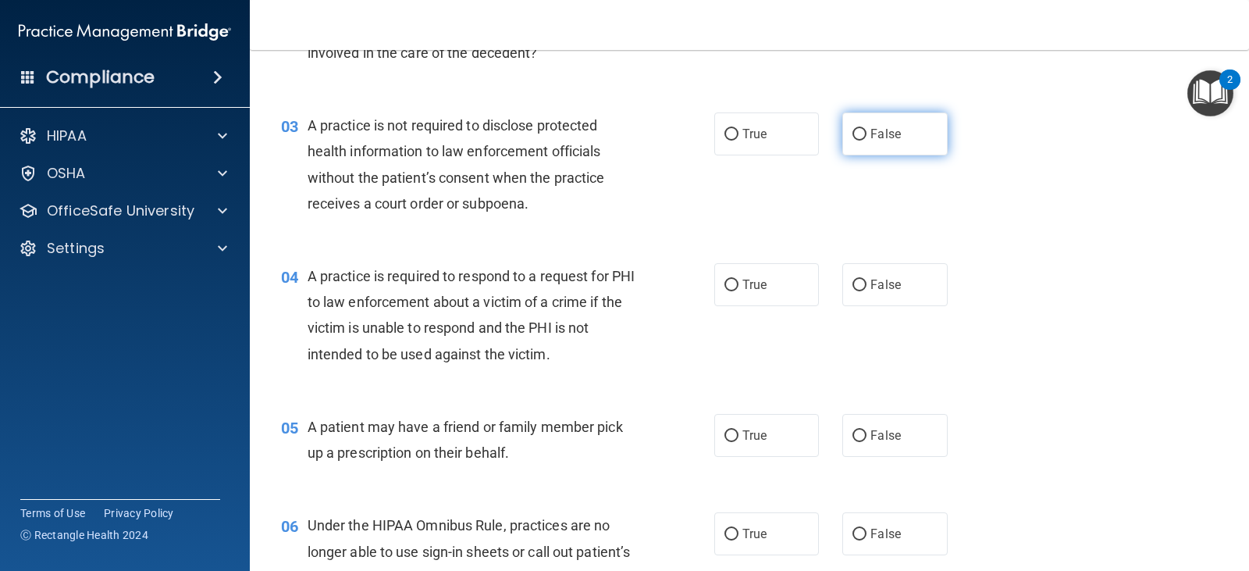
click at [851, 125] on label "False" at bounding box center [894, 133] width 105 height 43
click at [852, 129] on input "False" at bounding box center [859, 135] width 14 height 12
radio input "true"
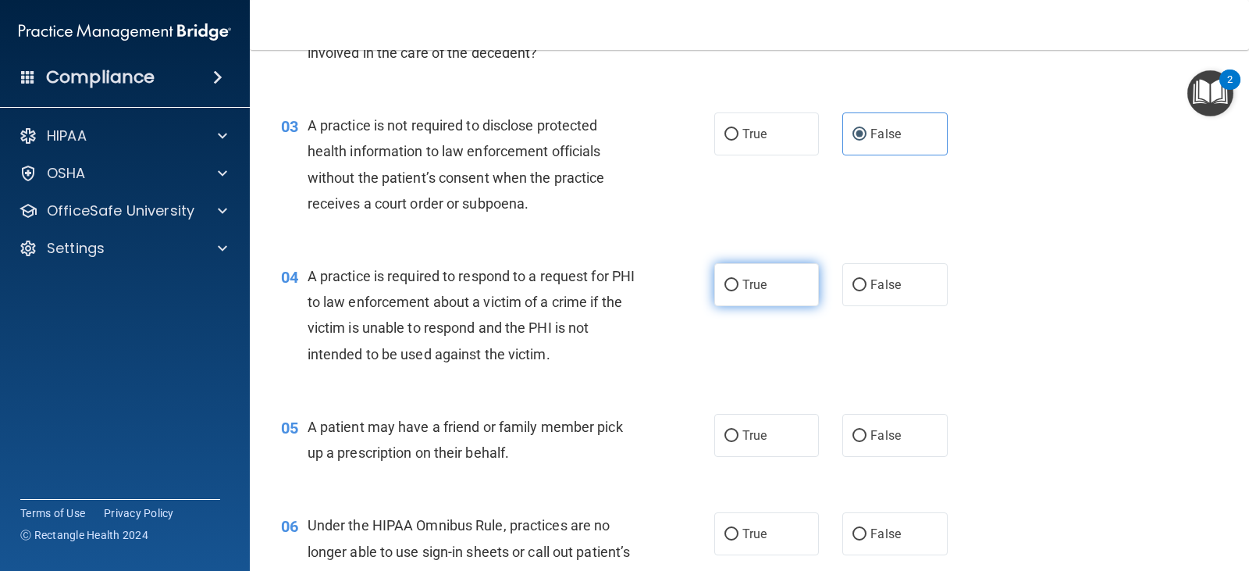
click at [731, 283] on input "True" at bounding box center [731, 285] width 14 height 12
radio input "true"
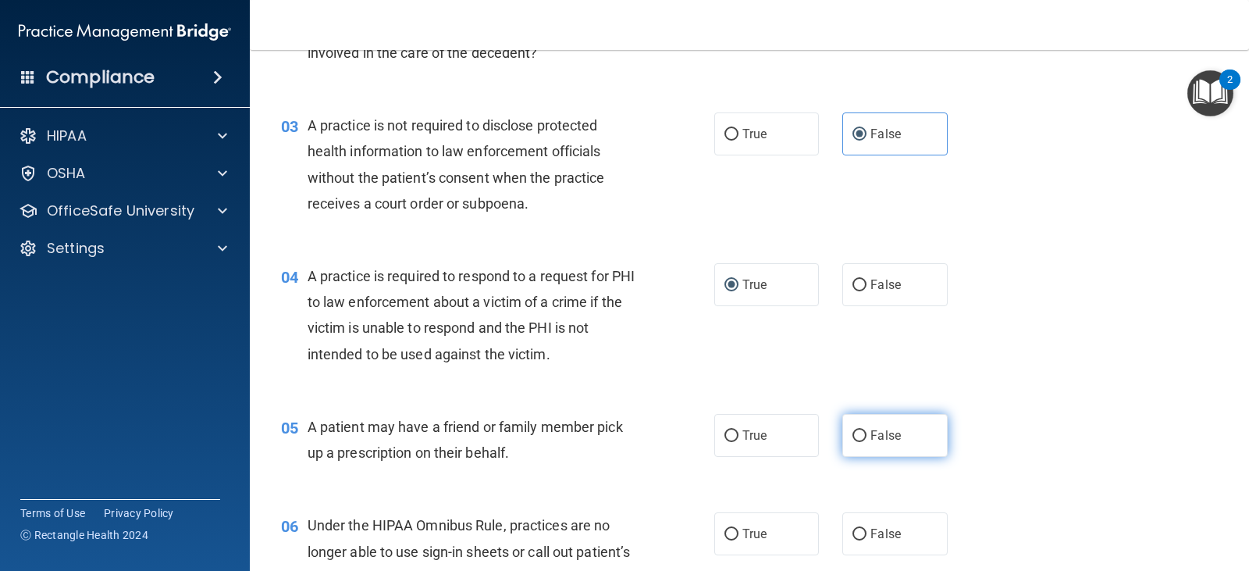
click at [856, 439] on input "False" at bounding box center [859, 436] width 14 height 12
radio input "true"
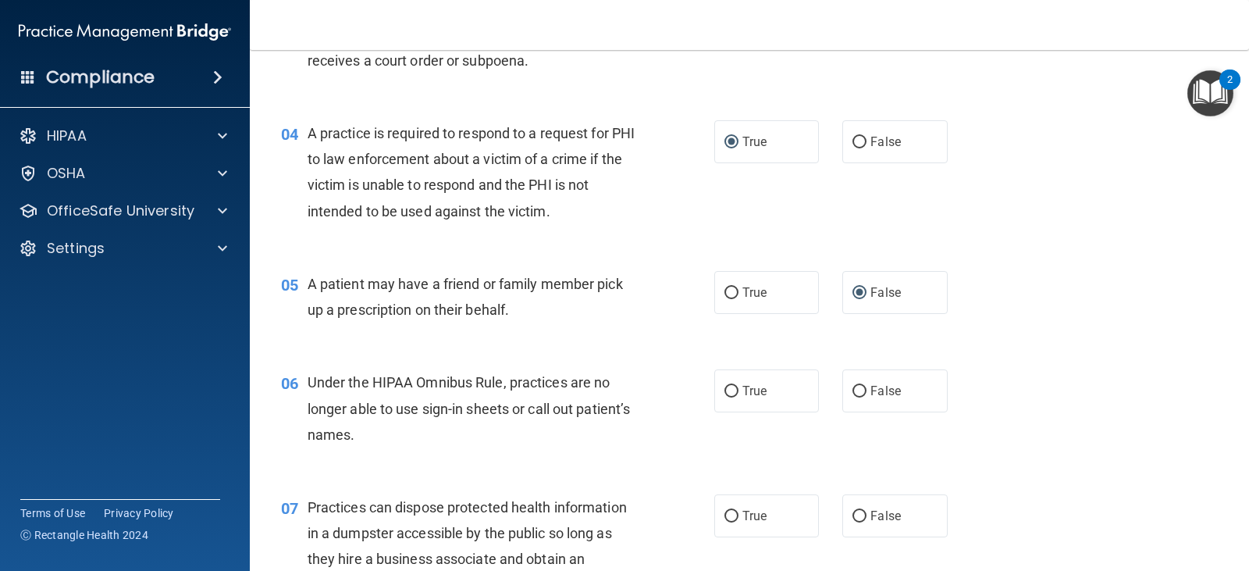
scroll to position [468, 0]
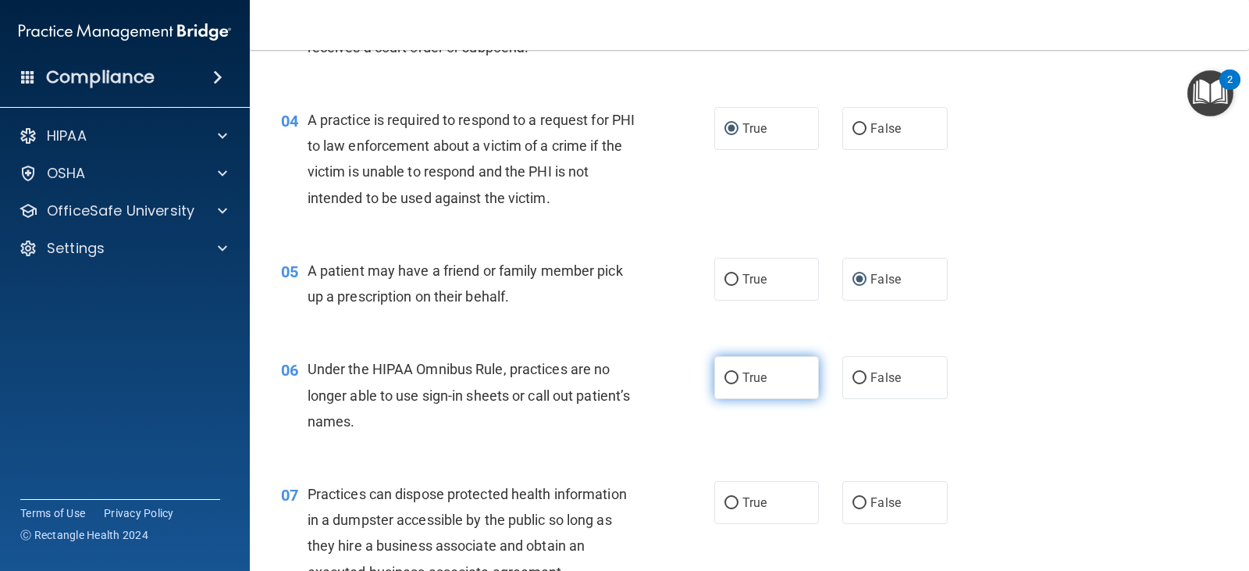
click at [724, 377] on input "True" at bounding box center [731, 378] width 14 height 12
radio input "true"
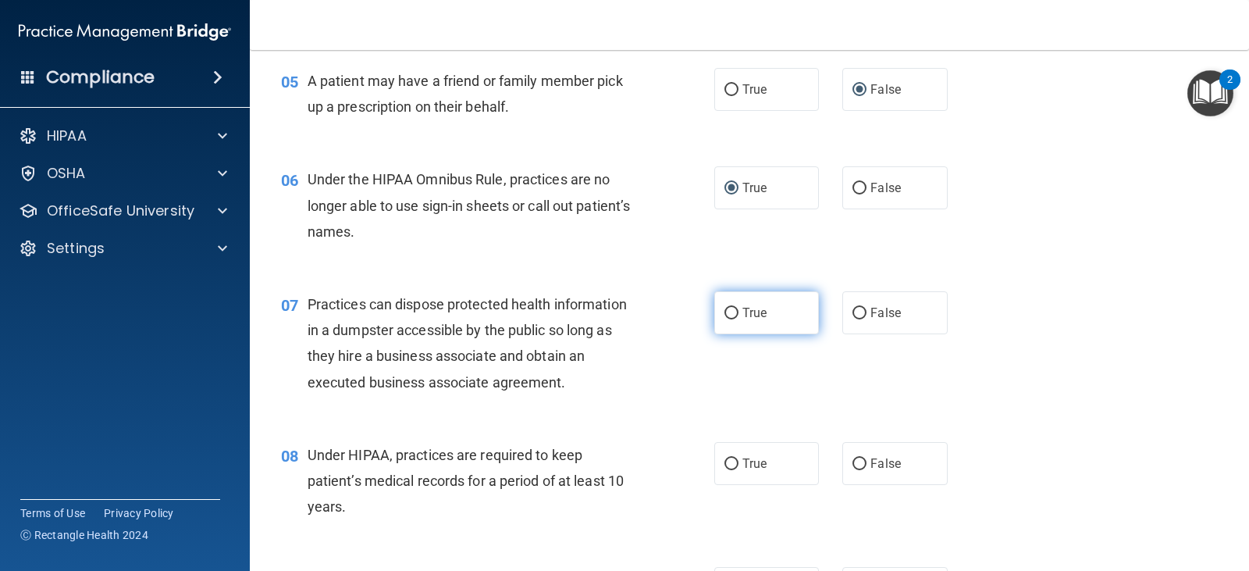
scroll to position [624, 0]
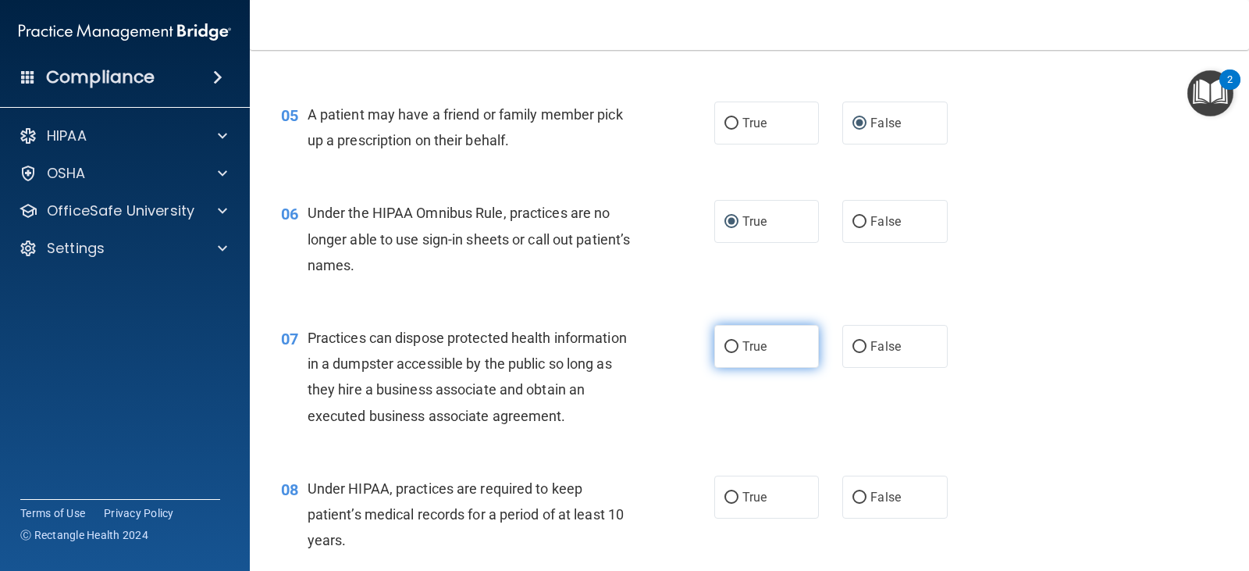
click at [724, 346] on input "True" at bounding box center [731, 347] width 14 height 12
radio input "true"
click at [726, 500] on input "True" at bounding box center [731, 498] width 14 height 12
radio input "true"
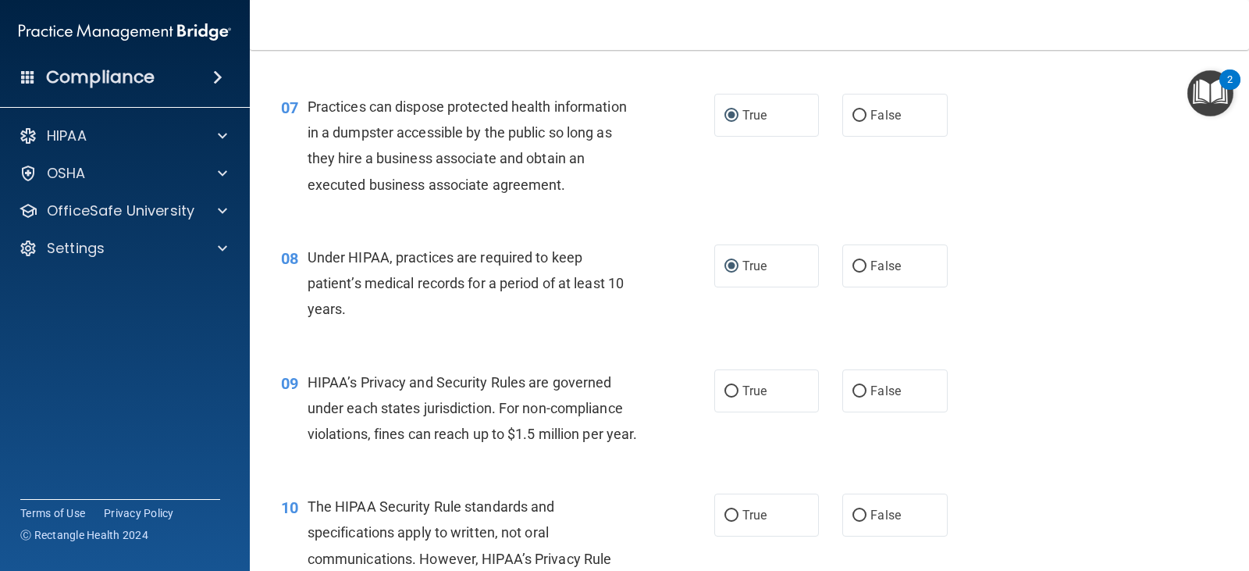
scroll to position [1093, 0]
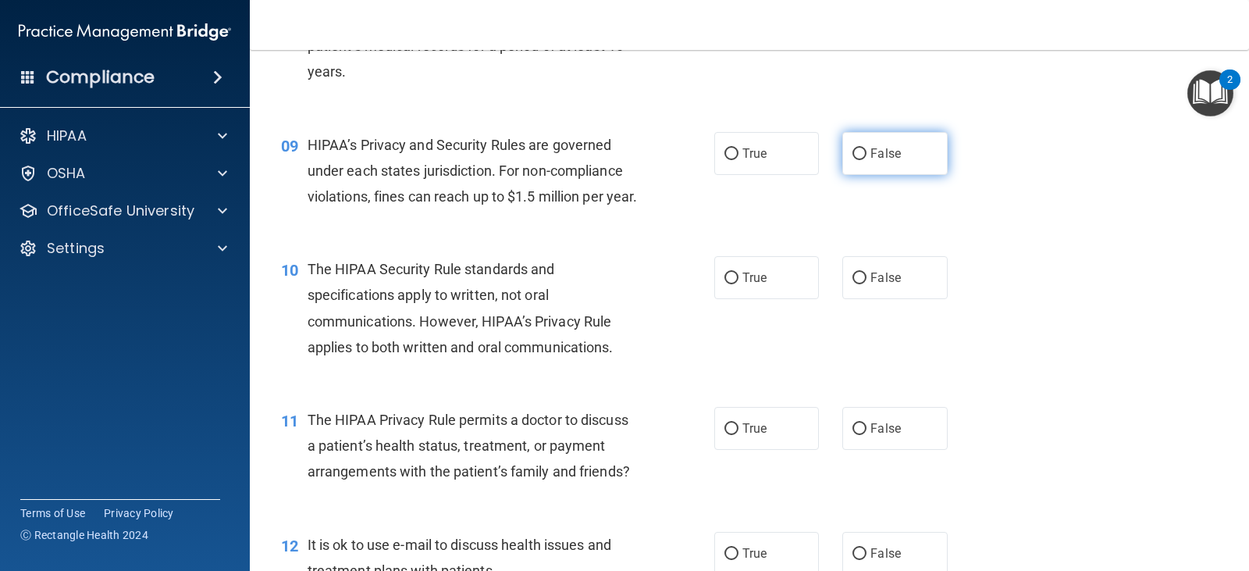
click at [855, 148] on input "False" at bounding box center [859, 154] width 14 height 12
radio input "true"
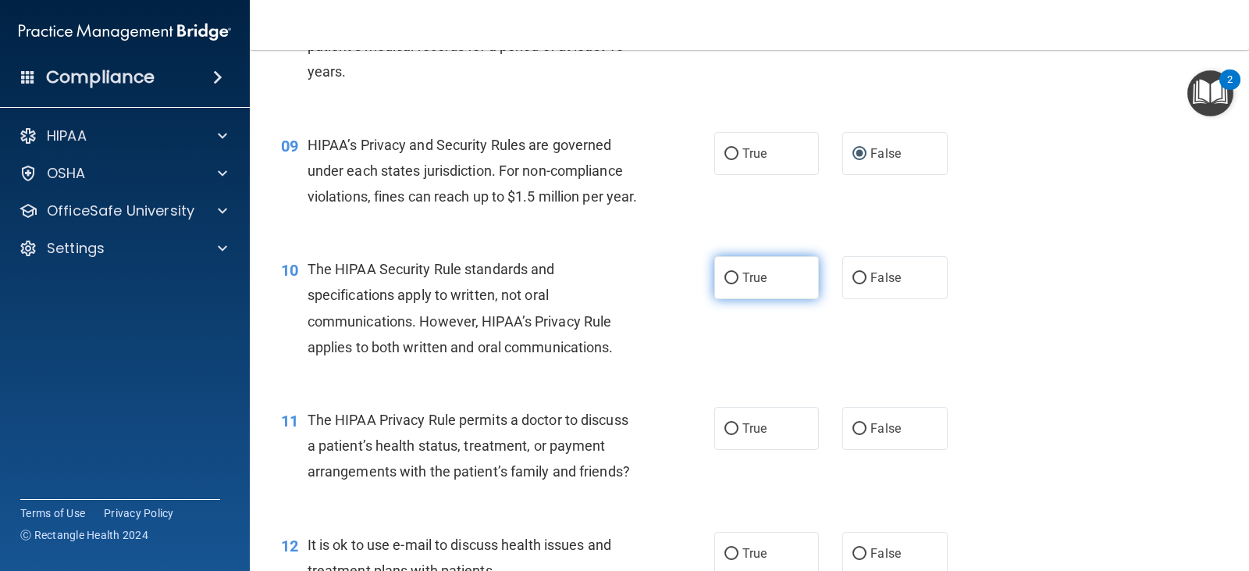
click at [724, 284] on input "True" at bounding box center [731, 278] width 14 height 12
radio input "true"
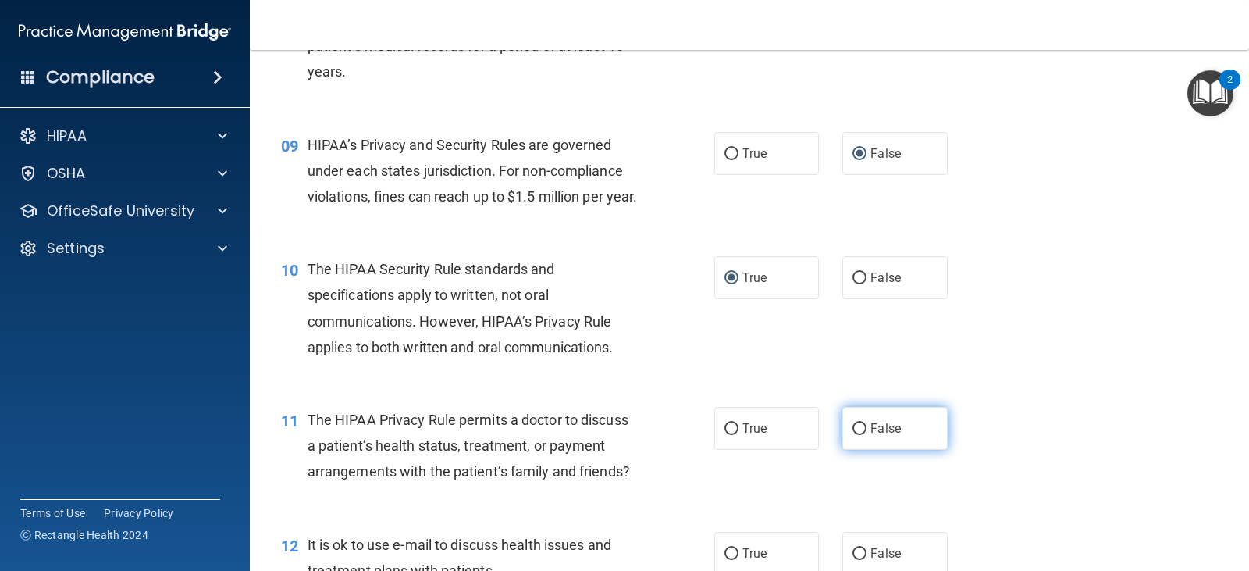
click at [852, 435] on input "False" at bounding box center [859, 429] width 14 height 12
radio input "true"
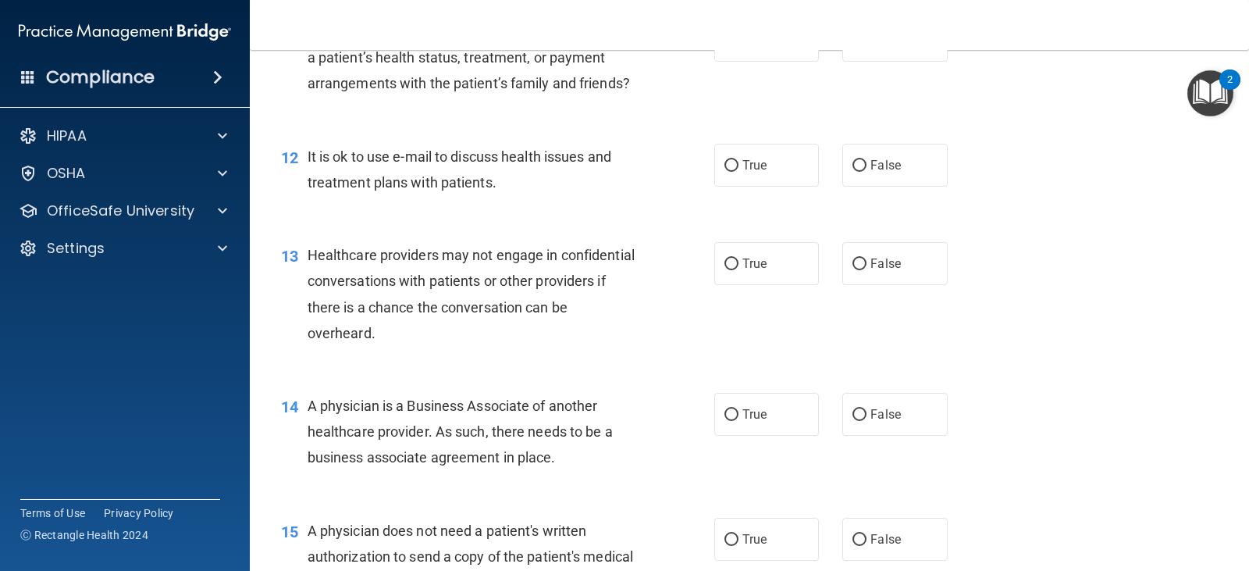
scroll to position [1483, 0]
click at [715, 184] on label "True" at bounding box center [766, 162] width 105 height 43
click at [724, 169] on input "True" at bounding box center [731, 164] width 14 height 12
radio input "true"
click at [727, 169] on input "True" at bounding box center [731, 164] width 14 height 12
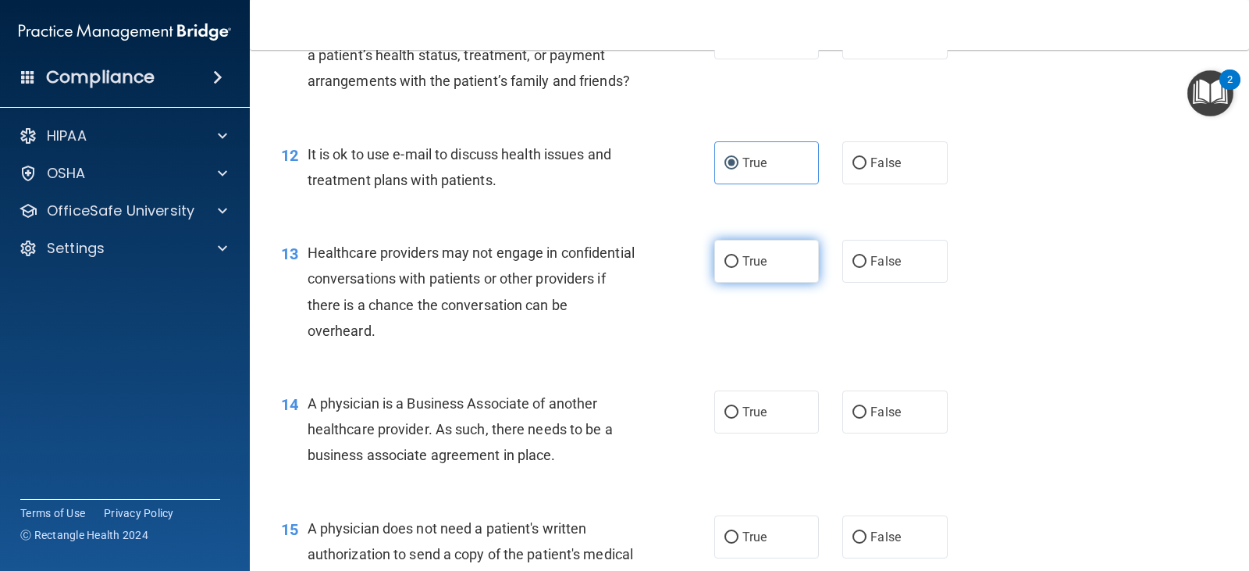
click at [724, 268] on input "True" at bounding box center [731, 262] width 14 height 12
radio input "true"
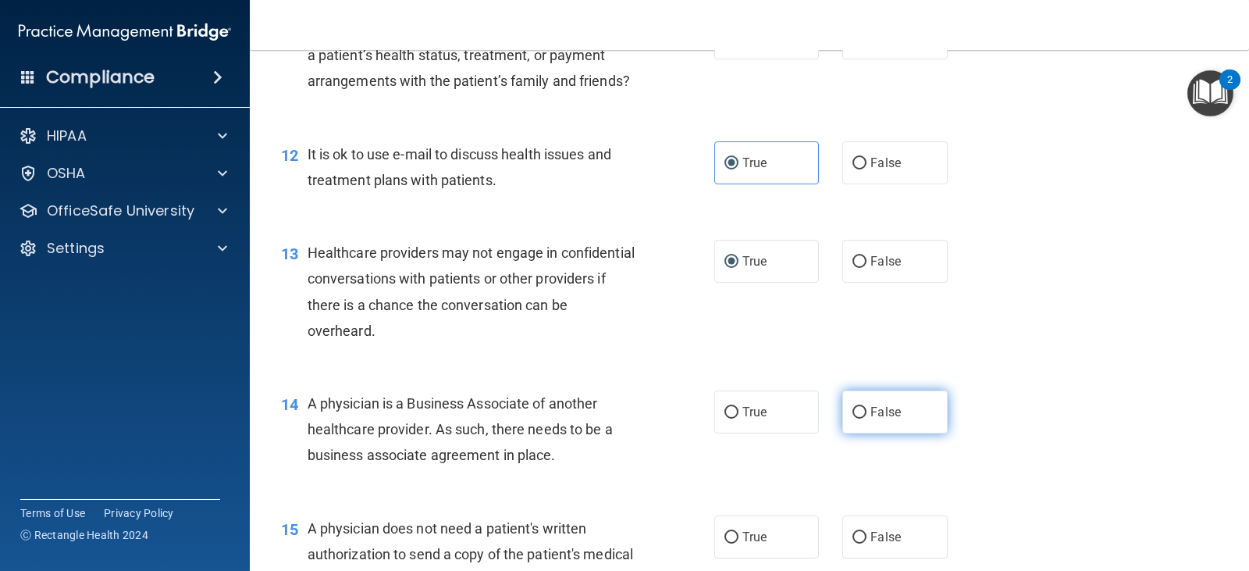
click at [852, 418] on input "False" at bounding box center [859, 413] width 14 height 12
radio input "true"
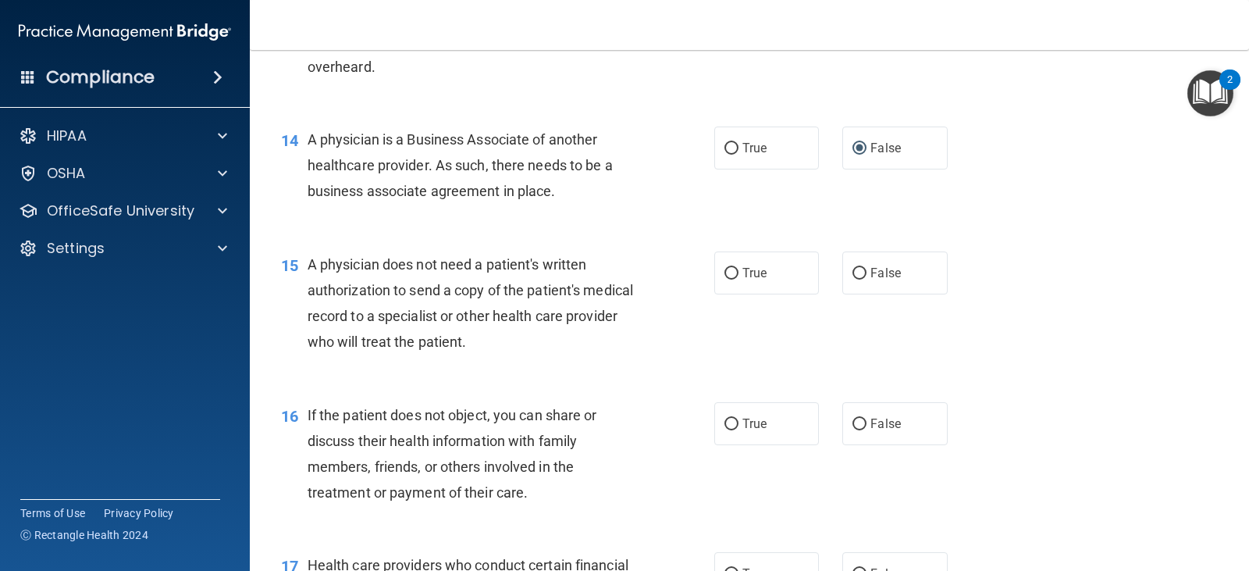
scroll to position [1795, 0]
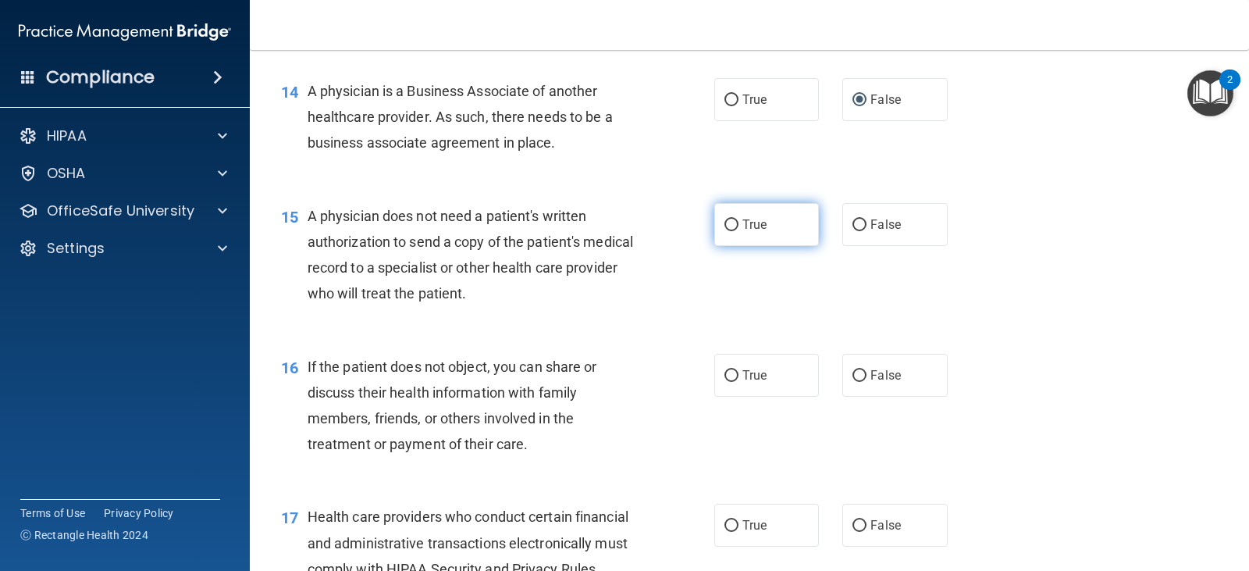
click at [726, 231] on input "True" at bounding box center [731, 225] width 14 height 12
radio input "true"
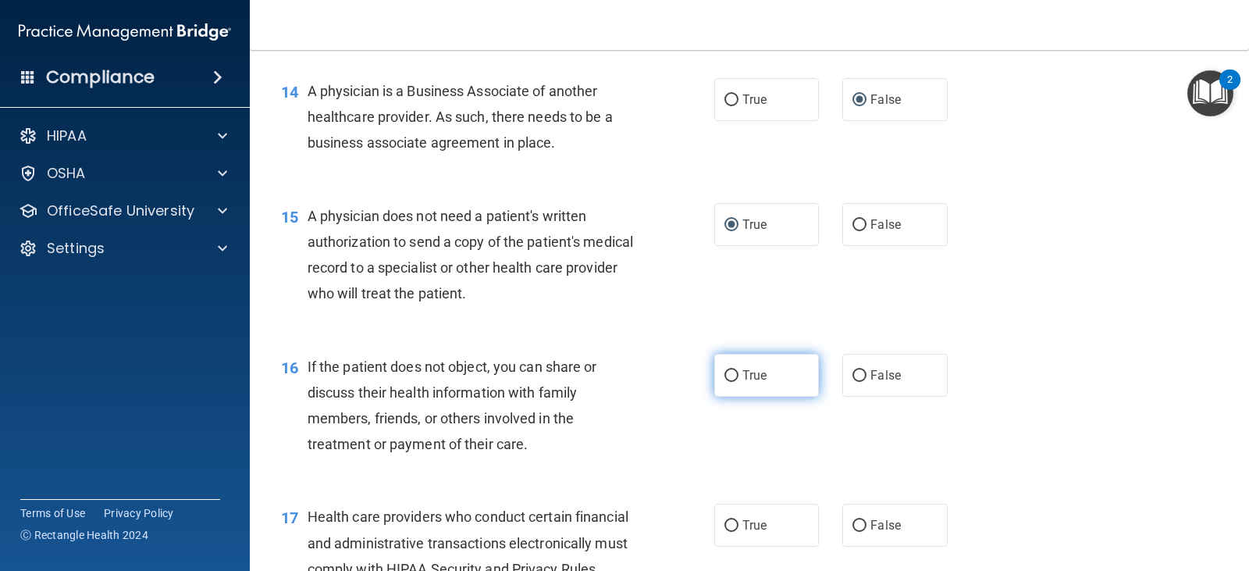
click at [728, 382] on input "True" at bounding box center [731, 376] width 14 height 12
radio input "true"
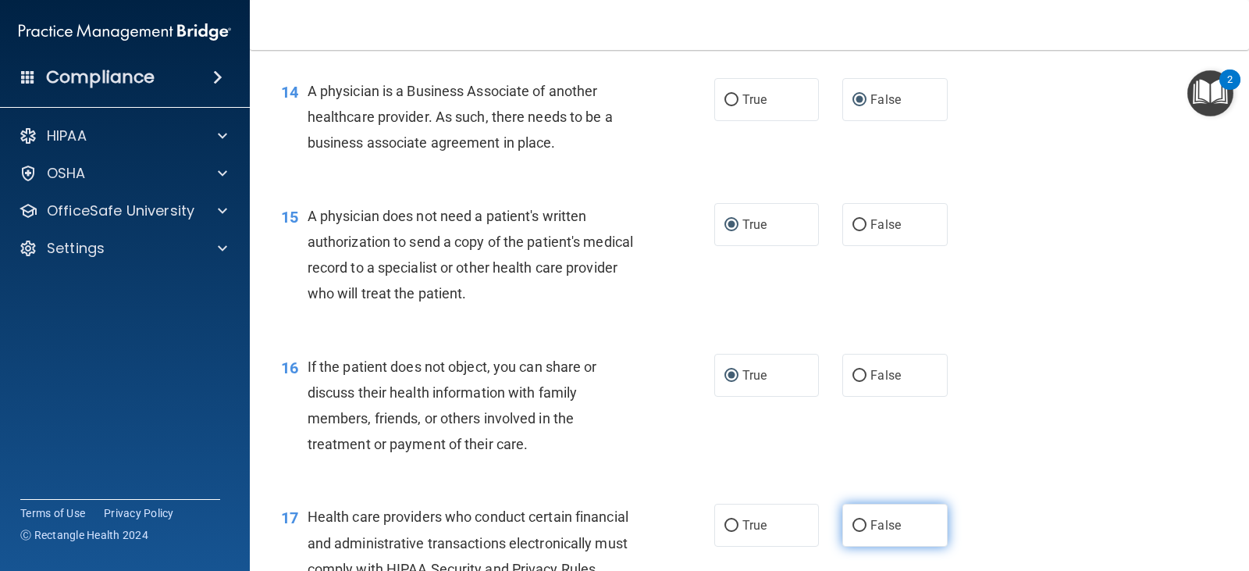
click at [852, 532] on input "False" at bounding box center [859, 526] width 14 height 12
radio input "true"
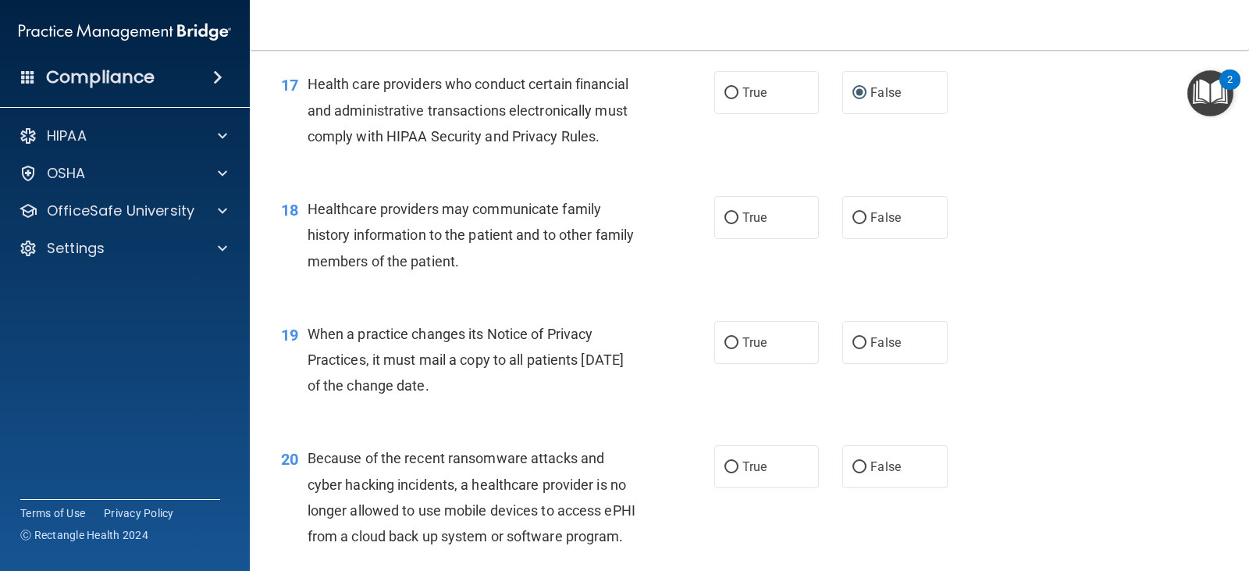
scroll to position [2264, 0]
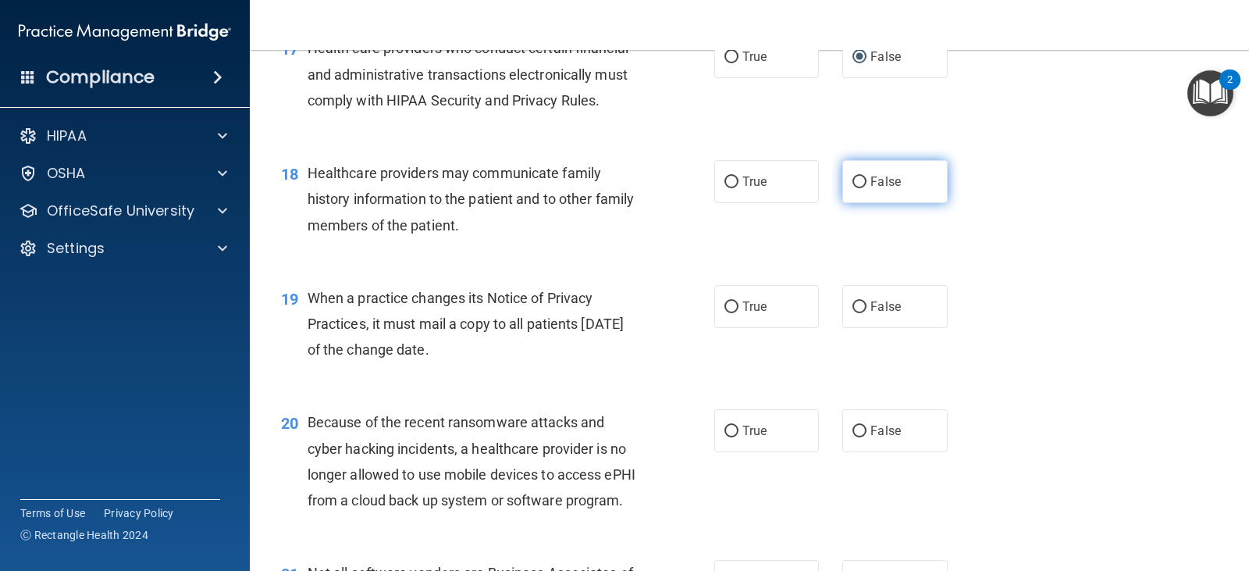
click at [852, 188] on input "False" at bounding box center [859, 182] width 14 height 12
radio input "true"
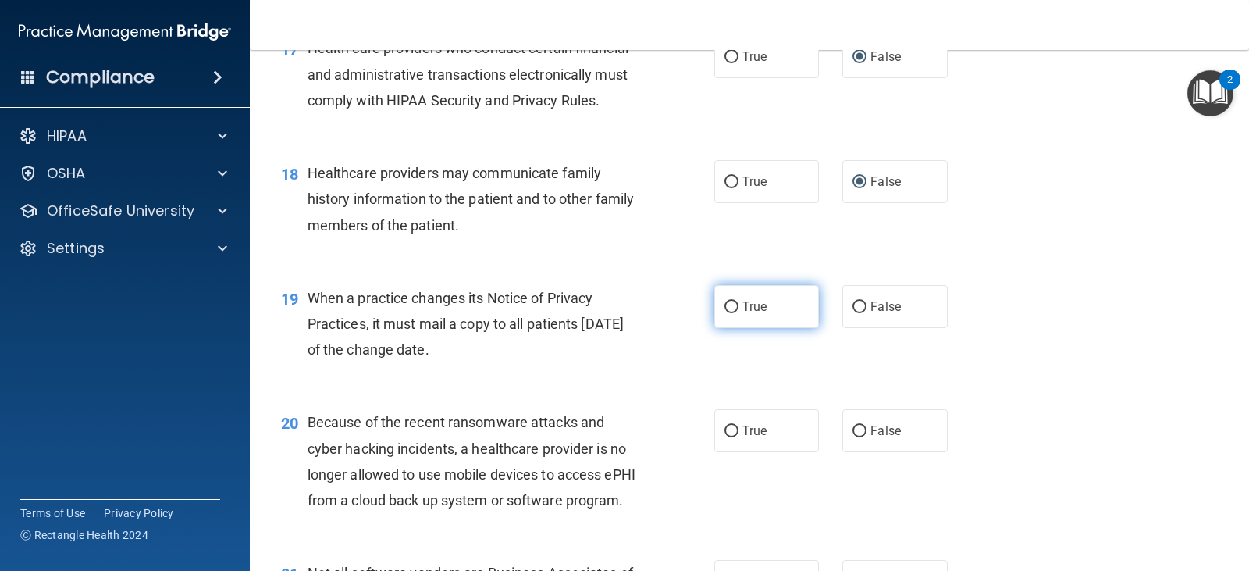
click at [724, 313] on input "True" at bounding box center [731, 307] width 14 height 12
radio input "true"
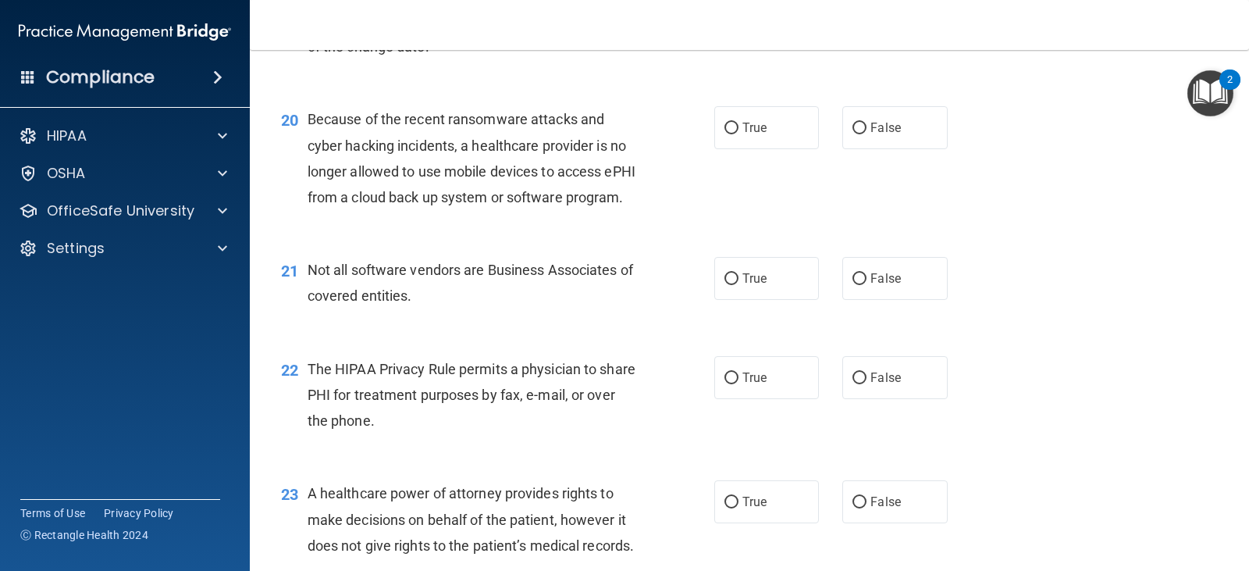
scroll to position [2576, 0]
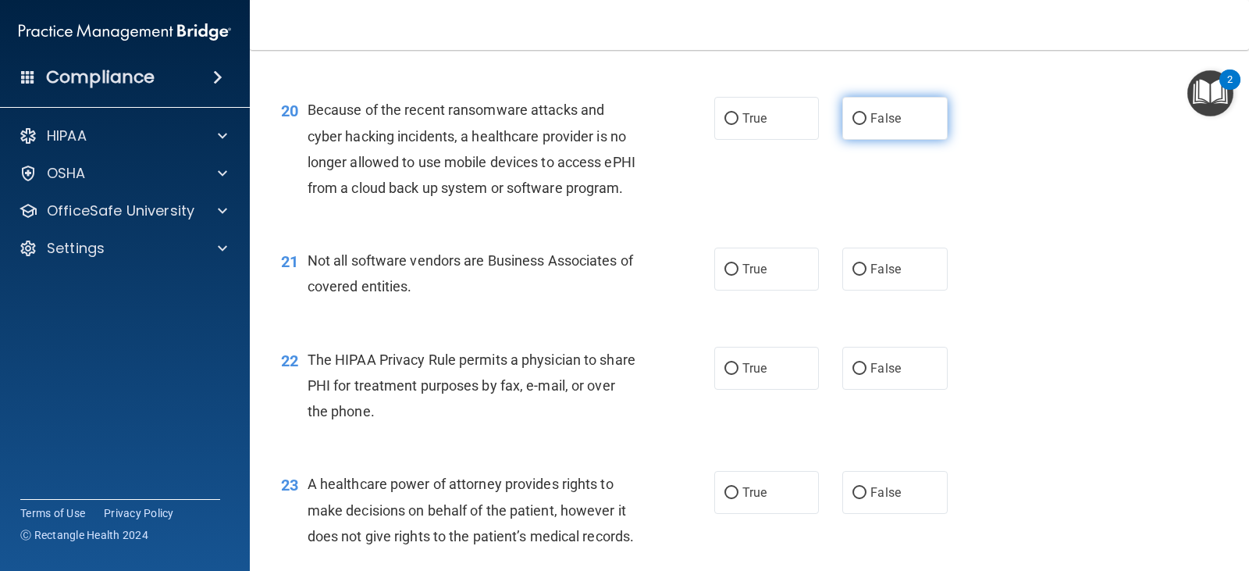
click at [847, 133] on label "False" at bounding box center [894, 118] width 105 height 43
click at [852, 125] on input "False" at bounding box center [859, 119] width 14 height 12
radio input "true"
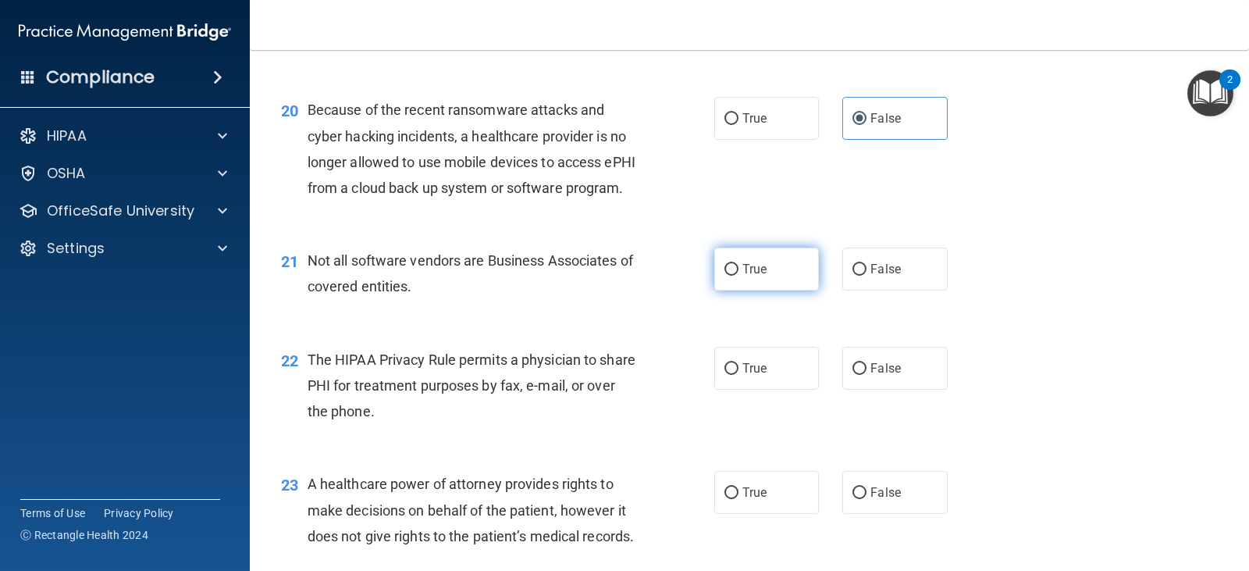
click at [724, 276] on input "True" at bounding box center [731, 270] width 14 height 12
radio input "true"
click at [724, 375] on input "True" at bounding box center [731, 369] width 14 height 12
radio input "true"
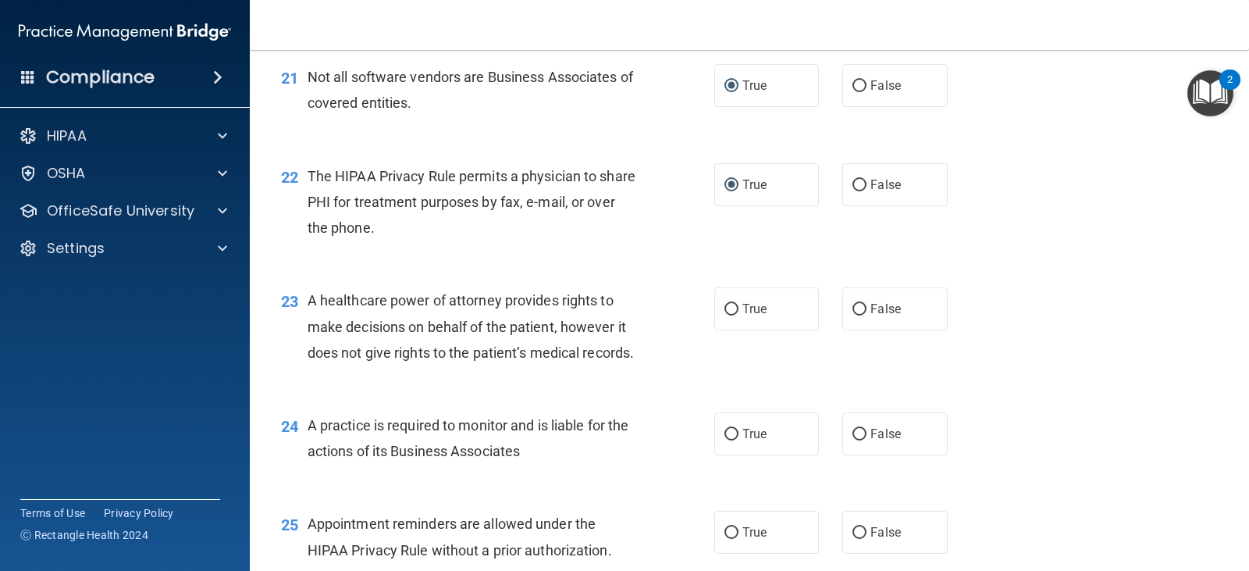
scroll to position [2810, 0]
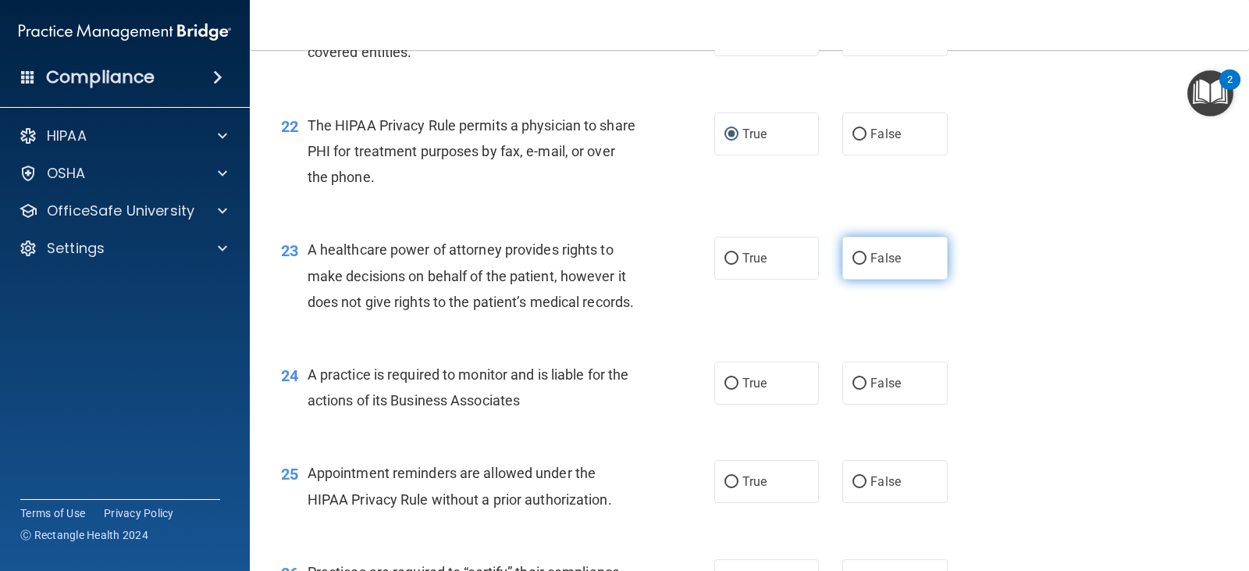
drag, startPoint x: 852, startPoint y: 310, endPoint x: 838, endPoint y: 320, distance: 16.7
click at [852, 265] on input "False" at bounding box center [859, 259] width 14 height 12
radio input "true"
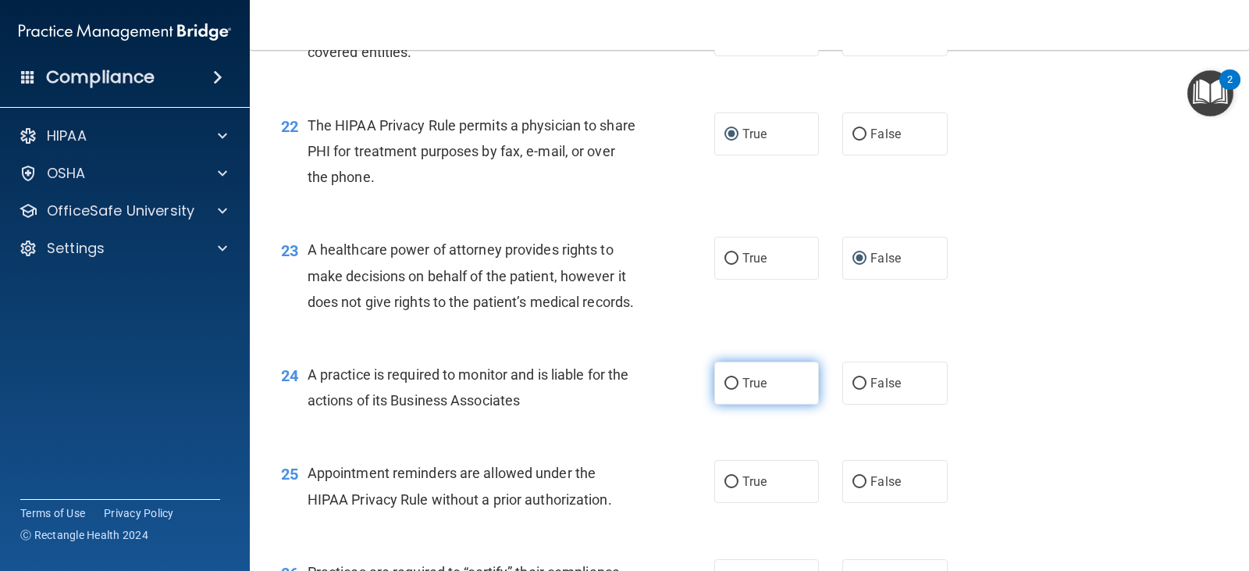
click at [718, 404] on label "True" at bounding box center [766, 382] width 105 height 43
click at [724, 389] on input "True" at bounding box center [731, 384] width 14 height 12
radio input "true"
click at [727, 389] on input "True" at bounding box center [731, 384] width 14 height 12
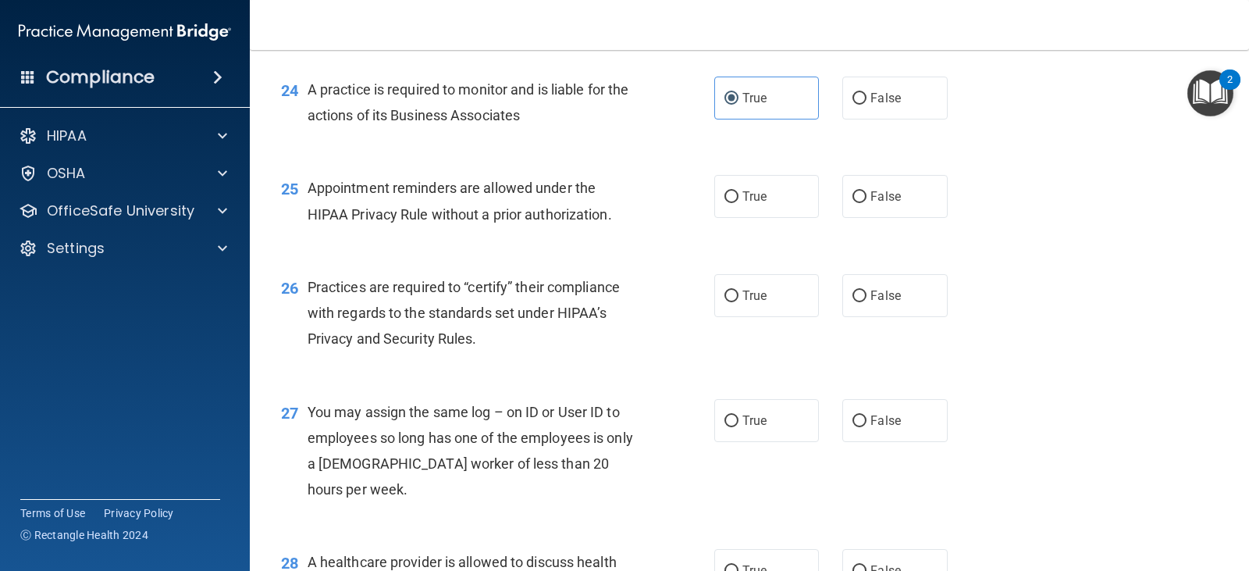
scroll to position [3122, 0]
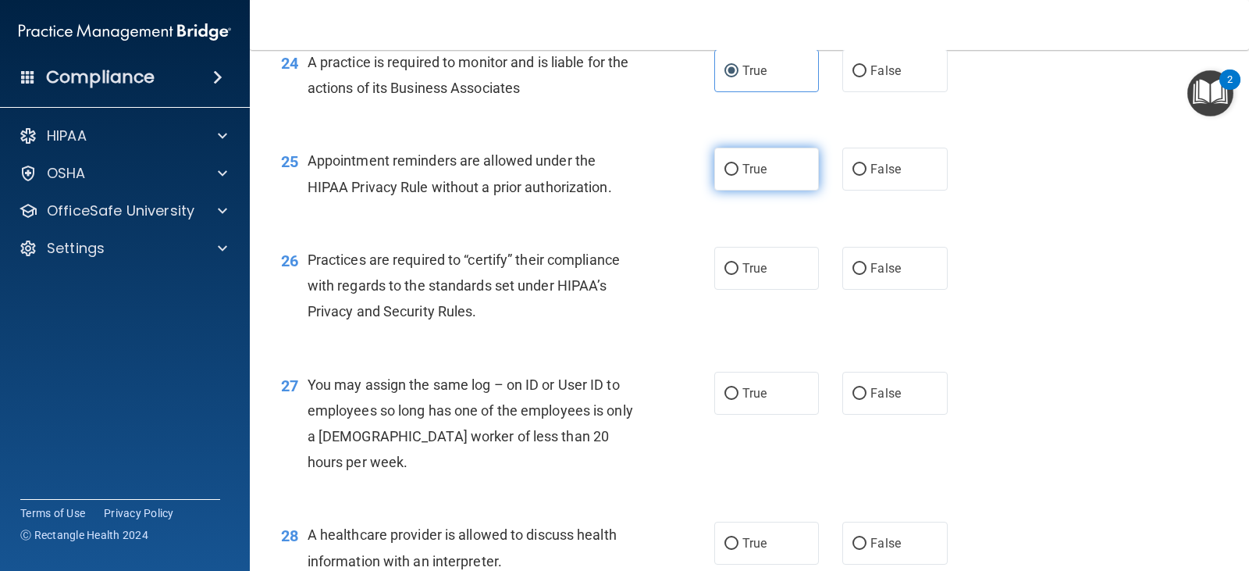
drag, startPoint x: 732, startPoint y: 244, endPoint x: 723, endPoint y: 314, distance: 70.1
click at [731, 176] on input "True" at bounding box center [731, 170] width 14 height 12
radio input "true"
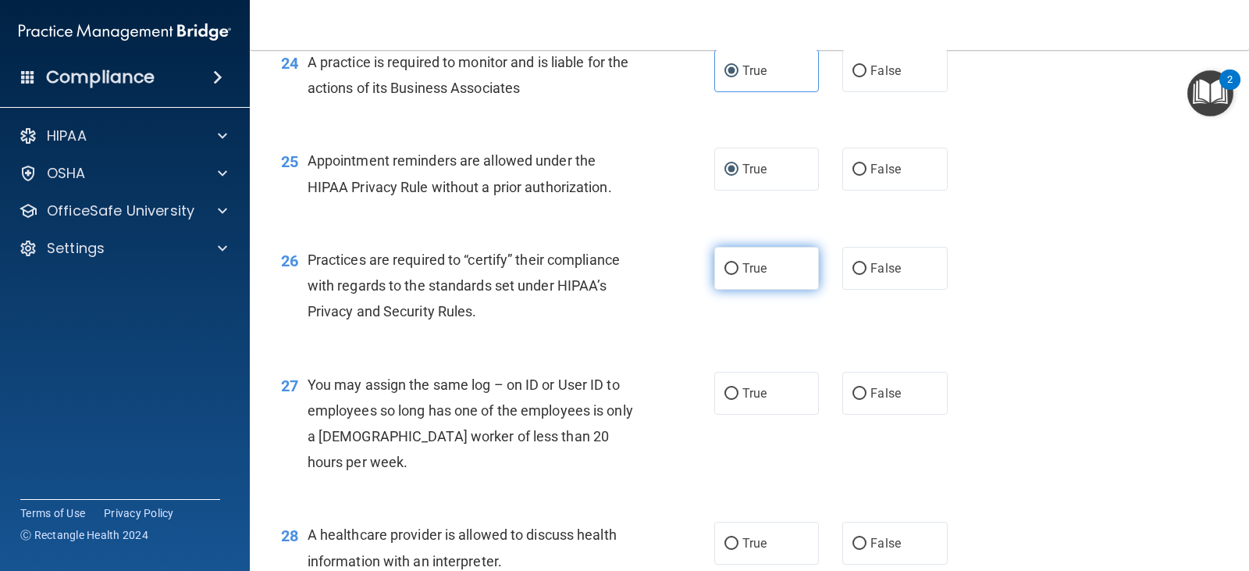
click at [728, 275] on input "True" at bounding box center [731, 269] width 14 height 12
radio input "true"
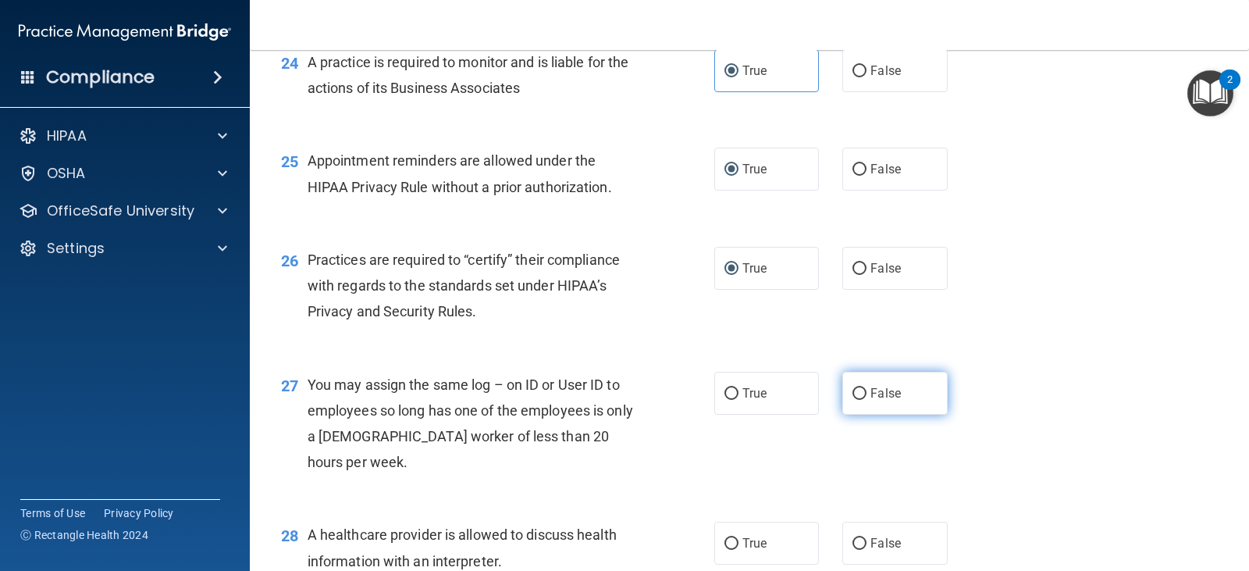
click at [852, 400] on input "False" at bounding box center [859, 394] width 14 height 12
radio input "true"
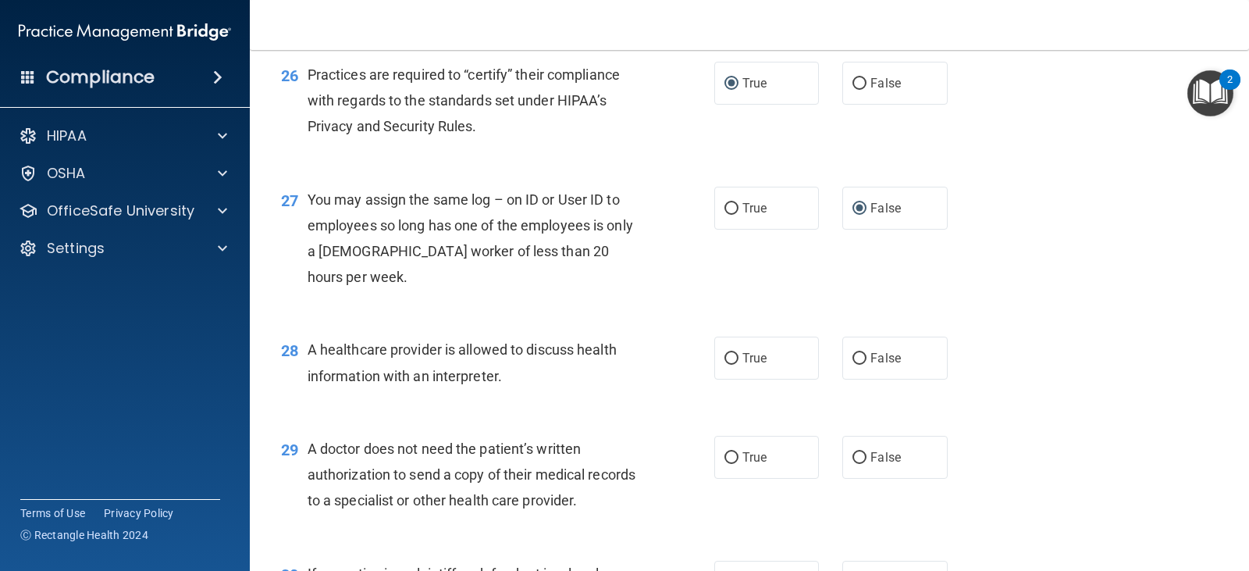
scroll to position [3356, 0]
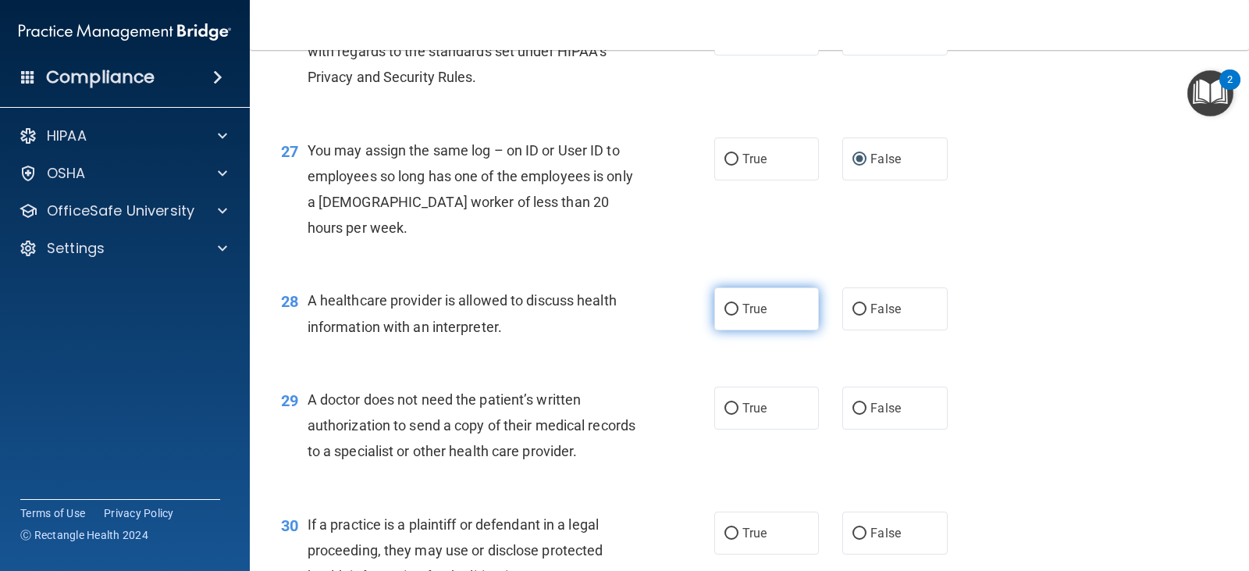
click at [727, 315] on input "True" at bounding box center [731, 310] width 14 height 12
radio input "true"
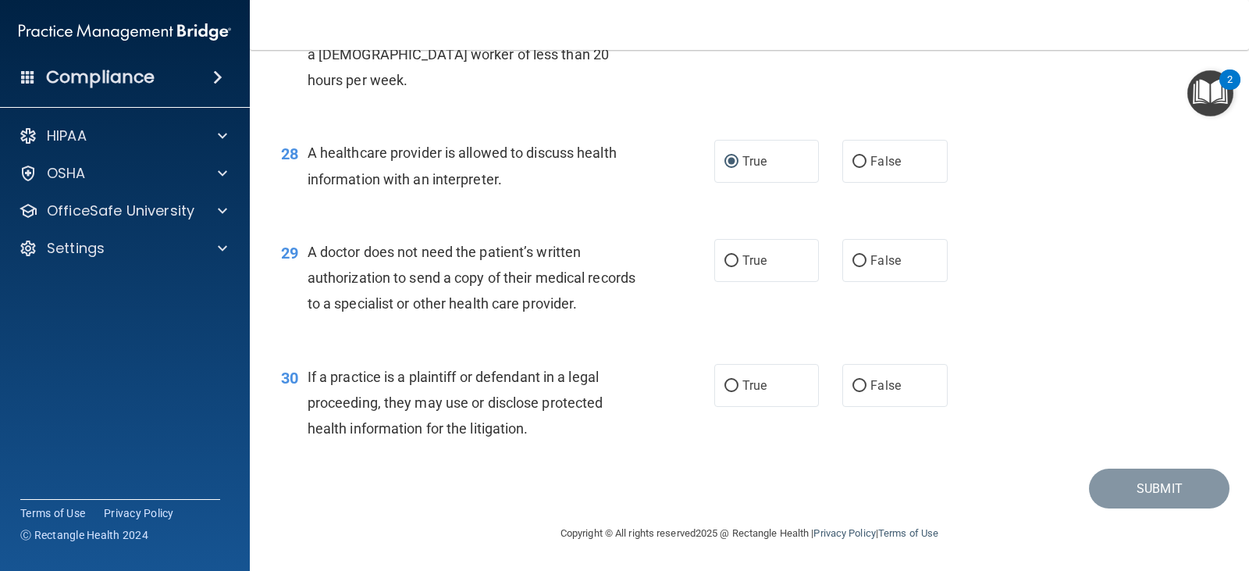
scroll to position [3581, 0]
click at [852, 257] on input "False" at bounding box center [859, 261] width 14 height 12
radio input "true"
click at [727, 383] on input "True" at bounding box center [731, 386] width 14 height 12
radio input "true"
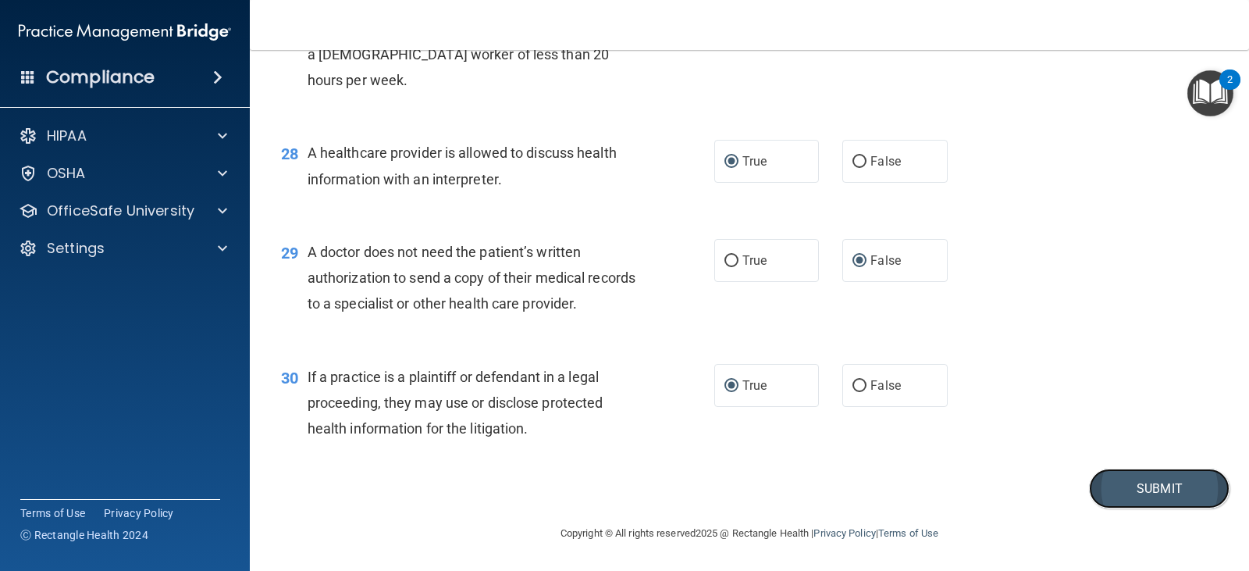
click at [1130, 503] on button "Submit" at bounding box center [1159, 488] width 140 height 40
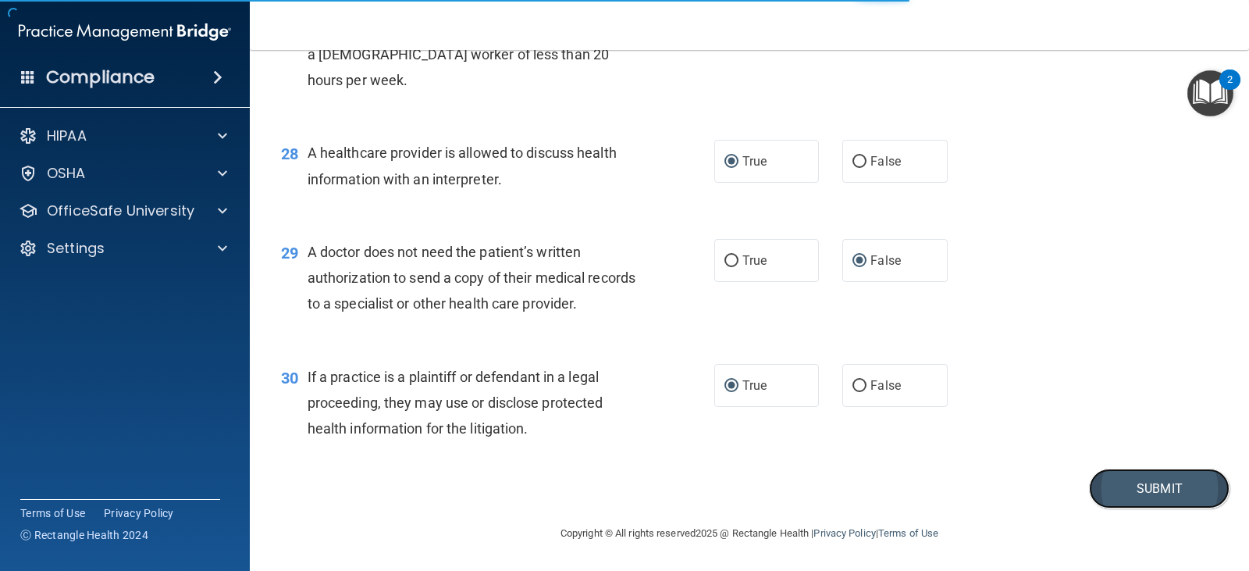
click at [1131, 496] on button "Submit" at bounding box center [1159, 488] width 140 height 40
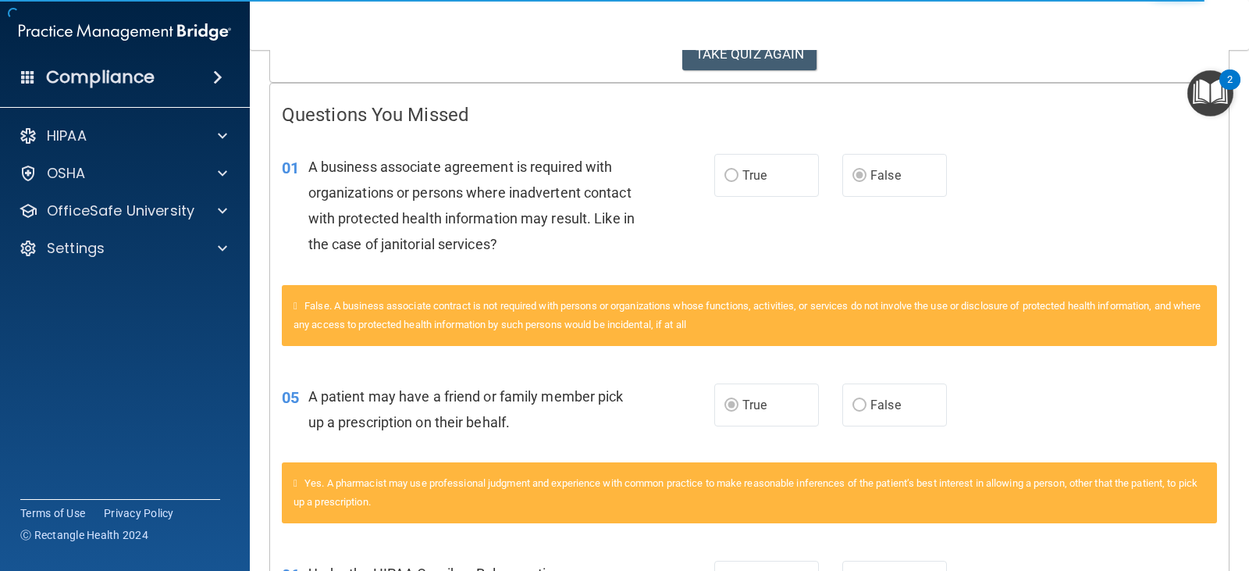
scroll to position [312, 0]
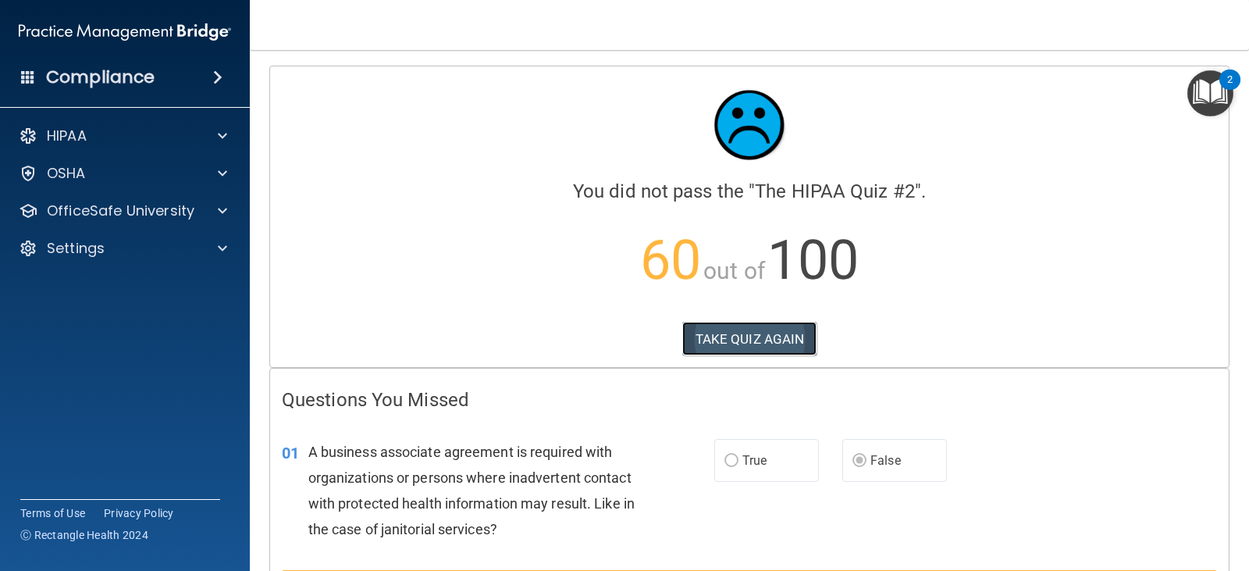
click at [719, 337] on button "TAKE QUIZ AGAIN" at bounding box center [749, 339] width 135 height 34
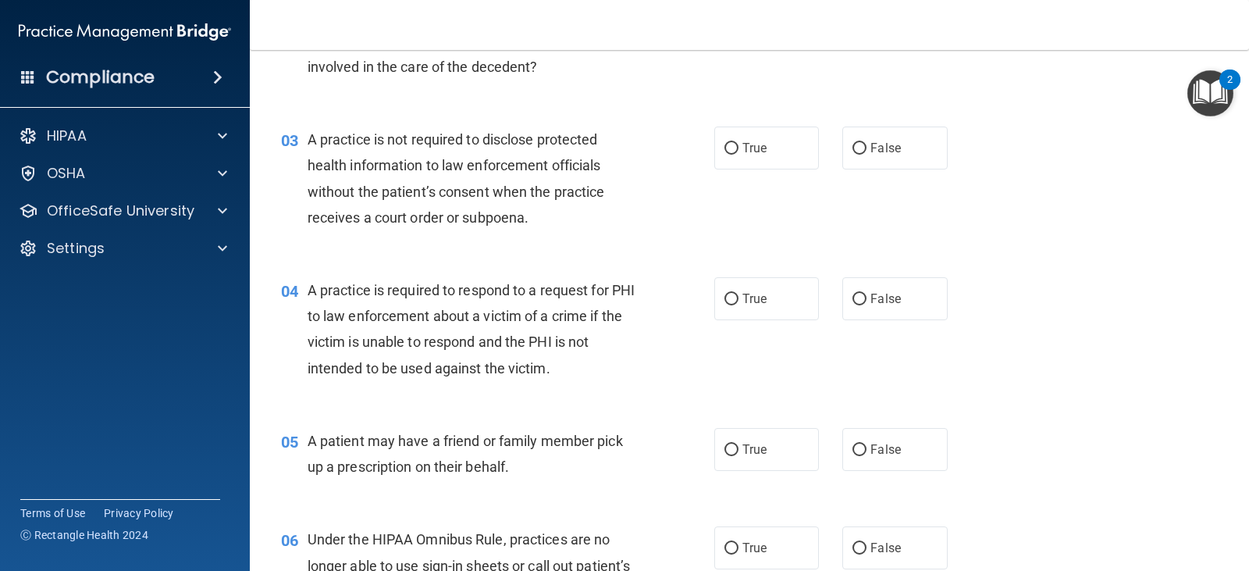
scroll to position [312, 0]
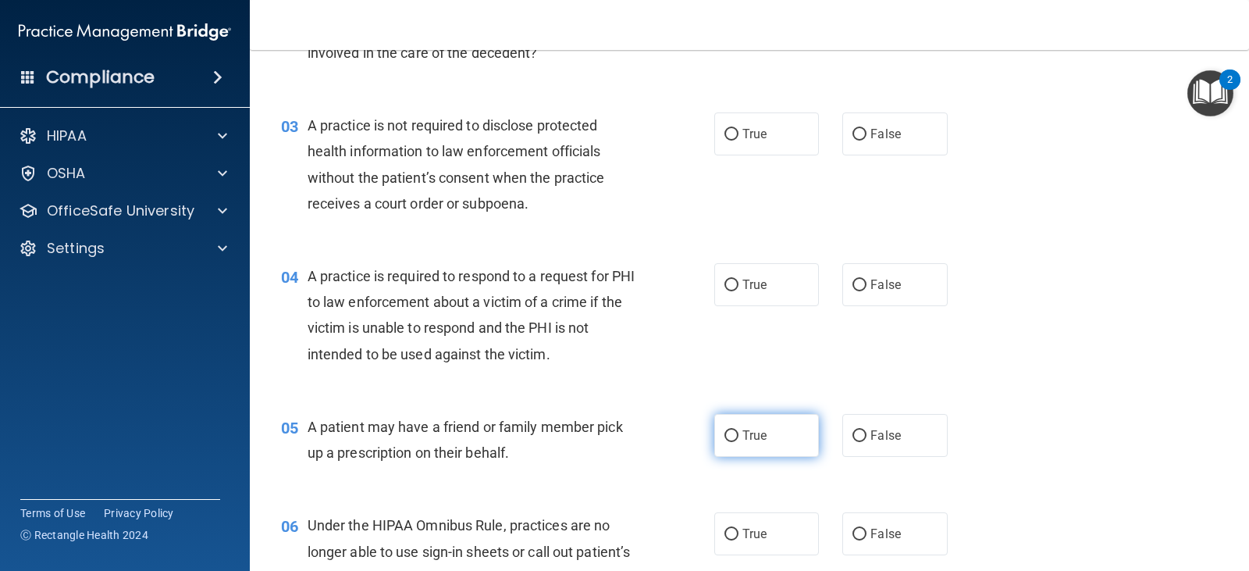
click at [724, 437] on input "True" at bounding box center [731, 436] width 14 height 12
radio input "true"
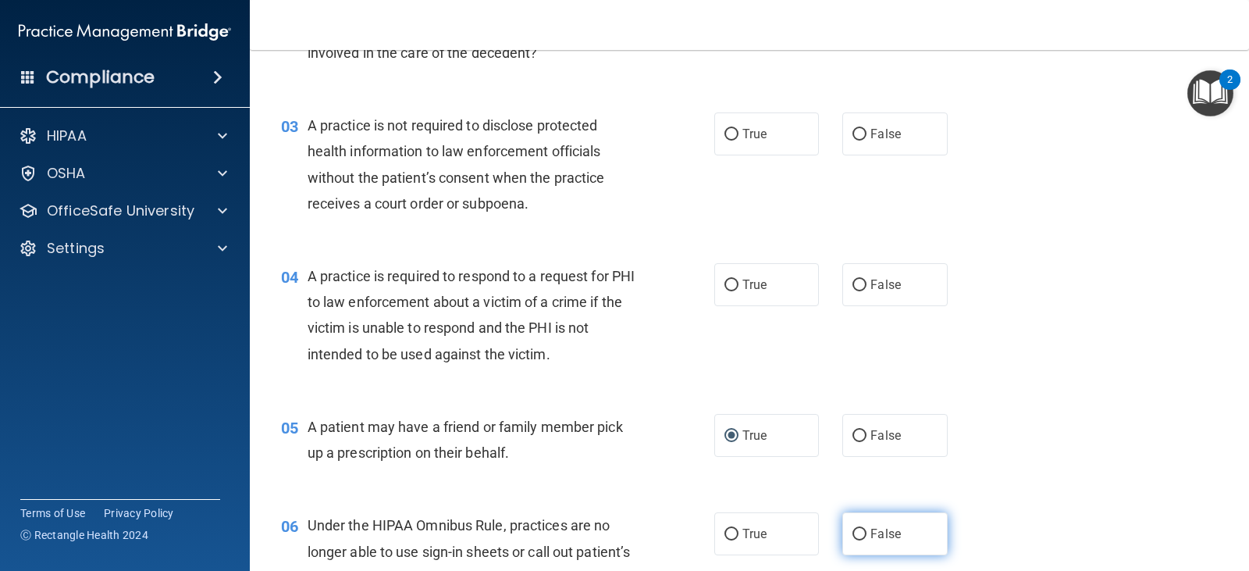
click at [855, 533] on input "False" at bounding box center [859, 534] width 14 height 12
radio input "true"
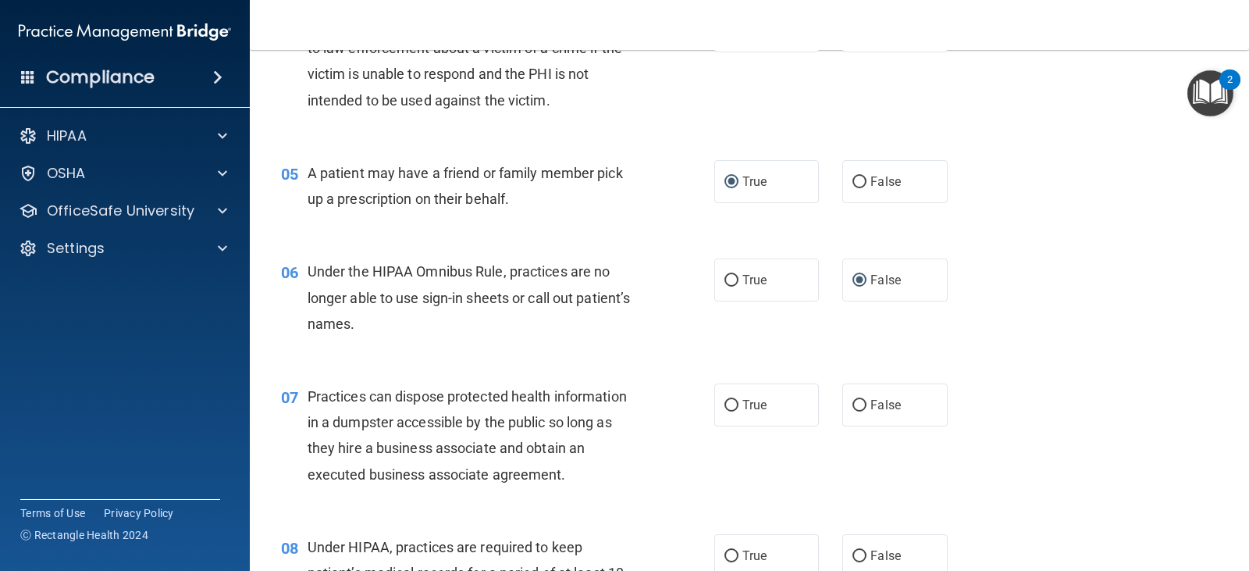
scroll to position [624, 0]
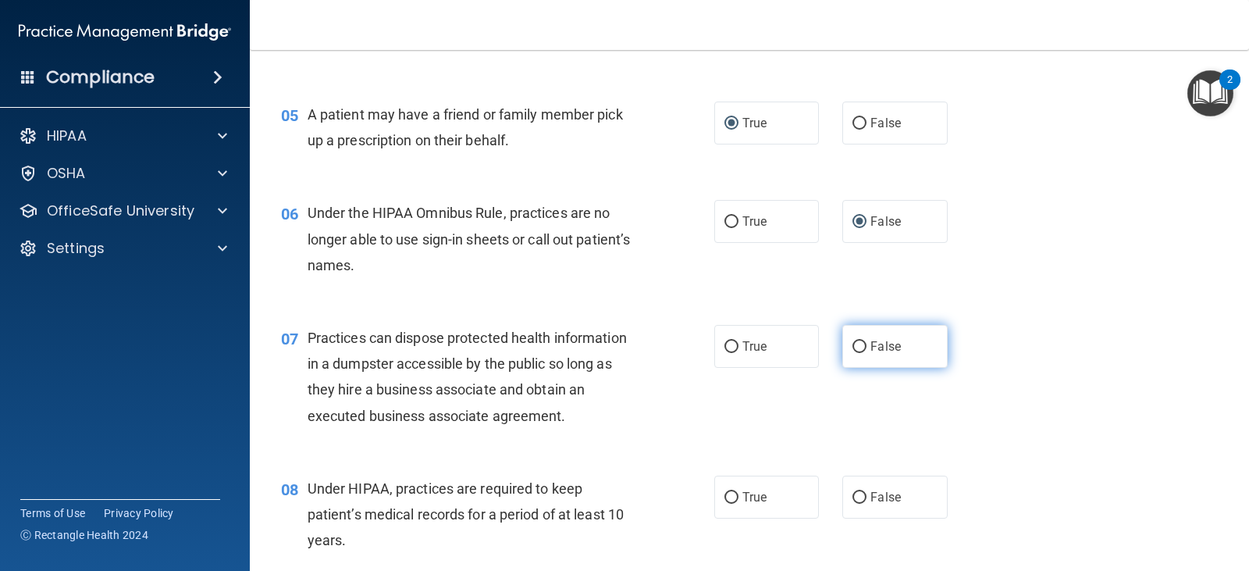
click at [855, 345] on input "False" at bounding box center [859, 347] width 14 height 12
radio input "true"
click at [852, 500] on input "False" at bounding box center [859, 498] width 14 height 12
radio input "true"
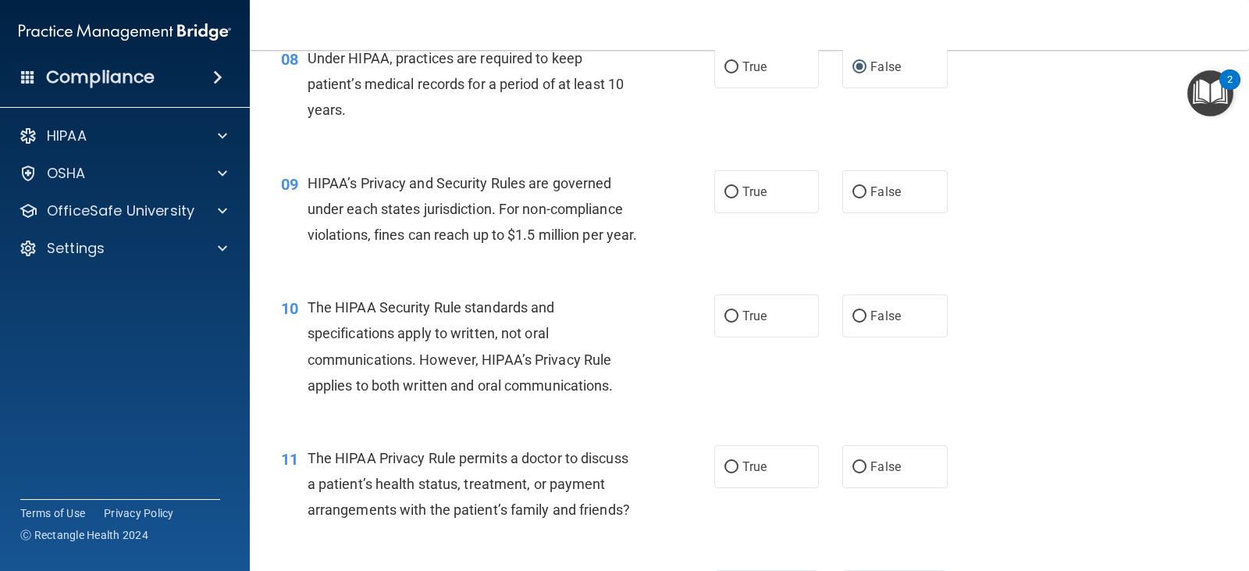
scroll to position [1093, 0]
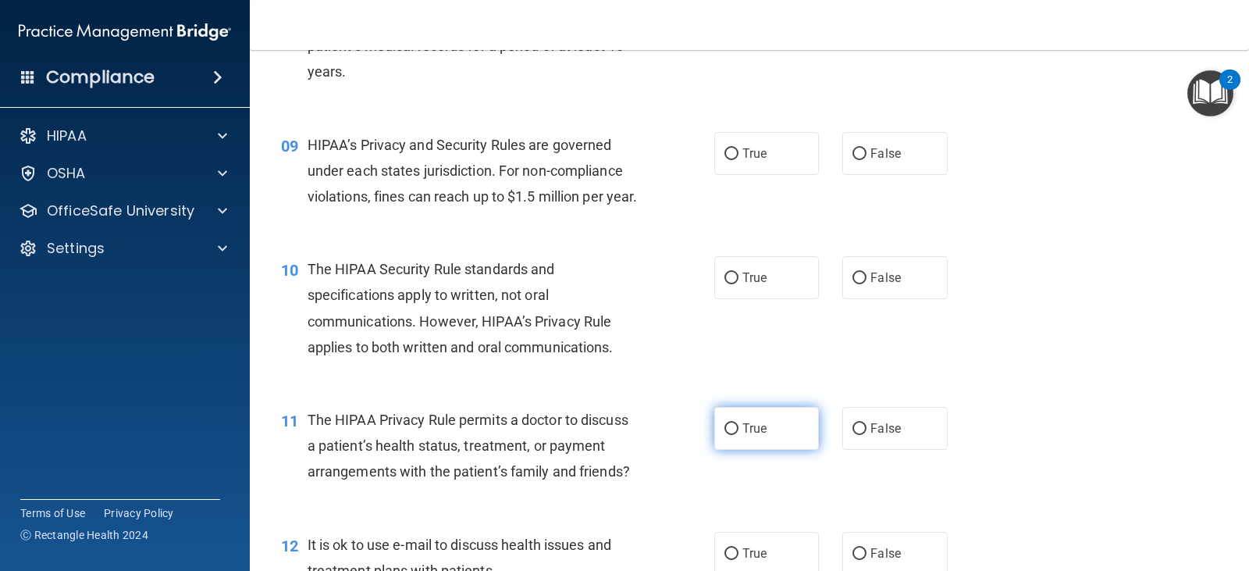
click at [724, 435] on input "True" at bounding box center [731, 429] width 14 height 12
radio input "true"
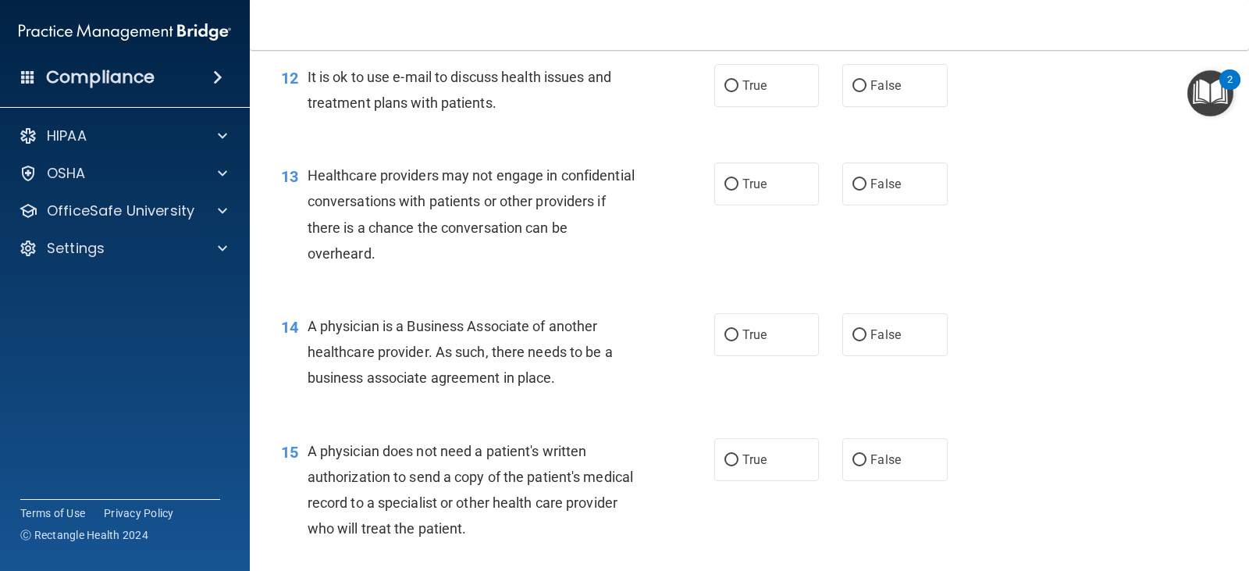
scroll to position [1561, 0]
click at [852, 190] on input "False" at bounding box center [859, 184] width 14 height 12
radio input "true"
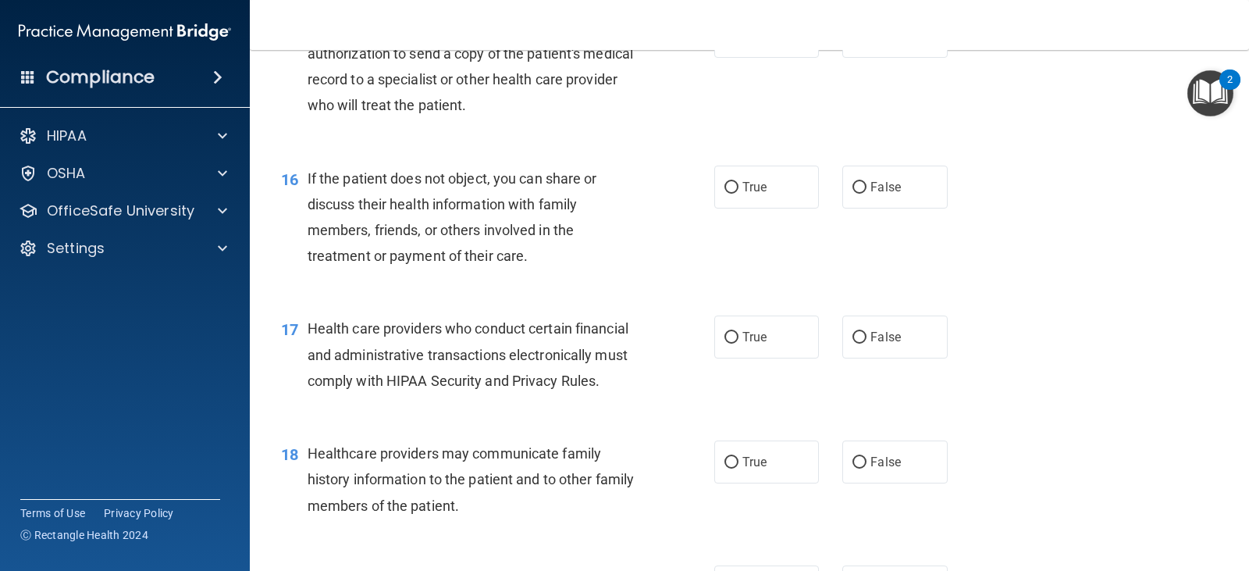
scroll to position [2029, 0]
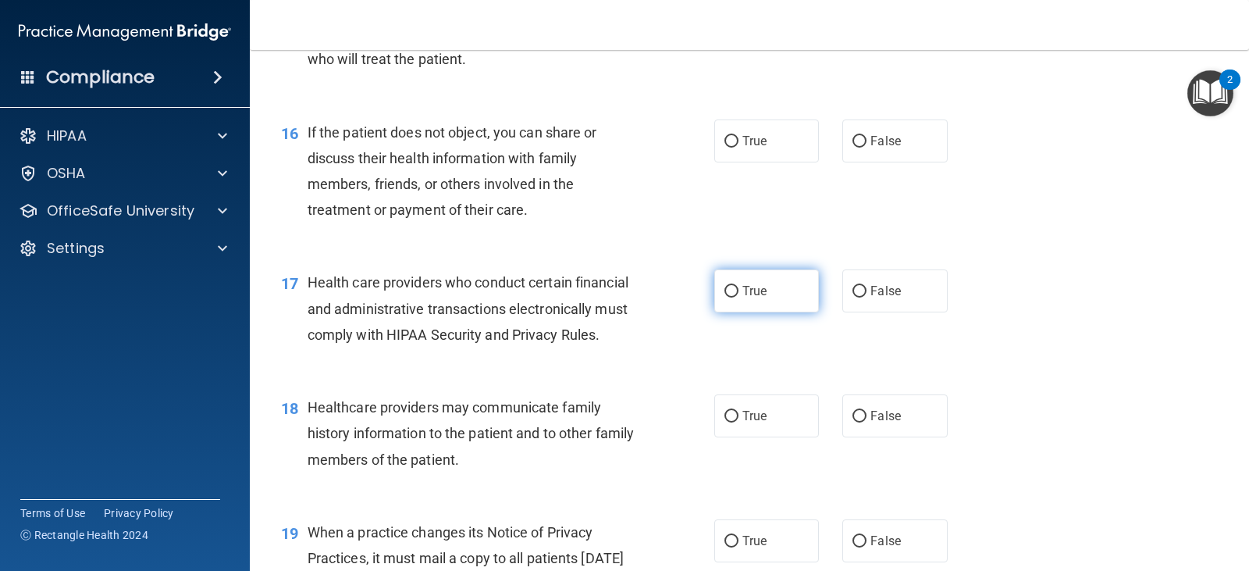
click at [724, 297] on input "True" at bounding box center [731, 292] width 14 height 12
radio input "true"
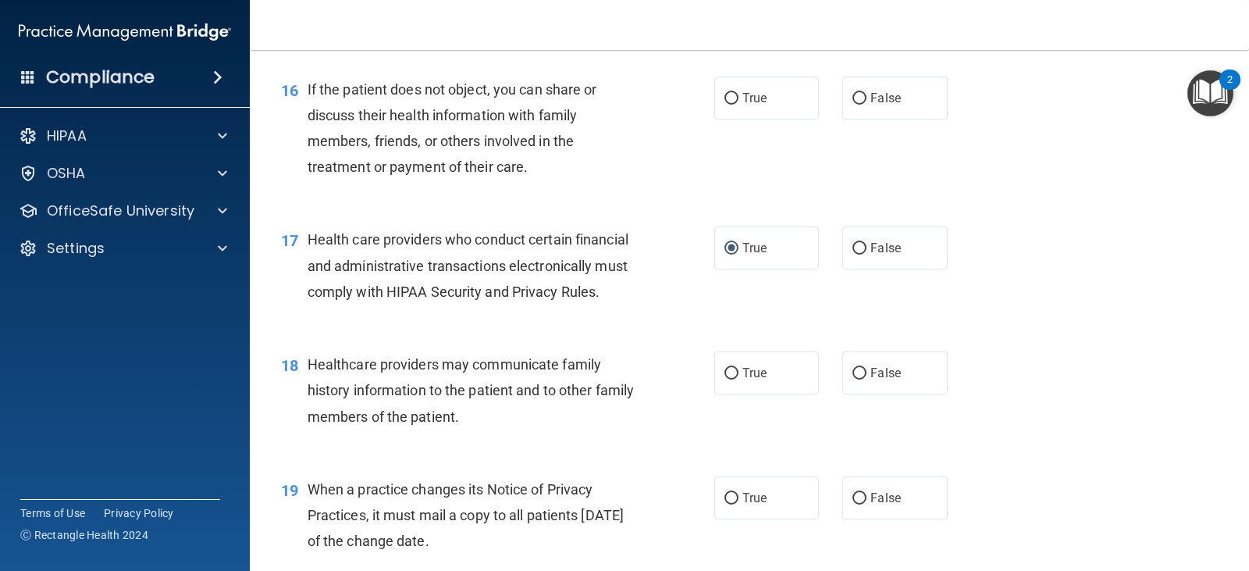
scroll to position [2186, 0]
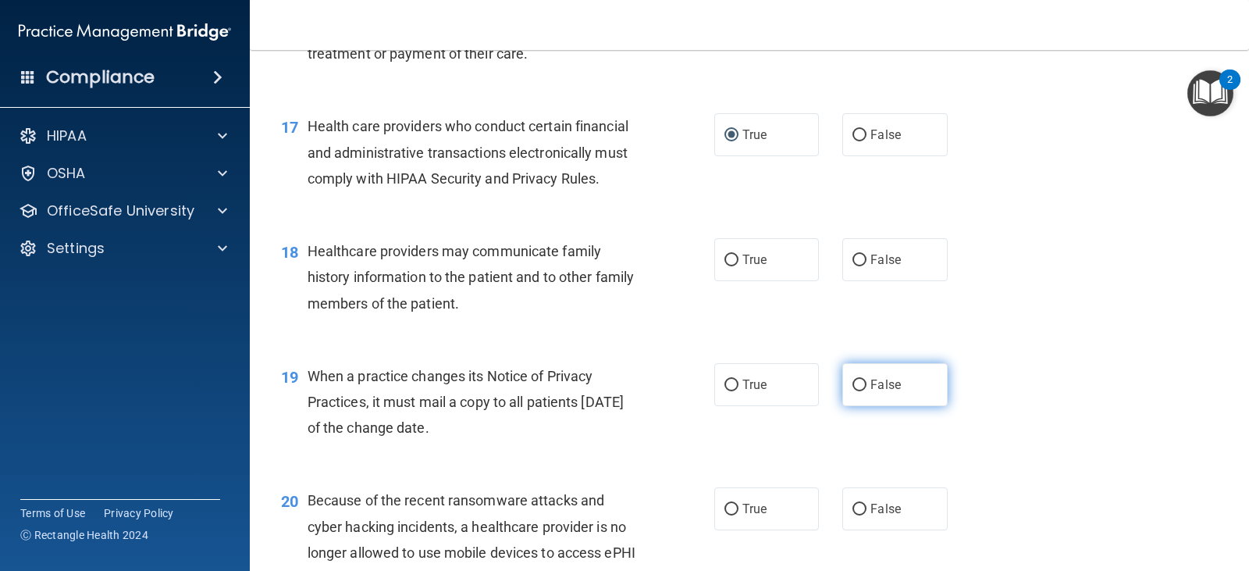
click at [852, 391] on input "False" at bounding box center [859, 385] width 14 height 12
radio input "true"
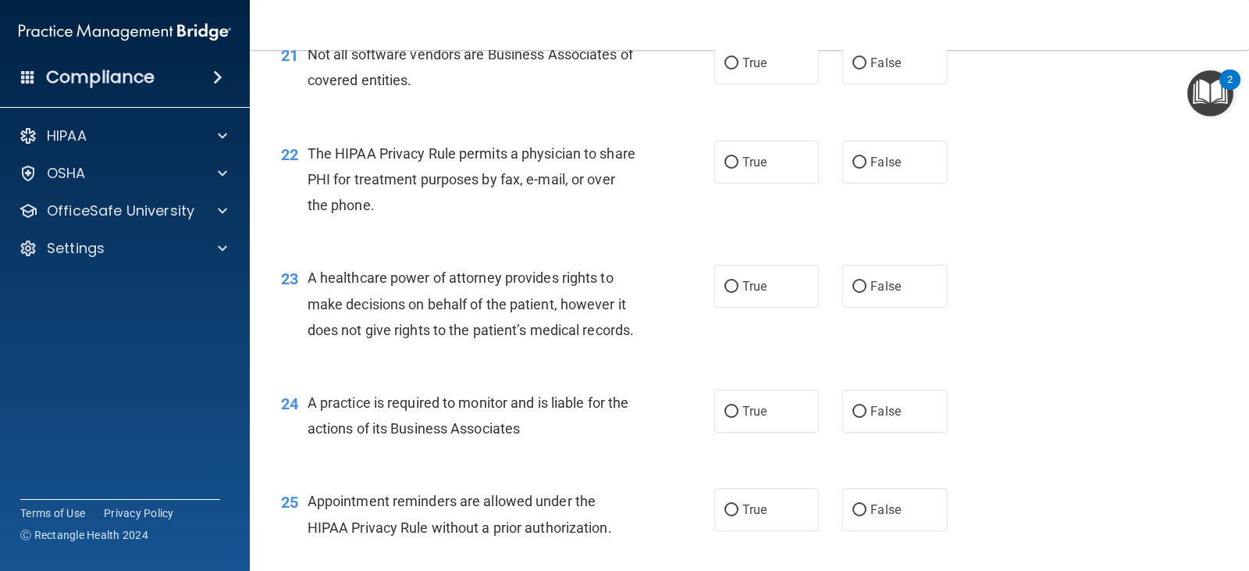
scroll to position [2810, 0]
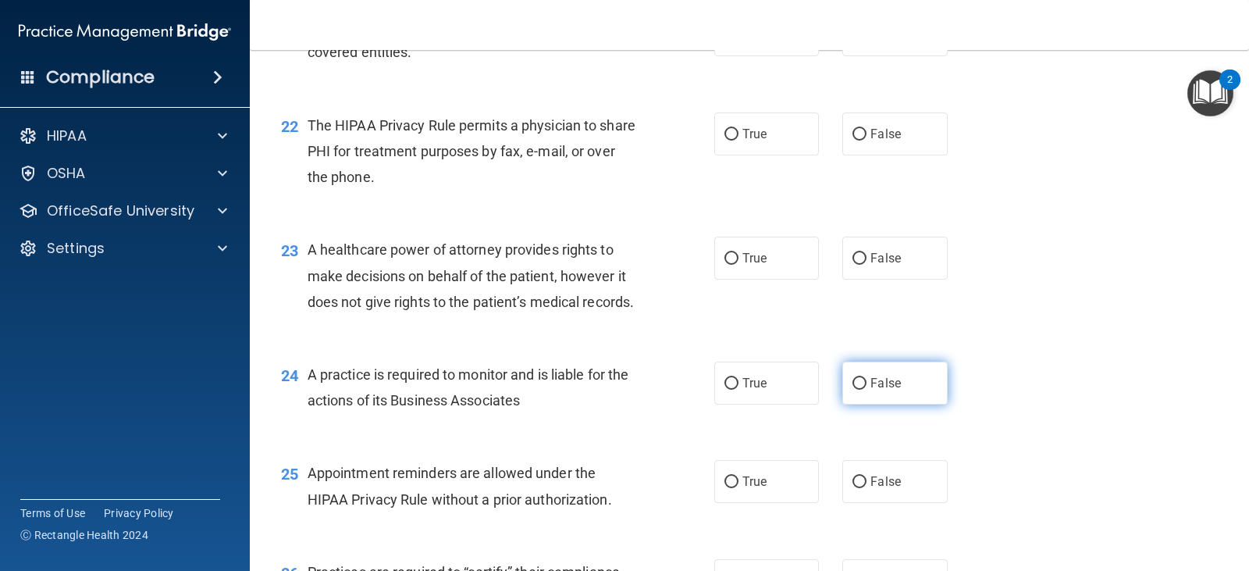
click at [853, 389] on input "False" at bounding box center [859, 384] width 14 height 12
radio input "true"
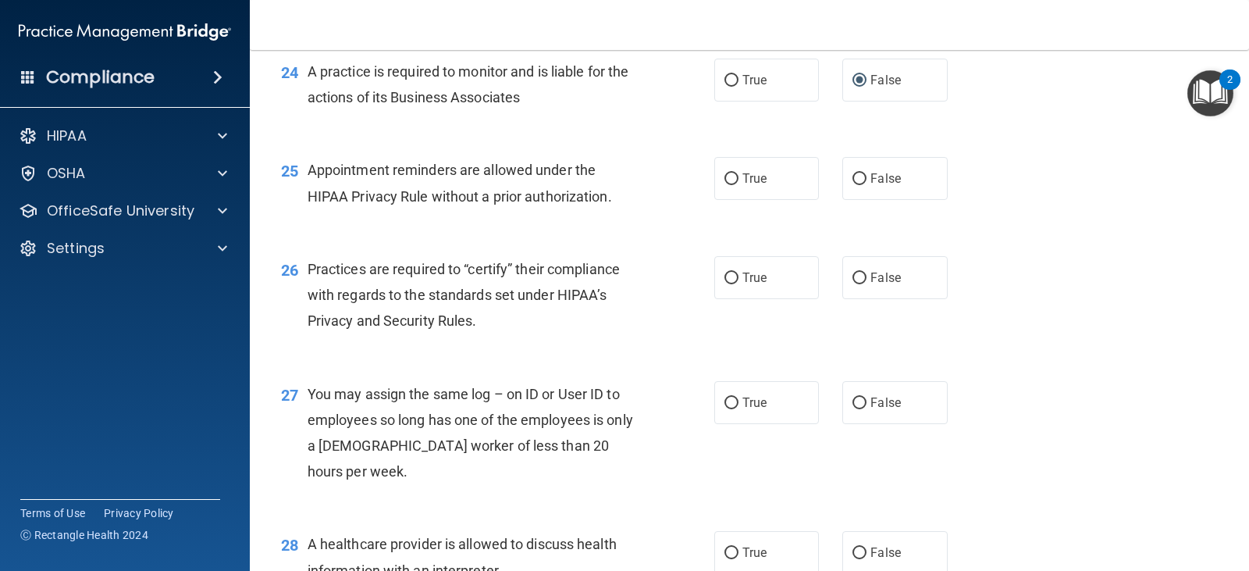
scroll to position [3122, 0]
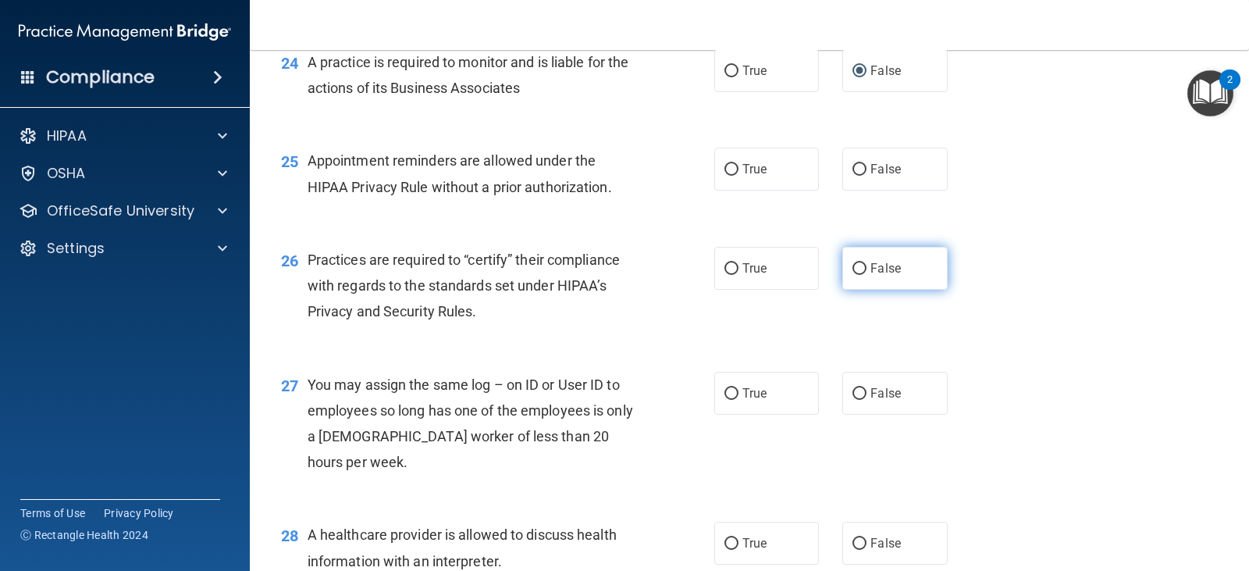
click at [852, 275] on input "False" at bounding box center [859, 269] width 14 height 12
radio input "true"
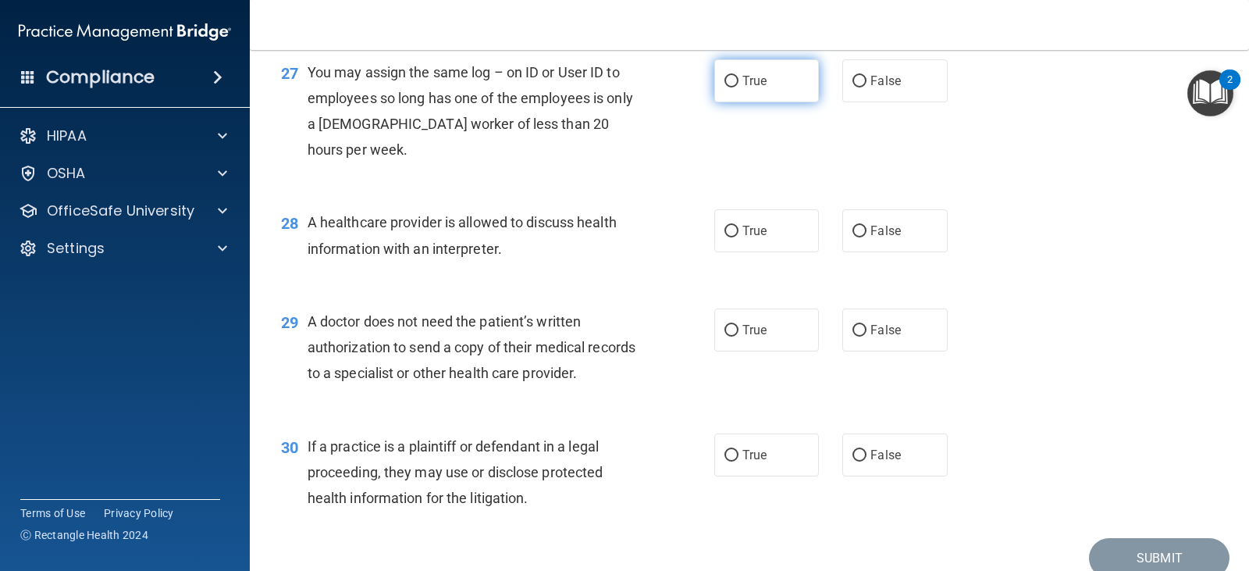
scroll to position [3512, 0]
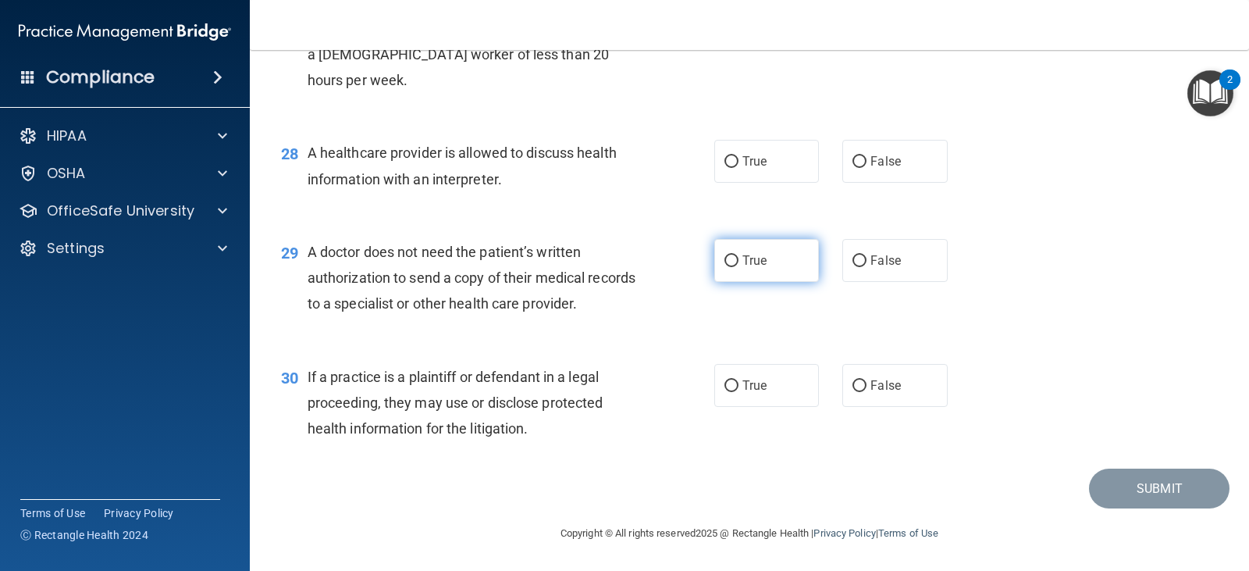
click at [728, 267] on input "True" at bounding box center [731, 261] width 14 height 12
radio input "true"
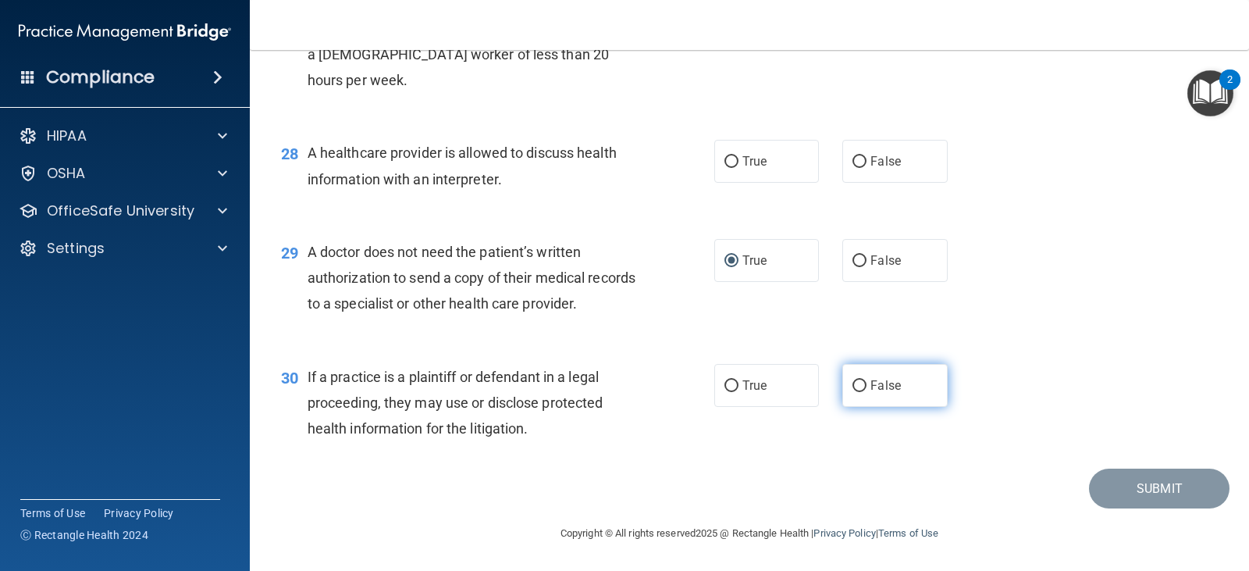
click at [855, 392] on input "False" at bounding box center [859, 386] width 14 height 12
radio input "true"
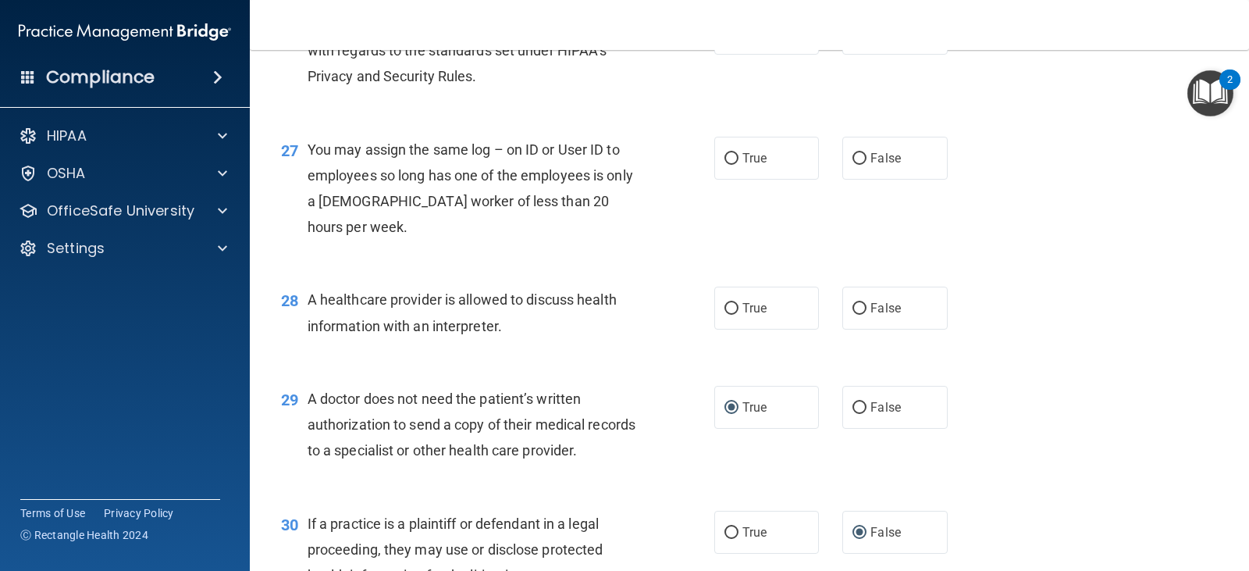
scroll to position [3356, 0]
click at [734, 330] on label "True" at bounding box center [766, 308] width 105 height 43
click at [734, 315] on input "True" at bounding box center [731, 310] width 14 height 12
radio input "true"
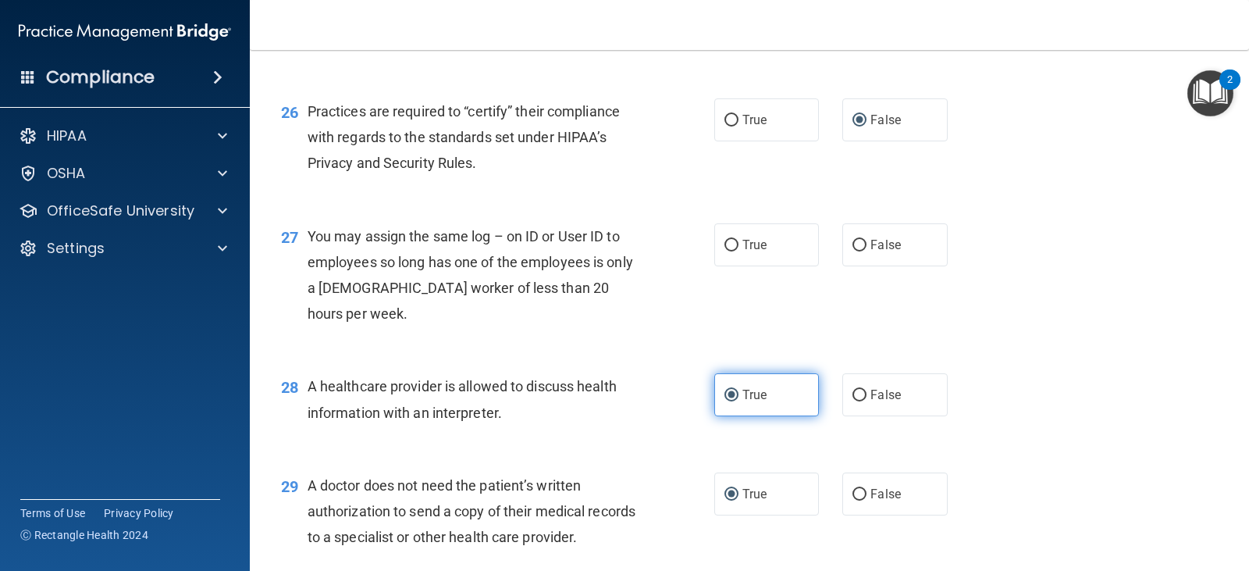
scroll to position [3200, 0]
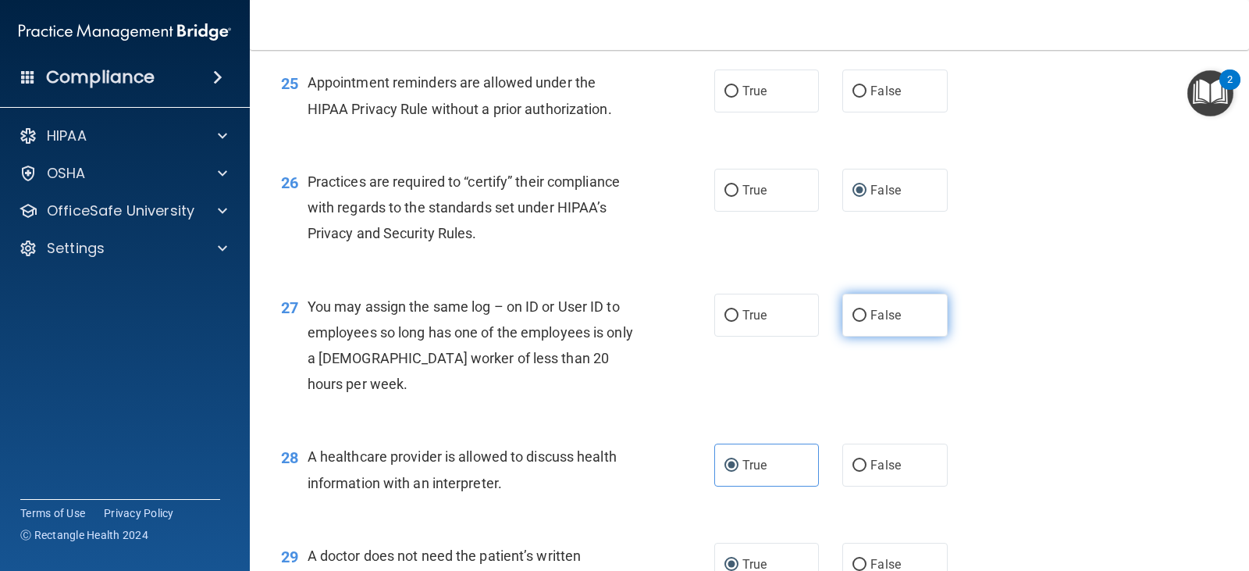
click at [855, 322] on input "False" at bounding box center [859, 316] width 14 height 12
radio input "true"
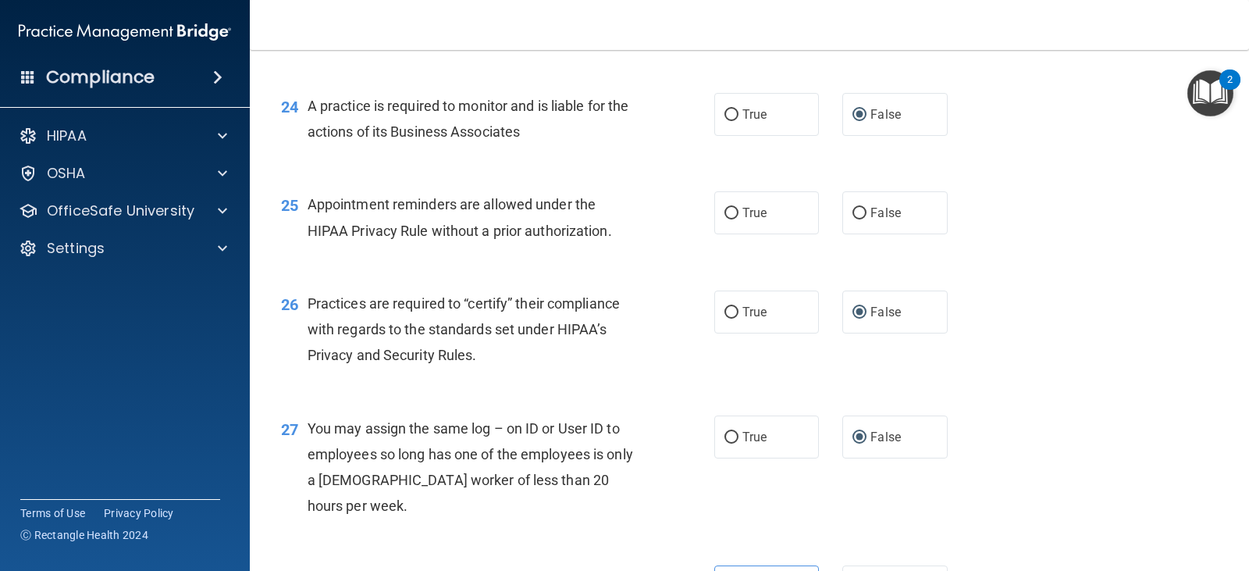
scroll to position [3044, 0]
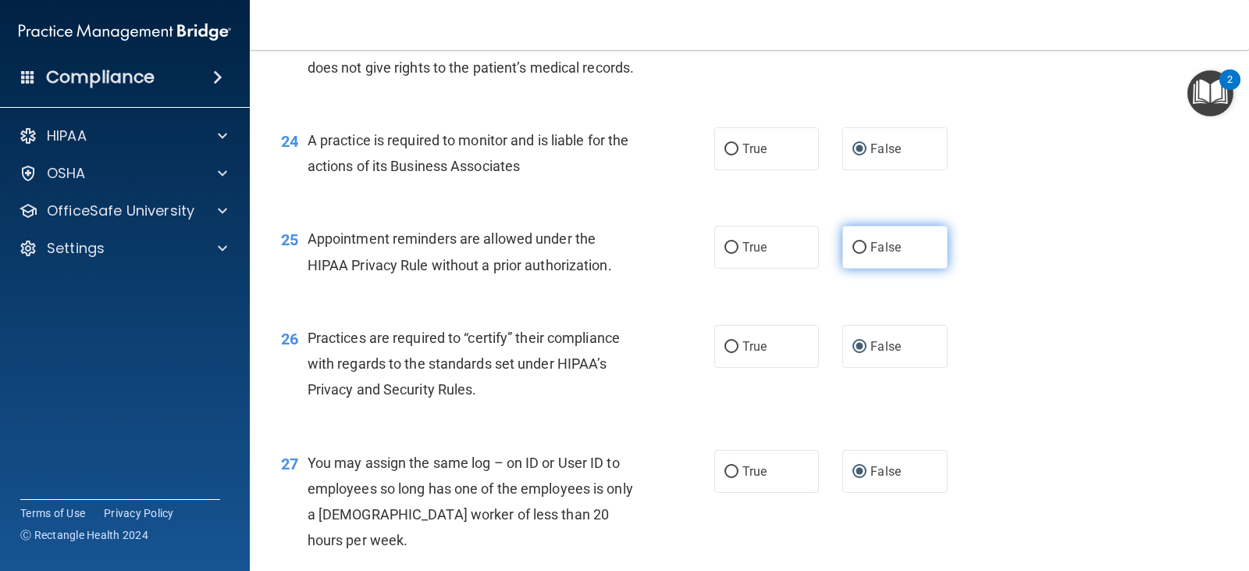
click at [858, 254] on input "False" at bounding box center [859, 248] width 14 height 12
radio input "true"
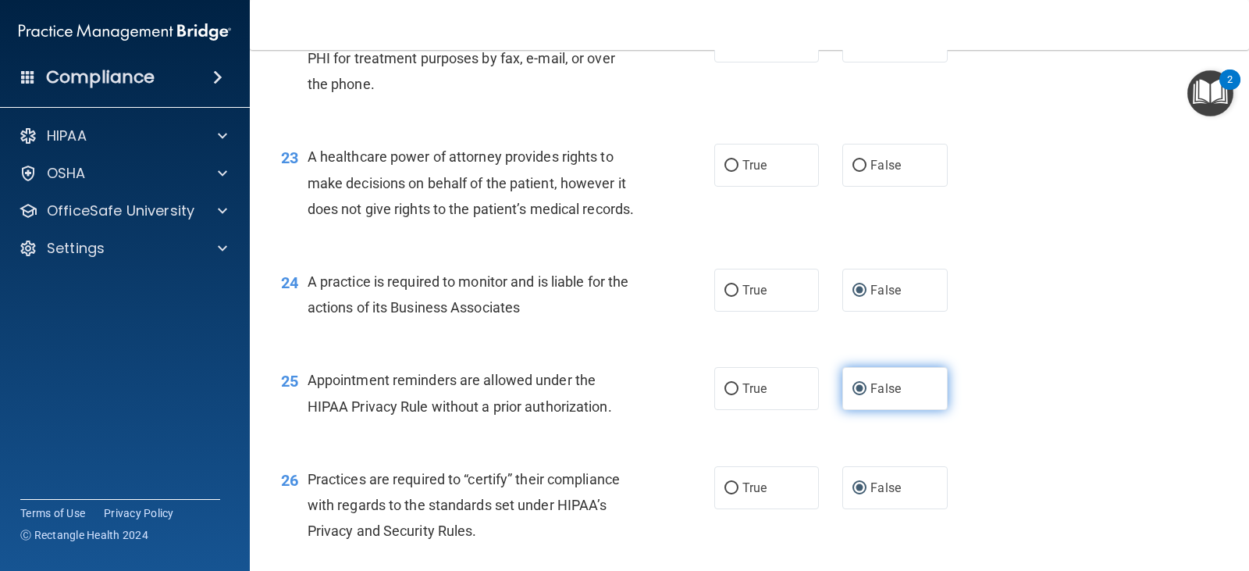
scroll to position [2888, 0]
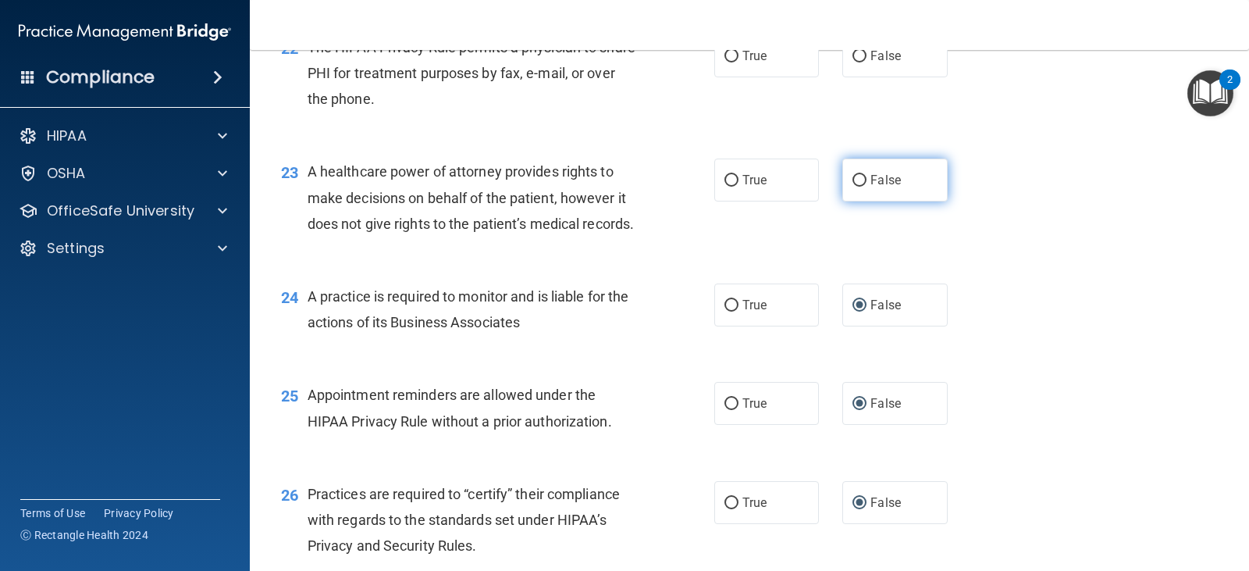
click at [854, 187] on input "False" at bounding box center [859, 181] width 14 height 12
radio input "true"
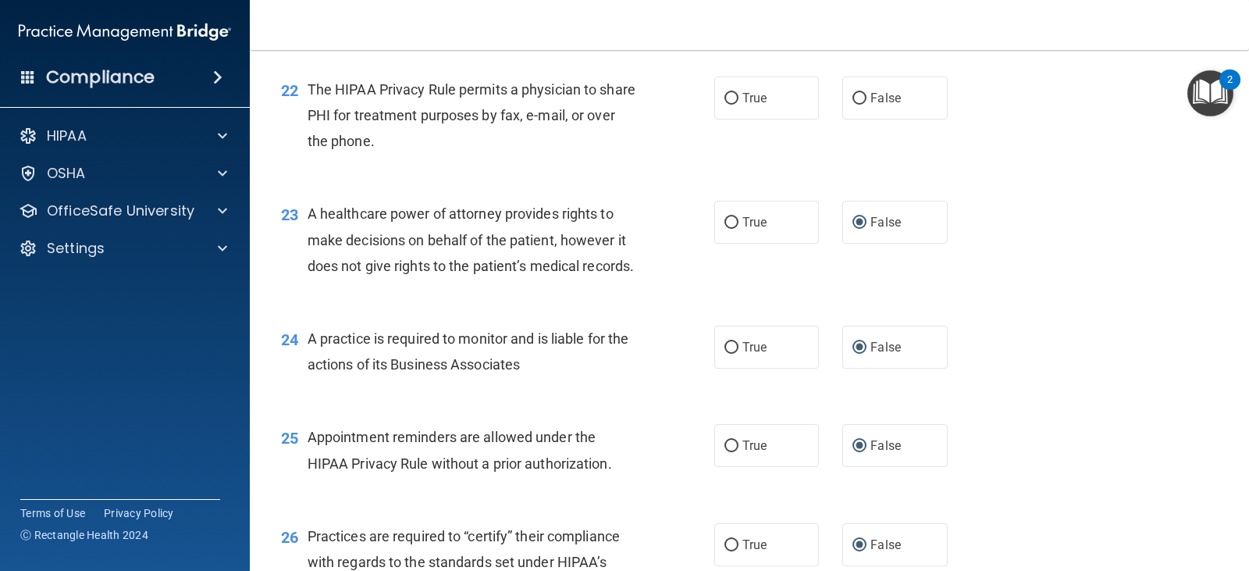
scroll to position [2810, 0]
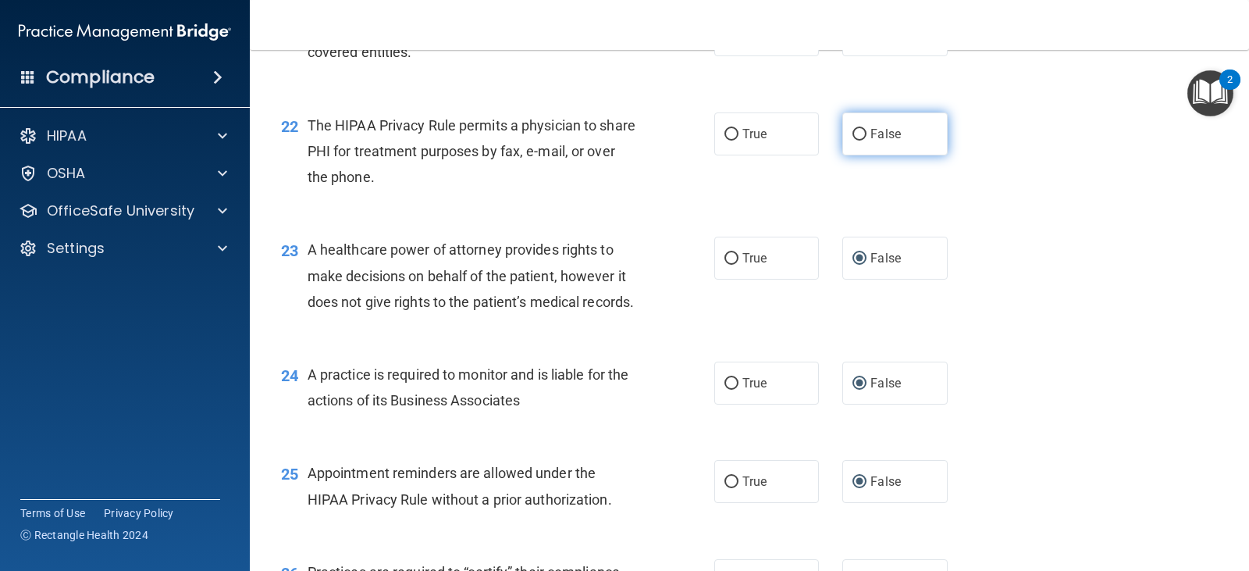
click at [856, 140] on input "False" at bounding box center [859, 135] width 14 height 12
radio input "true"
click at [726, 41] on input "True" at bounding box center [731, 36] width 14 height 12
radio input "true"
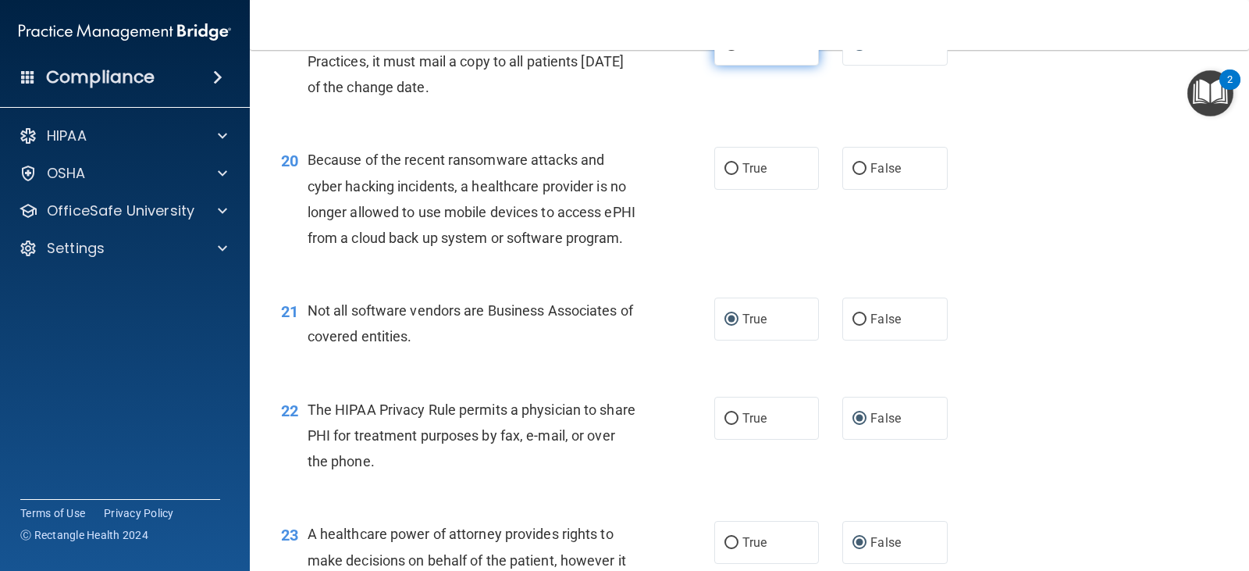
scroll to position [2498, 0]
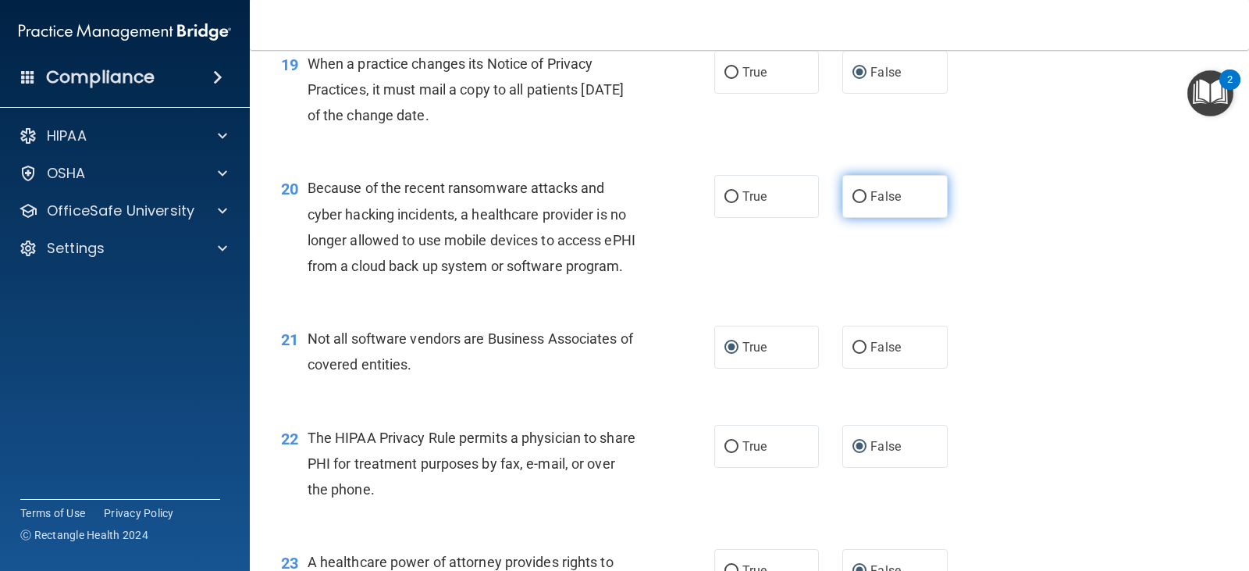
click at [856, 203] on input "False" at bounding box center [859, 197] width 14 height 12
radio input "true"
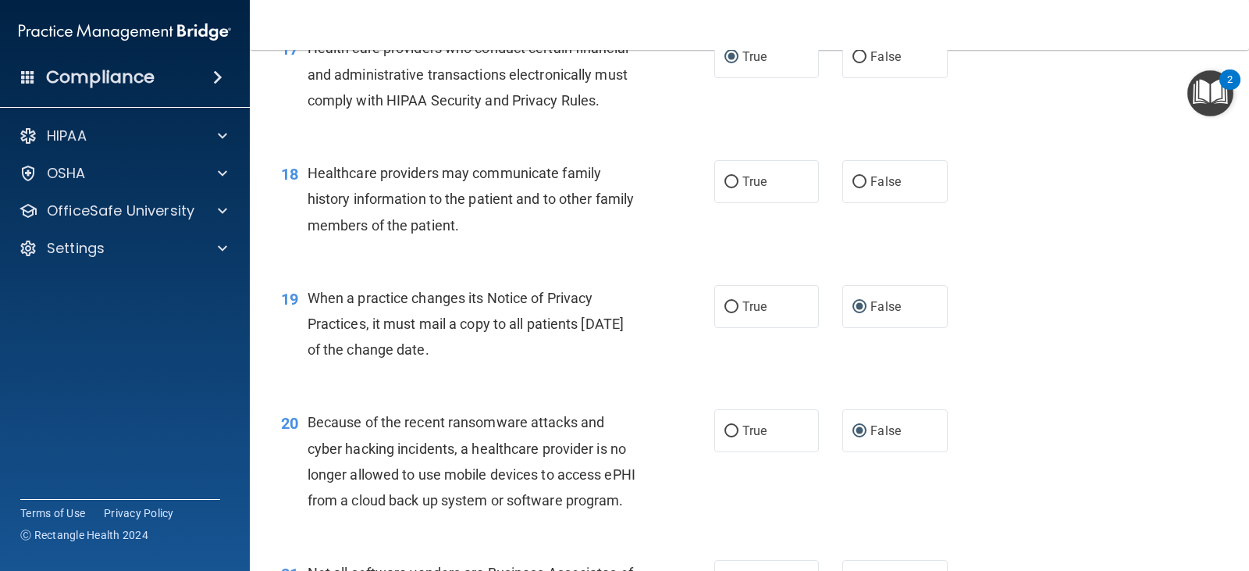
scroll to position [2186, 0]
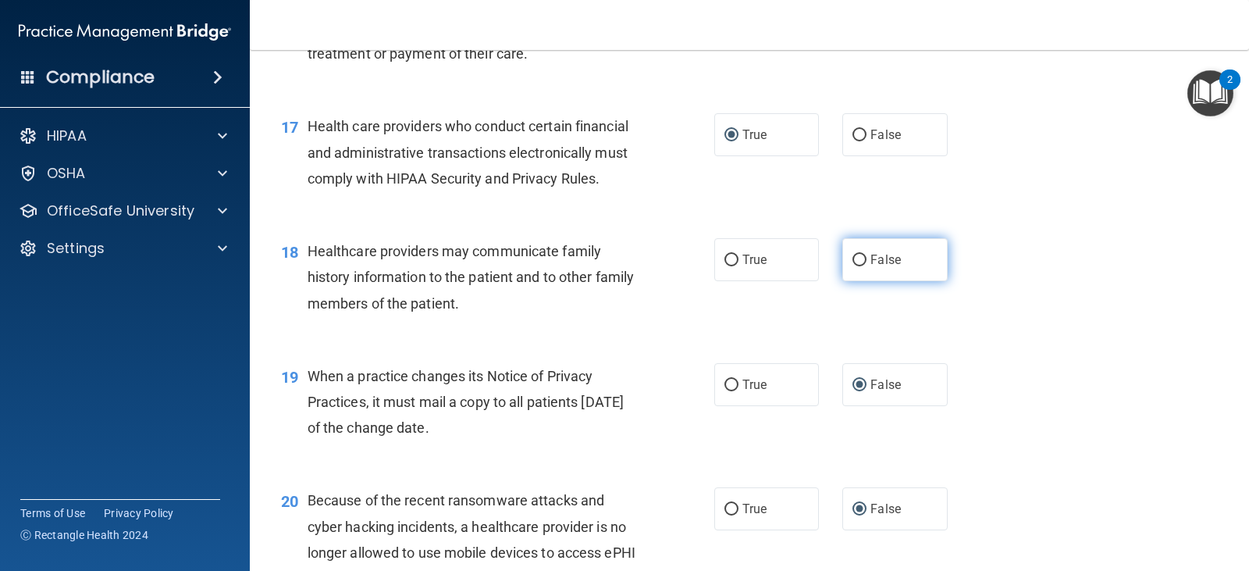
click at [852, 266] on input "False" at bounding box center [859, 260] width 14 height 12
radio input "true"
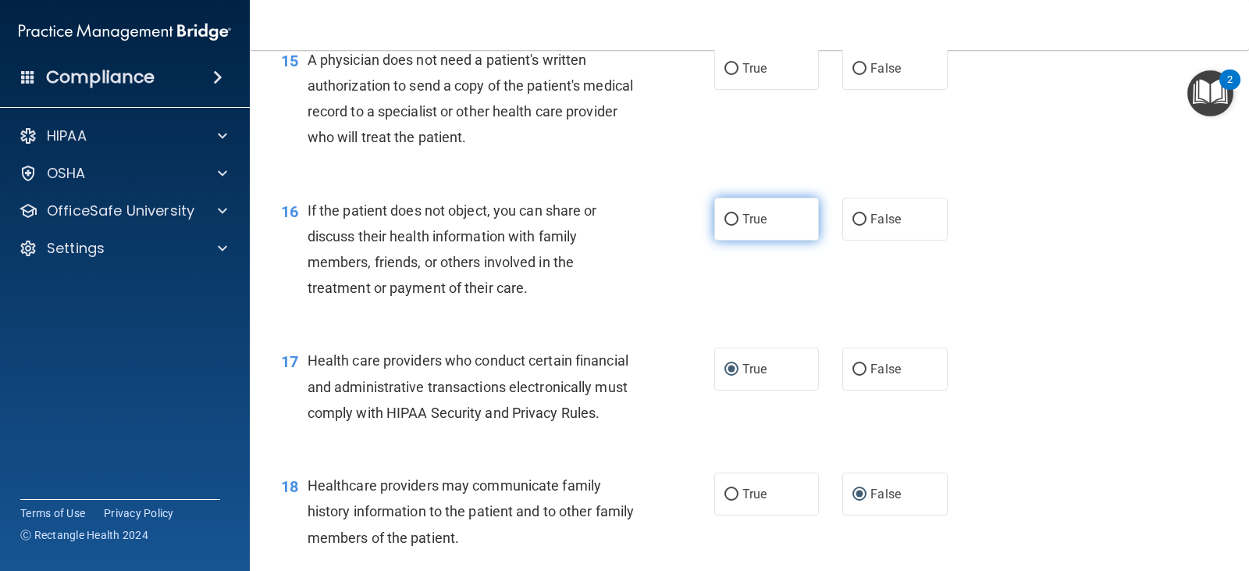
scroll to position [1873, 0]
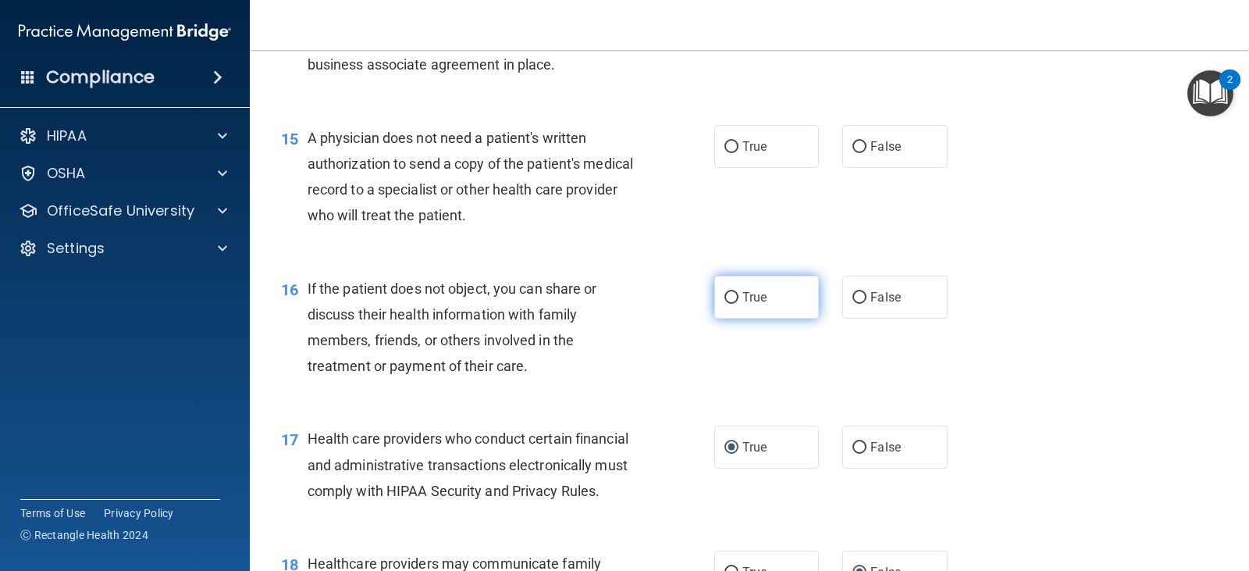
click at [727, 304] on input "True" at bounding box center [731, 298] width 14 height 12
radio input "true"
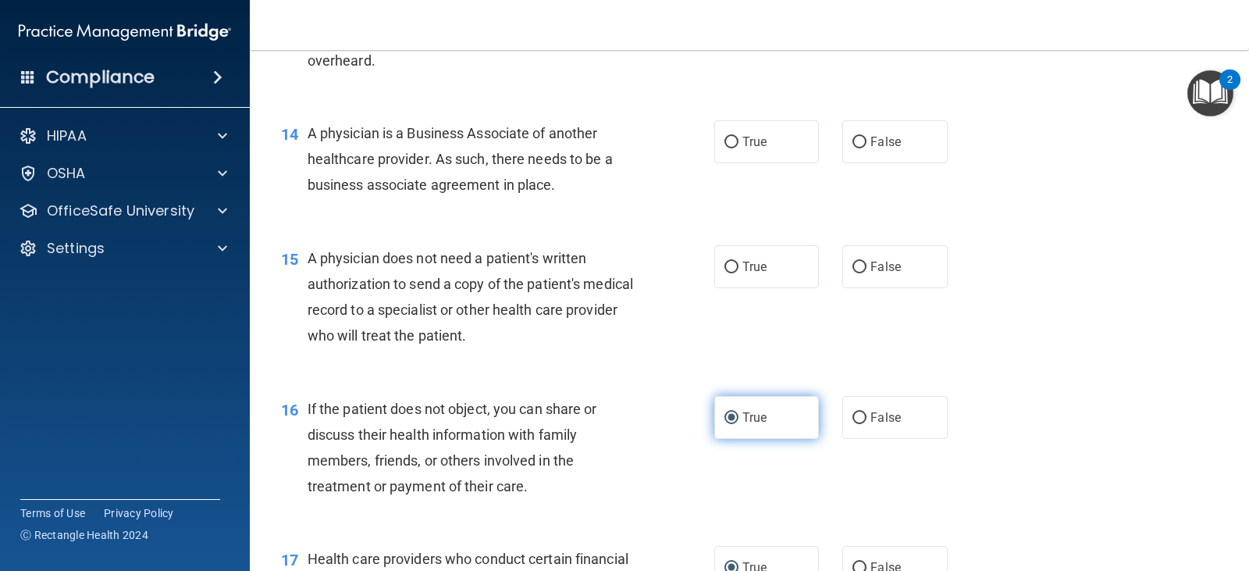
scroll to position [1717, 0]
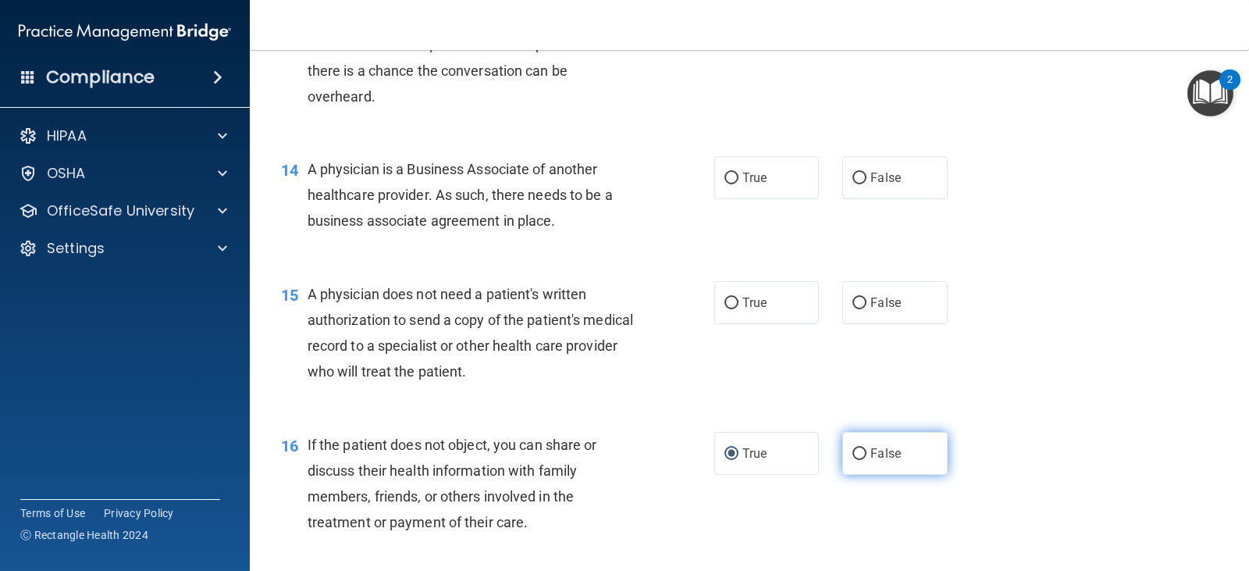
click at [852, 460] on input "False" at bounding box center [859, 454] width 14 height 12
radio input "true"
radio input "false"
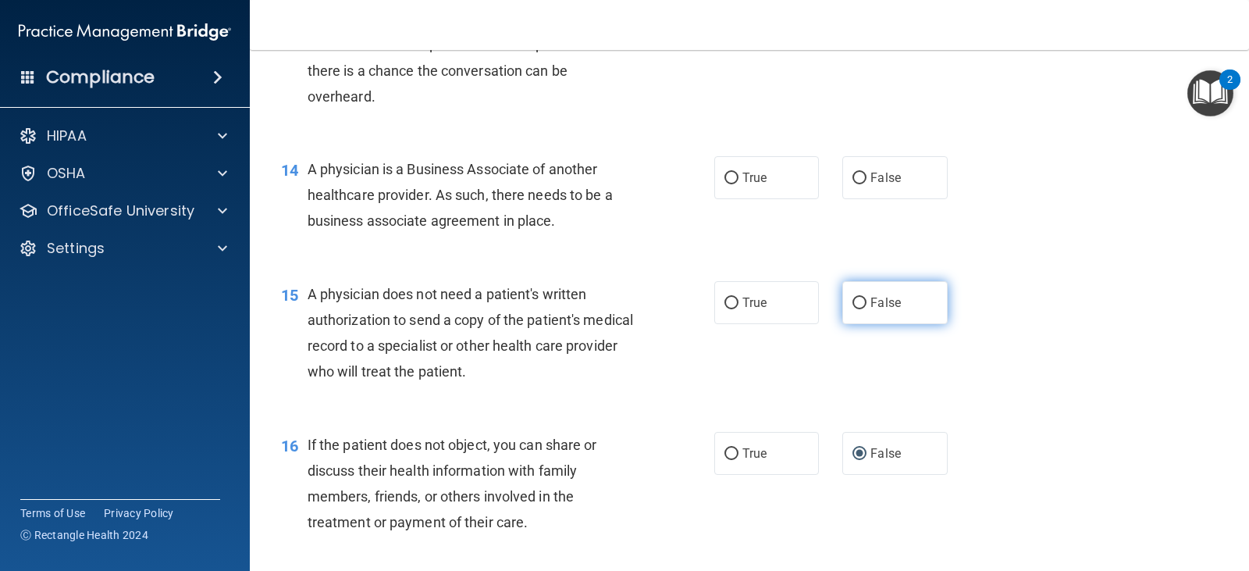
click at [852, 309] on input "False" at bounding box center [859, 303] width 14 height 12
radio input "true"
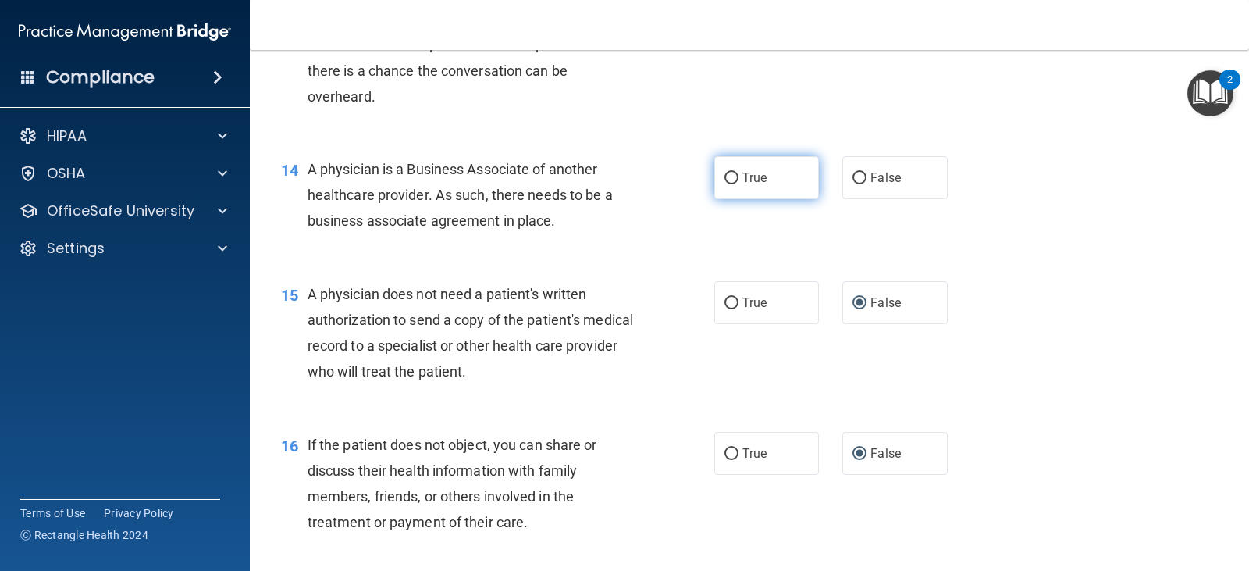
click at [717, 199] on label "True" at bounding box center [766, 177] width 105 height 43
click at [724, 184] on input "True" at bounding box center [731, 179] width 14 height 12
radio input "true"
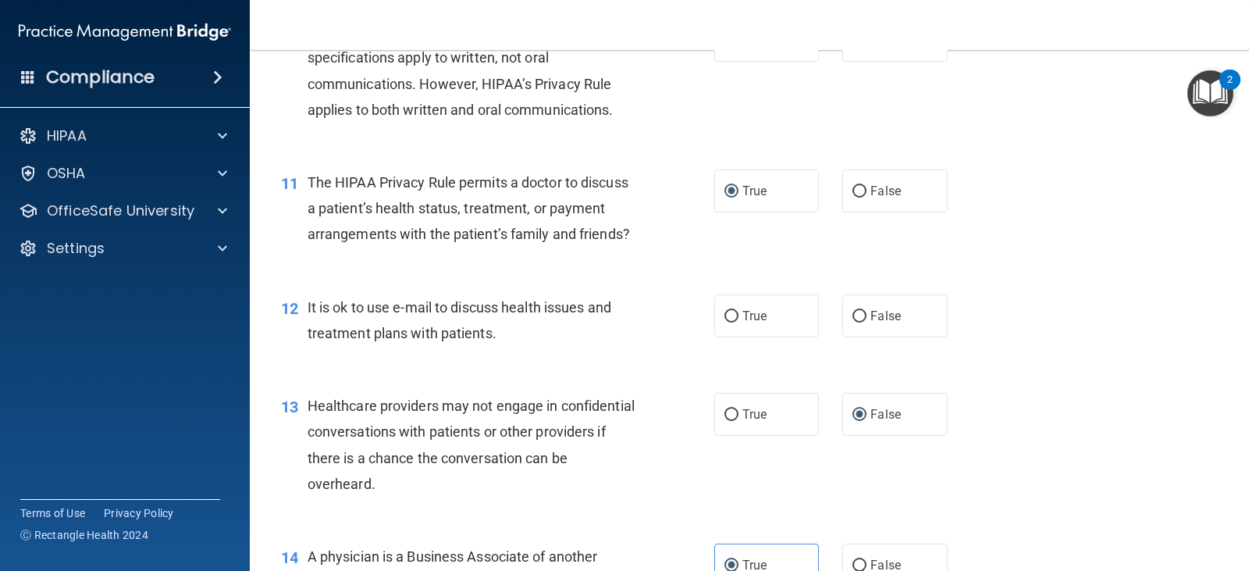
scroll to position [1327, 0]
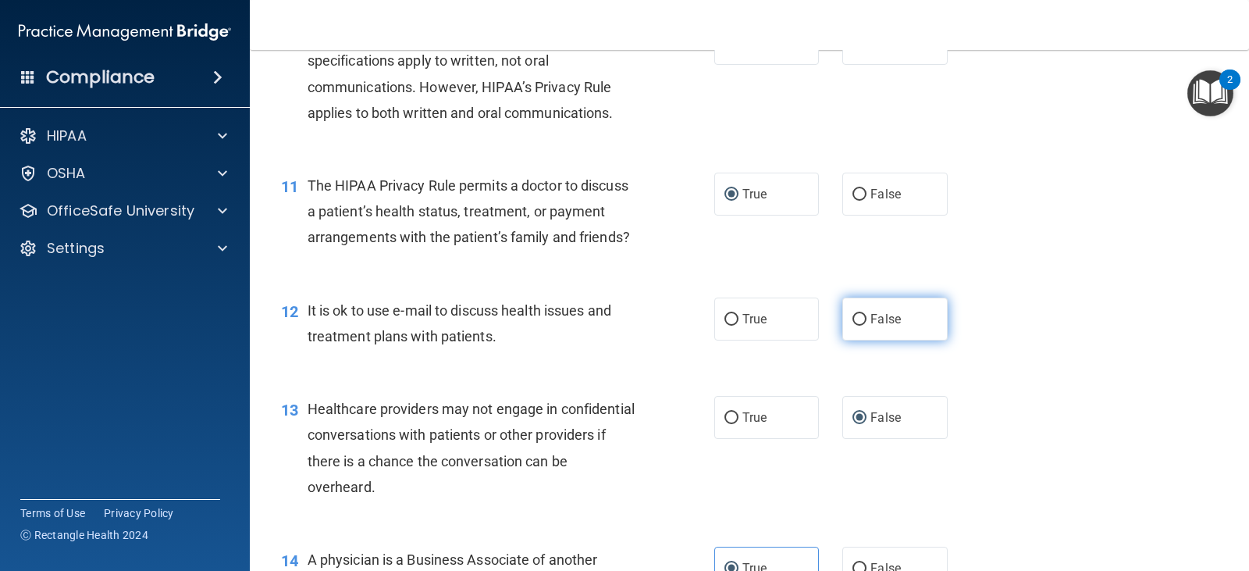
click at [855, 325] on input "False" at bounding box center [859, 320] width 14 height 12
radio input "true"
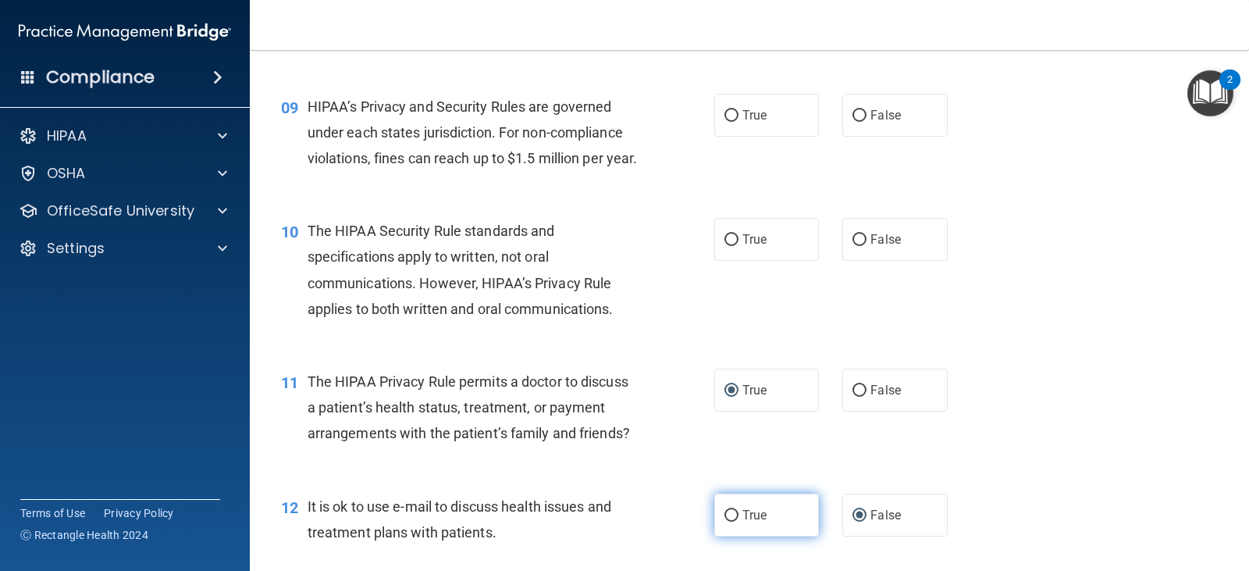
scroll to position [1093, 0]
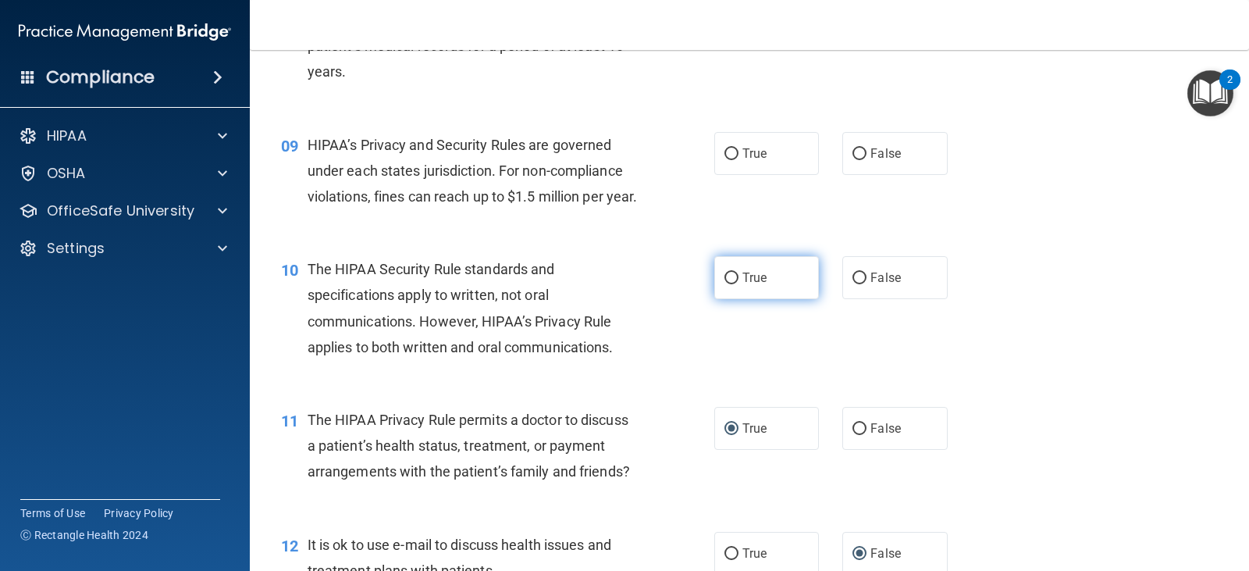
click at [726, 284] on input "True" at bounding box center [731, 278] width 14 height 12
radio input "true"
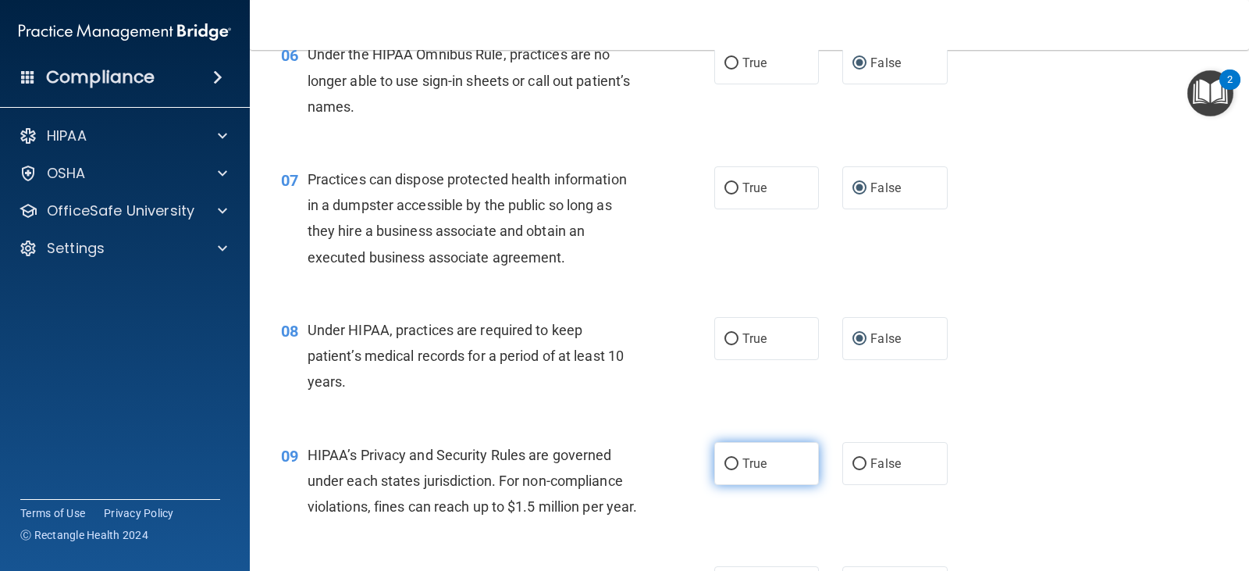
scroll to position [781, 0]
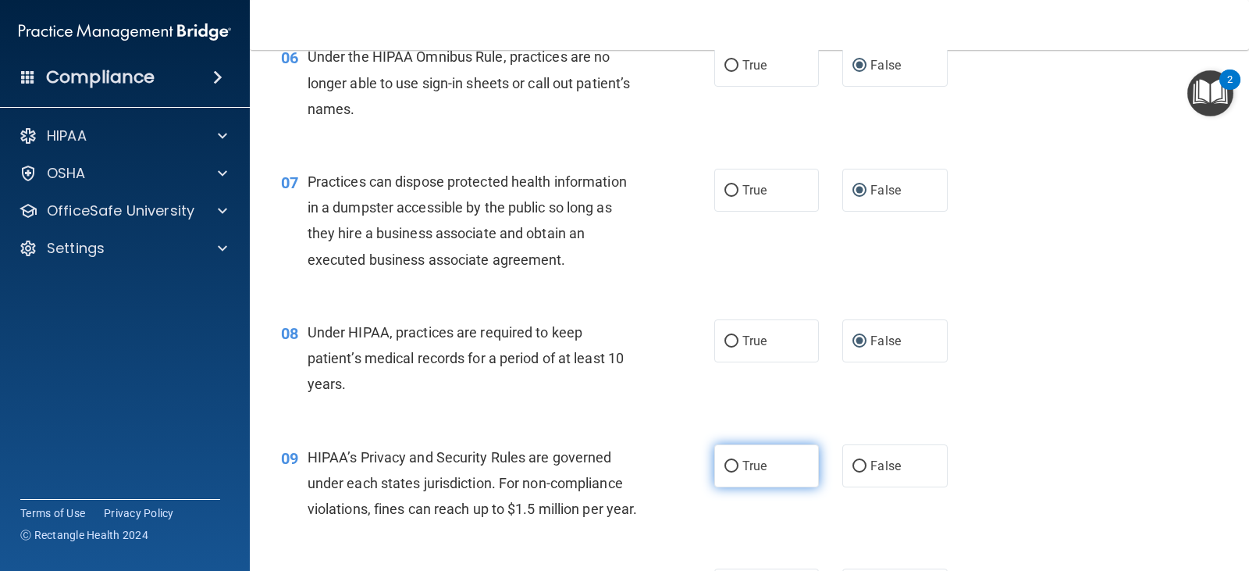
click at [727, 466] on input "True" at bounding box center [731, 467] width 14 height 12
radio input "true"
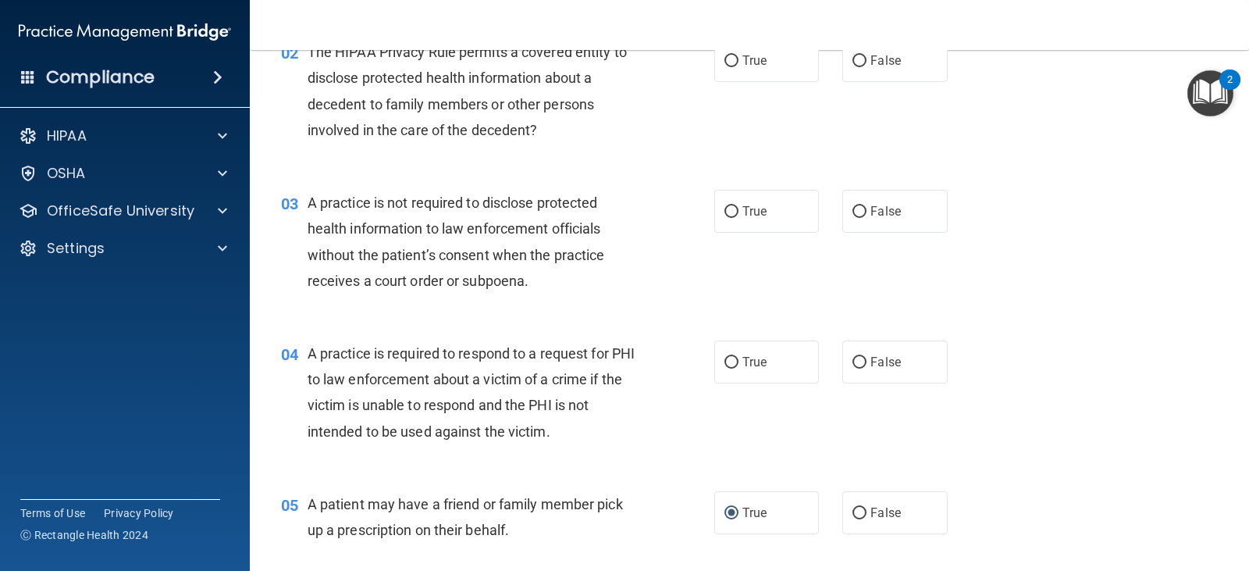
scroll to position [234, 0]
click at [731, 357] on input "True" at bounding box center [731, 363] width 14 height 12
radio input "true"
click at [724, 210] on input "True" at bounding box center [731, 213] width 14 height 12
radio input "true"
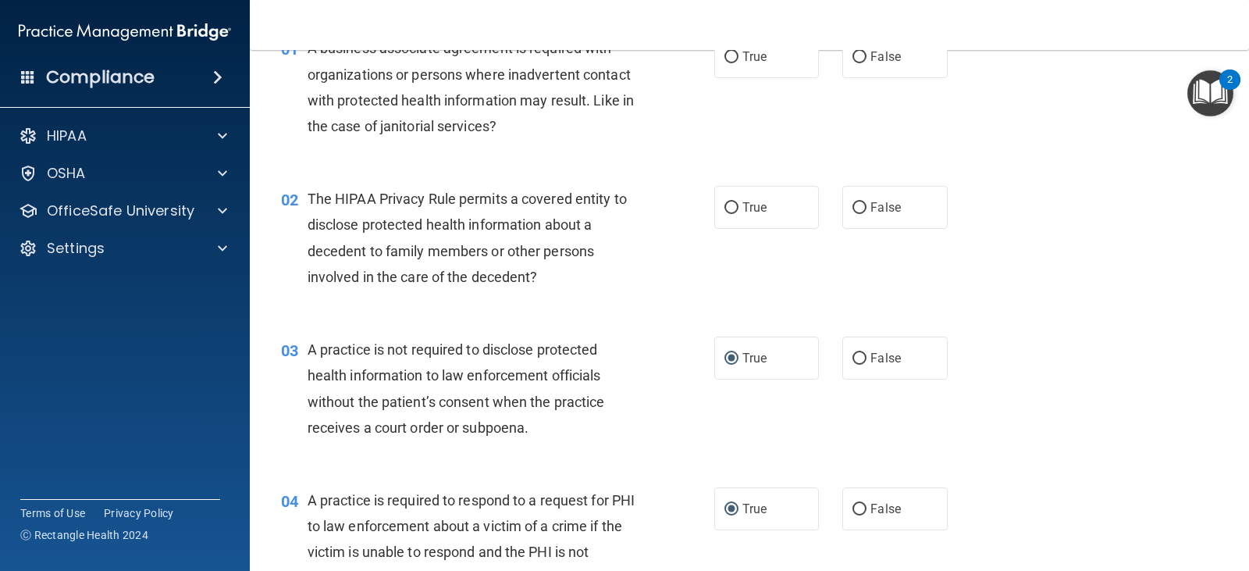
scroll to position [78, 0]
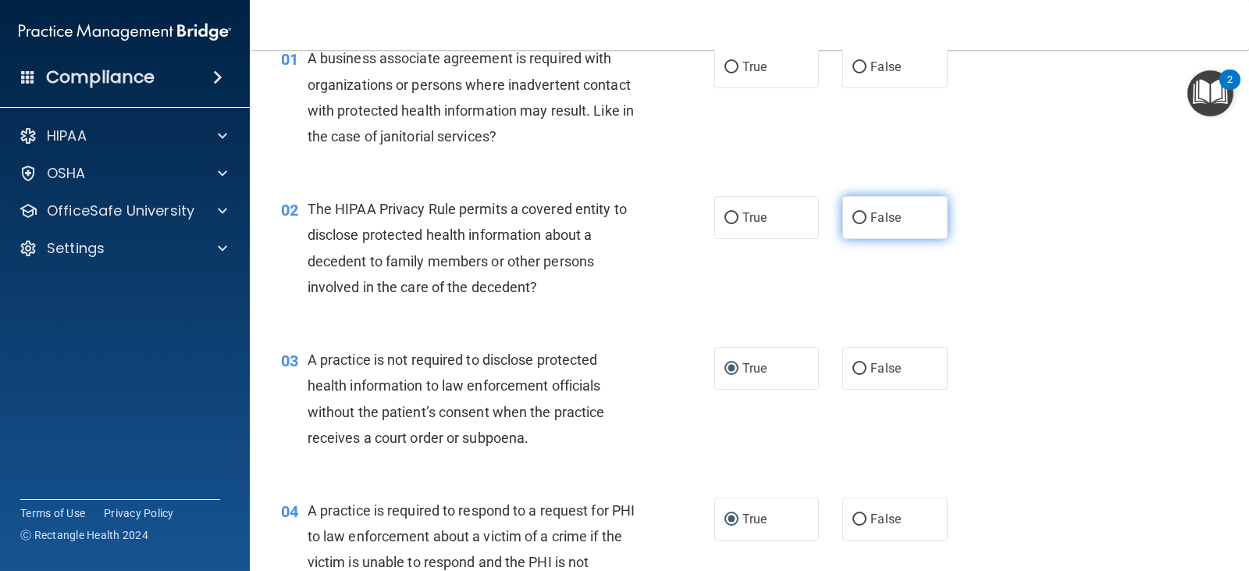
click at [852, 214] on input "False" at bounding box center [859, 218] width 14 height 12
radio input "true"
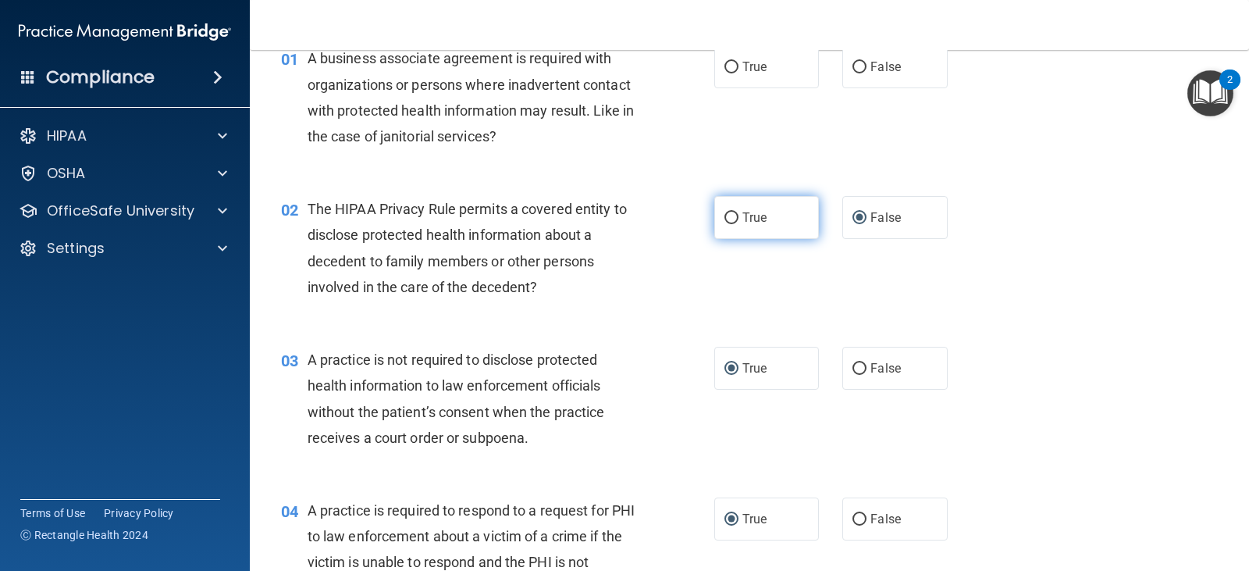
scroll to position [0, 0]
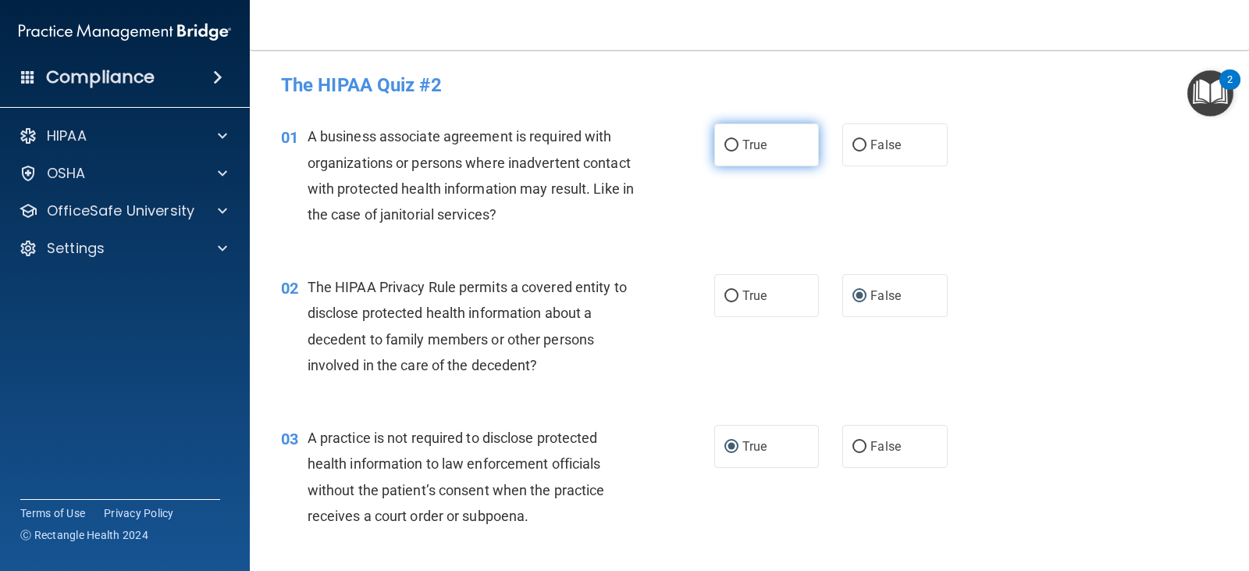
click at [724, 147] on input "True" at bounding box center [731, 146] width 14 height 12
radio input "true"
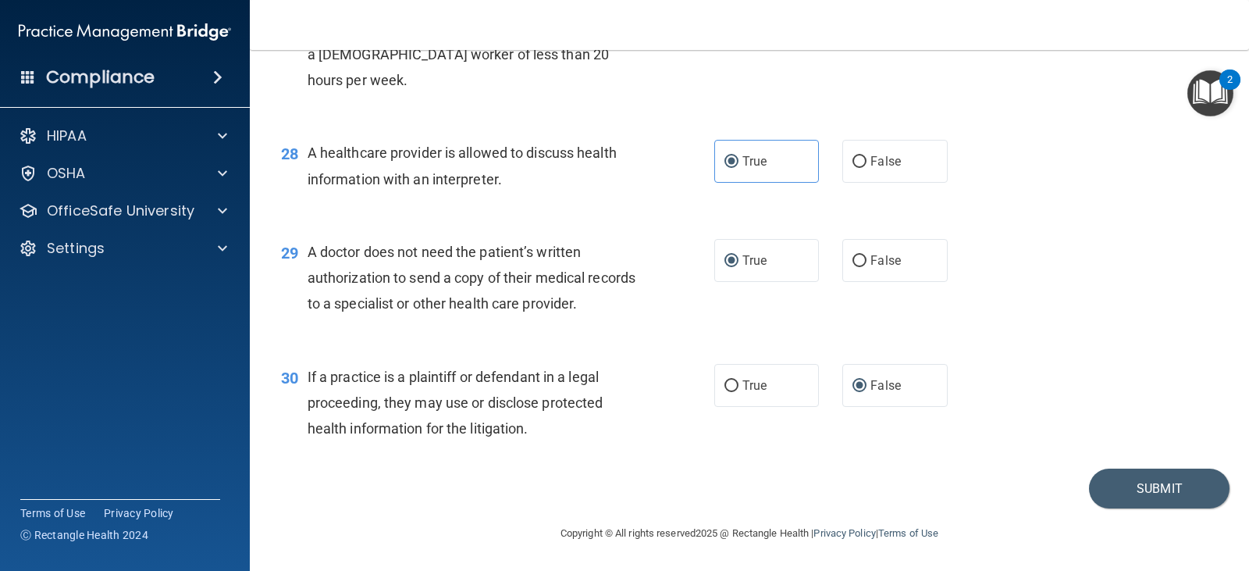
scroll to position [3581, 0]
click at [1111, 499] on button "Submit" at bounding box center [1159, 488] width 140 height 40
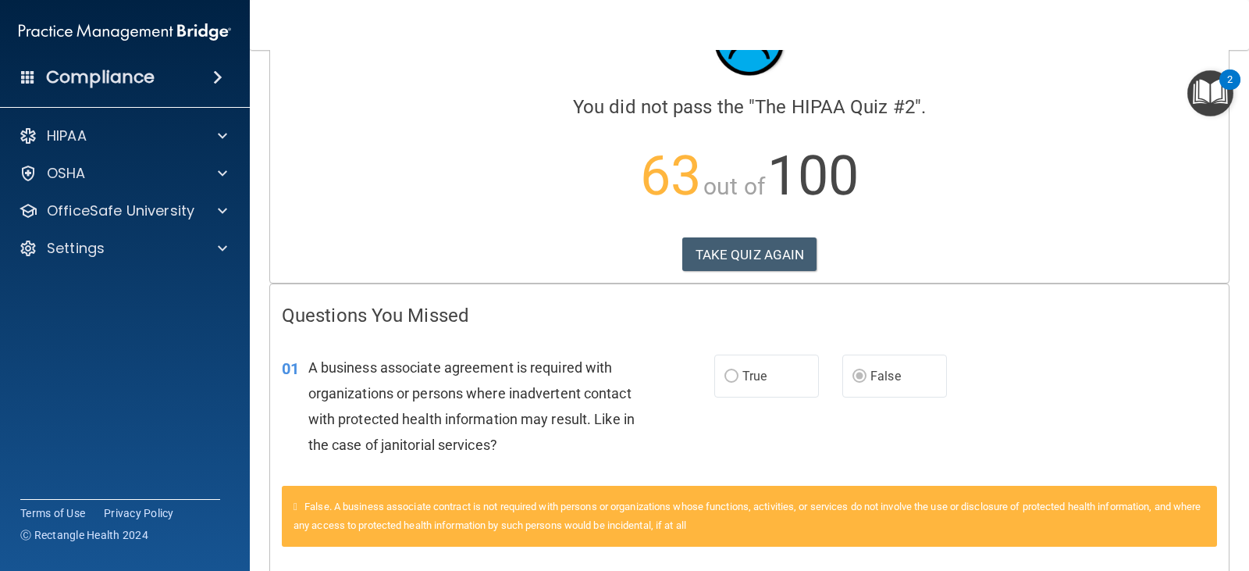
scroll to position [79, 0]
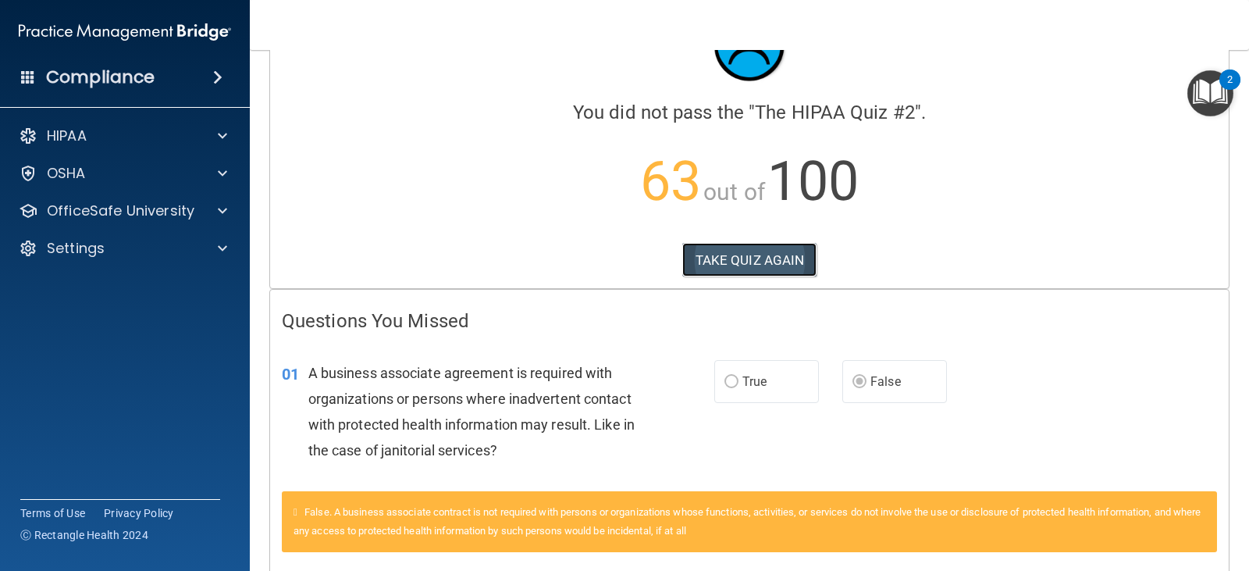
click at [717, 258] on button "TAKE QUIZ AGAIN" at bounding box center [749, 260] width 135 height 34
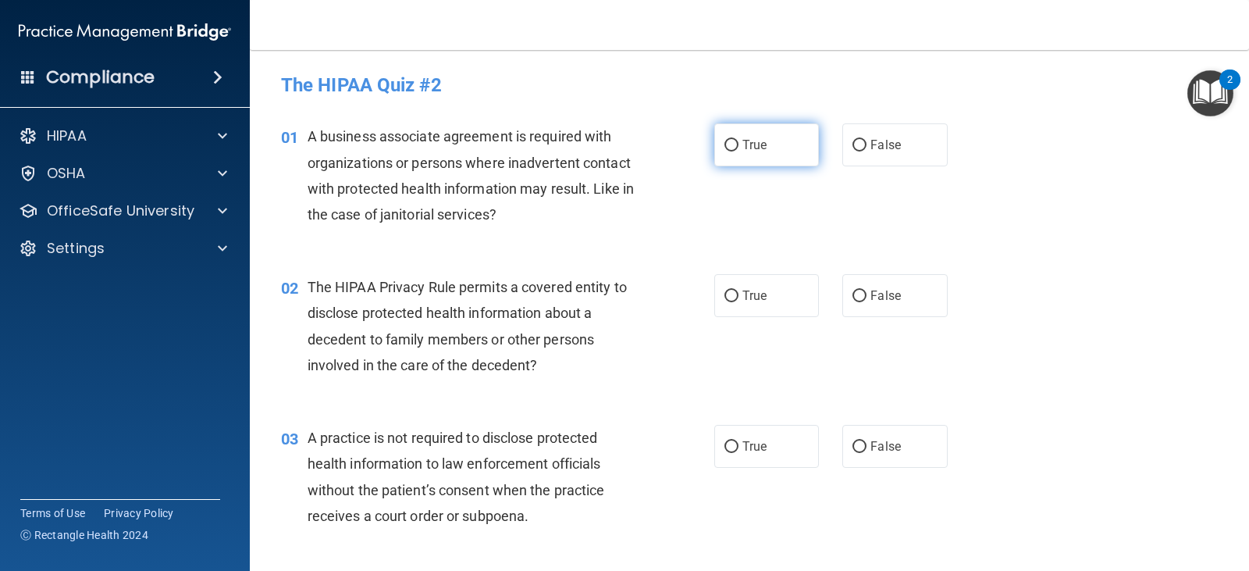
click at [726, 147] on input "True" at bounding box center [731, 146] width 14 height 12
radio input "true"
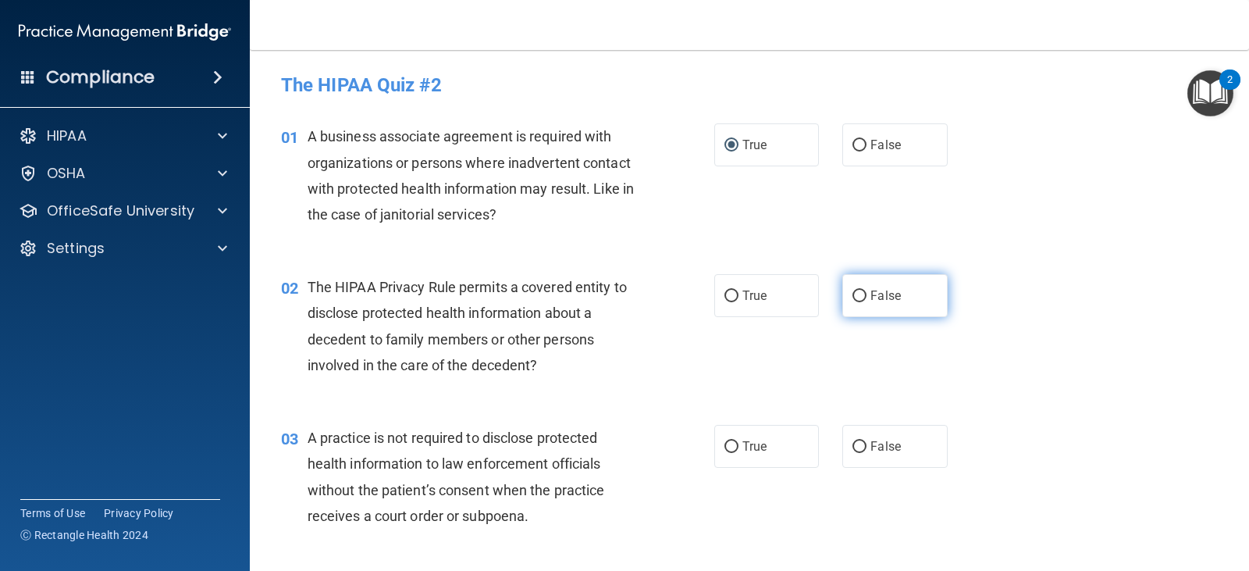
click at [852, 294] on input "False" at bounding box center [859, 296] width 14 height 12
radio input "true"
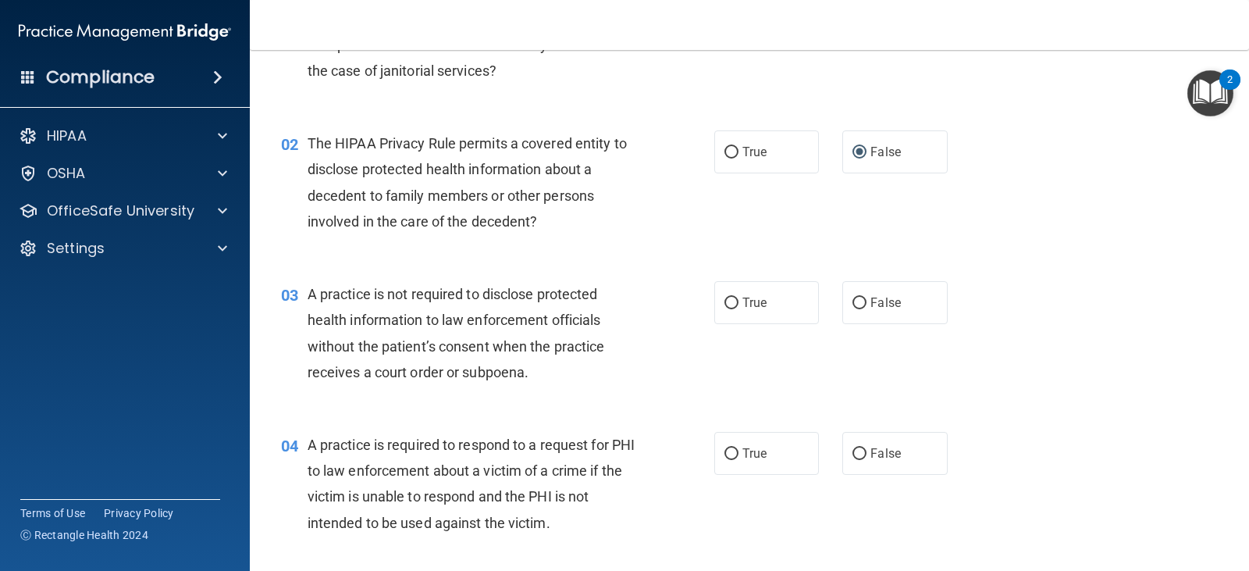
scroll to position [156, 0]
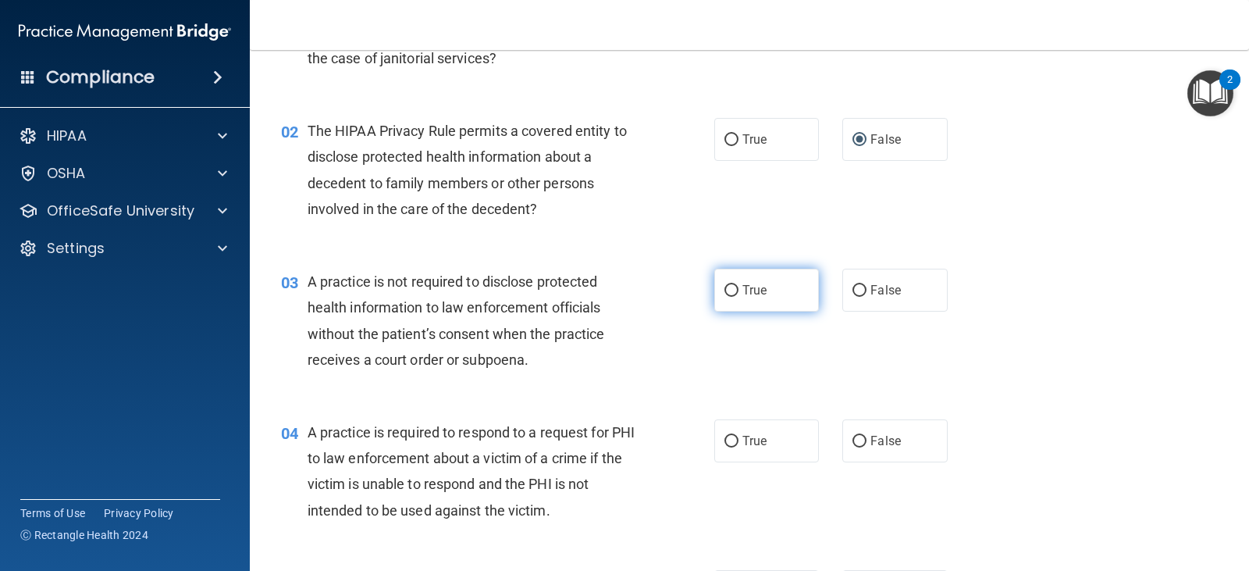
click at [734, 286] on label "True" at bounding box center [766, 290] width 105 height 43
click at [734, 286] on input "True" at bounding box center [731, 291] width 14 height 12
radio input "true"
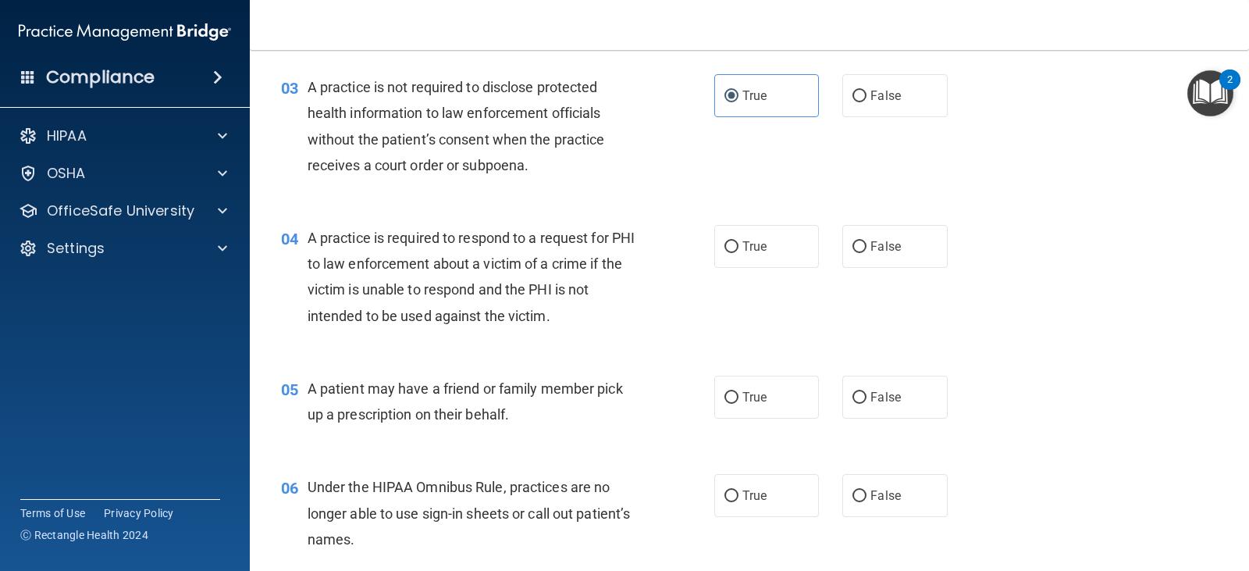
scroll to position [390, 0]
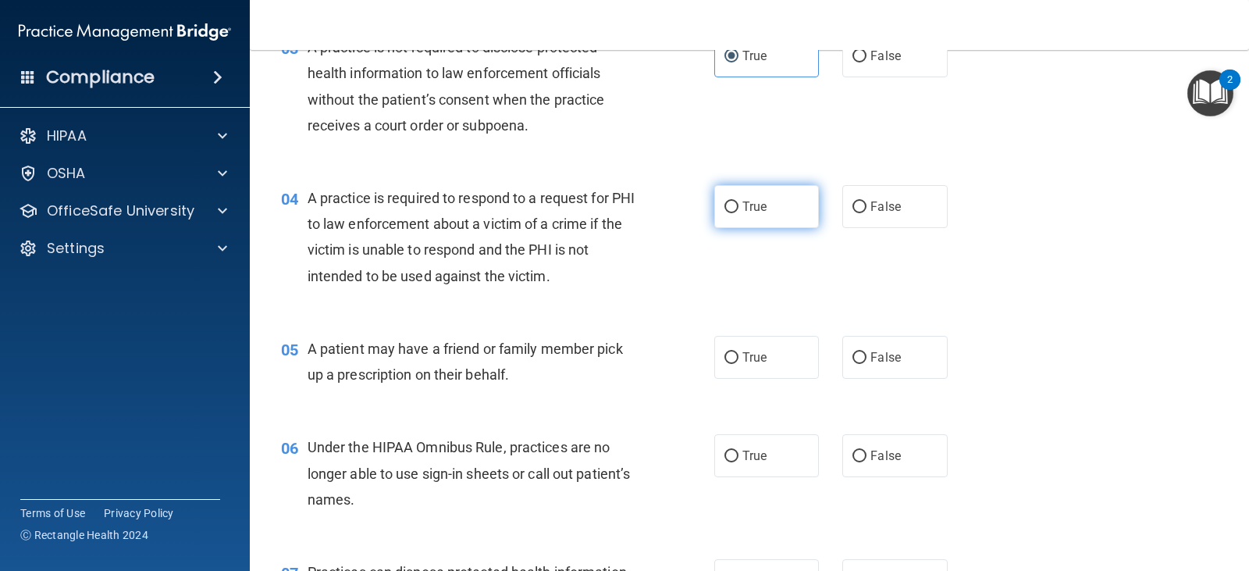
click at [727, 206] on input "True" at bounding box center [731, 207] width 14 height 12
radio input "true"
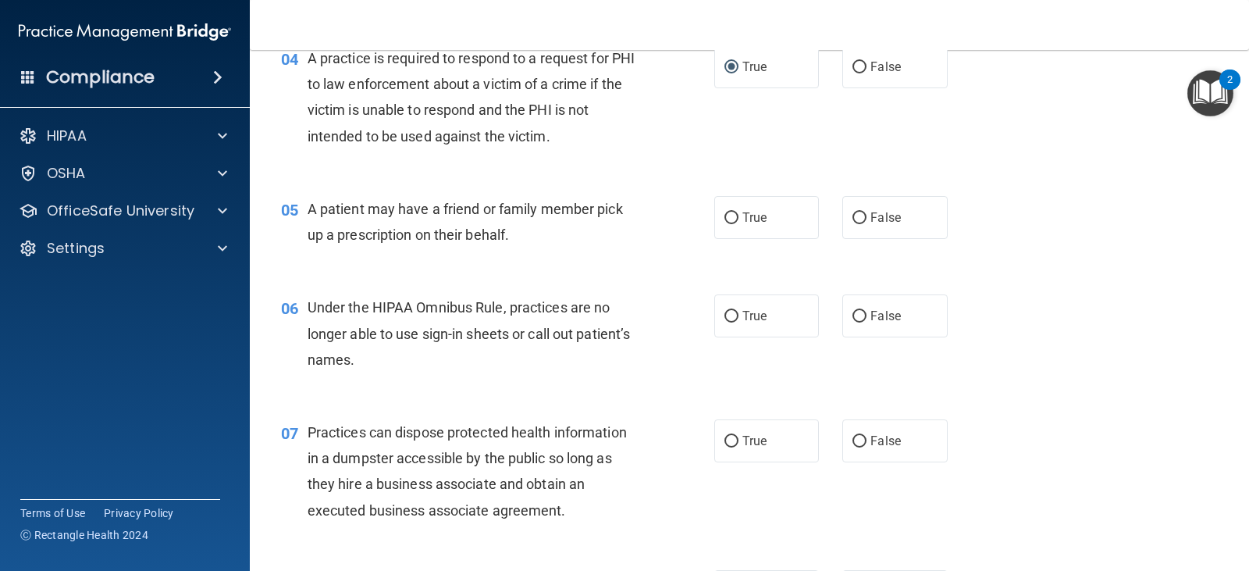
scroll to position [546, 0]
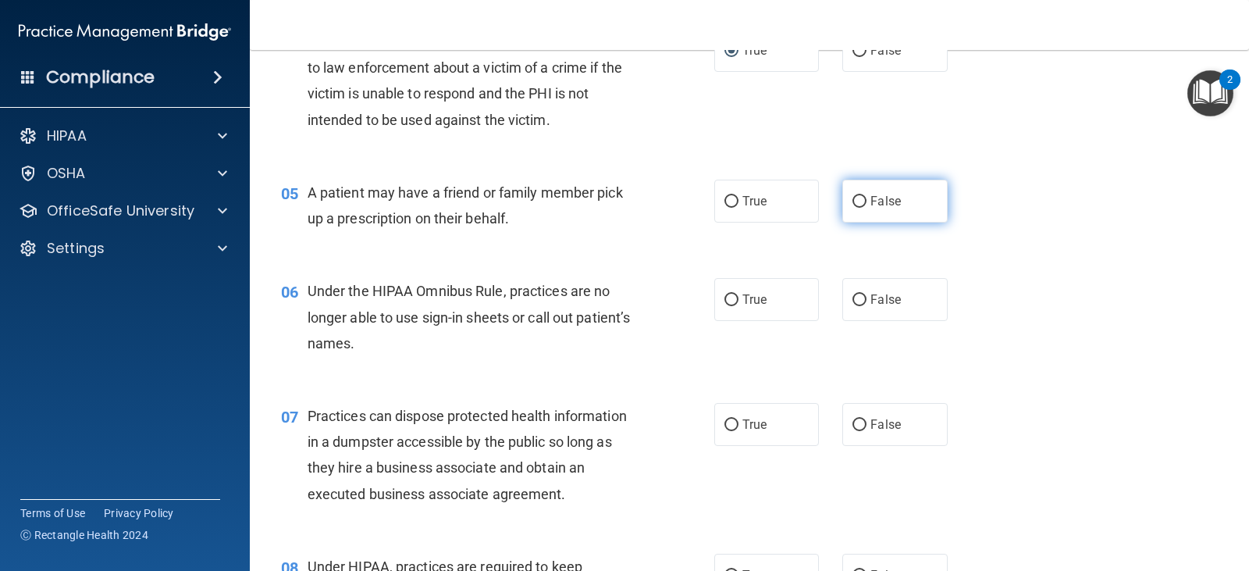
click at [854, 190] on label "False" at bounding box center [894, 201] width 105 height 43
click at [854, 196] on input "False" at bounding box center [859, 202] width 14 height 12
radio input "true"
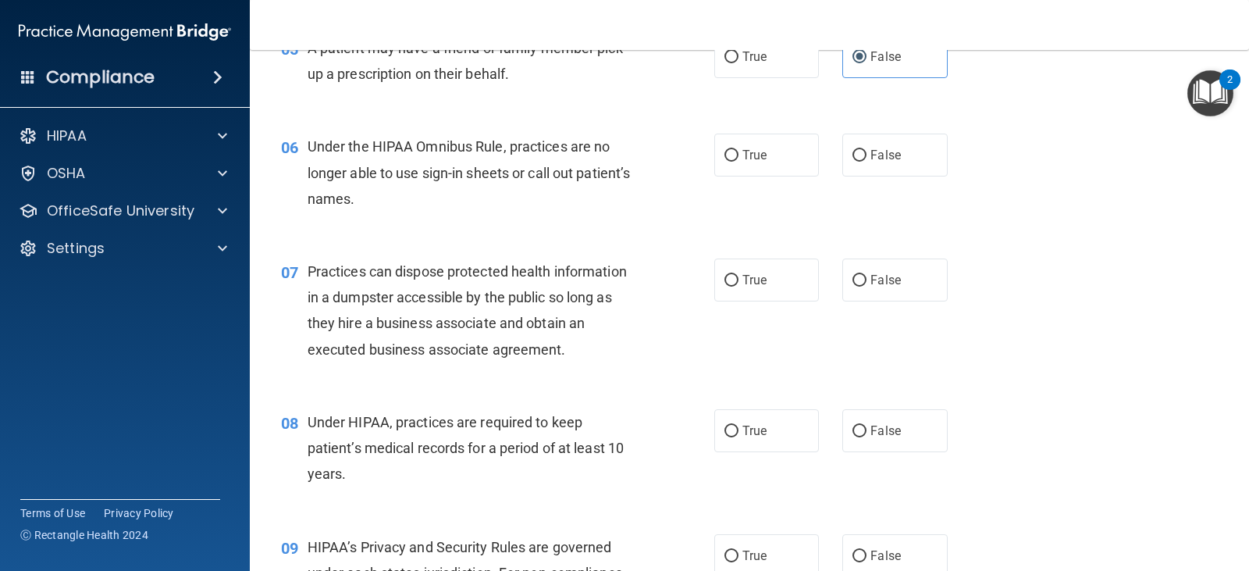
scroll to position [702, 0]
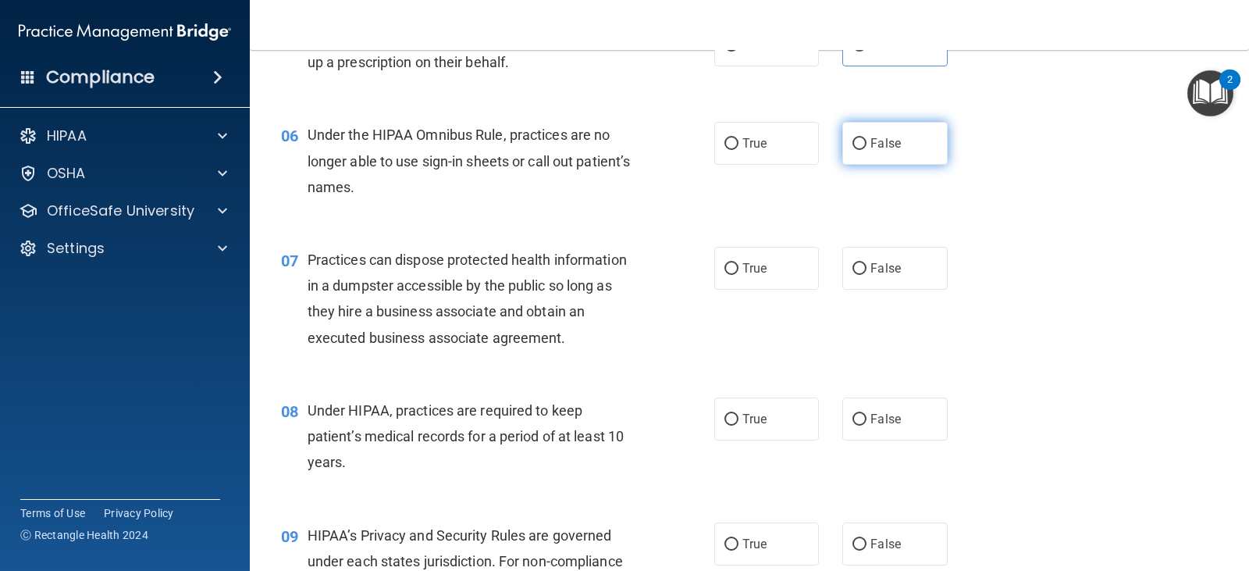
click at [855, 139] on input "False" at bounding box center [859, 144] width 14 height 12
radio input "true"
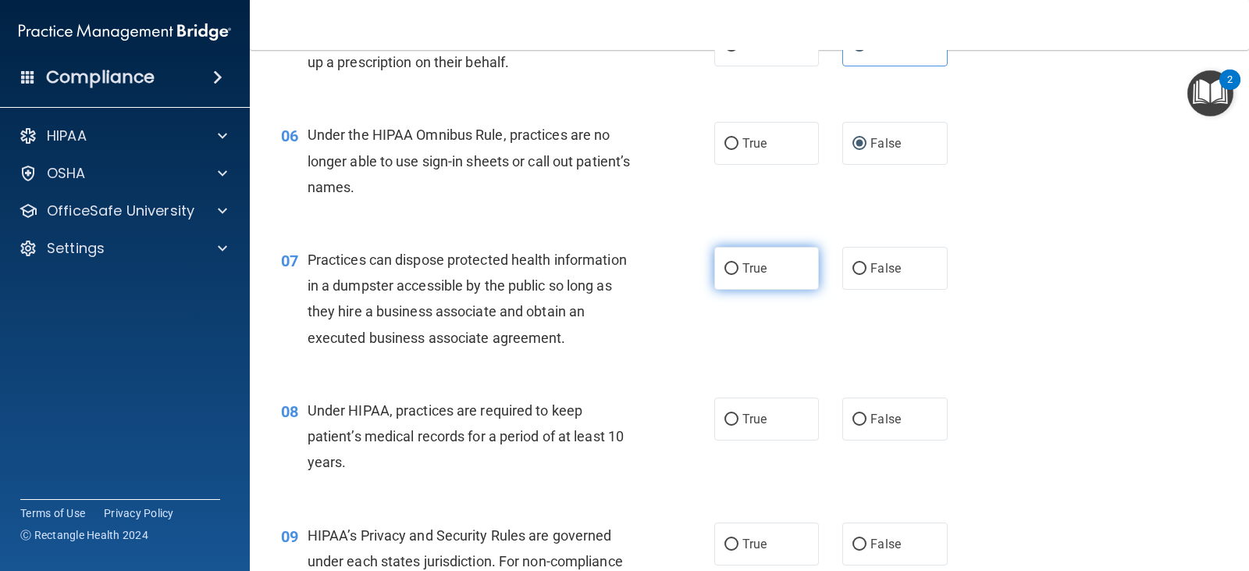
click at [727, 267] on input "True" at bounding box center [731, 269] width 14 height 12
radio input "true"
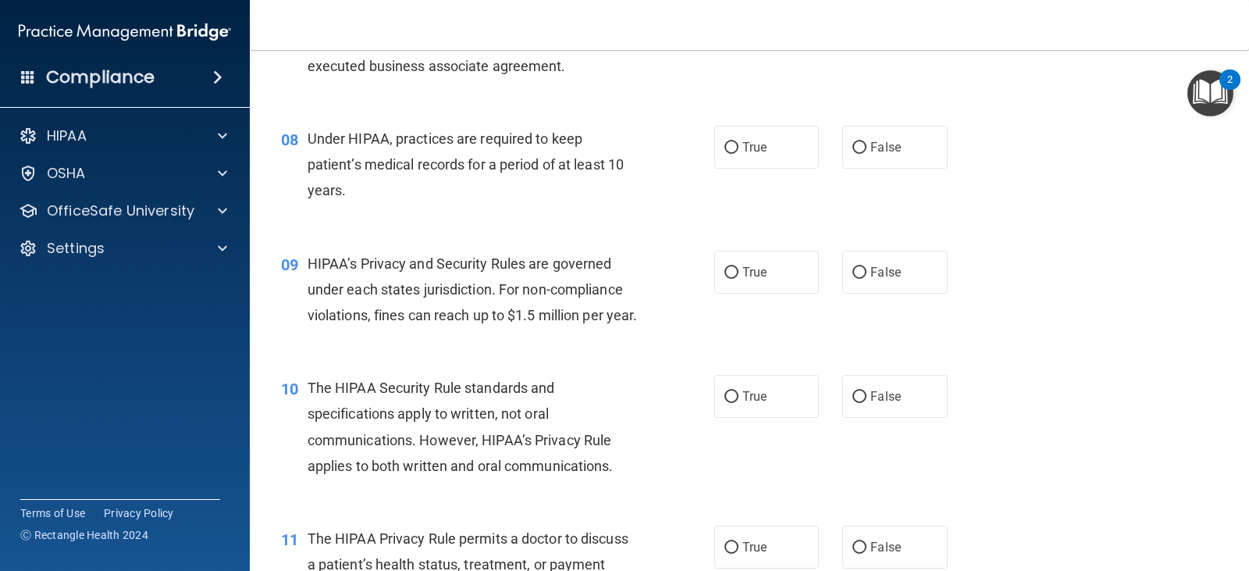
scroll to position [1015, 0]
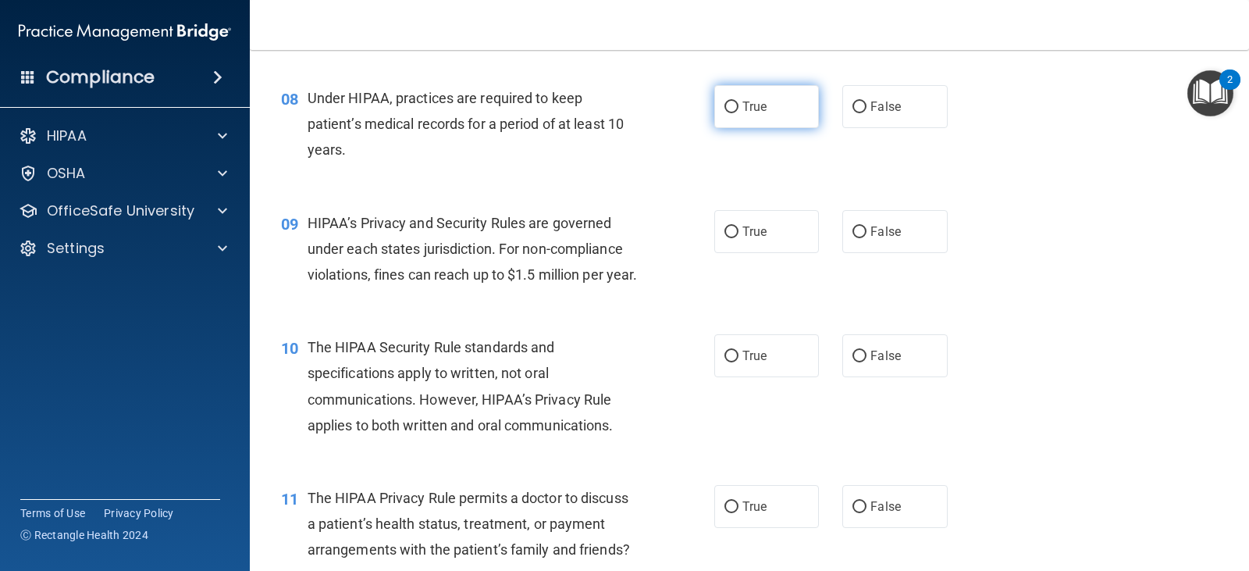
click at [727, 107] on input "True" at bounding box center [731, 107] width 14 height 12
radio input "true"
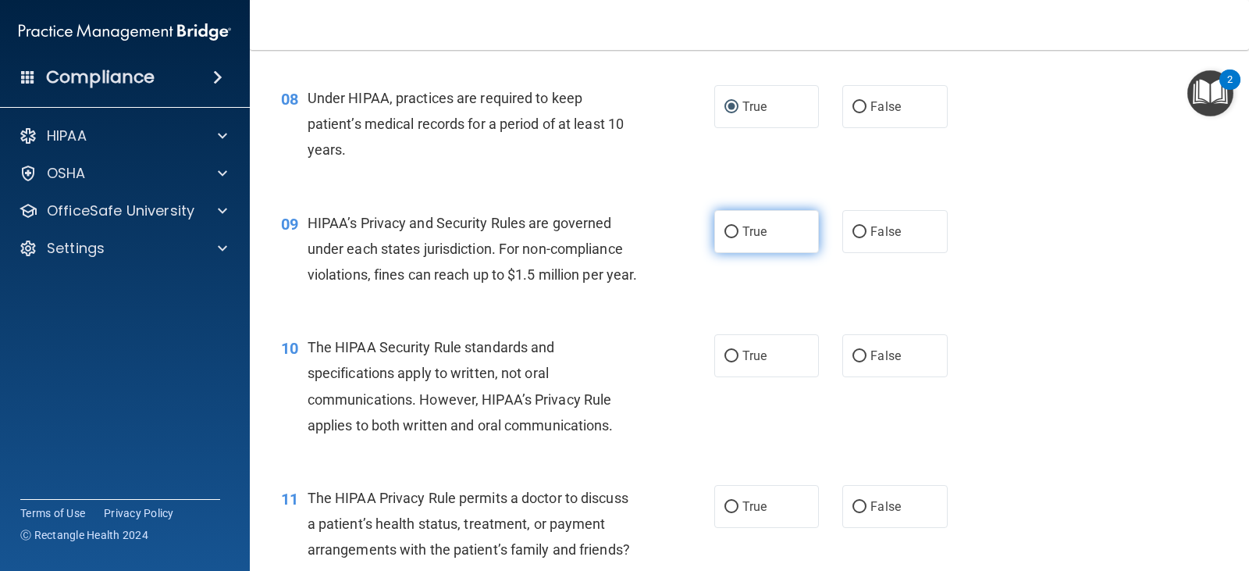
click at [730, 226] on input "True" at bounding box center [731, 232] width 14 height 12
radio input "true"
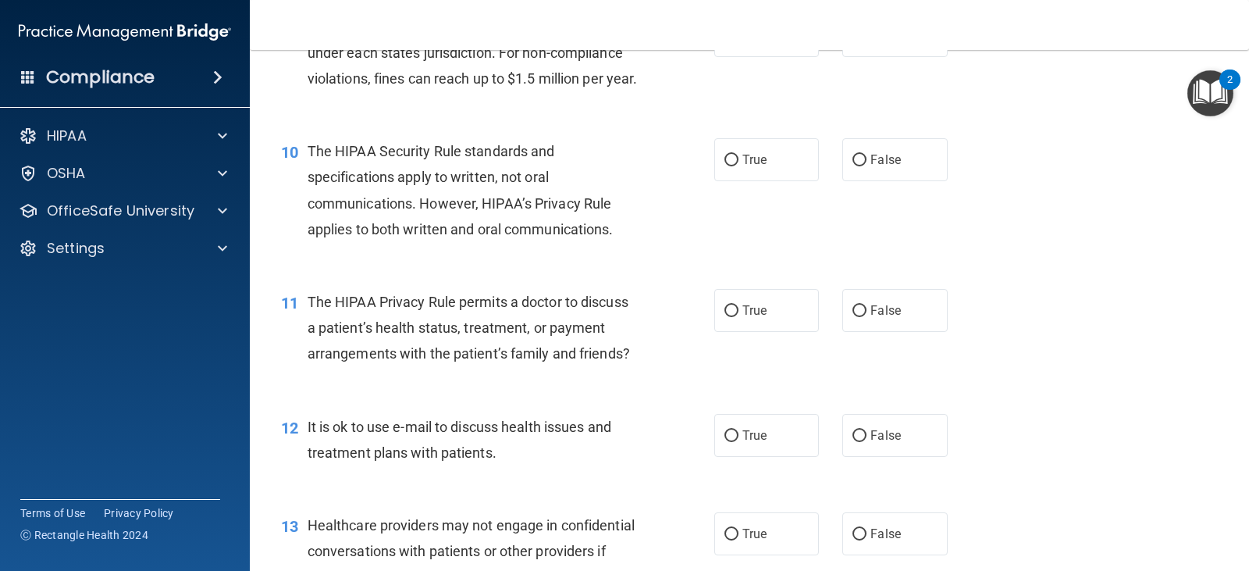
scroll to position [1249, 0]
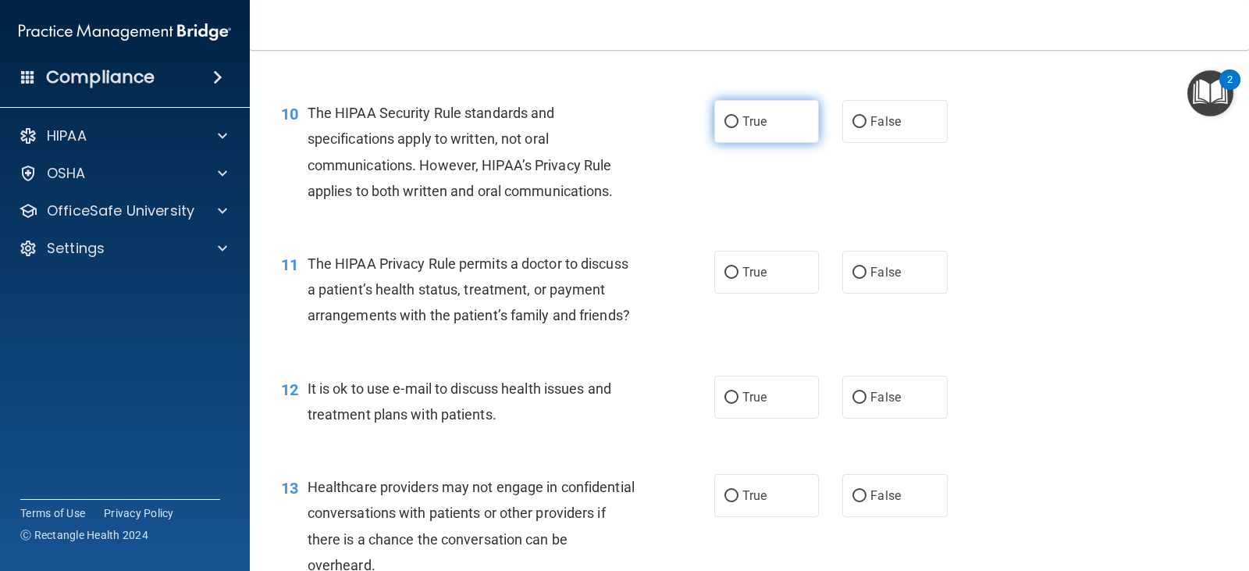
click at [724, 128] on input "True" at bounding box center [731, 122] width 14 height 12
radio input "true"
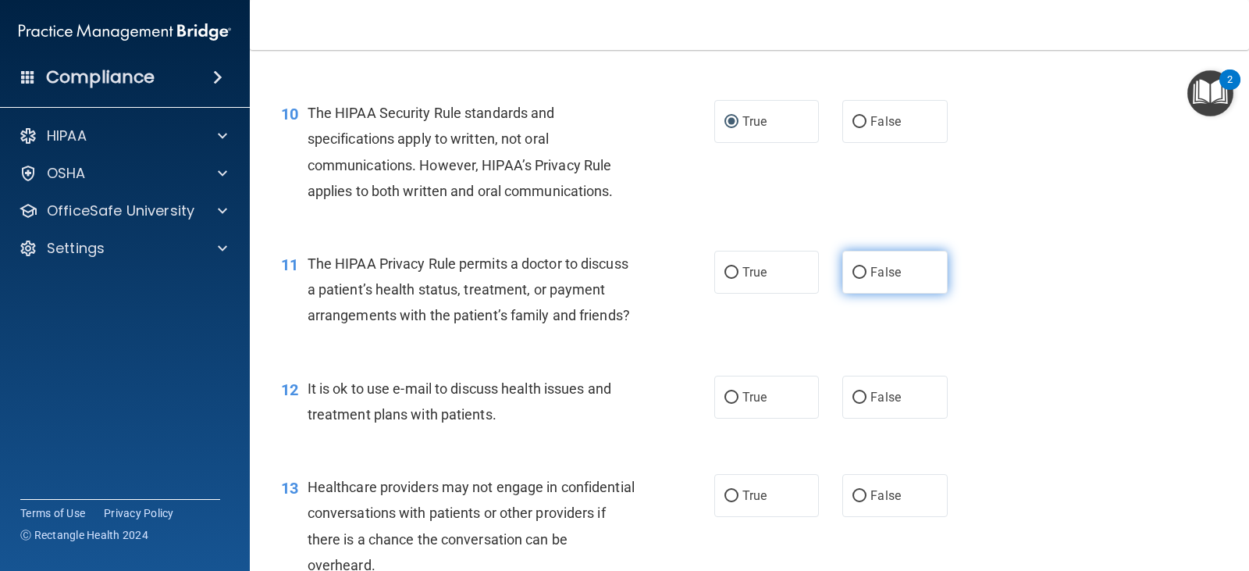
click at [852, 279] on input "False" at bounding box center [859, 273] width 14 height 12
radio input "true"
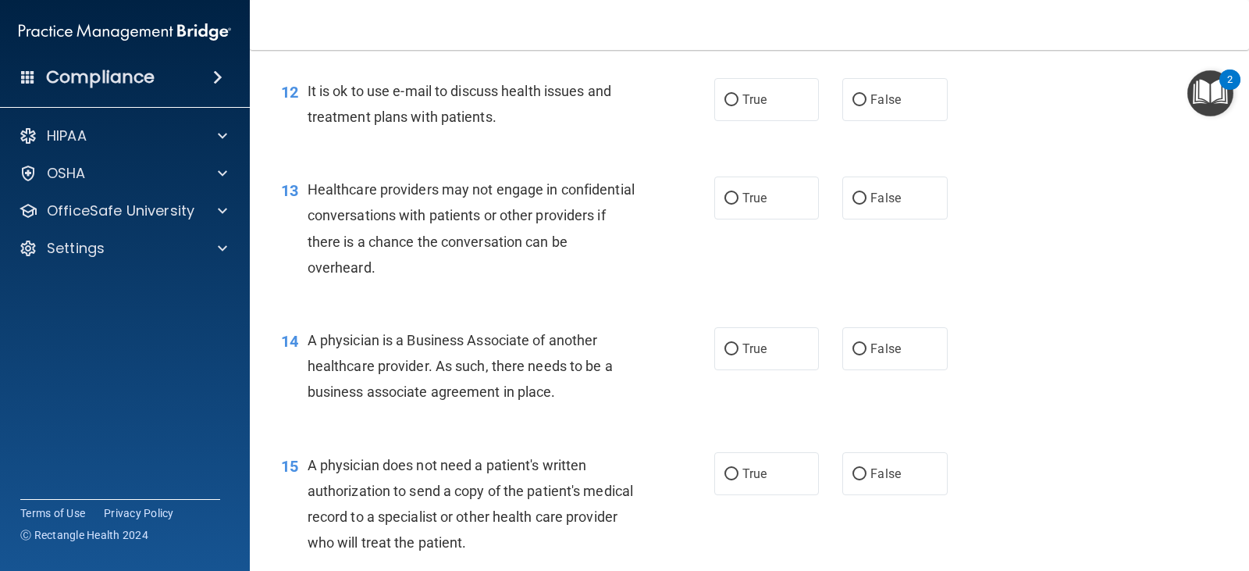
scroll to position [1561, 0]
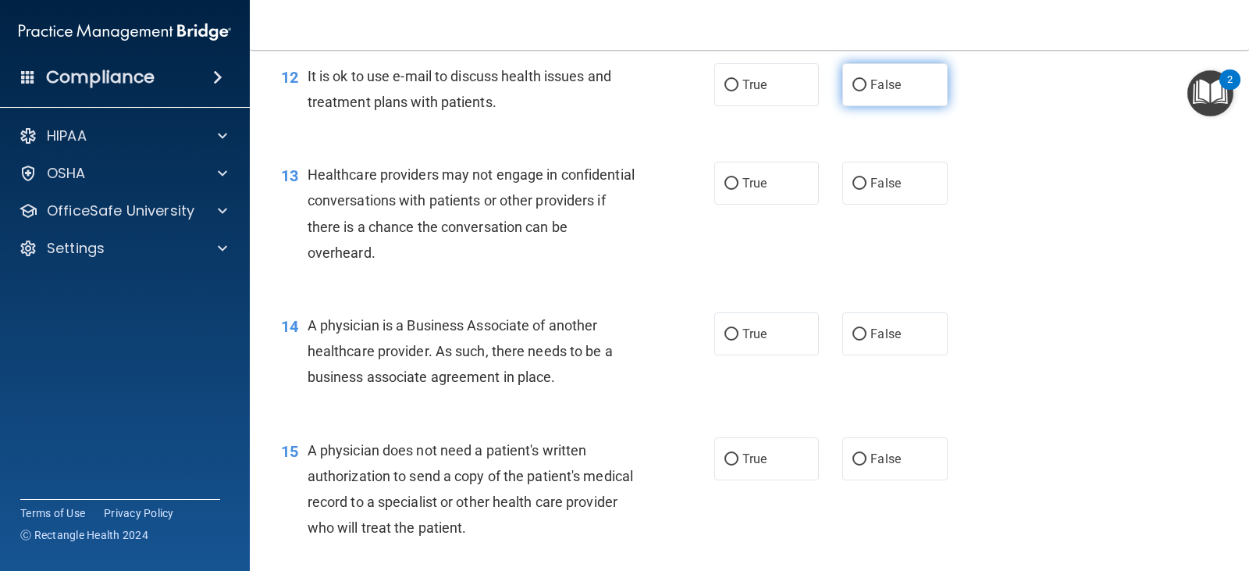
click at [853, 91] on input "False" at bounding box center [859, 86] width 14 height 12
radio input "true"
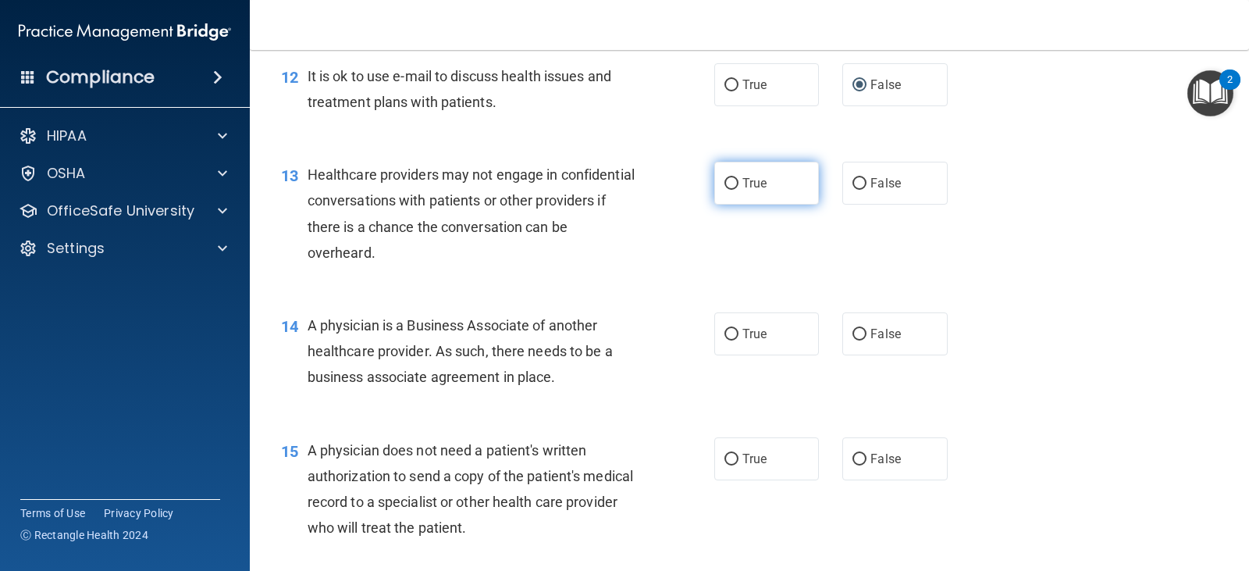
click at [725, 190] on input "True" at bounding box center [731, 184] width 14 height 12
radio input "true"
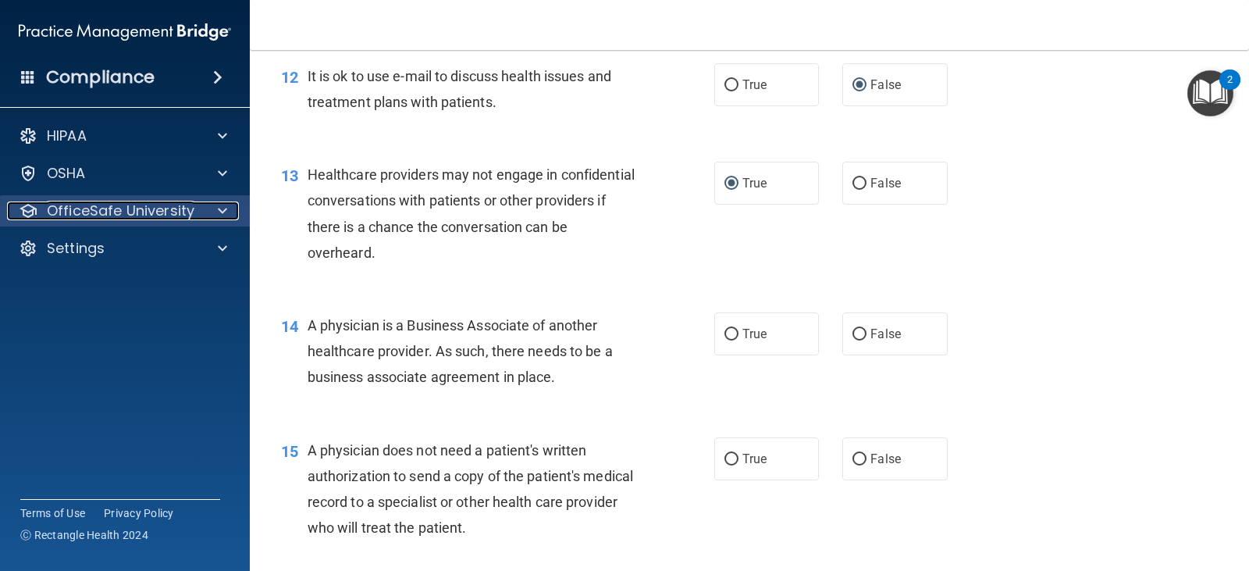
click at [212, 215] on div at bounding box center [220, 210] width 39 height 19
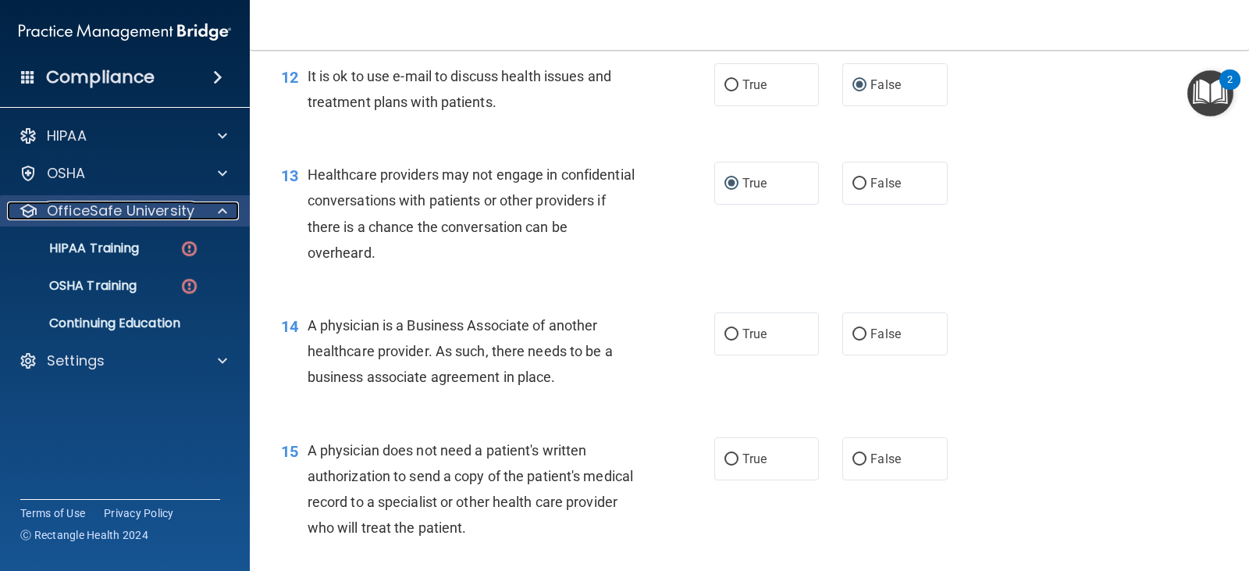
click at [212, 215] on div at bounding box center [220, 210] width 39 height 19
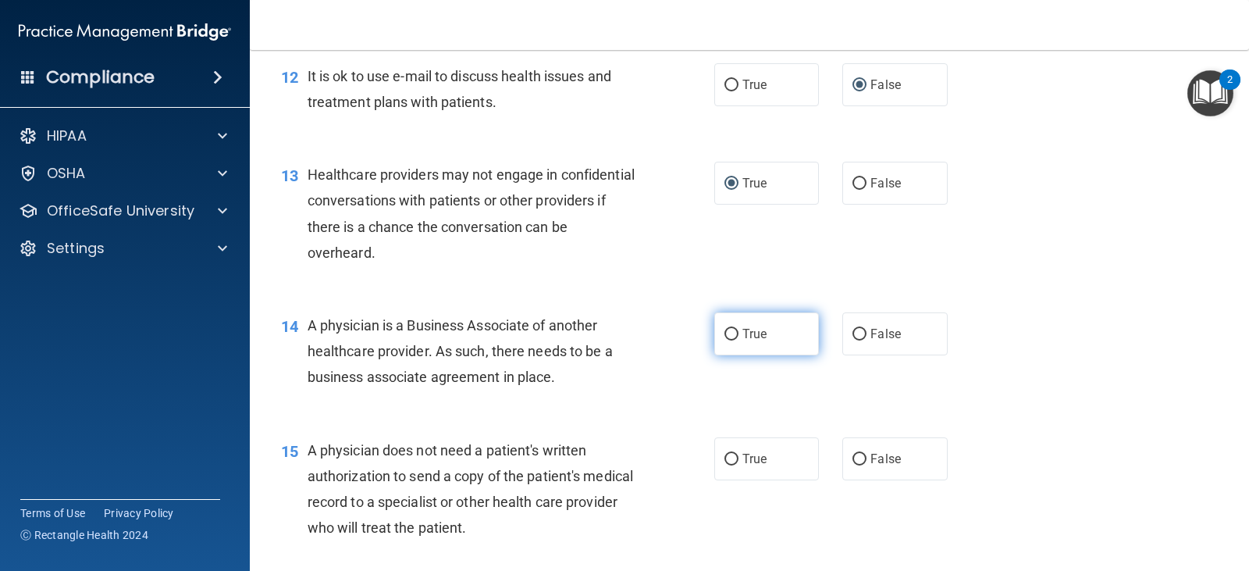
click at [724, 340] on input "True" at bounding box center [731, 335] width 14 height 12
radio input "true"
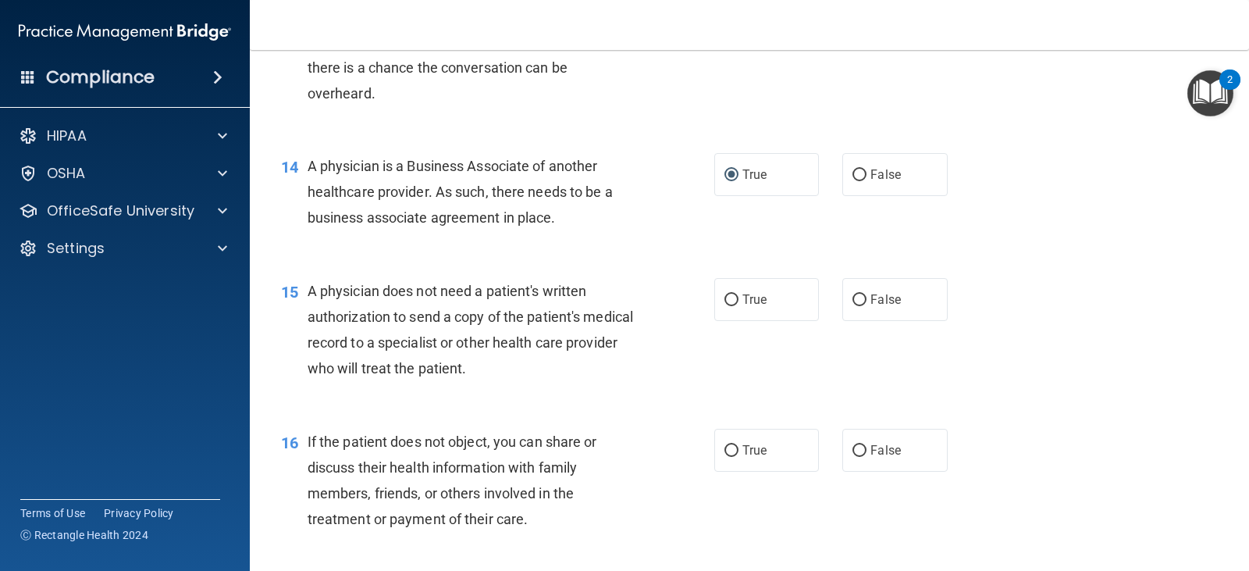
scroll to position [1795, 0]
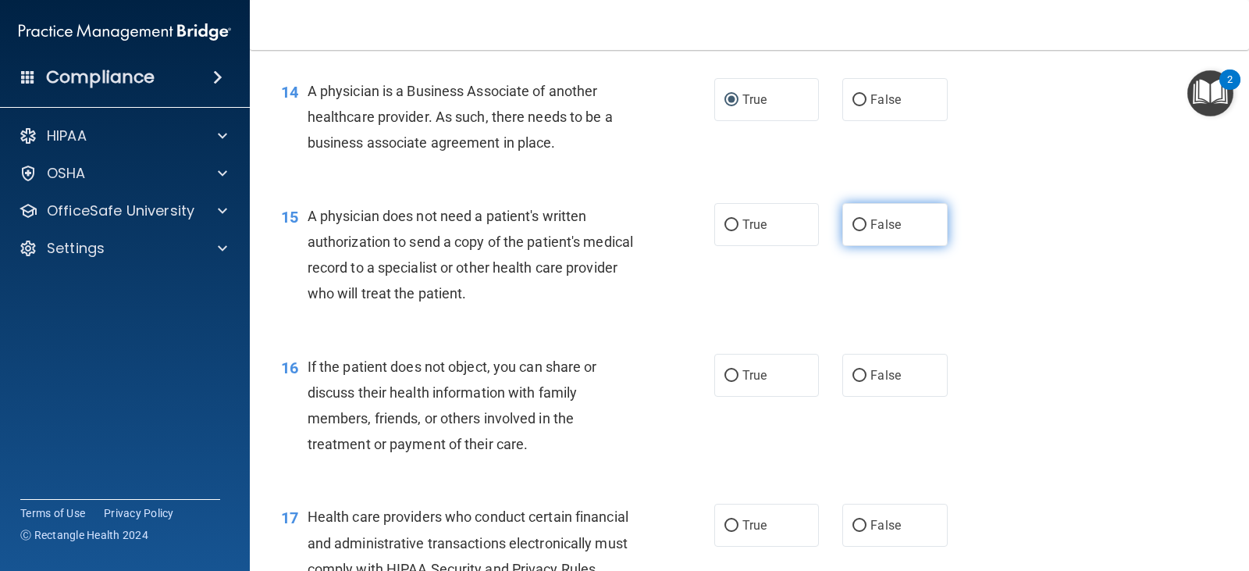
click at [852, 231] on input "False" at bounding box center [859, 225] width 14 height 12
radio input "true"
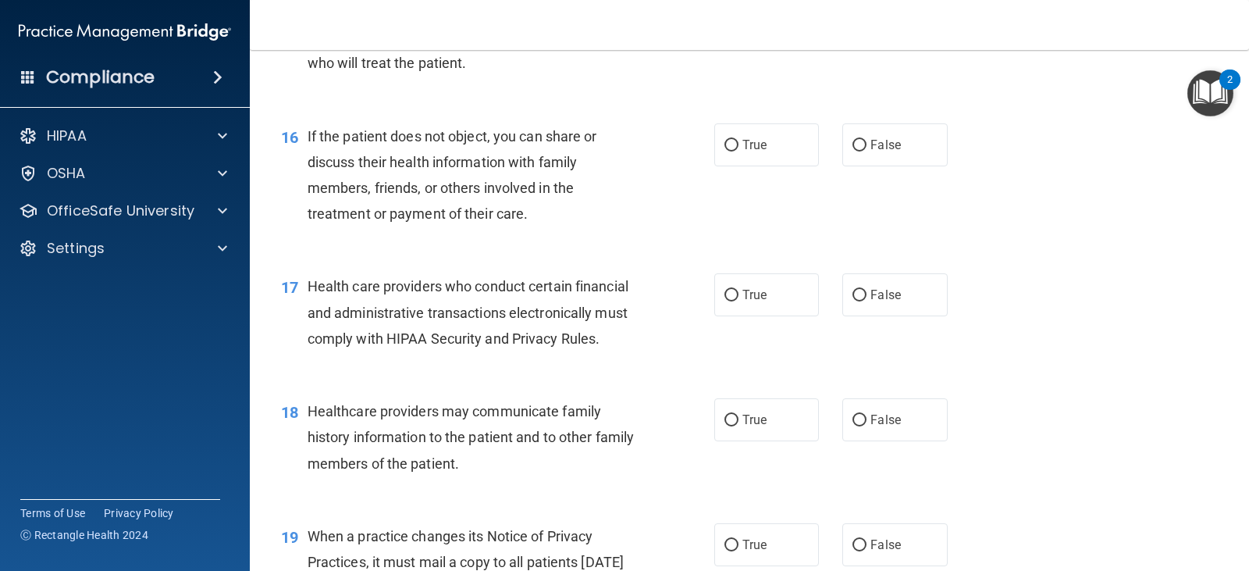
scroll to position [2029, 0]
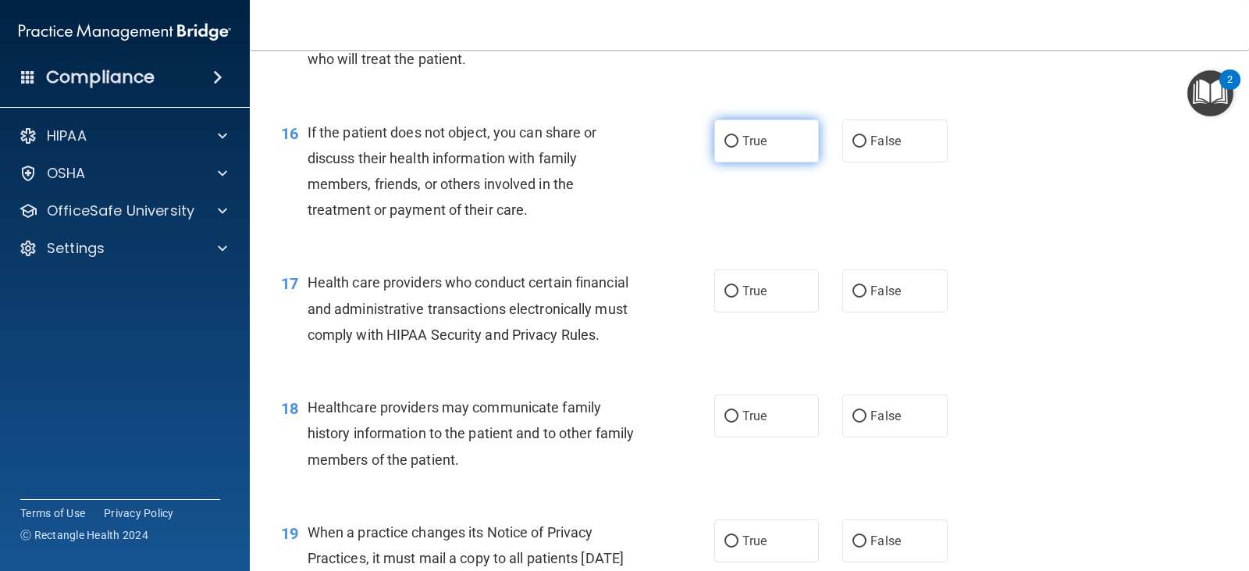
click at [724, 148] on input "True" at bounding box center [731, 142] width 14 height 12
radio input "true"
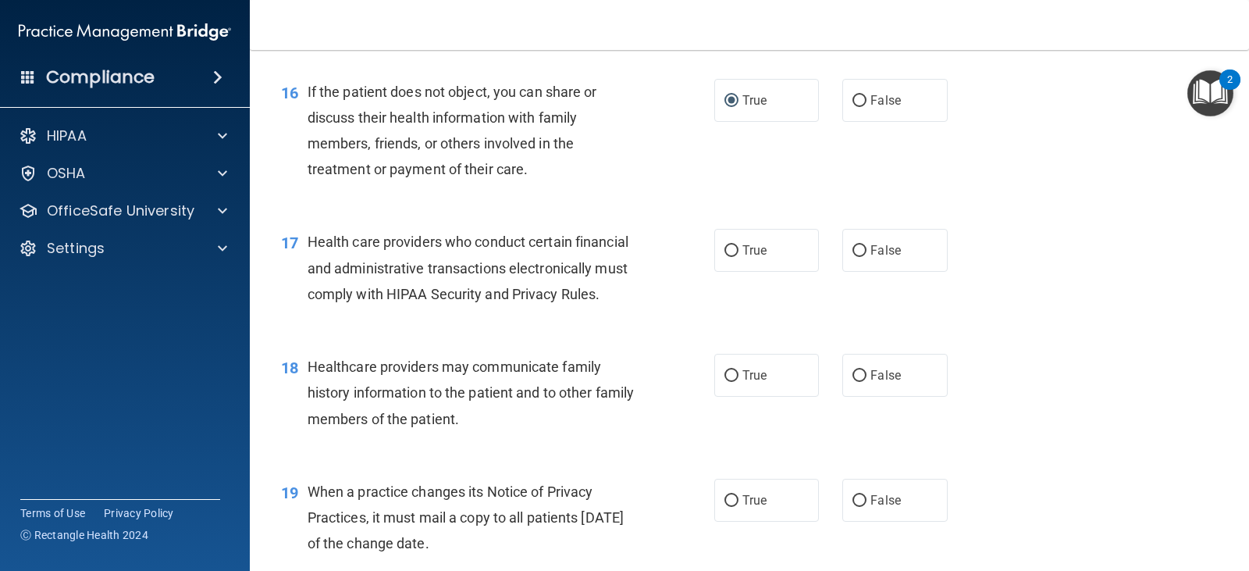
scroll to position [2186, 0]
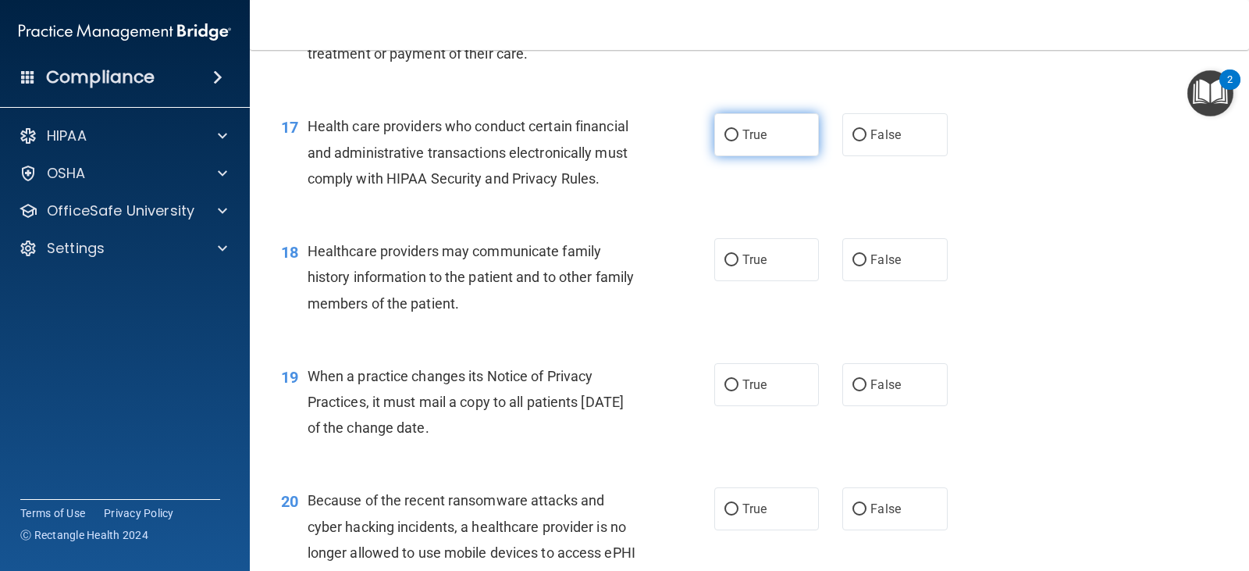
click at [725, 141] on input "True" at bounding box center [731, 136] width 14 height 12
radio input "true"
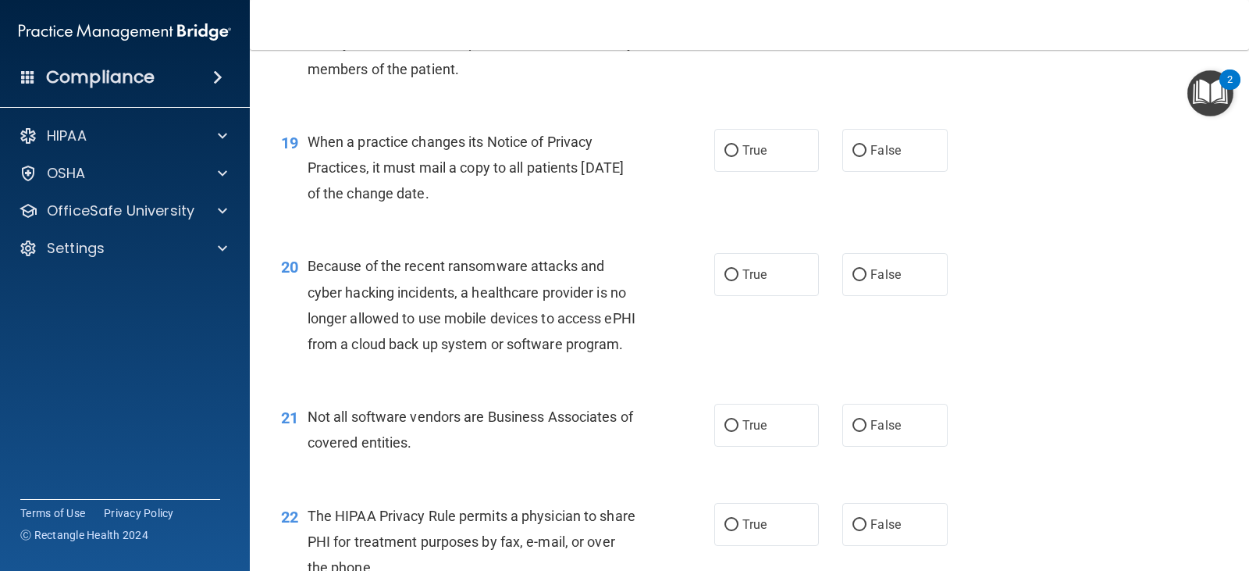
scroll to position [2342, 0]
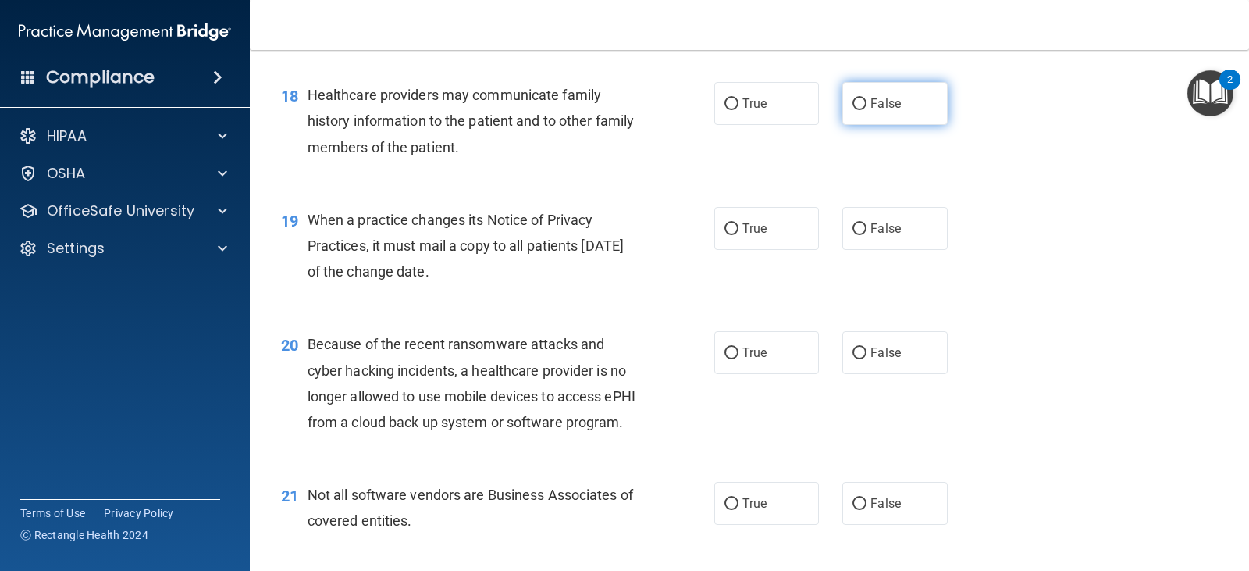
click at [842, 123] on label "False" at bounding box center [894, 103] width 105 height 43
click at [852, 110] on input "False" at bounding box center [859, 104] width 14 height 12
radio input "true"
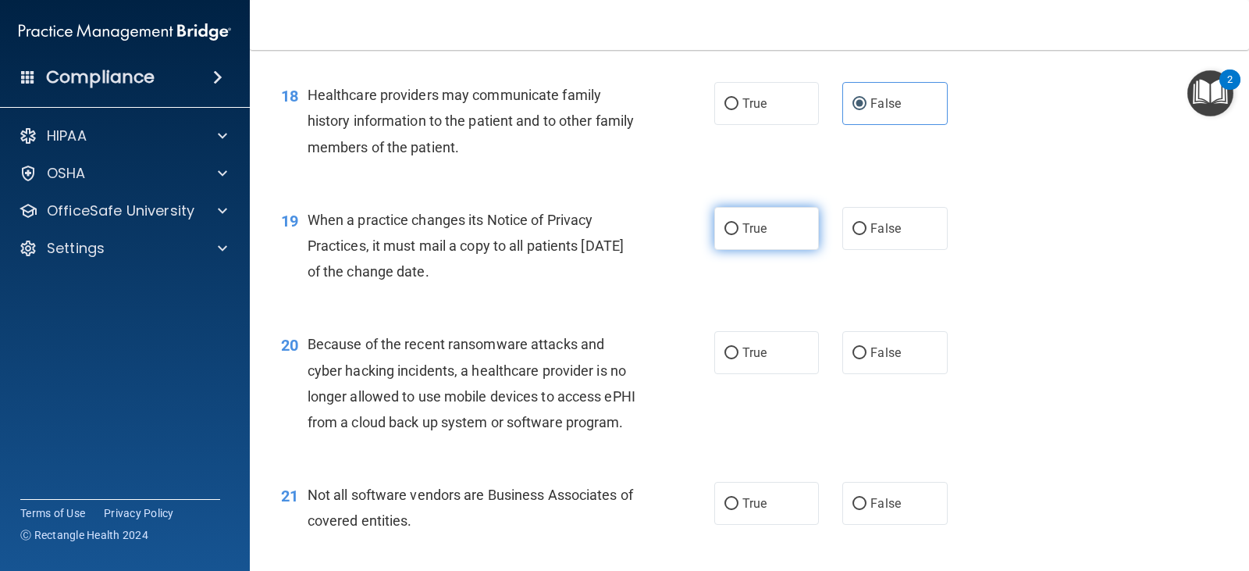
click at [726, 235] on input "True" at bounding box center [731, 229] width 14 height 12
radio input "true"
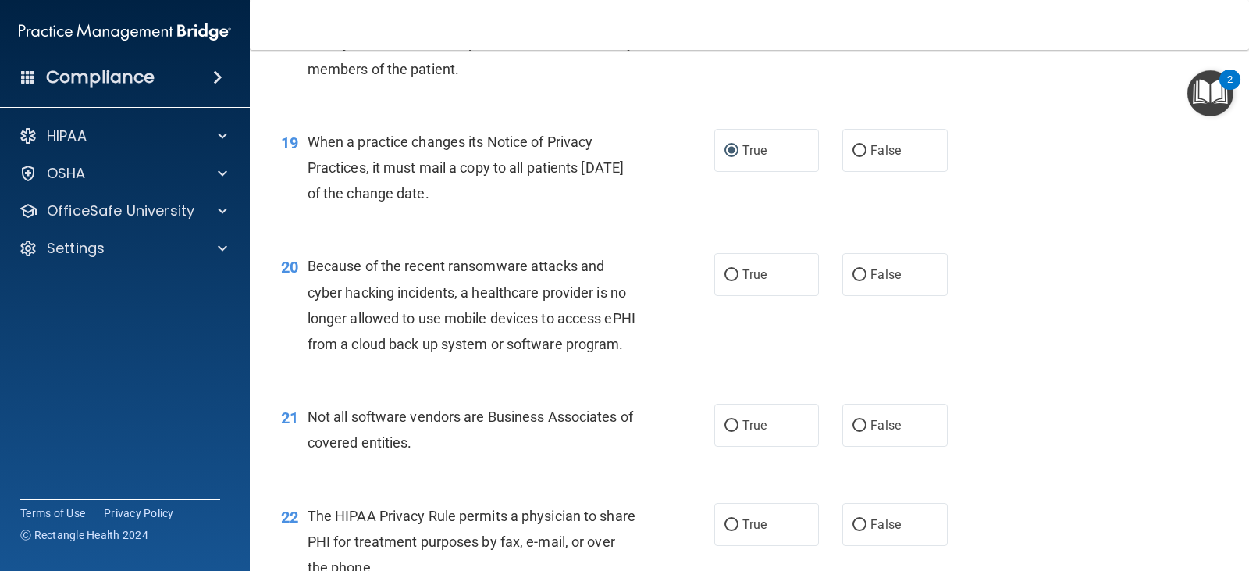
scroll to position [2498, 0]
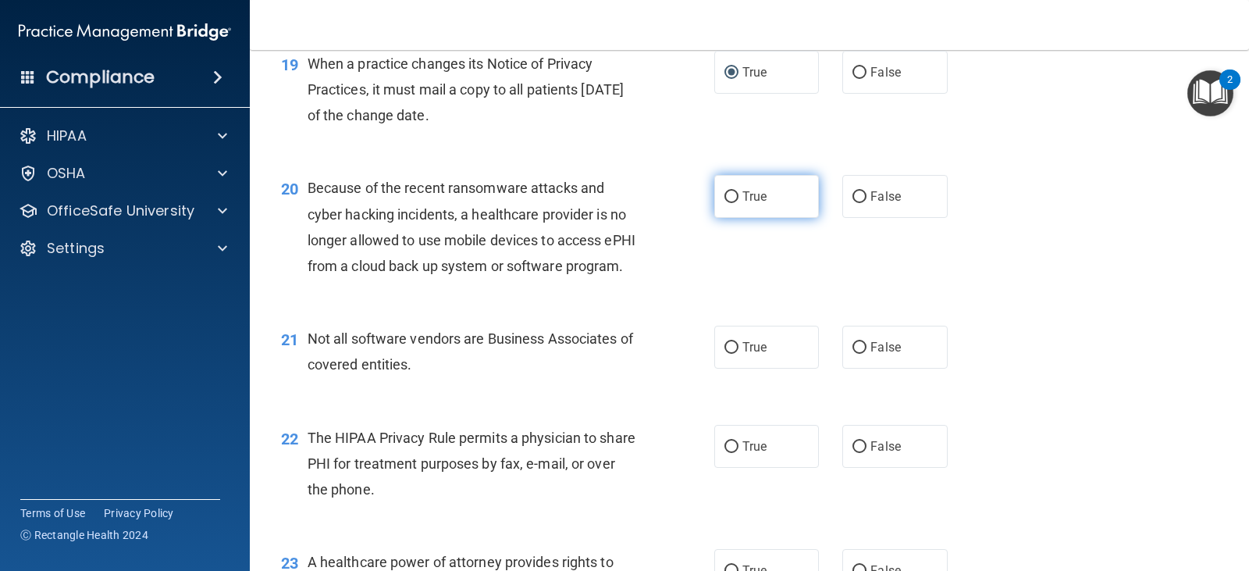
click at [726, 203] on input "True" at bounding box center [731, 197] width 14 height 12
radio input "true"
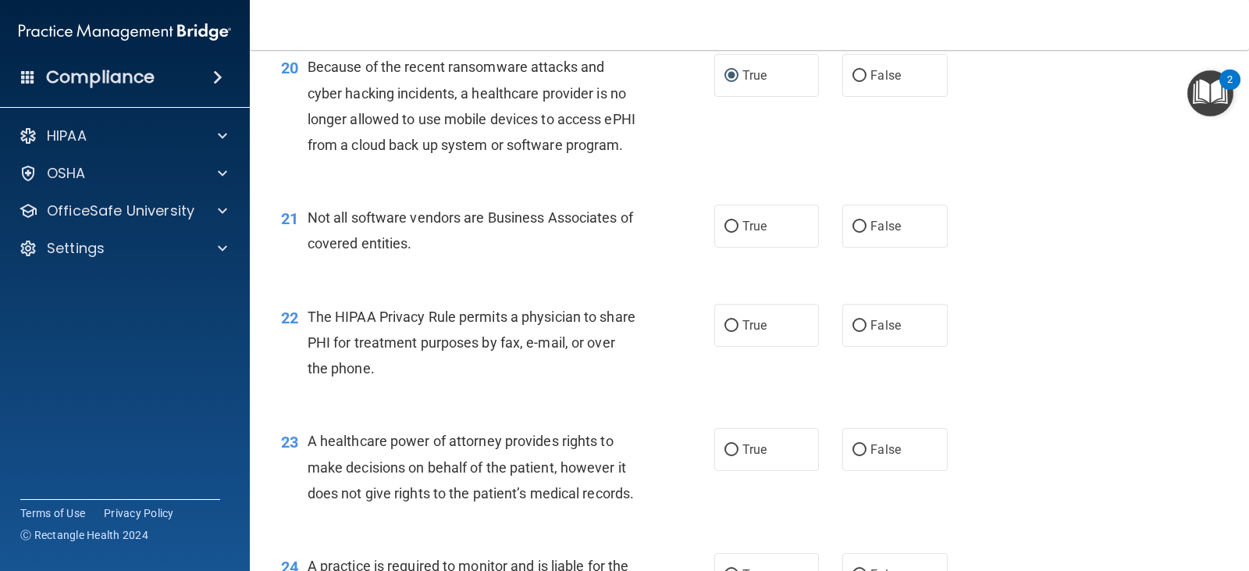
scroll to position [2654, 0]
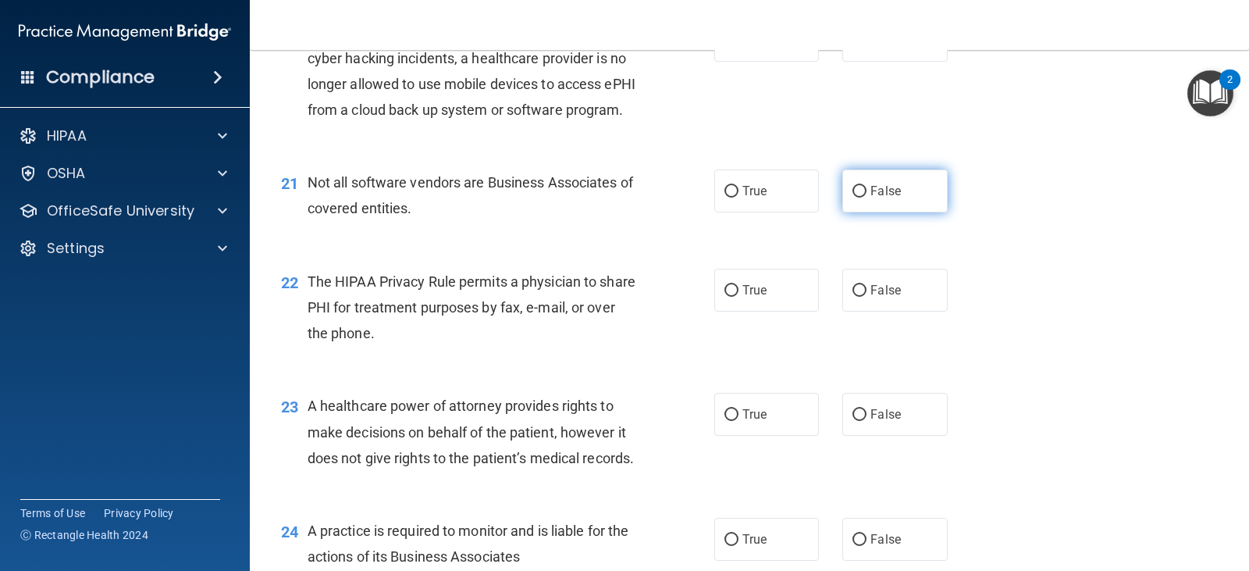
click at [852, 197] on input "False" at bounding box center [859, 192] width 14 height 12
radio input "true"
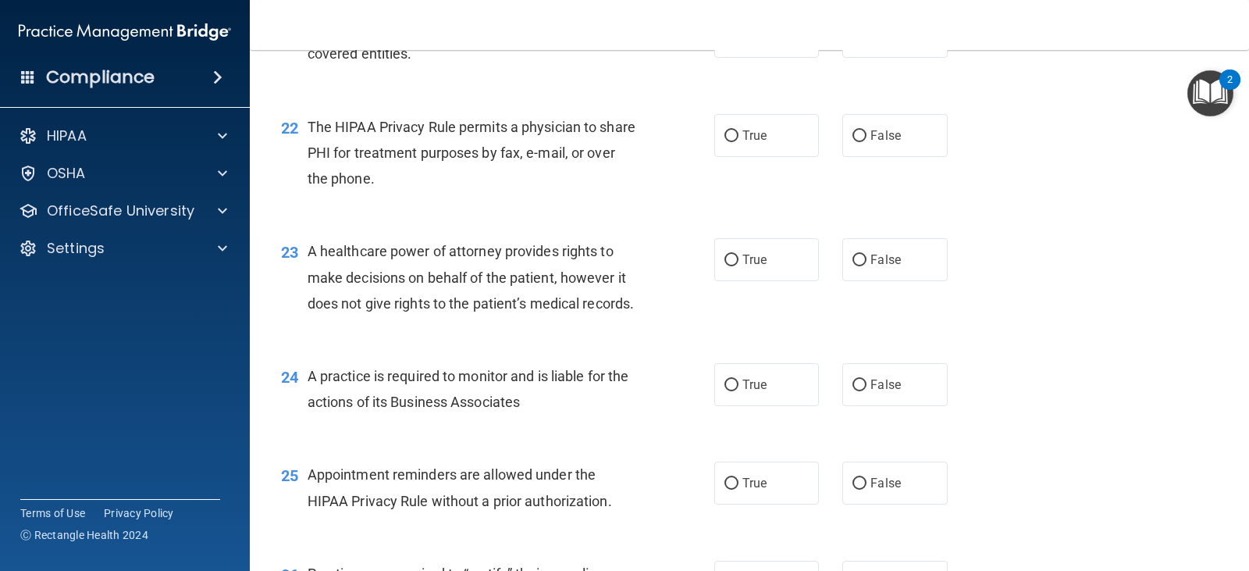
scroll to position [2810, 0]
click at [855, 140] on input "False" at bounding box center [859, 135] width 14 height 12
radio input "true"
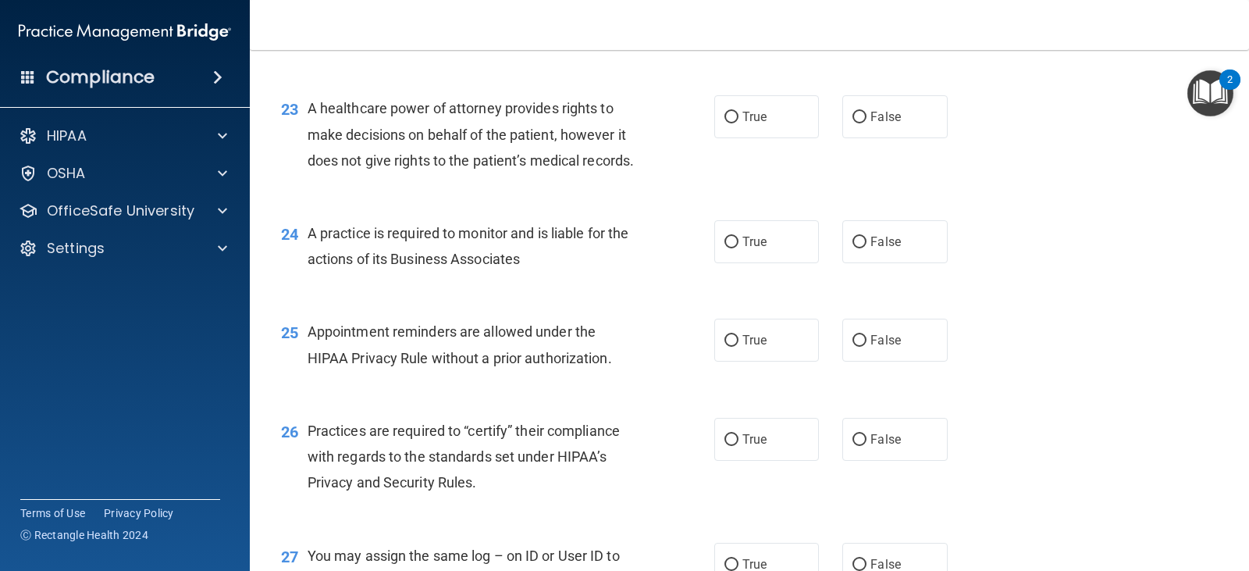
scroll to position [2966, 0]
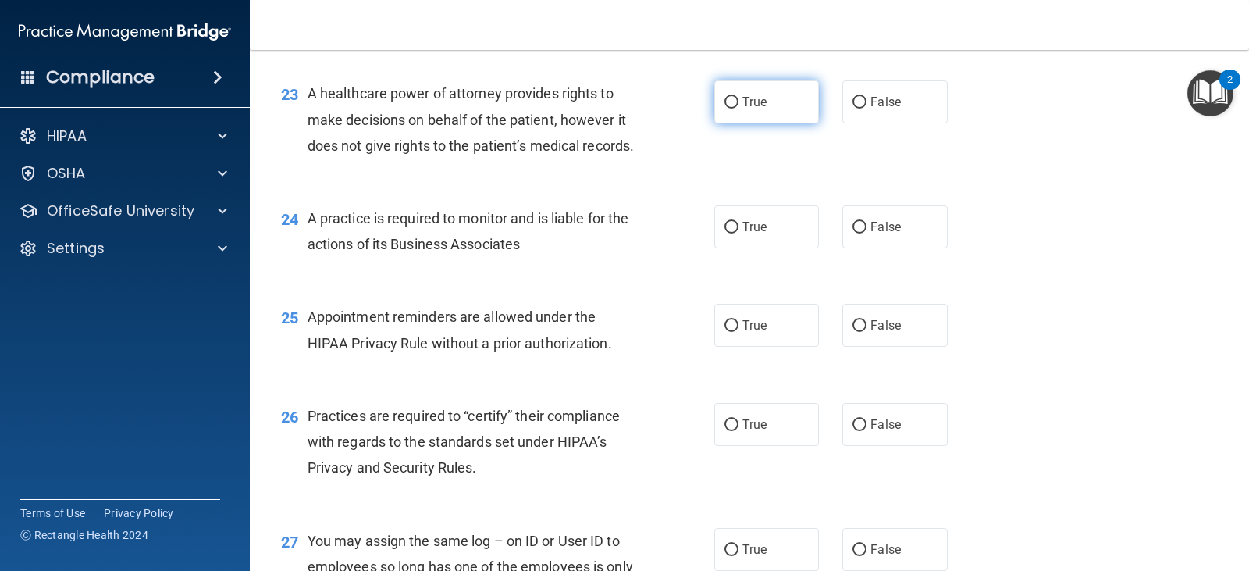
click at [725, 108] on input "True" at bounding box center [731, 103] width 14 height 12
radio input "true"
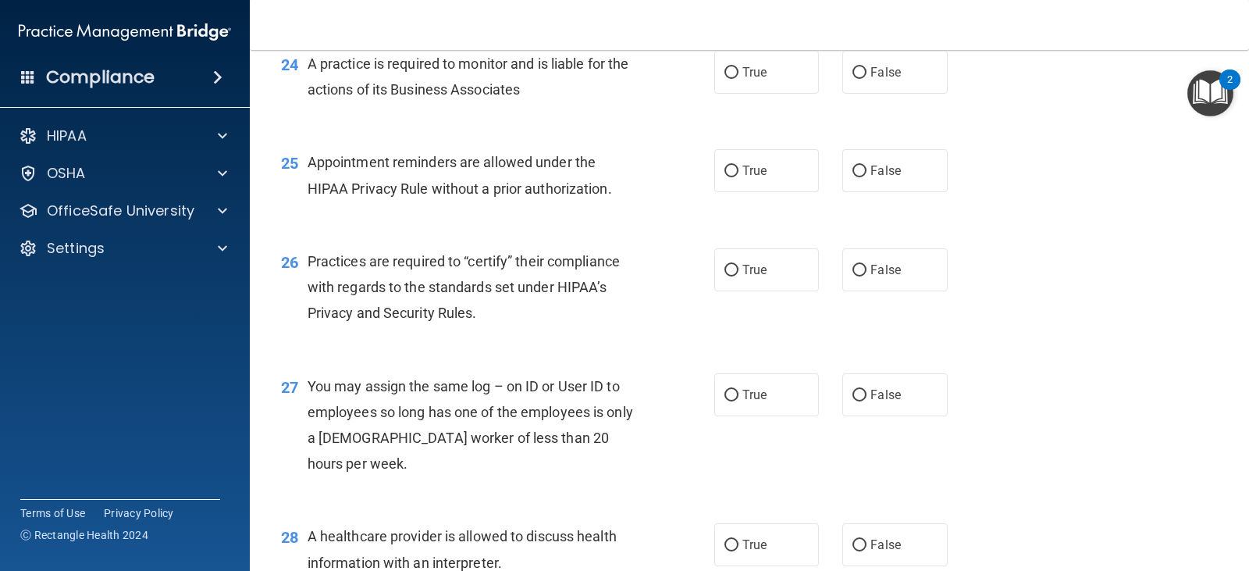
scroll to position [3122, 0]
click at [852, 77] on input "False" at bounding box center [859, 72] width 14 height 12
radio input "true"
click at [852, 176] on input "False" at bounding box center [859, 170] width 14 height 12
radio input "true"
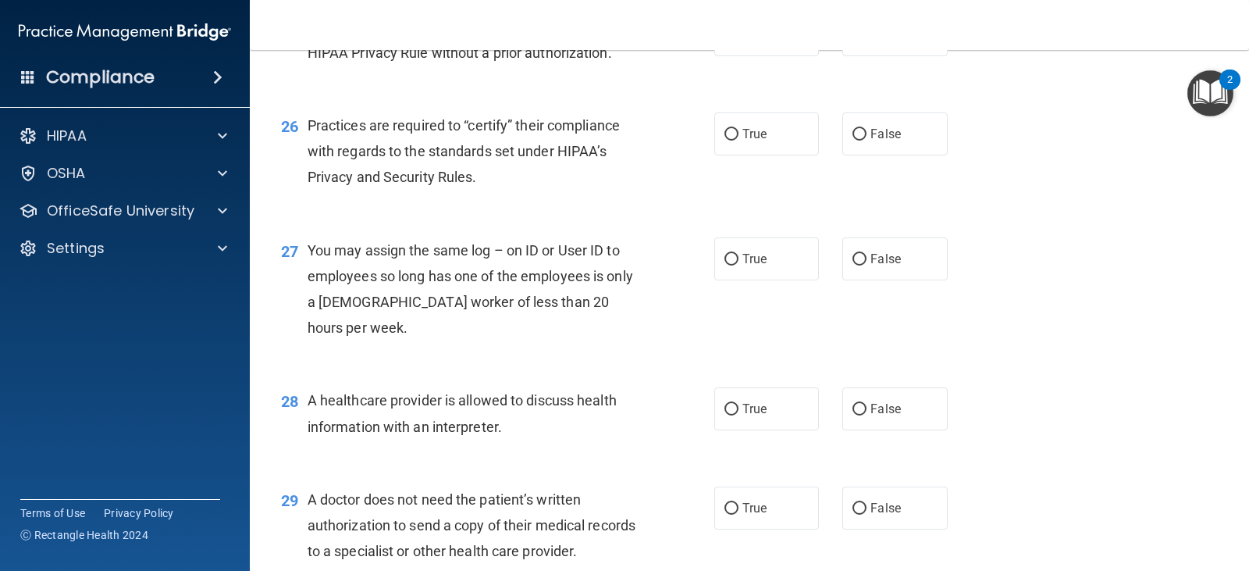
scroll to position [3356, 0]
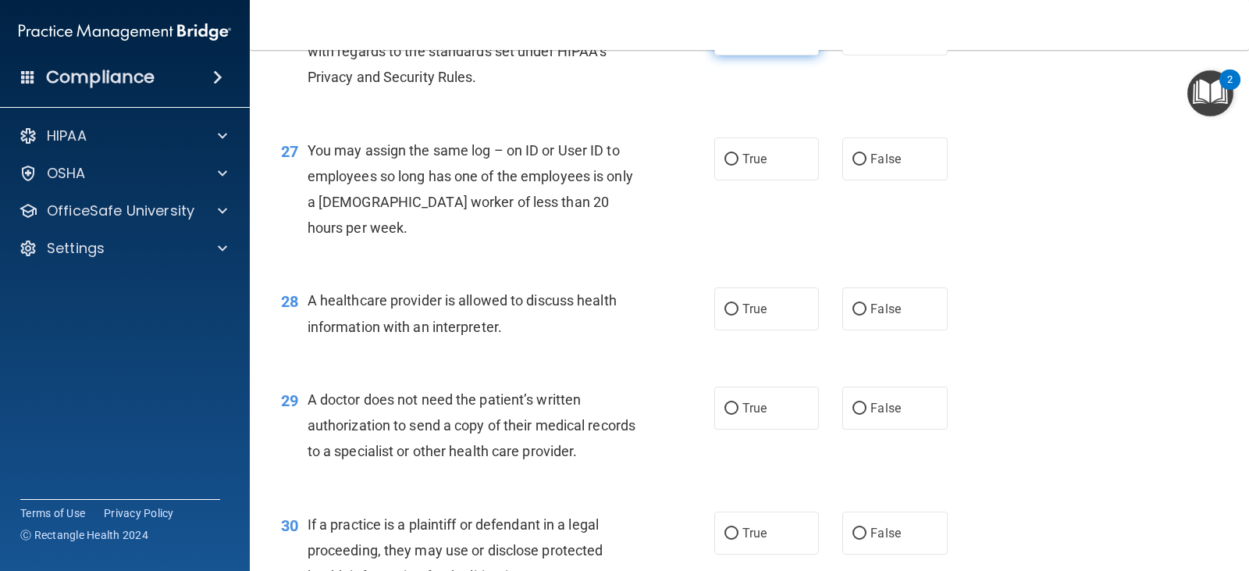
click at [724, 41] on input "True" at bounding box center [731, 35] width 14 height 12
radio input "true"
click at [859, 165] on input "False" at bounding box center [859, 160] width 14 height 12
radio input "true"
click at [728, 165] on input "True" at bounding box center [731, 160] width 14 height 12
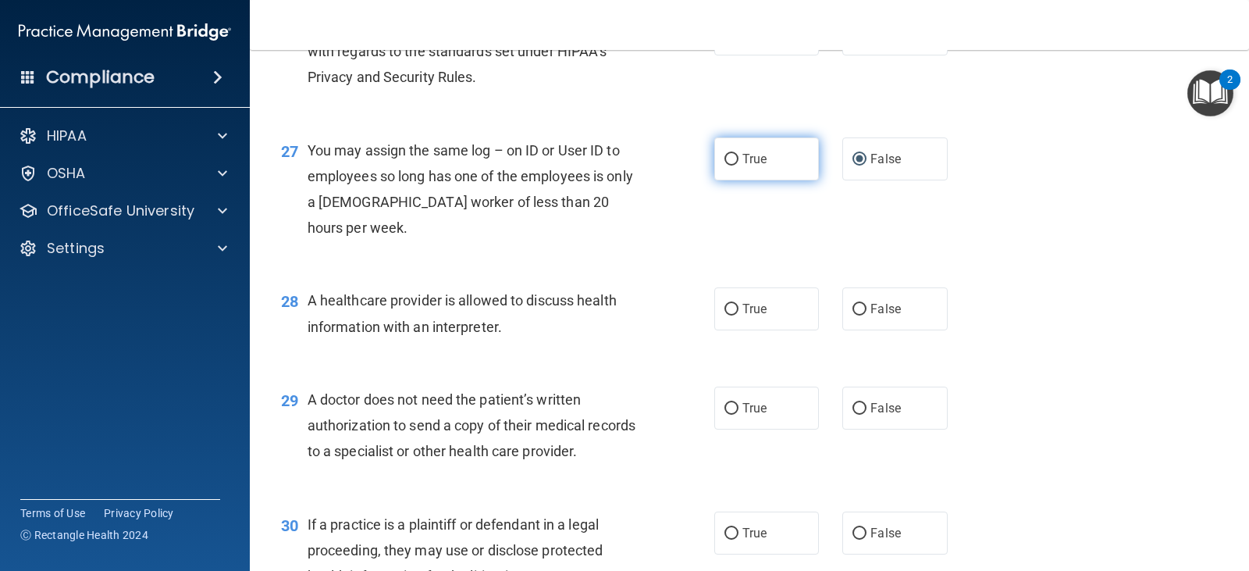
radio input "true"
radio input "false"
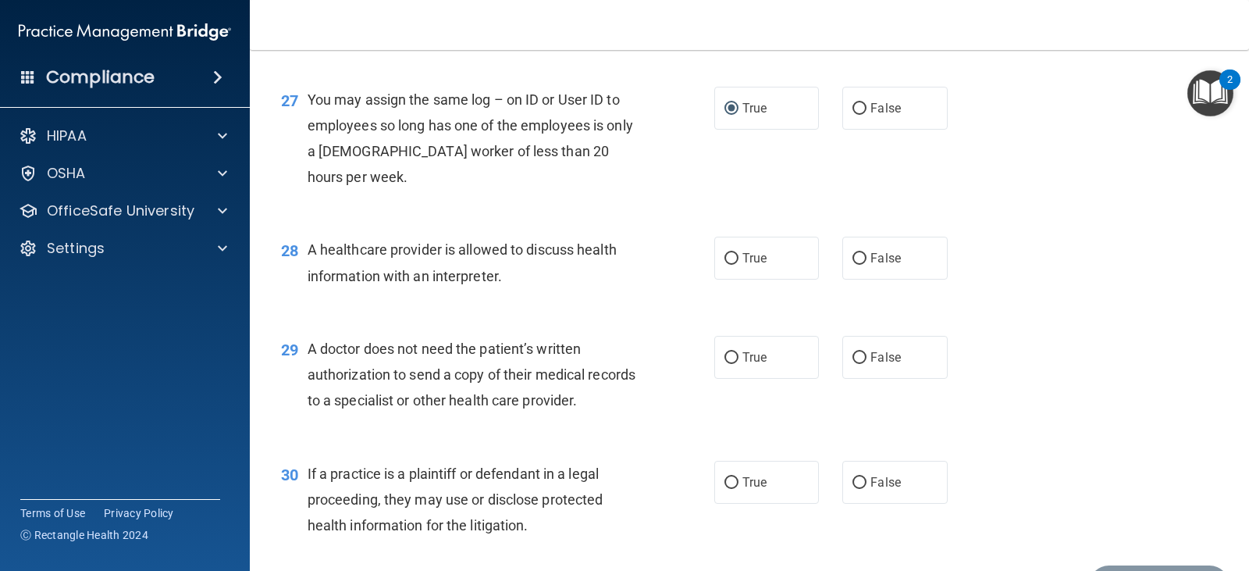
scroll to position [3434, 0]
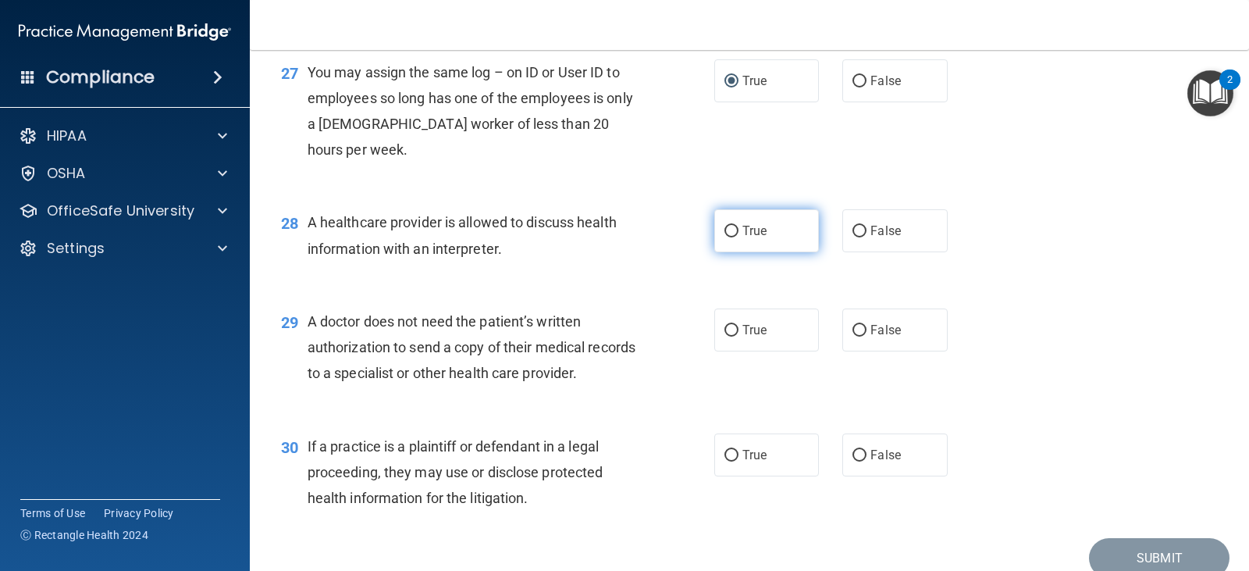
click at [731, 237] on input "True" at bounding box center [731, 232] width 14 height 12
radio input "true"
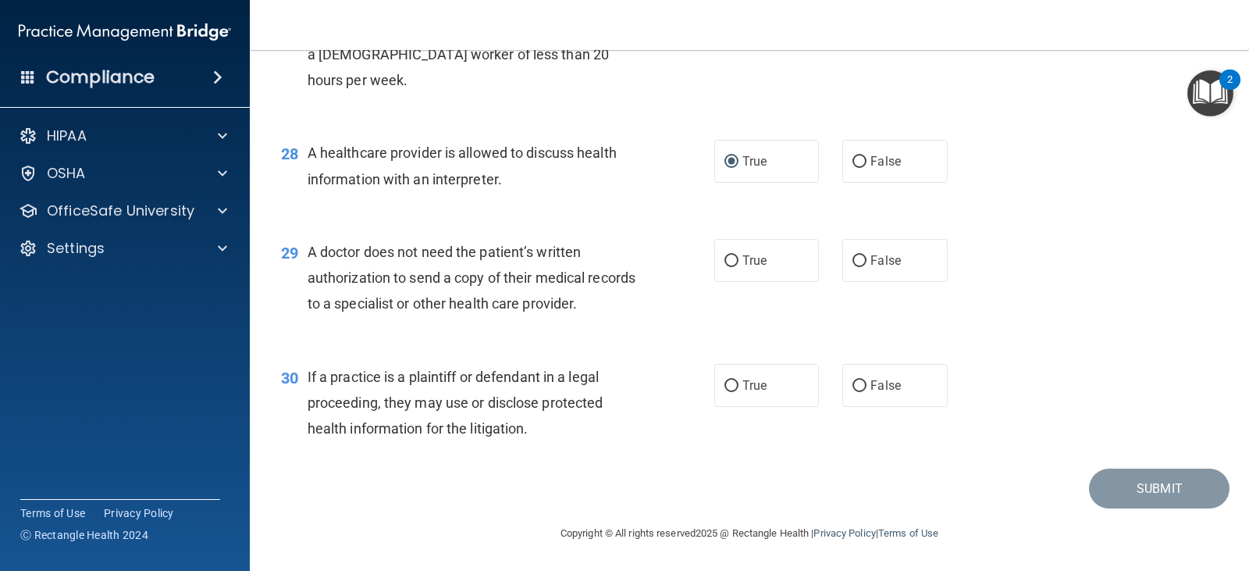
scroll to position [3581, 0]
click at [852, 259] on input "False" at bounding box center [859, 261] width 14 height 12
radio input "true"
click at [730, 389] on input "True" at bounding box center [731, 386] width 14 height 12
radio input "true"
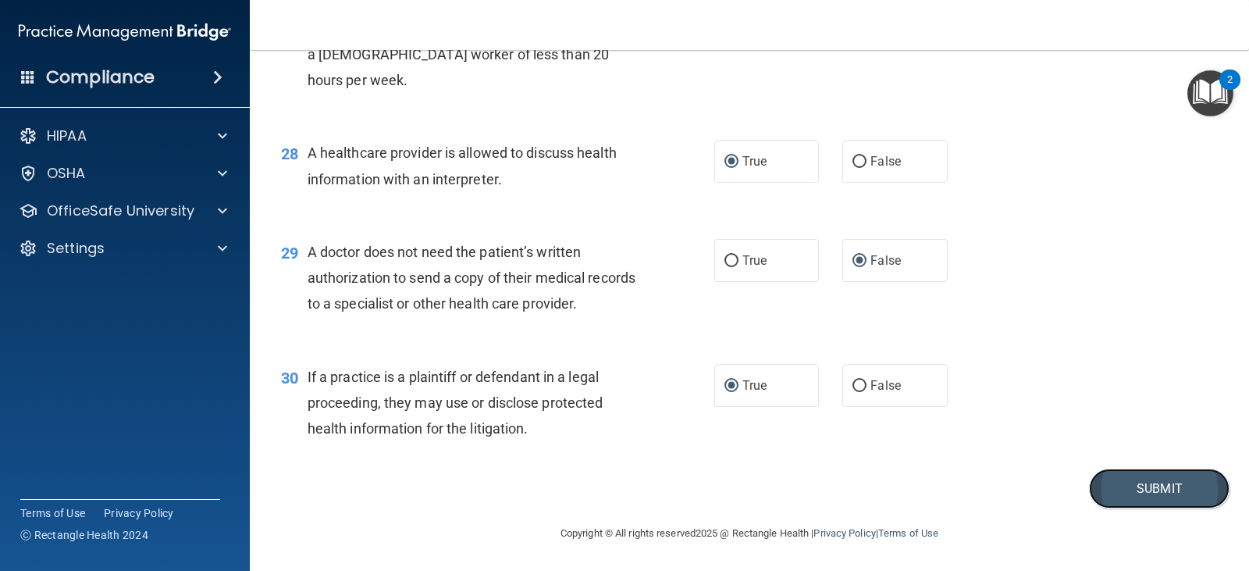
click at [1115, 478] on button "Submit" at bounding box center [1159, 488] width 140 height 40
click at [1136, 484] on button "Submit" at bounding box center [1159, 488] width 140 height 40
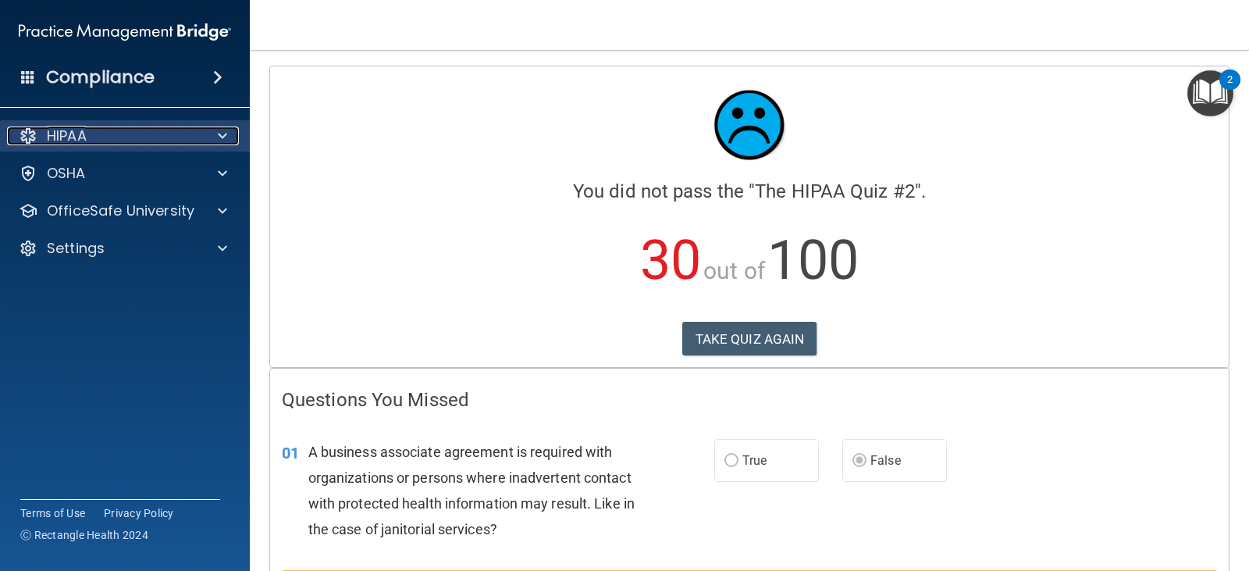
click at [151, 144] on div "HIPAA" at bounding box center [104, 135] width 194 height 19
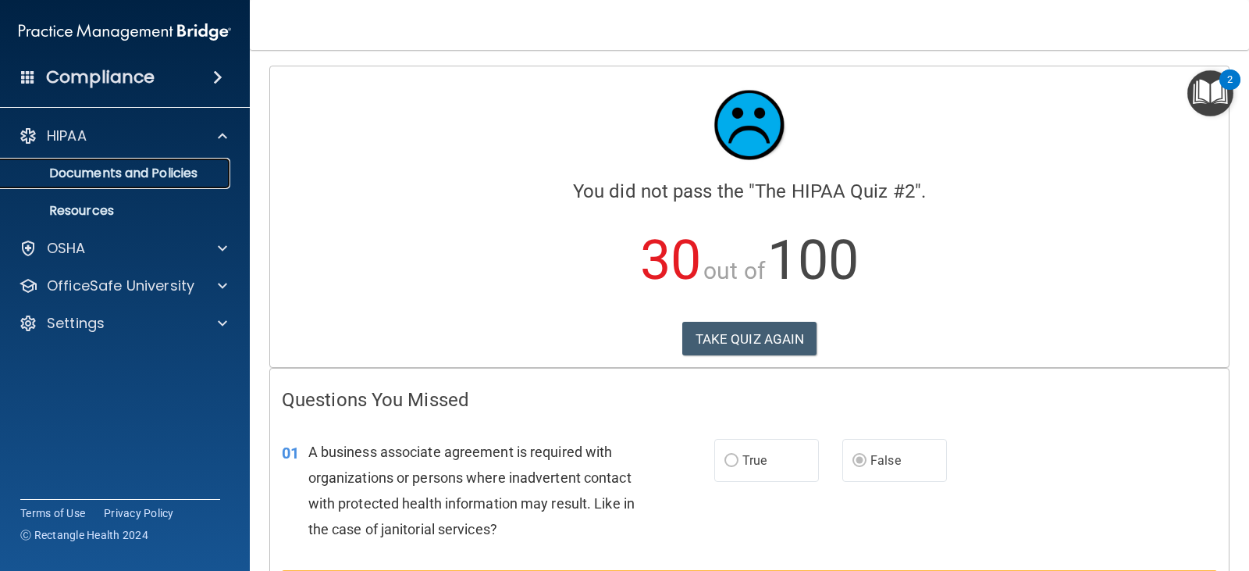
click at [163, 176] on p "Documents and Policies" at bounding box center [116, 173] width 213 height 16
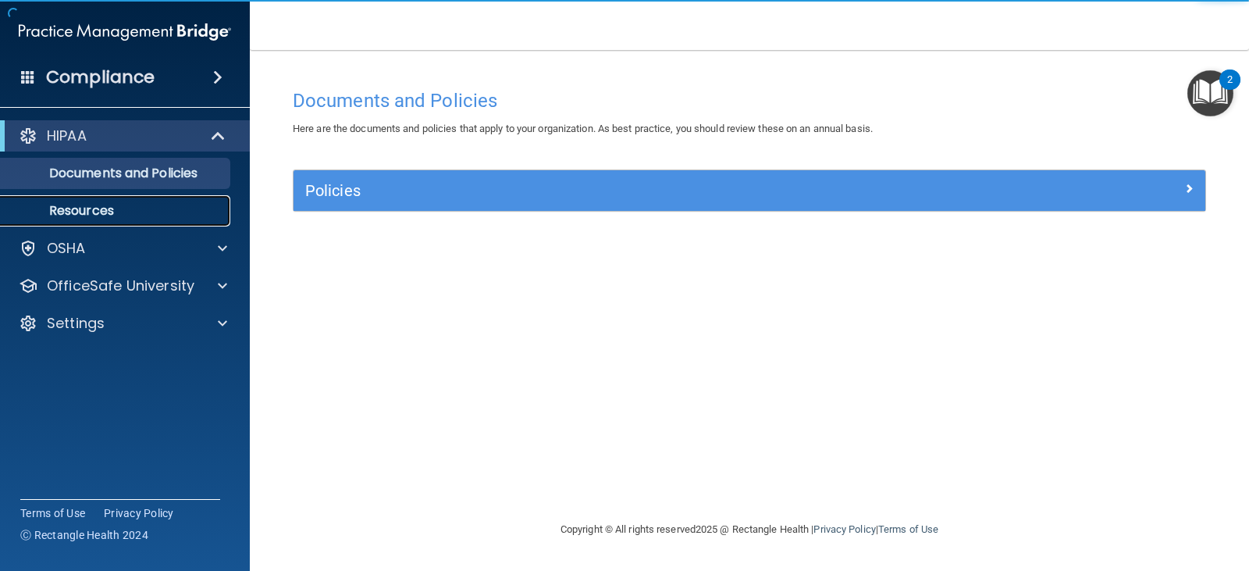
click at [134, 200] on link "Resources" at bounding box center [107, 210] width 246 height 31
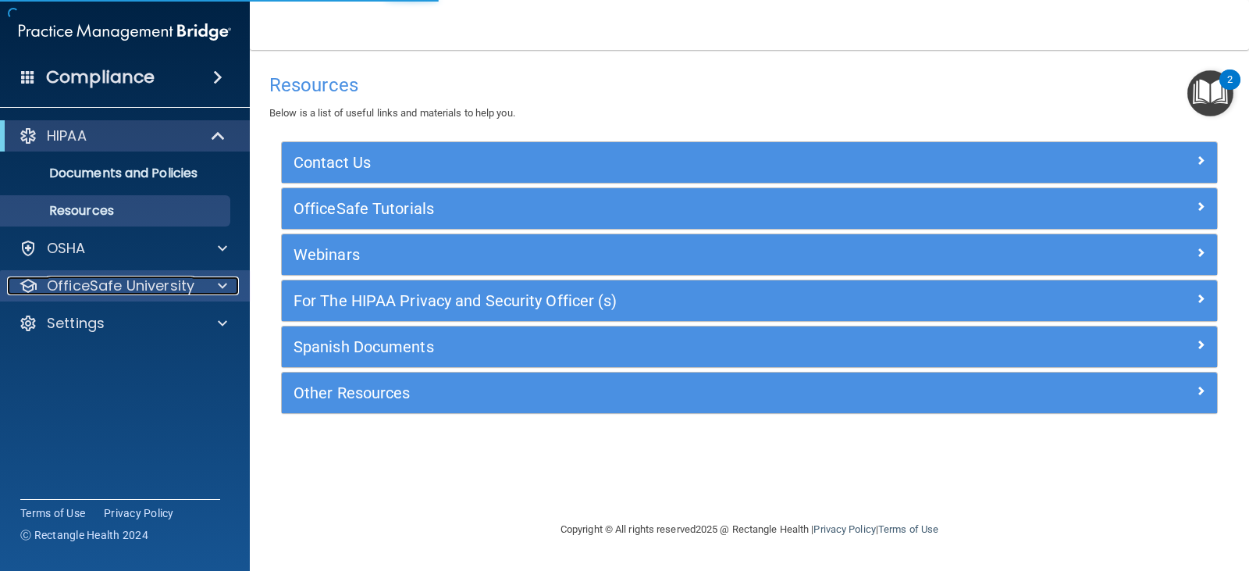
click at [125, 286] on p "OfficeSafe University" at bounding box center [121, 285] width 148 height 19
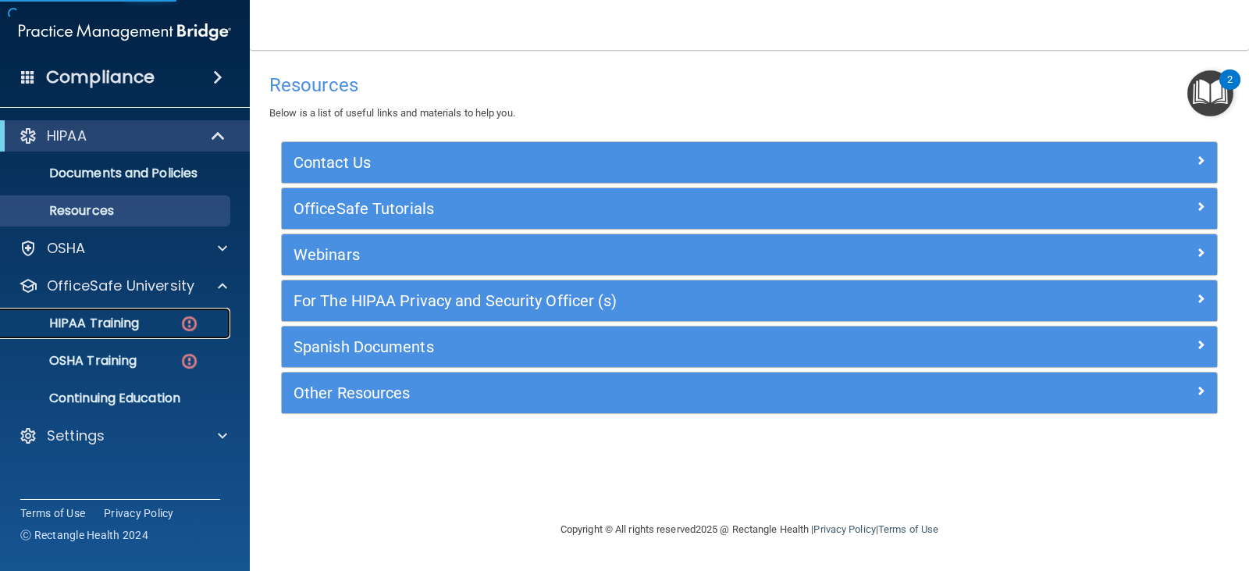
click at [150, 322] on div "HIPAA Training" at bounding box center [116, 323] width 213 height 16
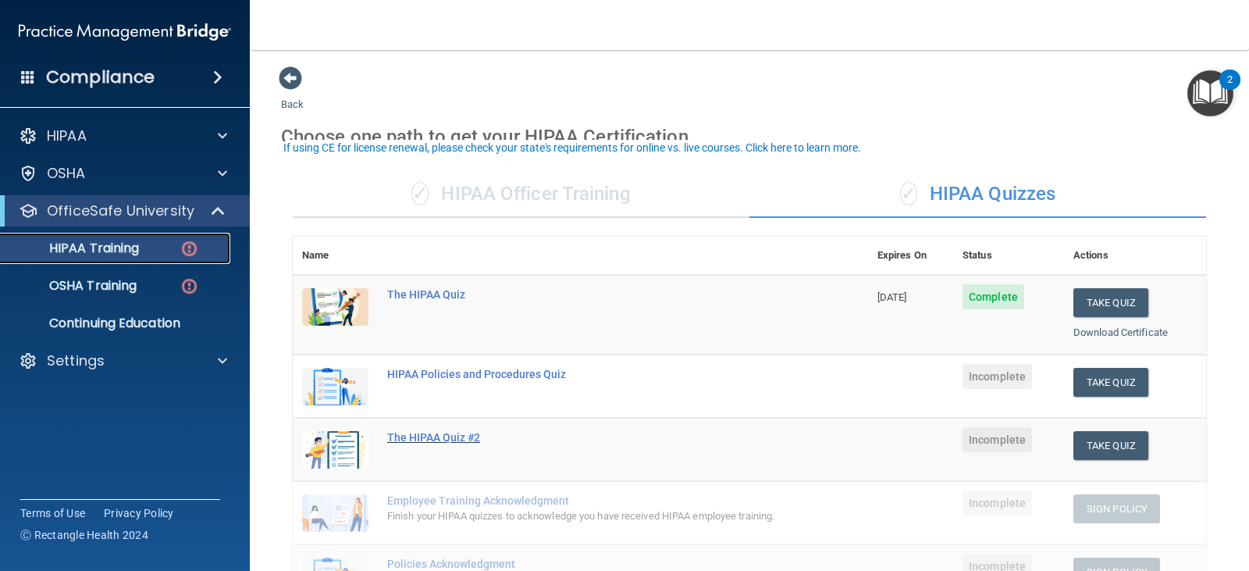
scroll to position [78, 0]
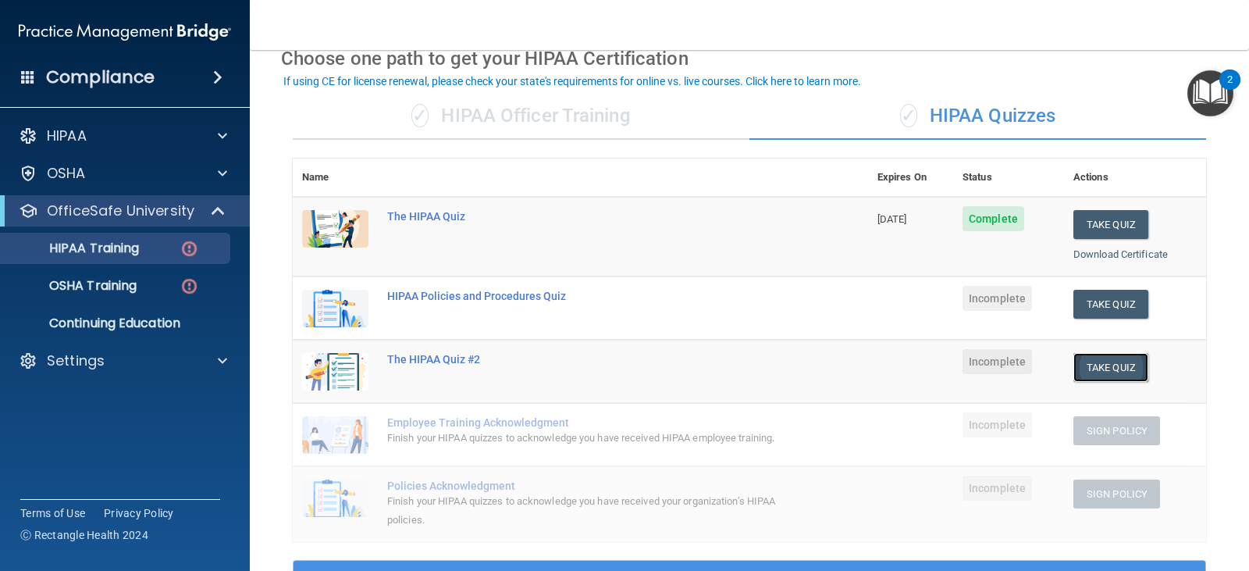
click at [1077, 365] on button "Take Quiz" at bounding box center [1110, 367] width 75 height 29
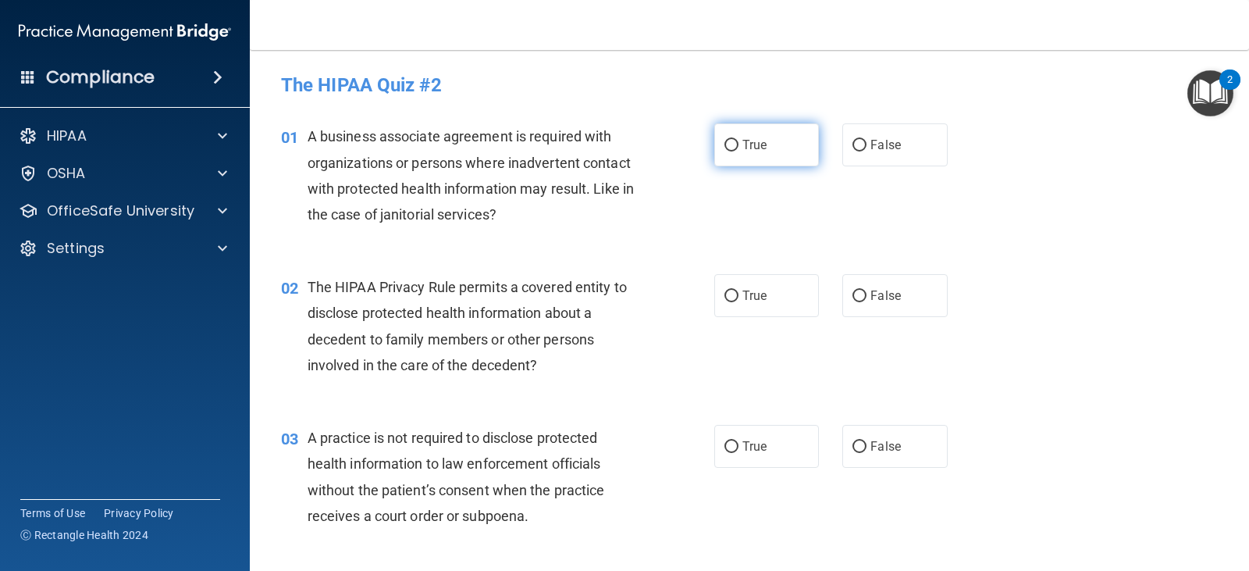
click at [727, 145] on input "True" at bounding box center [731, 146] width 14 height 12
radio input "true"
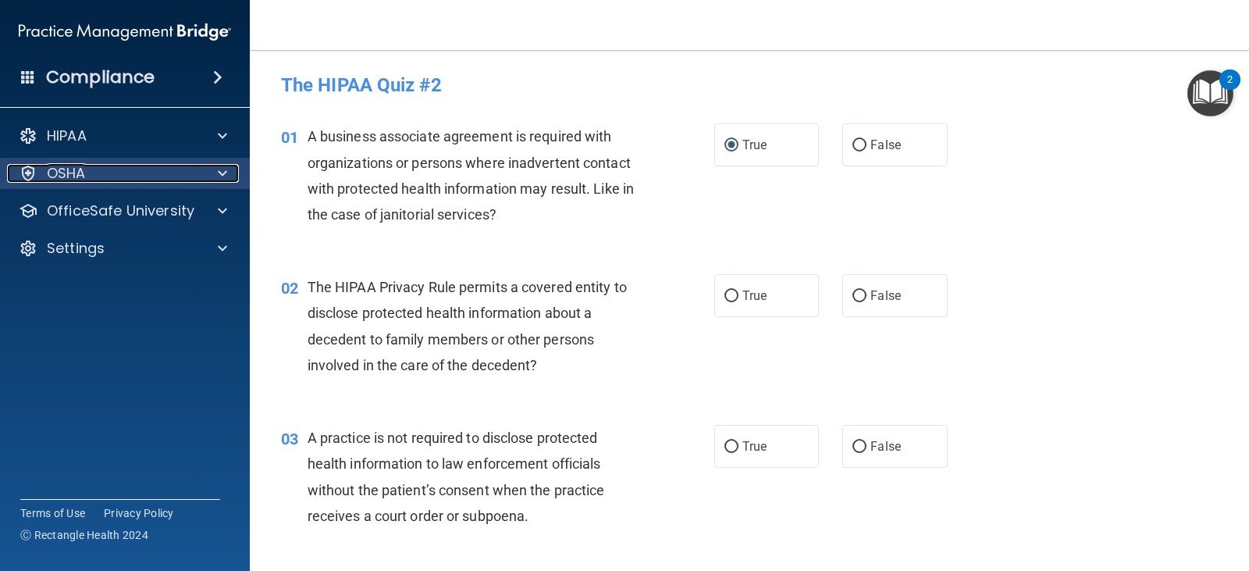
click at [69, 172] on p "OSHA" at bounding box center [66, 173] width 39 height 19
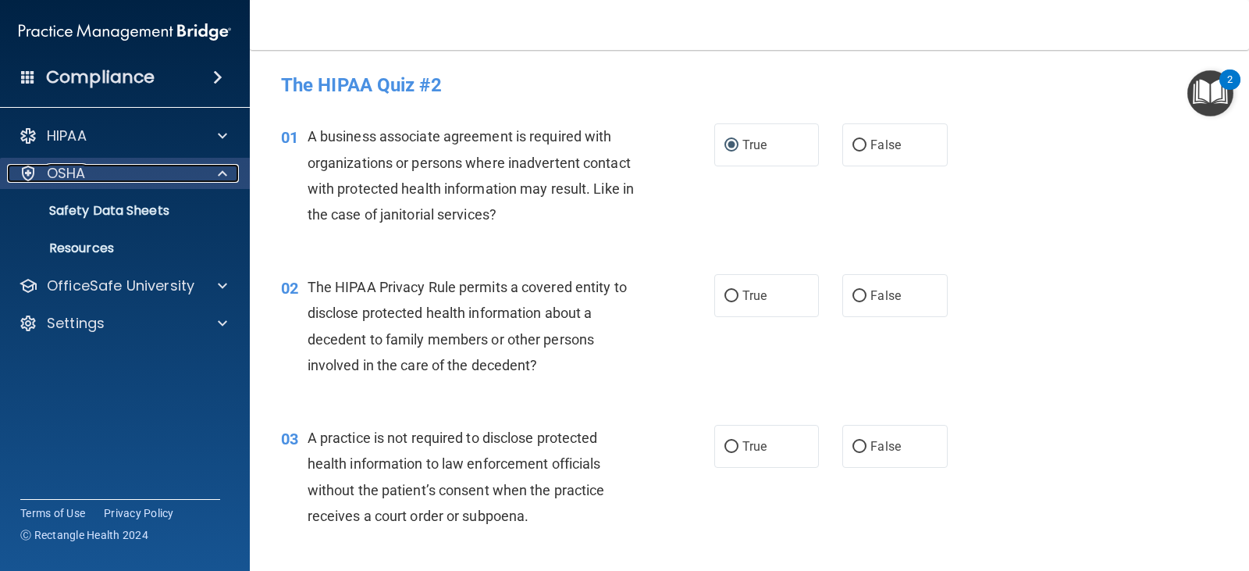
click at [87, 181] on div "OSHA" at bounding box center [104, 173] width 194 height 19
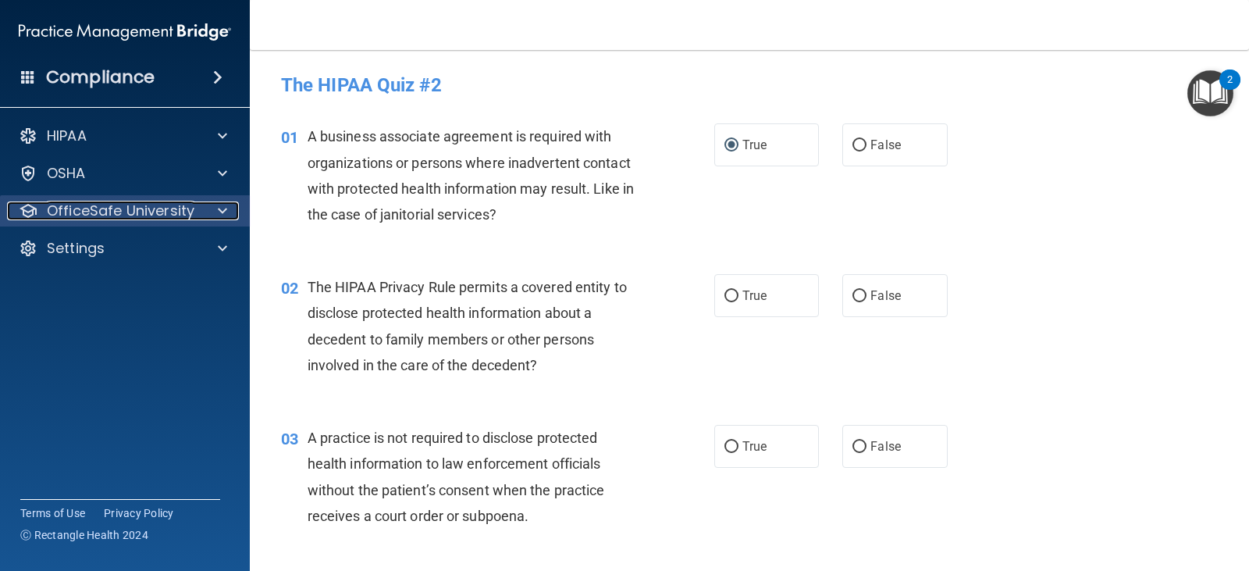
click at [164, 212] on p "OfficeSafe University" at bounding box center [121, 210] width 148 height 19
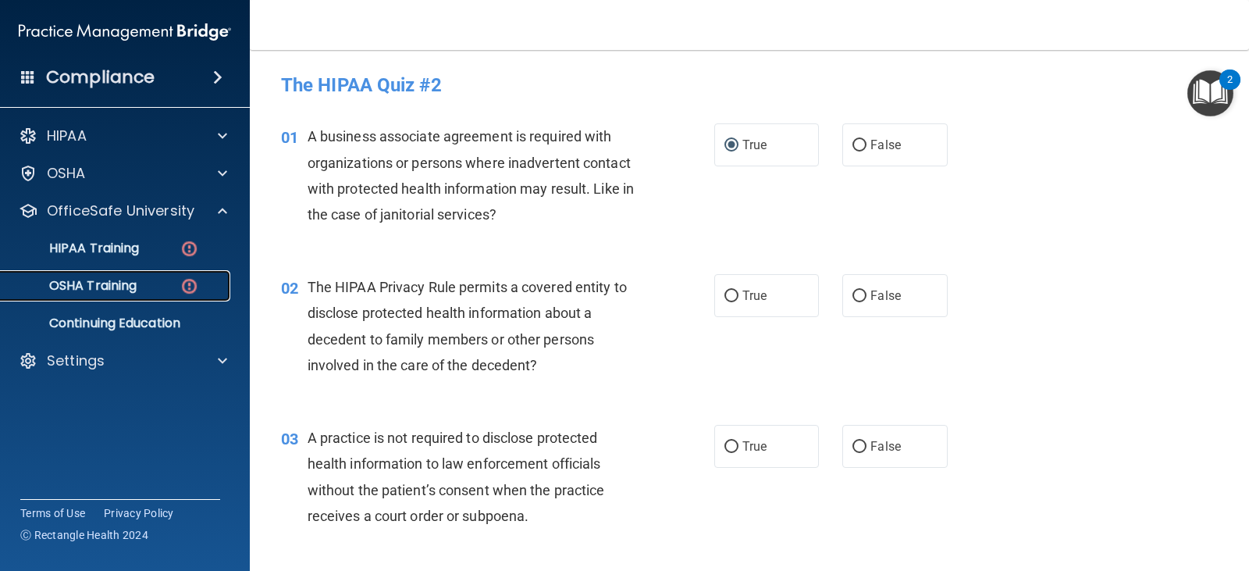
click at [151, 283] on div "OSHA Training" at bounding box center [116, 286] width 213 height 16
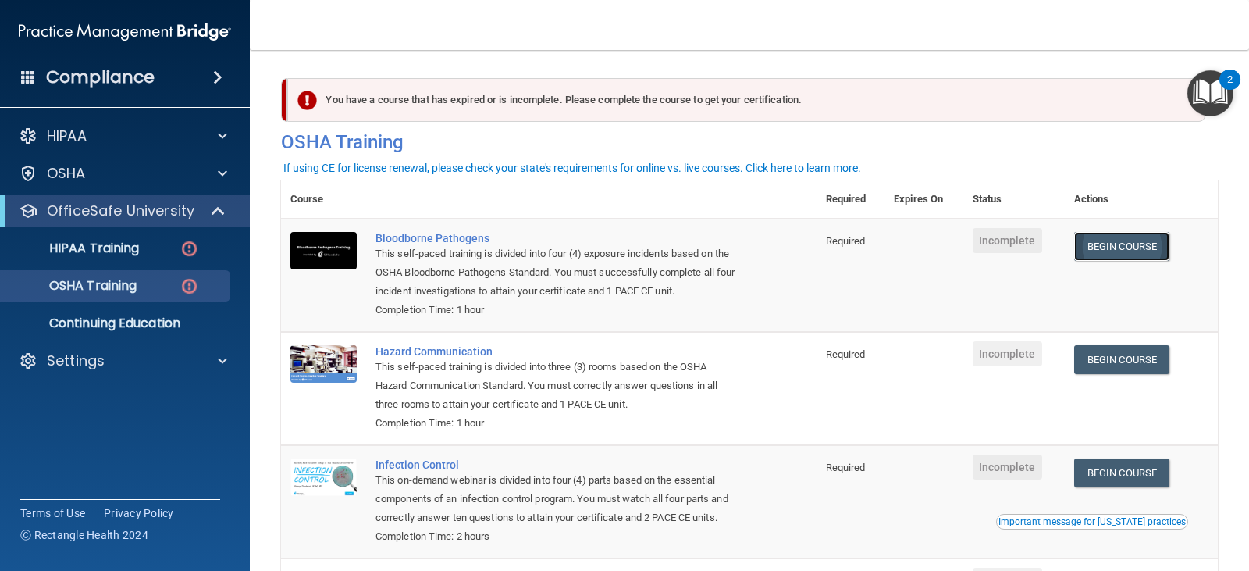
click at [1094, 247] on link "Begin Course" at bounding box center [1121, 246] width 95 height 29
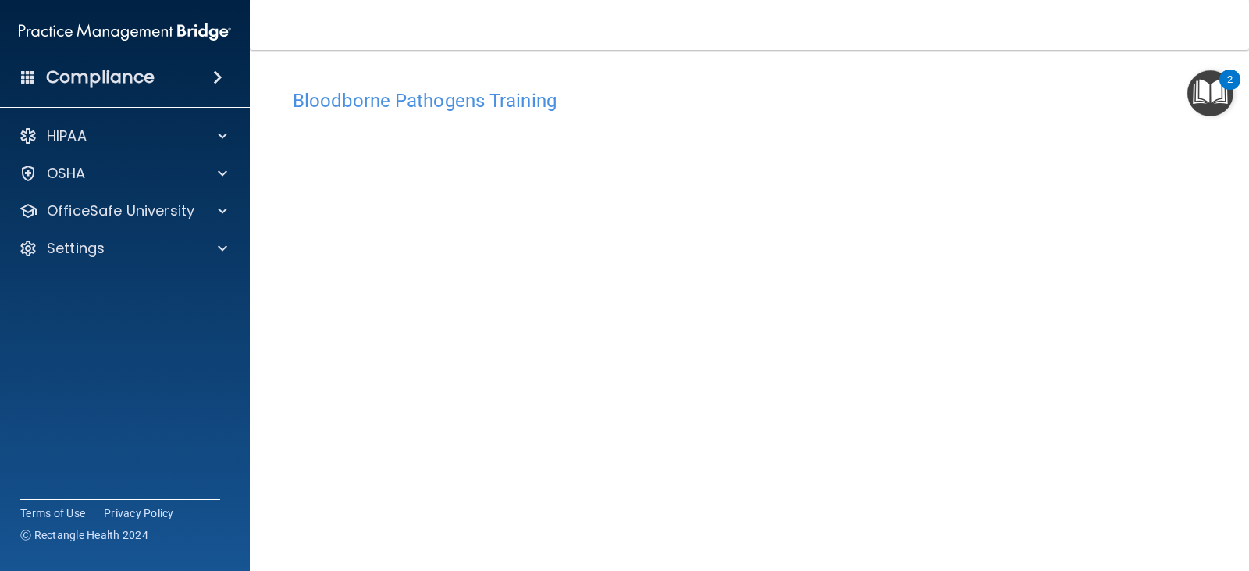
click at [1211, 87] on img "Open Resource Center, 2 new notifications" at bounding box center [1210, 93] width 46 height 46
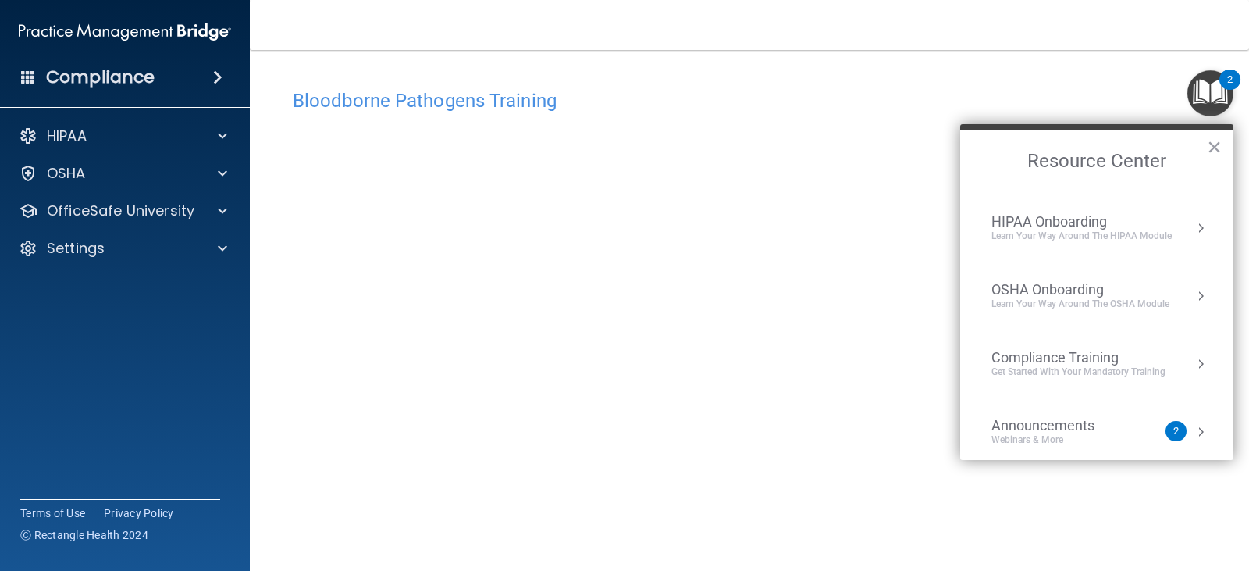
click at [1211, 87] on img "Open Resource Center, 2 new notifications" at bounding box center [1210, 93] width 46 height 46
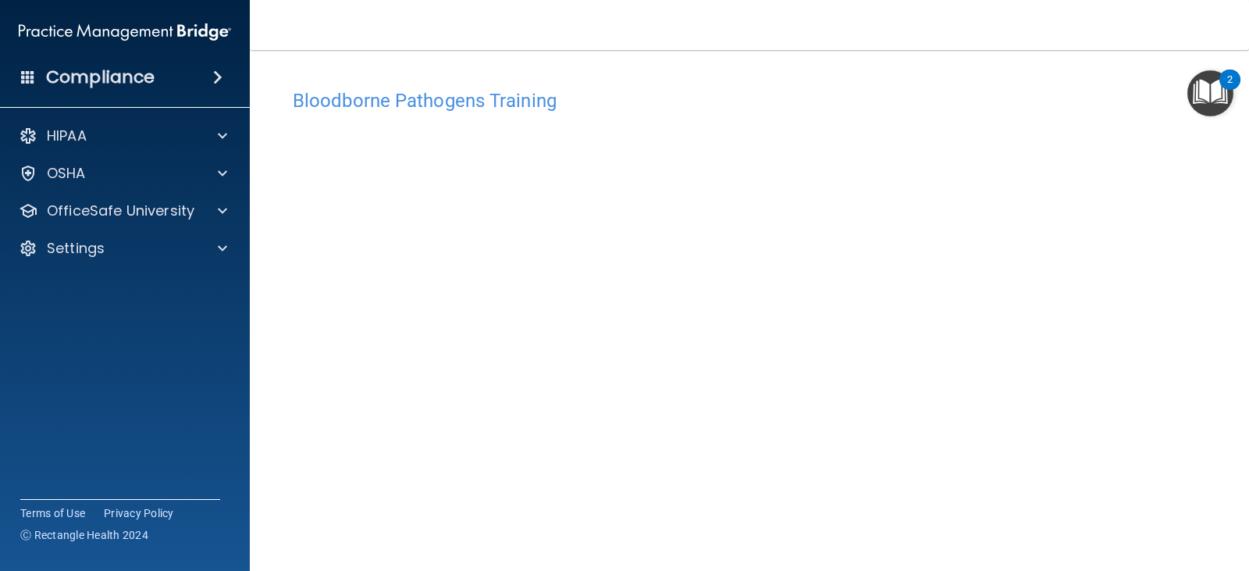
scroll to position [78, 0]
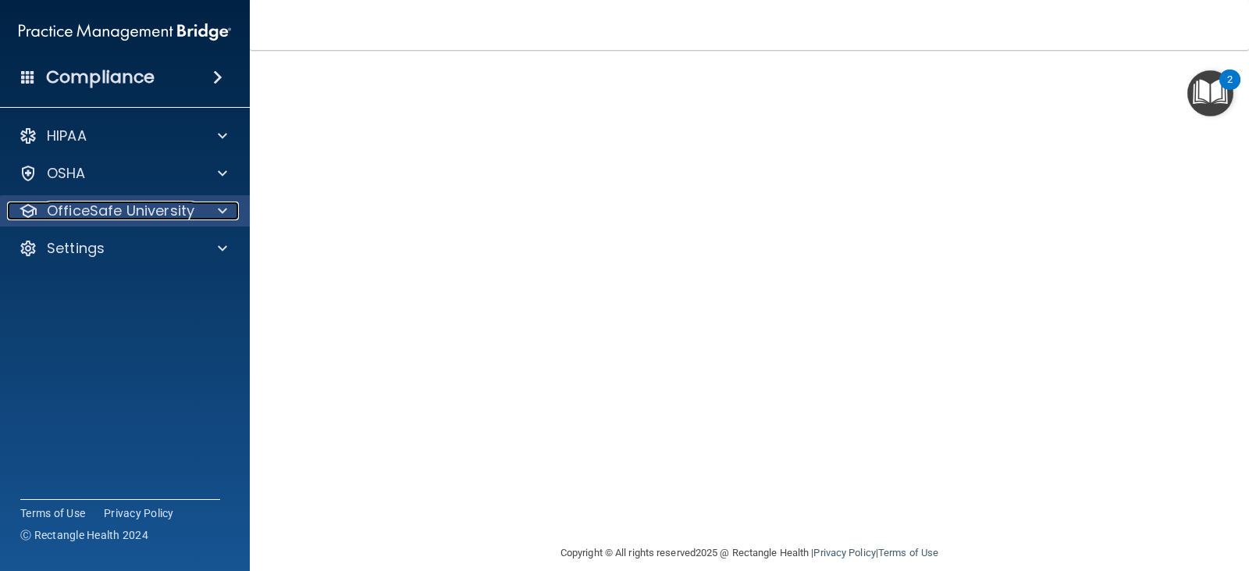
click at [159, 208] on p "OfficeSafe University" at bounding box center [121, 210] width 148 height 19
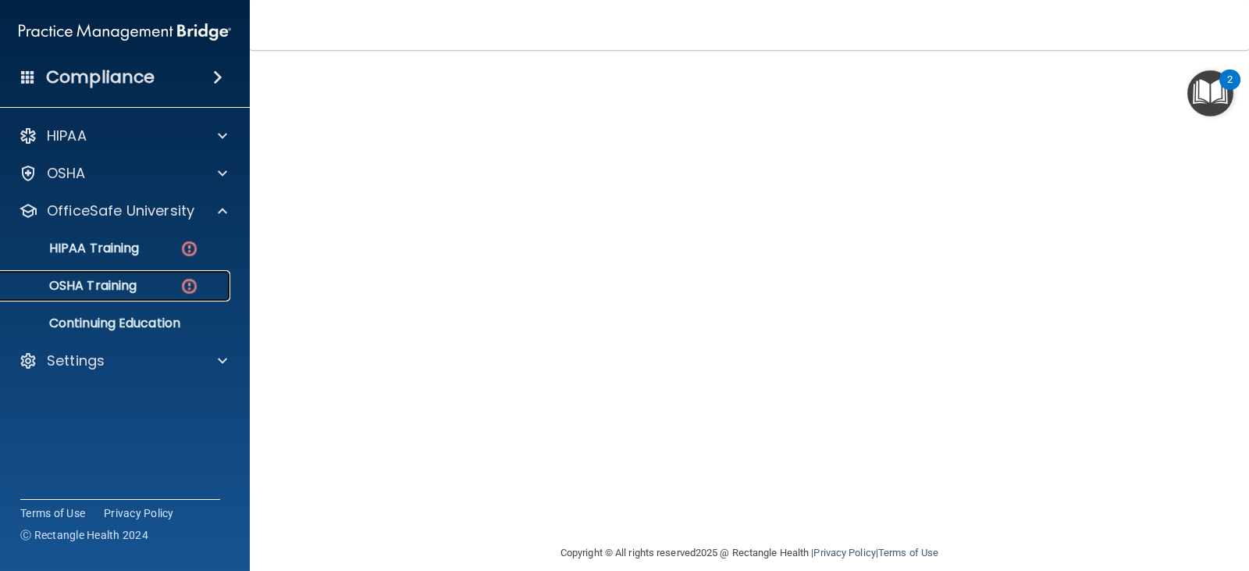
click at [168, 280] on div "OSHA Training" at bounding box center [116, 286] width 213 height 16
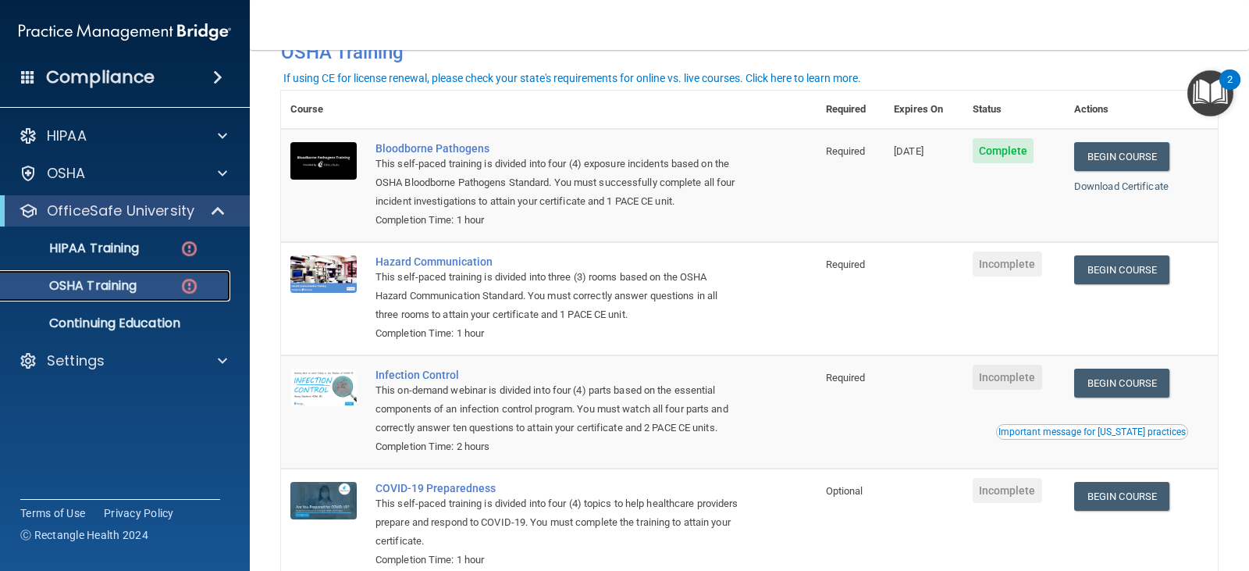
scroll to position [126, 0]
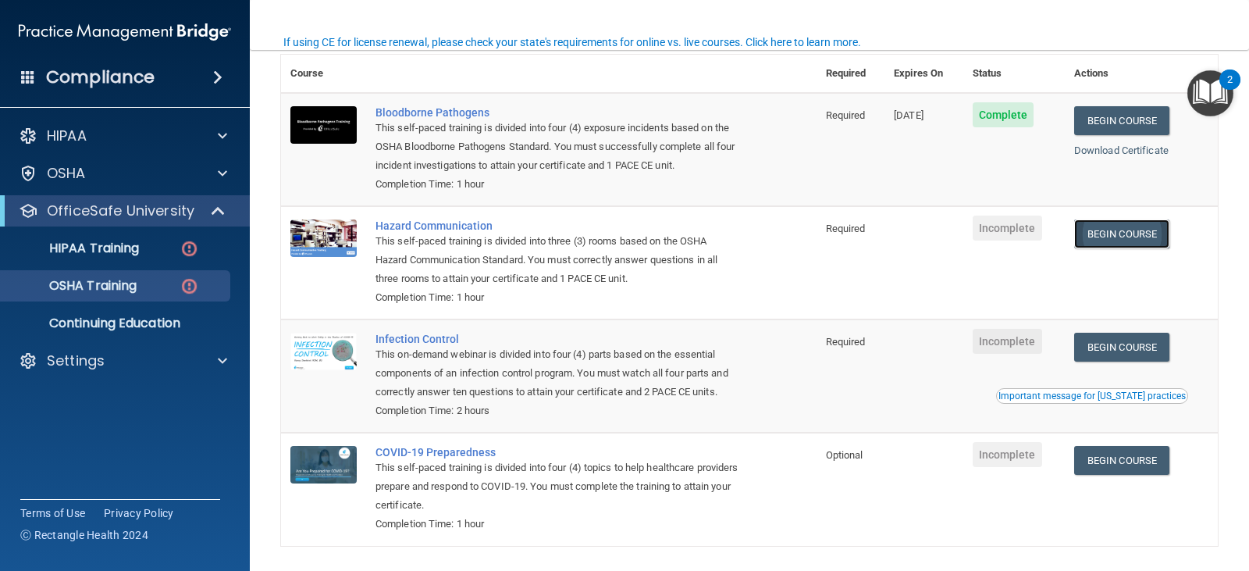
click at [1120, 233] on link "Begin Course" at bounding box center [1121, 233] width 95 height 29
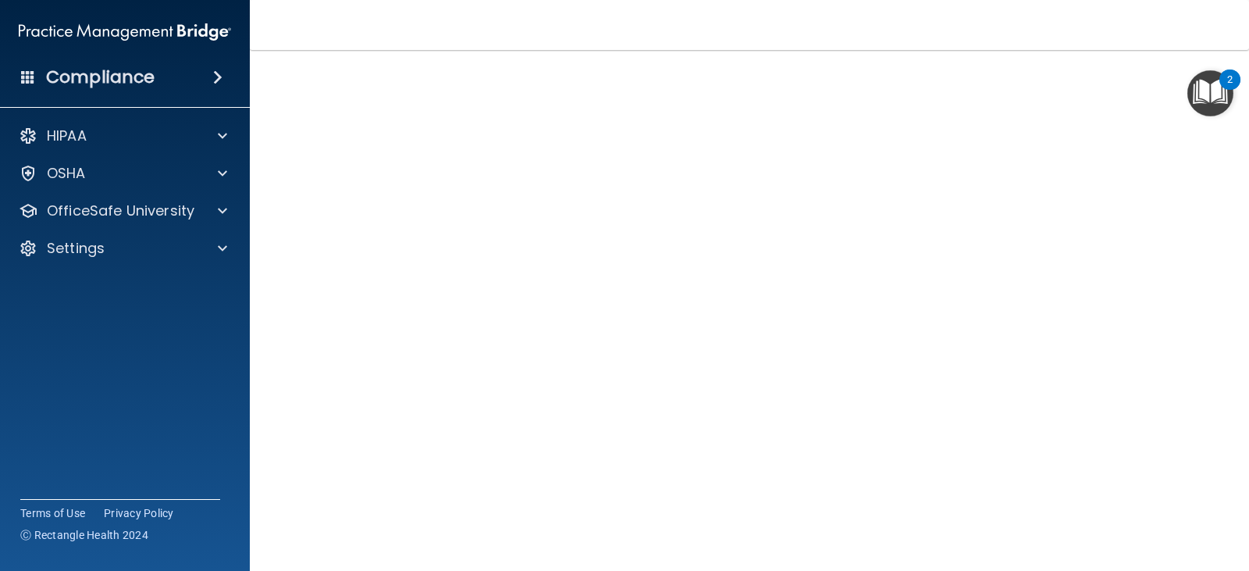
scroll to position [94, 0]
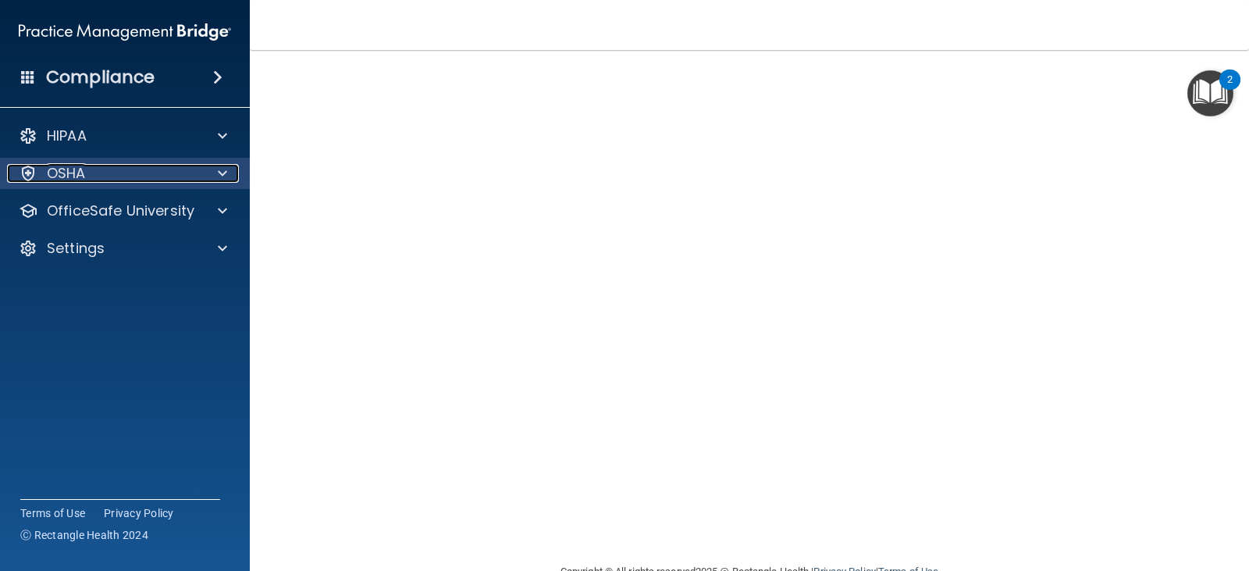
click at [120, 169] on div "OSHA" at bounding box center [104, 173] width 194 height 19
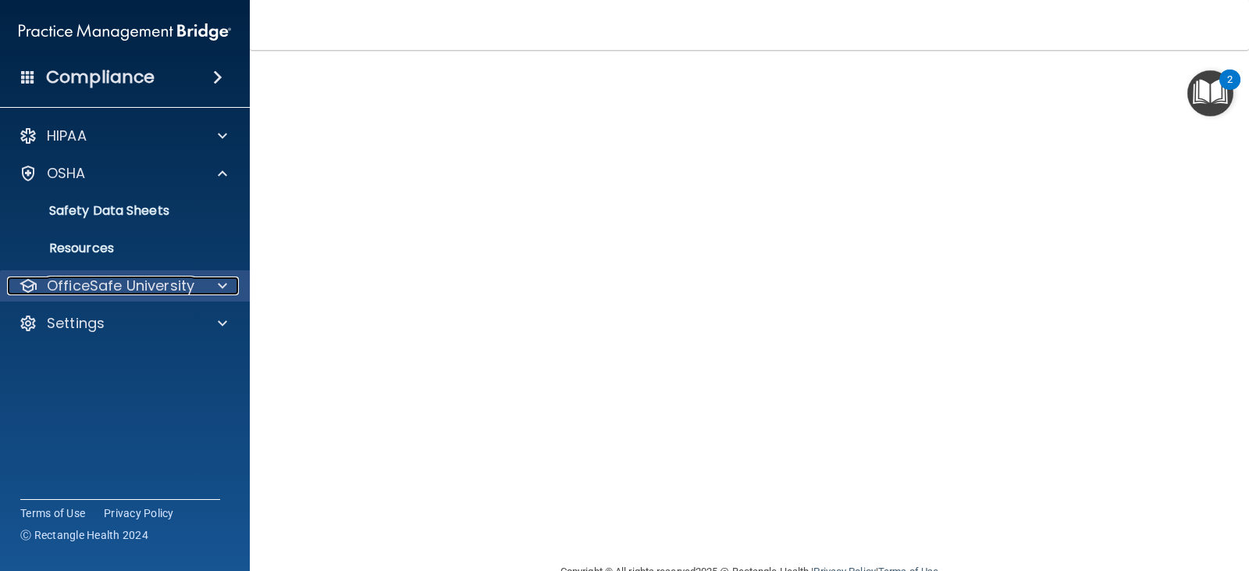
click at [150, 279] on p "OfficeSafe University" at bounding box center [121, 285] width 148 height 19
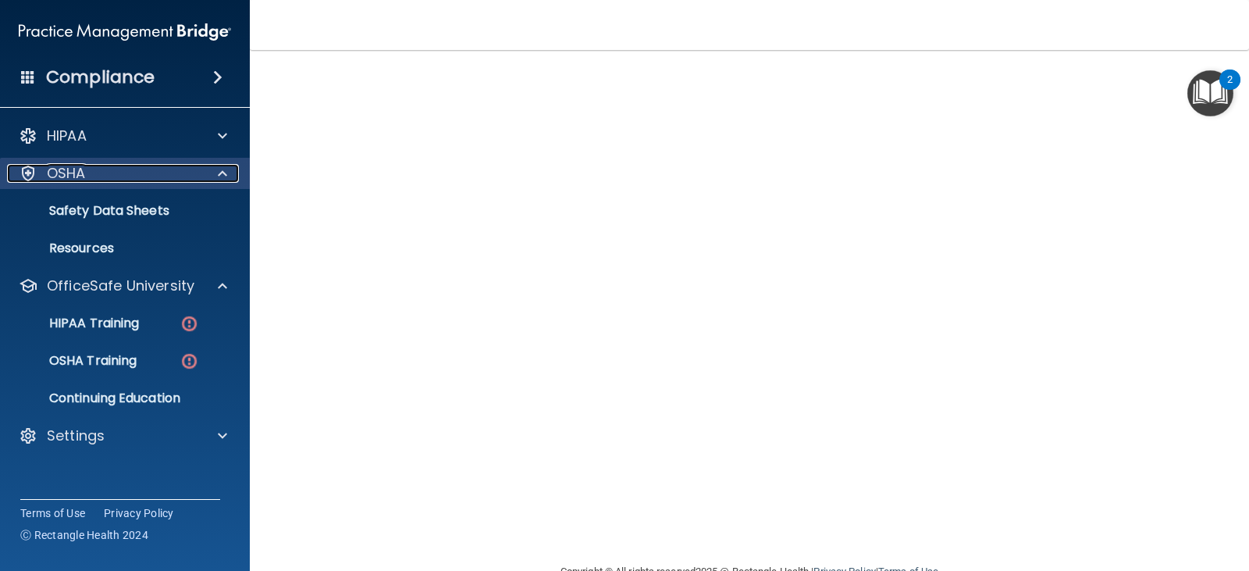
click at [224, 166] on span at bounding box center [222, 173] width 9 height 19
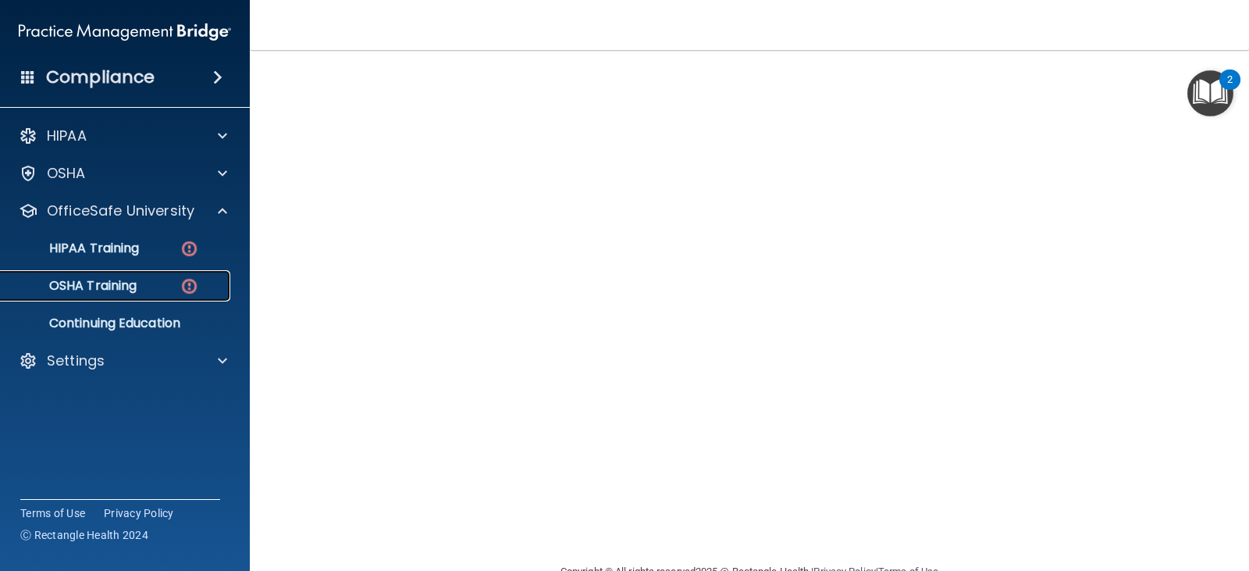
click at [176, 289] on div "OSHA Training" at bounding box center [116, 286] width 213 height 16
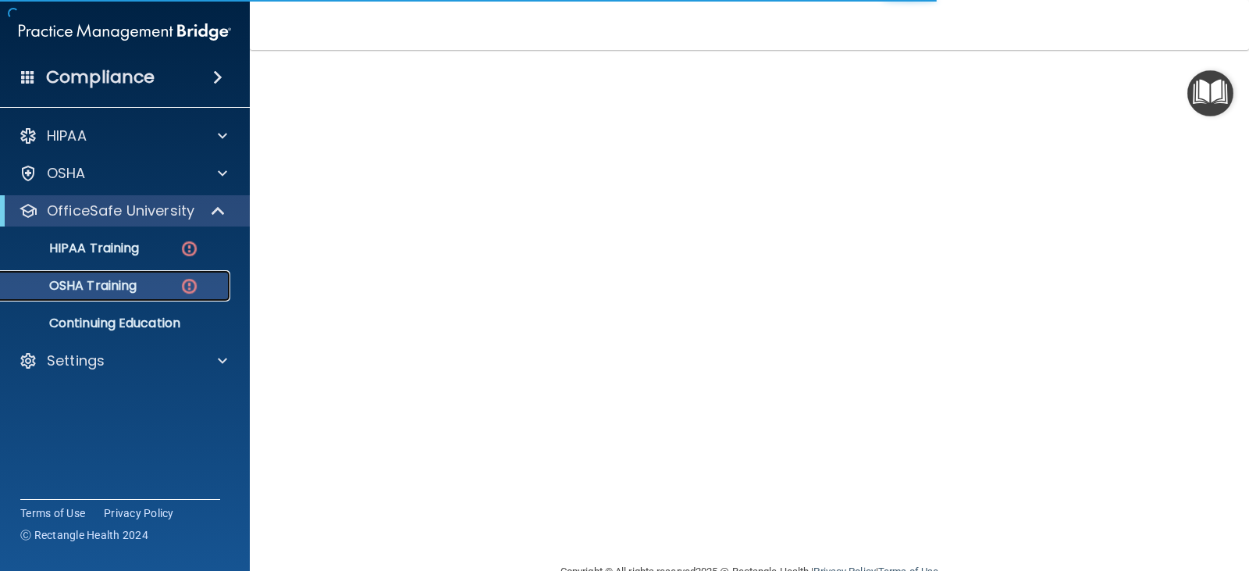
click at [183, 283] on img at bounding box center [190, 286] width 20 height 20
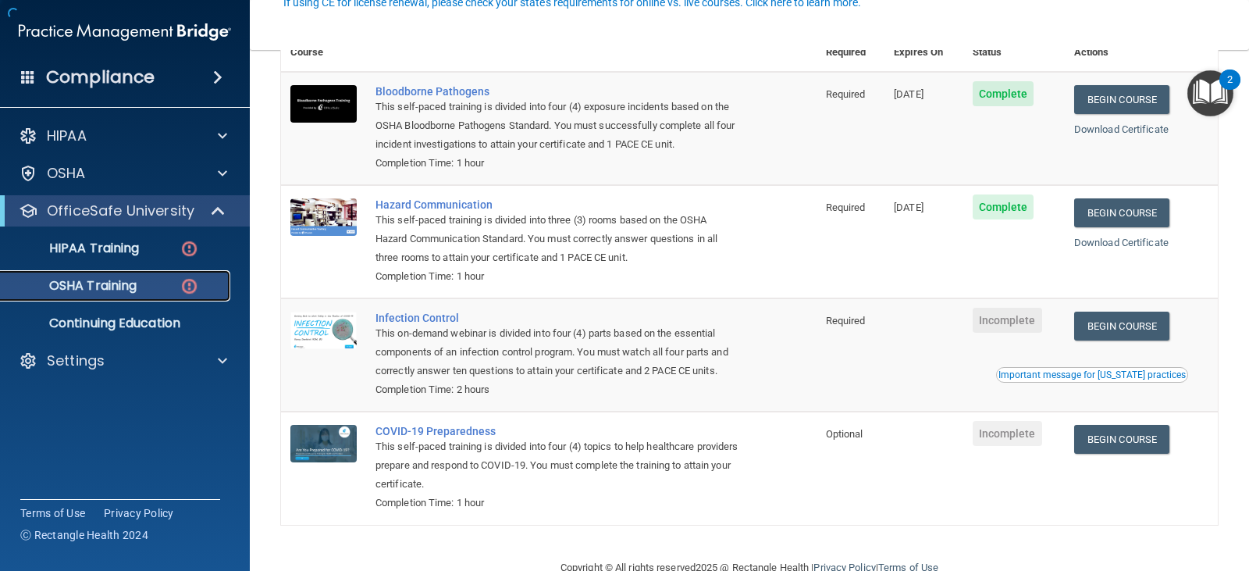
scroll to position [165, 0]
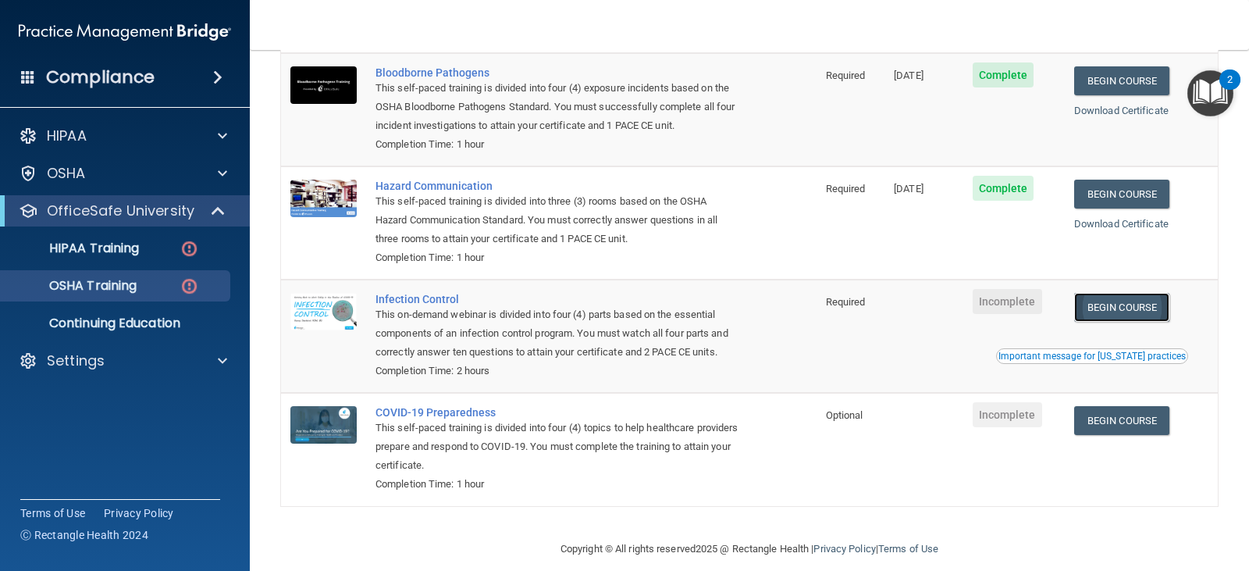
click at [1103, 308] on link "Begin Course" at bounding box center [1121, 307] width 95 height 29
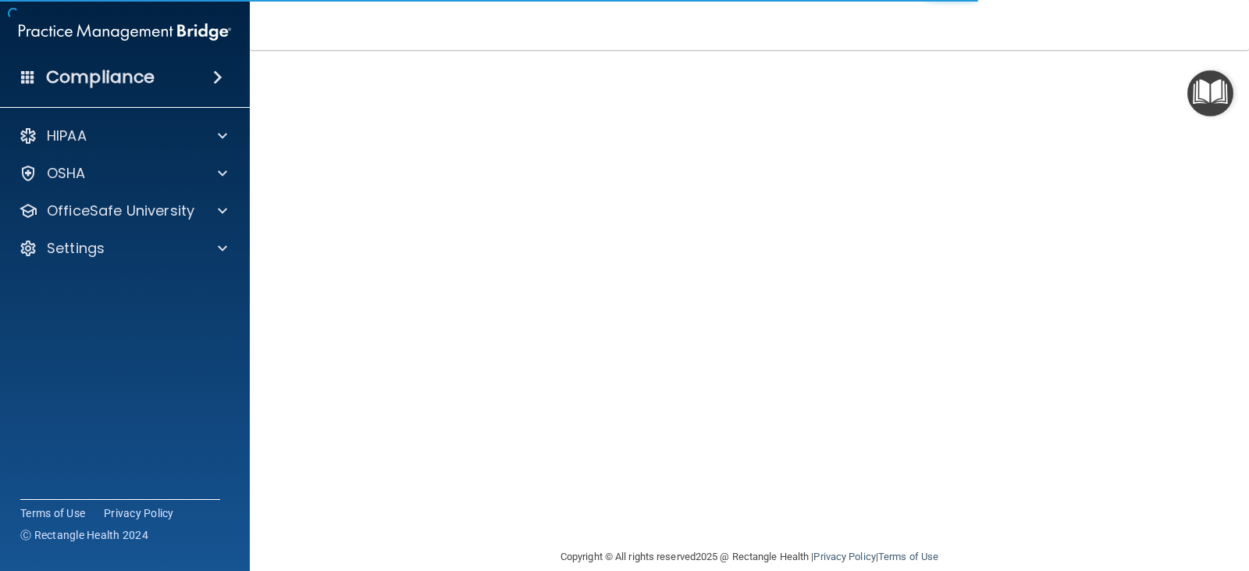
scroll to position [78, 0]
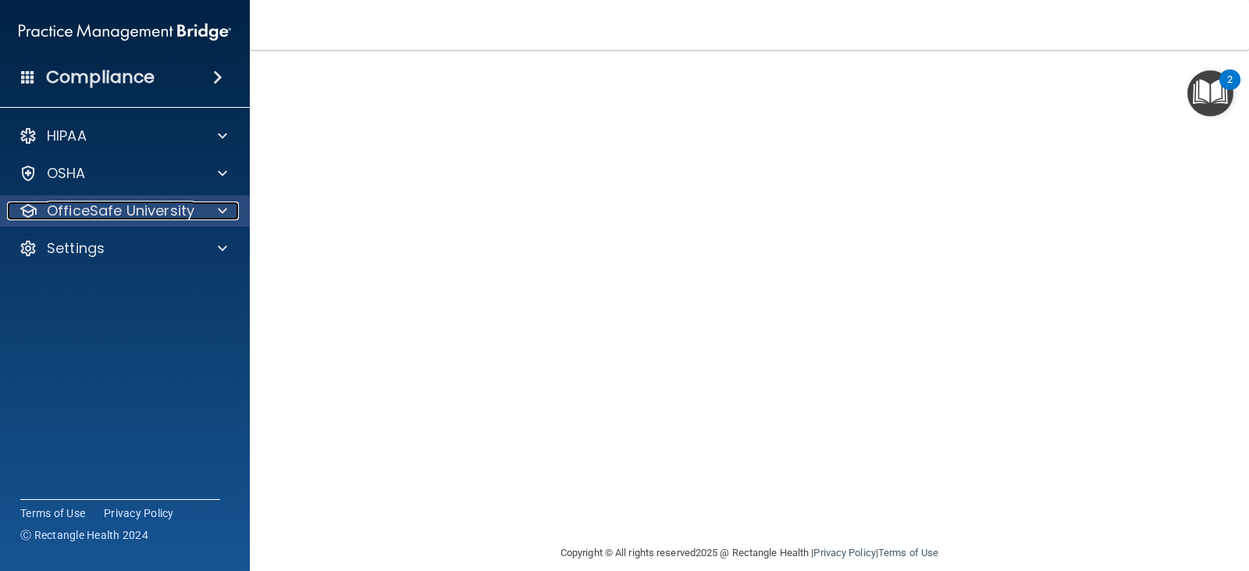
click at [209, 204] on div at bounding box center [220, 210] width 39 height 19
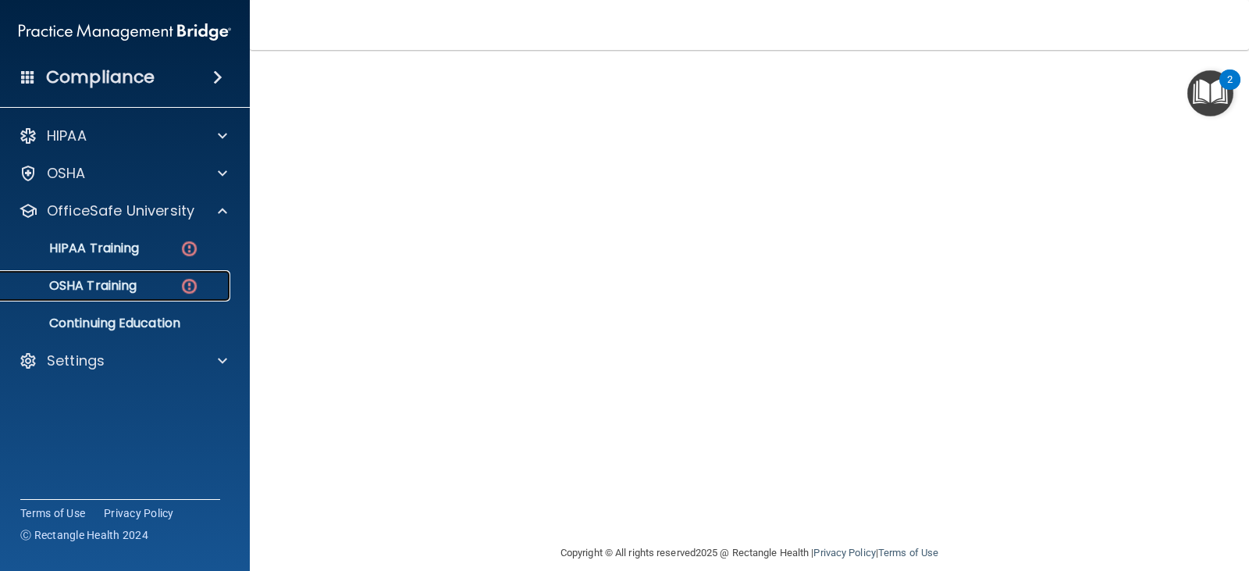
click at [189, 290] on img at bounding box center [190, 286] width 20 height 20
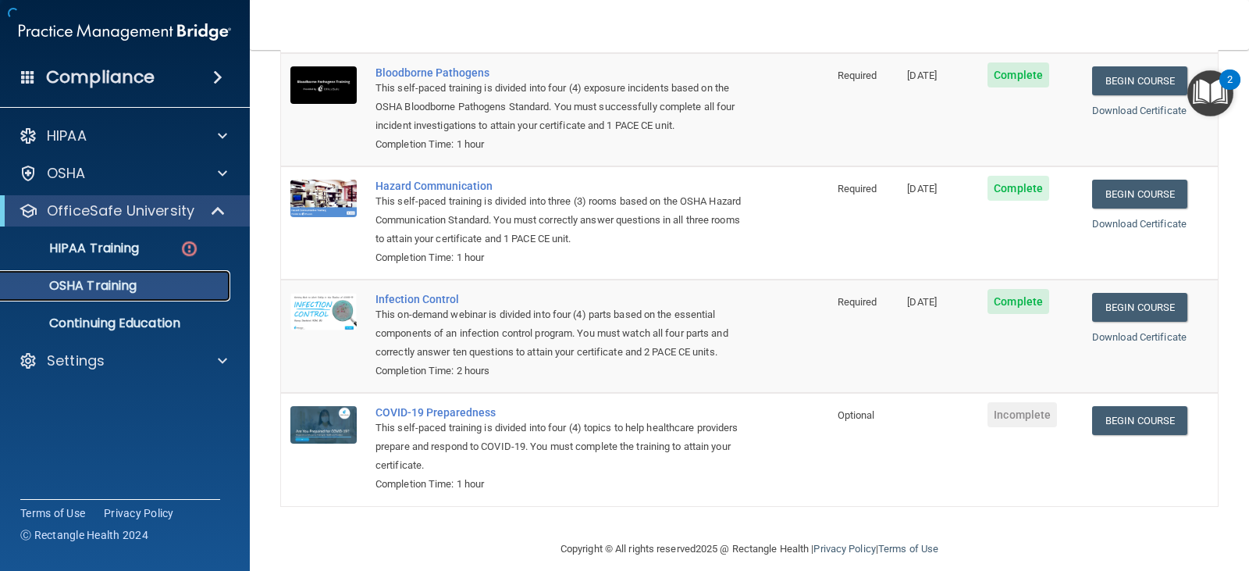
click at [97, 279] on p "OSHA Training" at bounding box center [73, 286] width 126 height 16
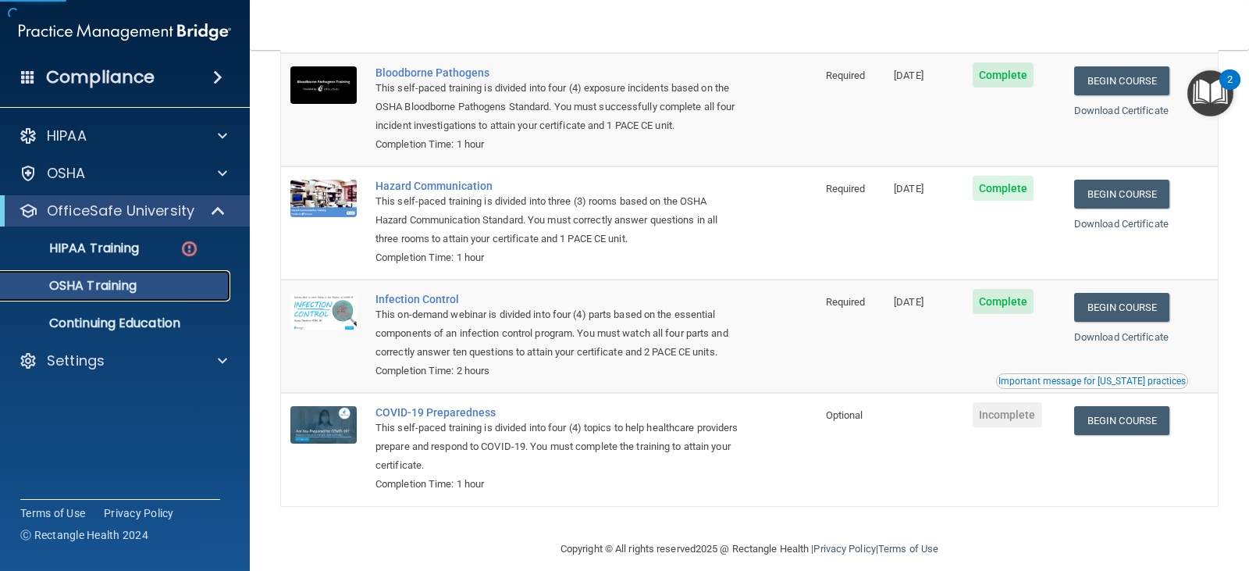
scroll to position [140, 0]
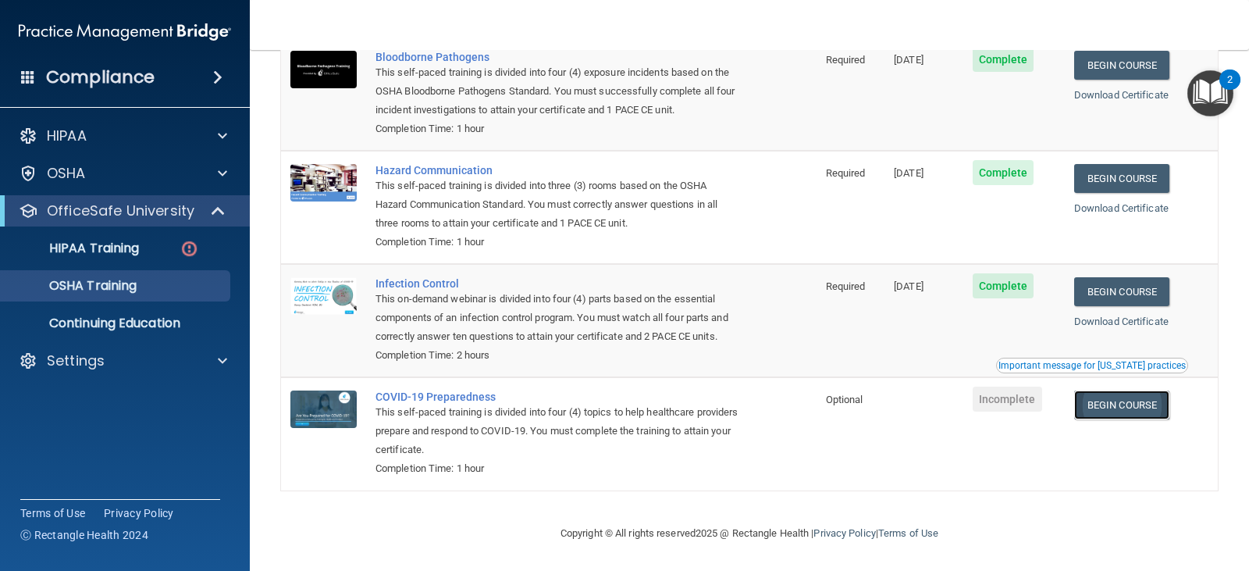
click at [1122, 419] on link "Begin Course" at bounding box center [1121, 404] width 95 height 29
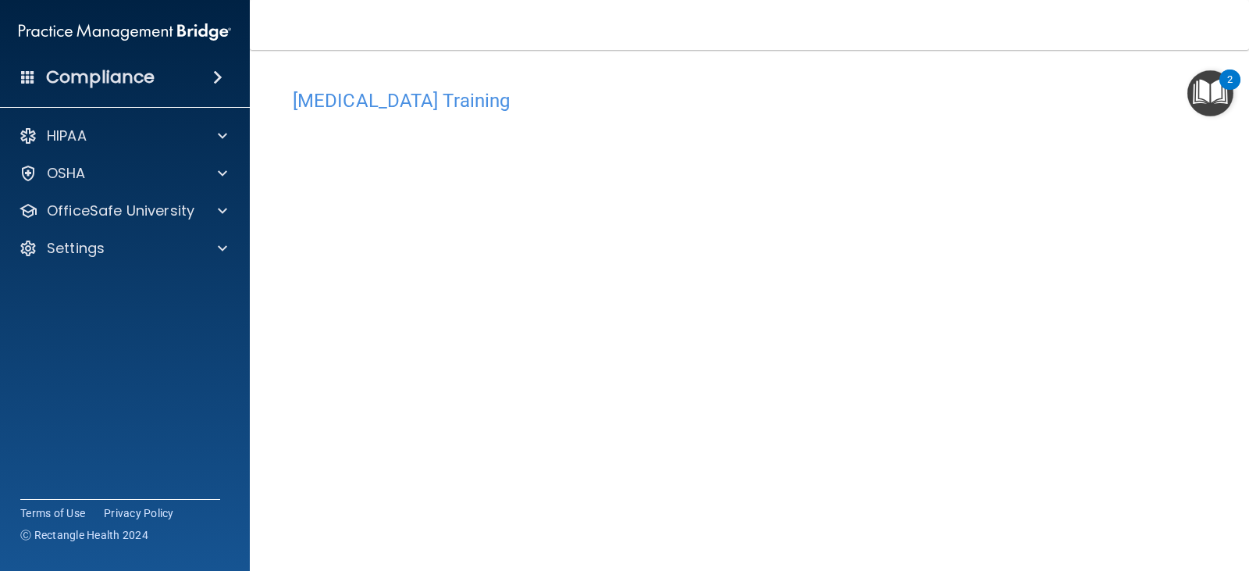
click at [990, 87] on div "[MEDICAL_DATA] Training" at bounding box center [749, 100] width 937 height 38
